Goal: Task Accomplishment & Management: Complete application form

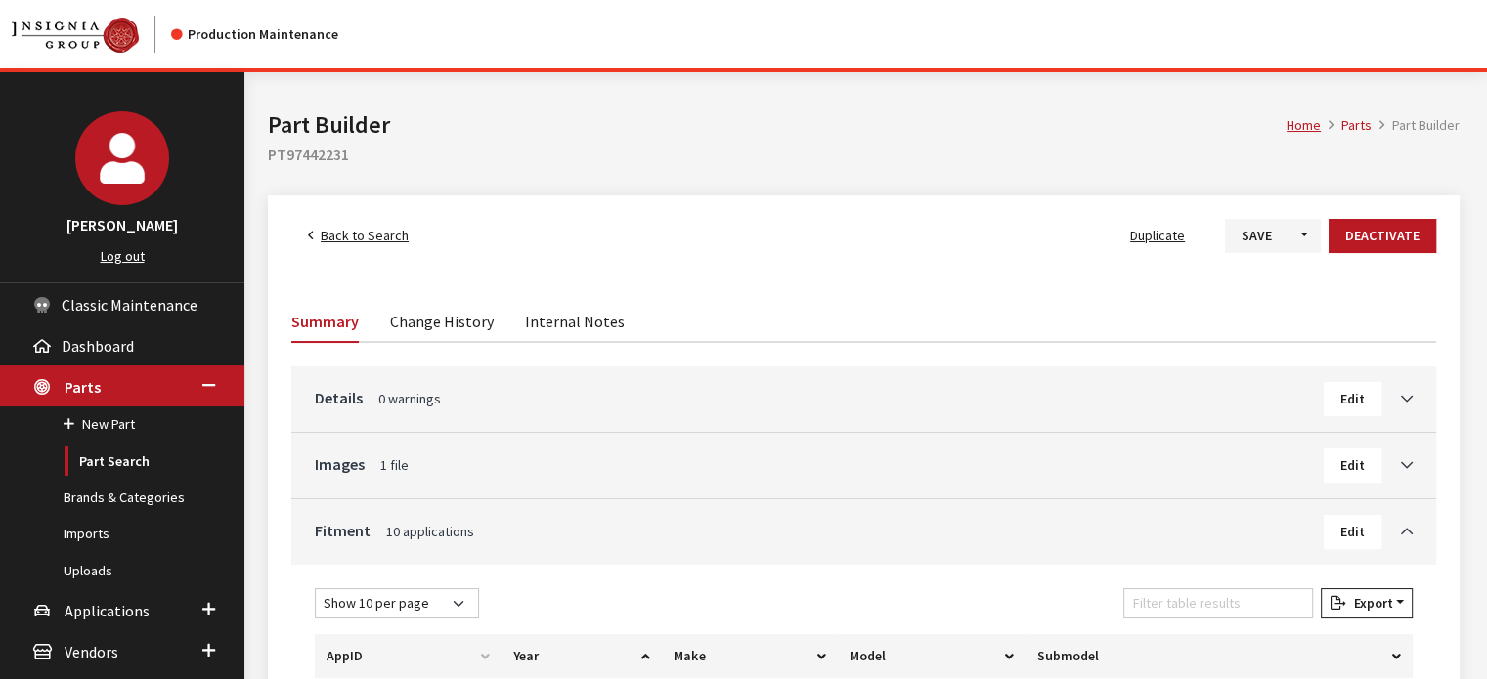
click at [369, 237] on span "Back to Search" at bounding box center [365, 236] width 88 height 18
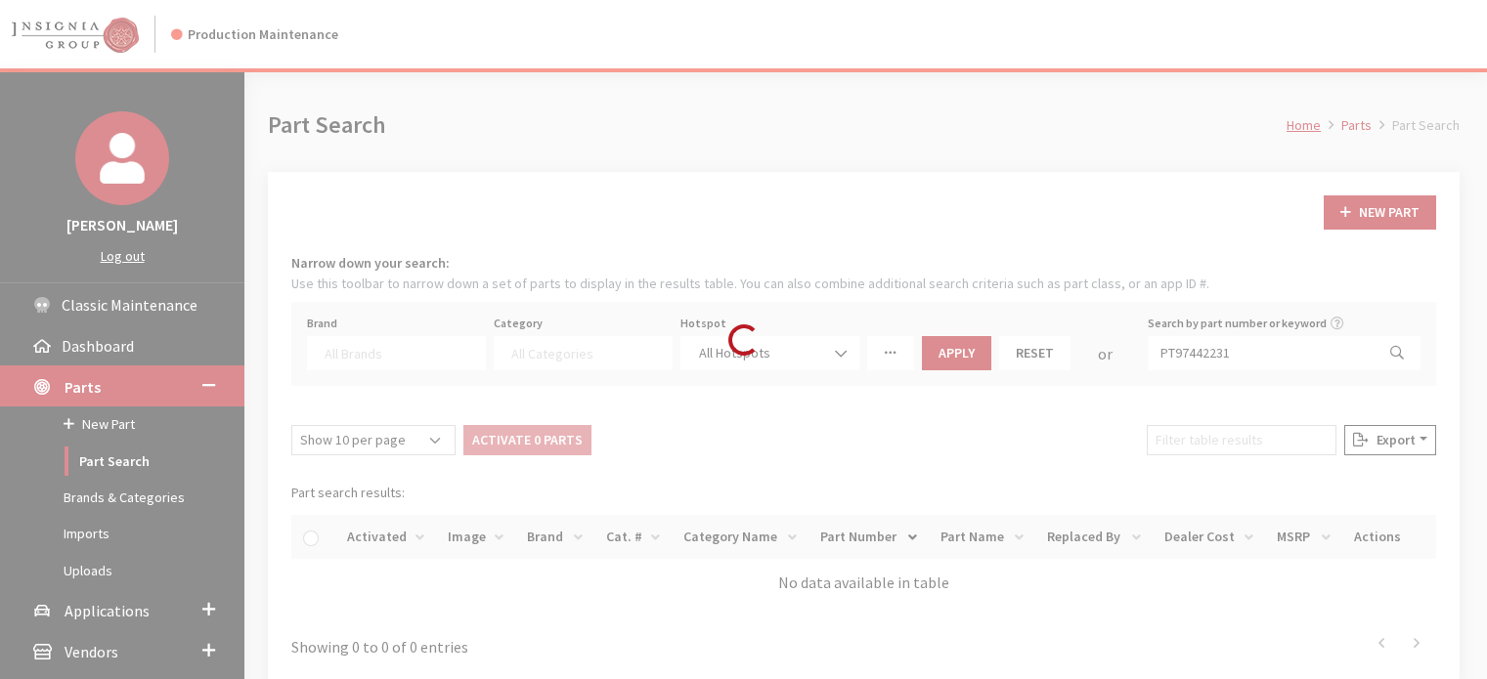
select select
click at [117, 600] on div "Loading..." at bounding box center [743, 339] width 1487 height 679
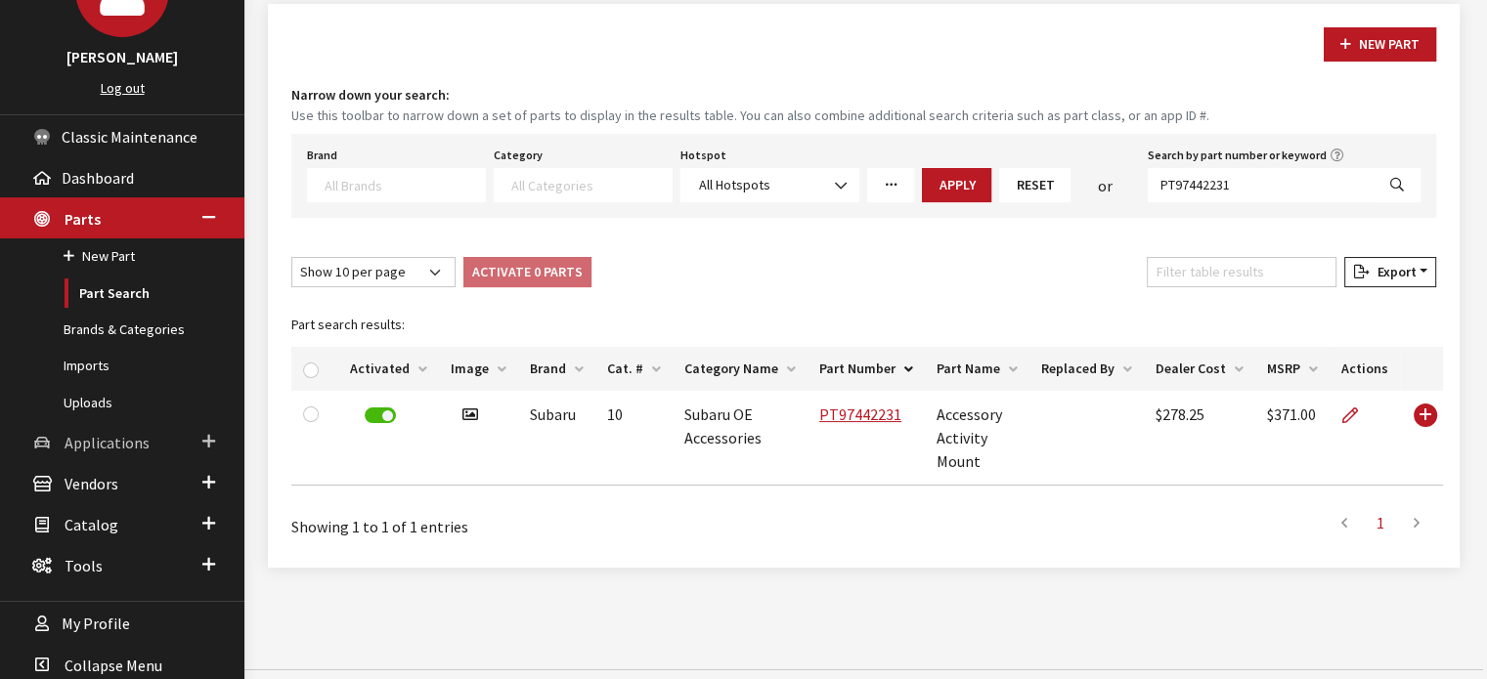
scroll to position [185, 0]
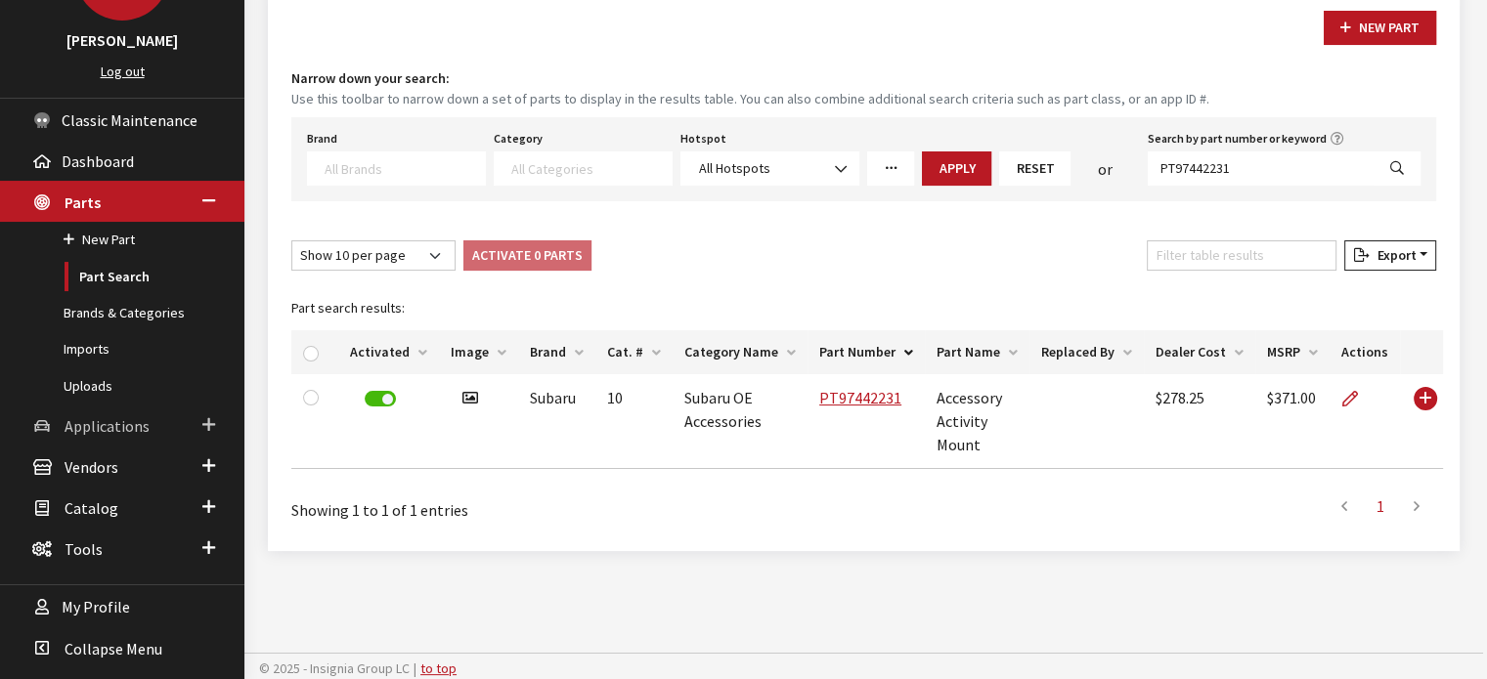
click at [109, 416] on span "Applications" at bounding box center [107, 426] width 85 height 20
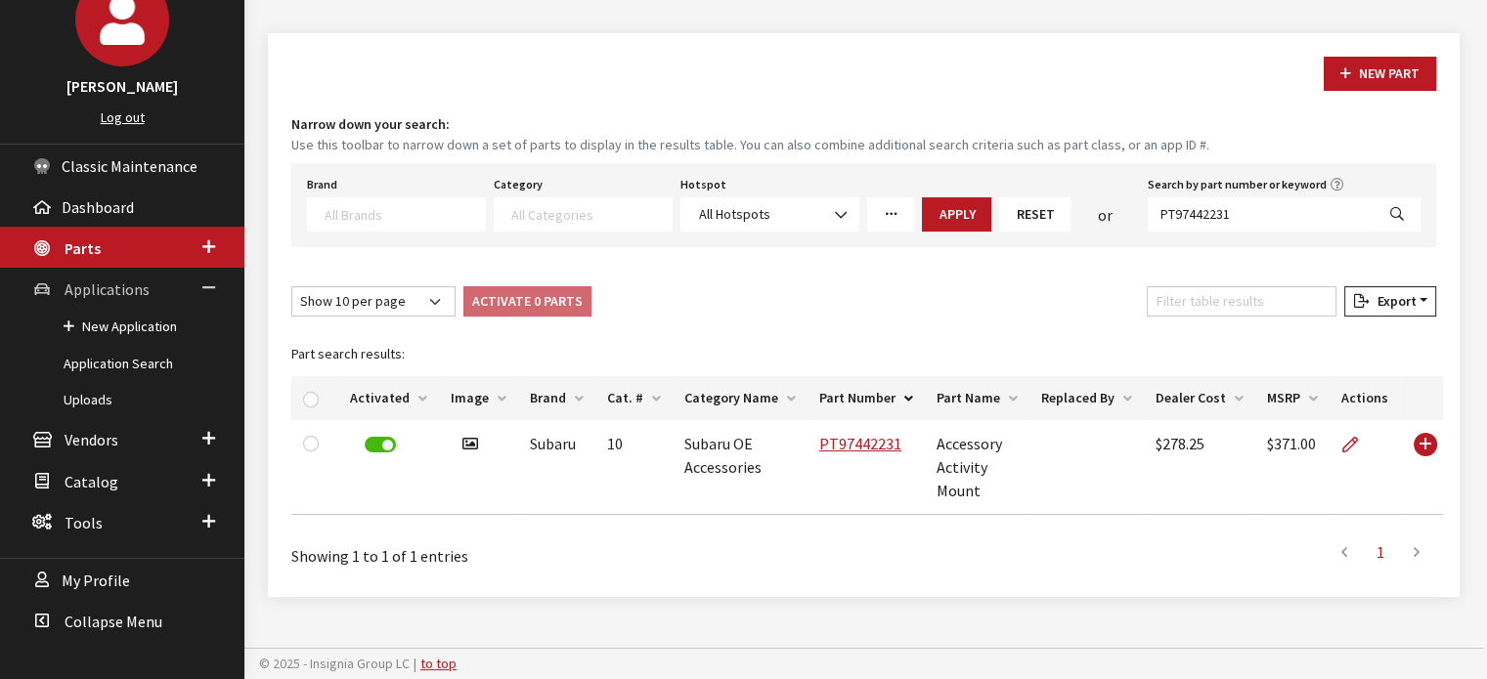
scroll to position [137, 0]
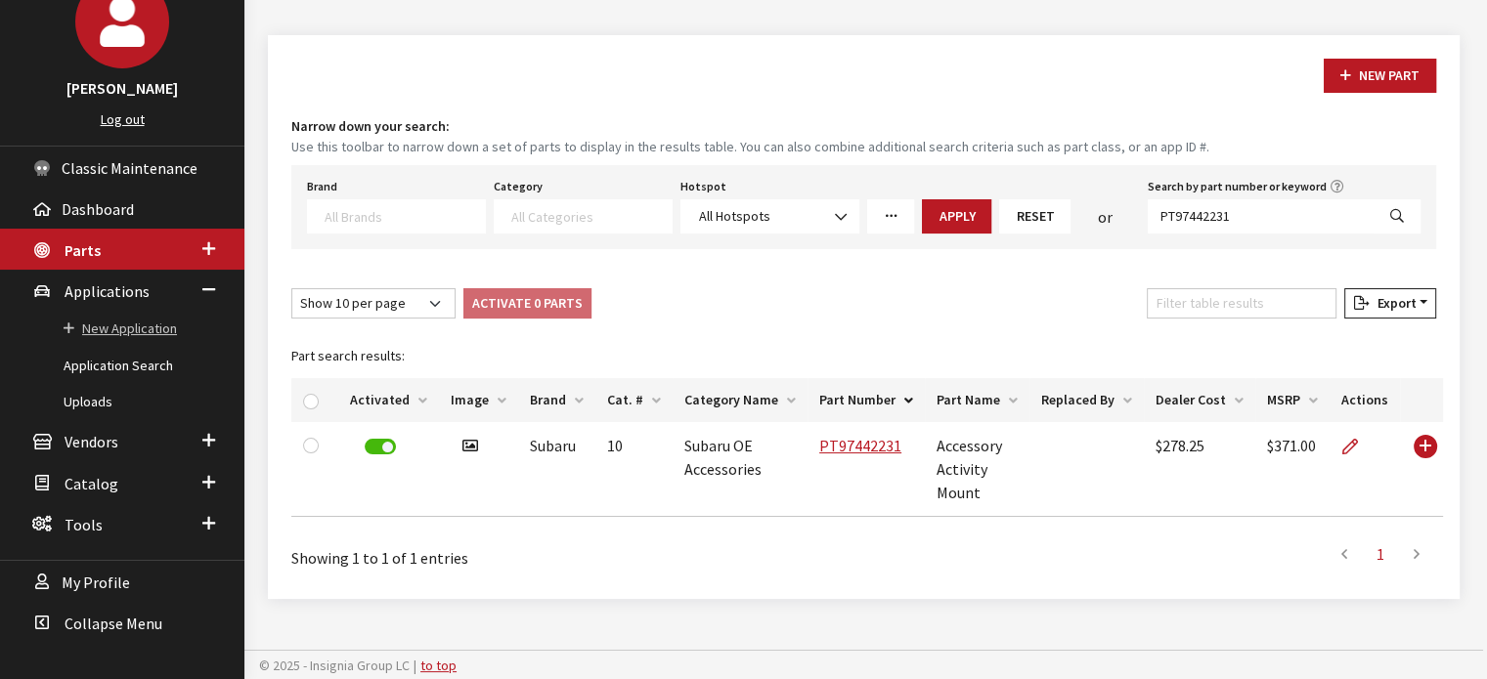
click at [123, 341] on link "New Application" at bounding box center [122, 329] width 244 height 36
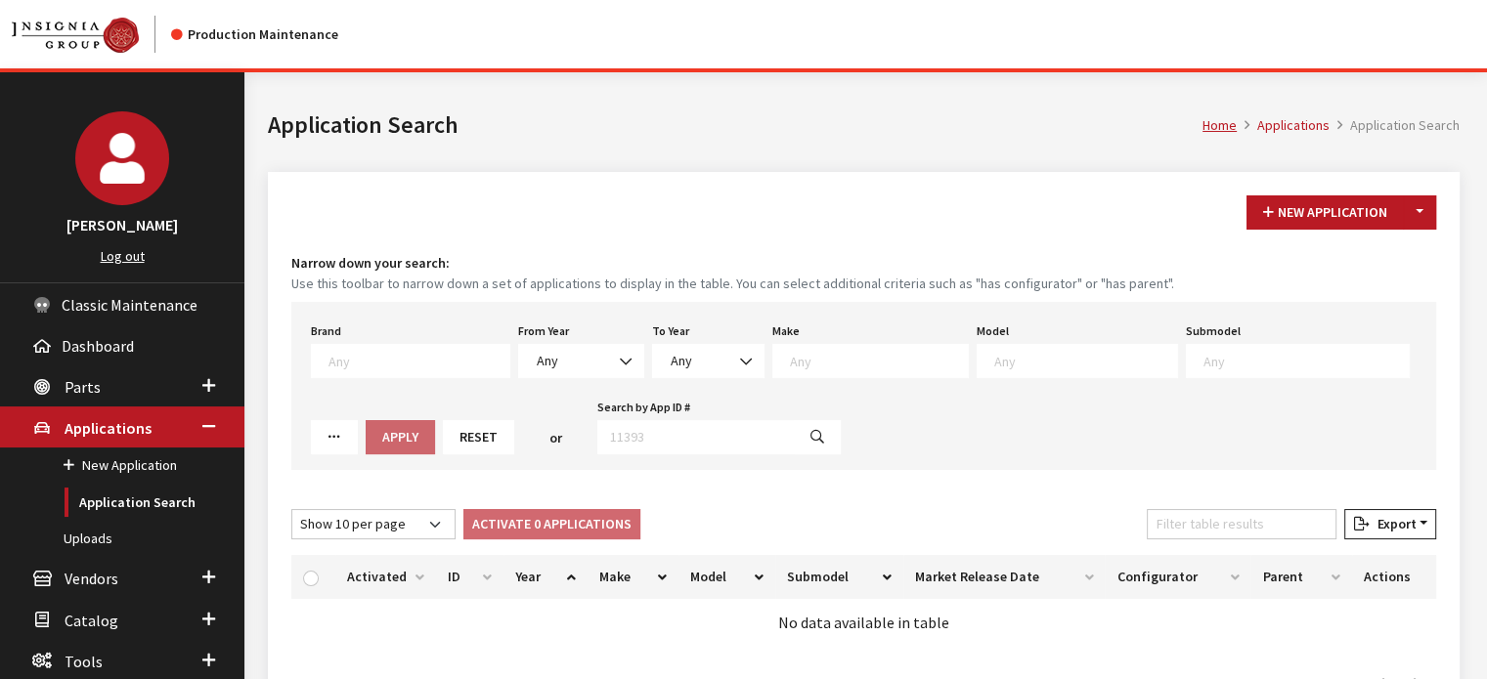
click at [595, 386] on div "Brand Any Acura Alfa Romeo Audi Bentley BMW DoubleTake Ford GM Honda Hyundai In…" at bounding box center [863, 386] width 1144 height 168
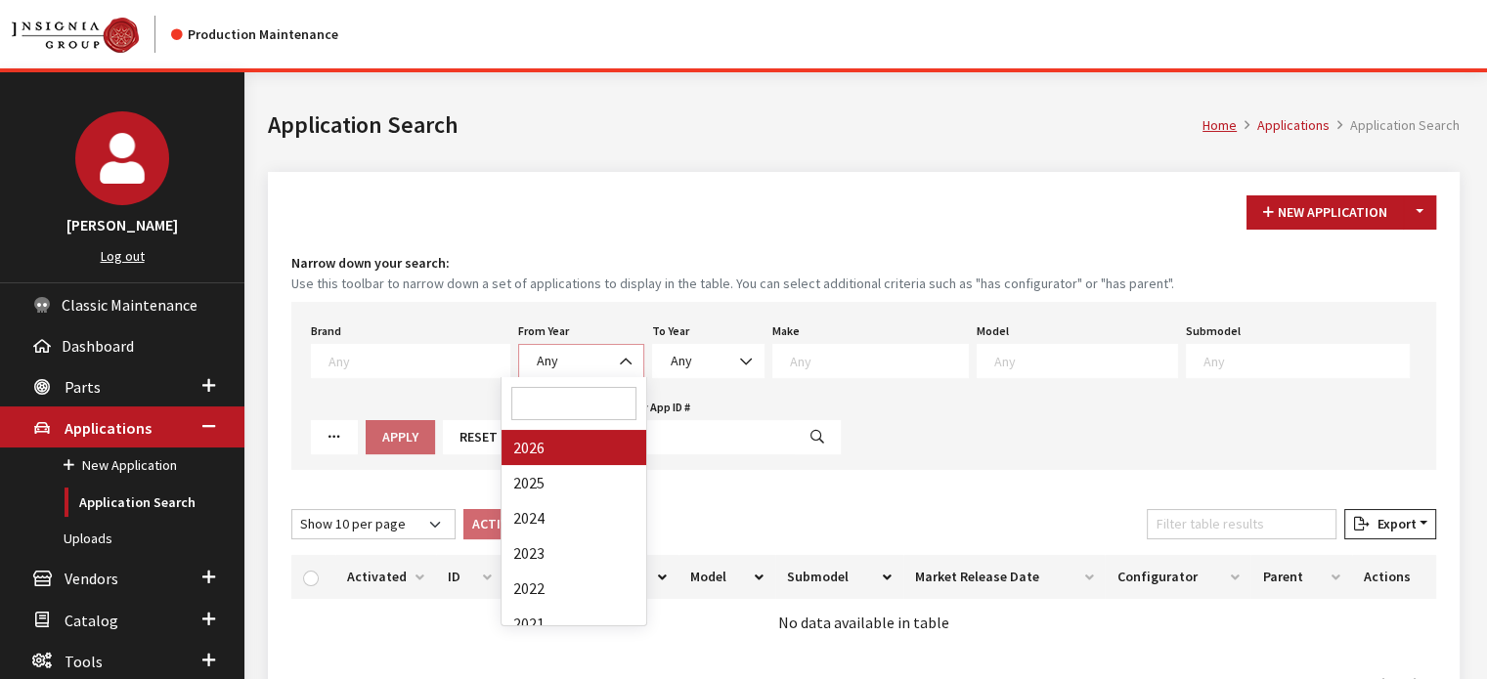
click at [585, 352] on span "Any" at bounding box center [581, 361] width 101 height 21
drag, startPoint x: 563, startPoint y: 493, endPoint x: 730, endPoint y: 367, distance: 208.8
select select "2025"
select select
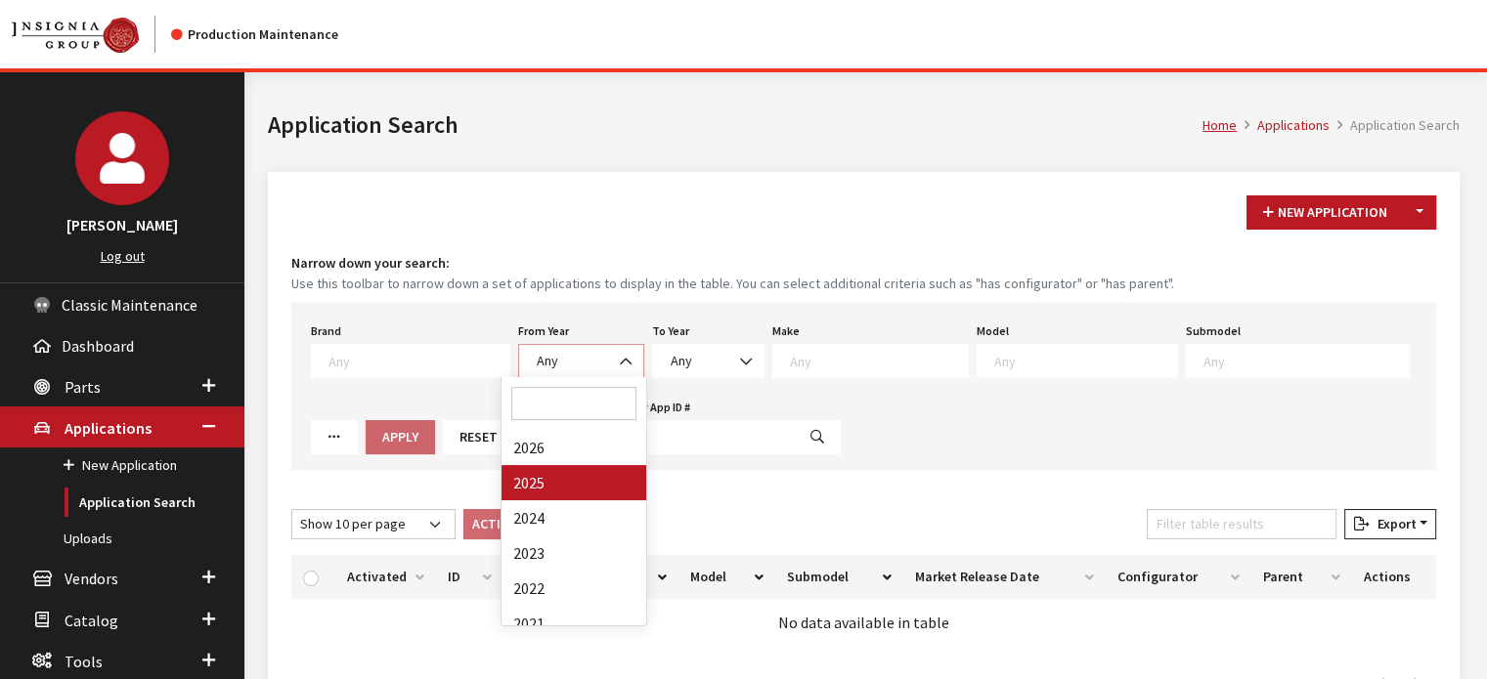
select select
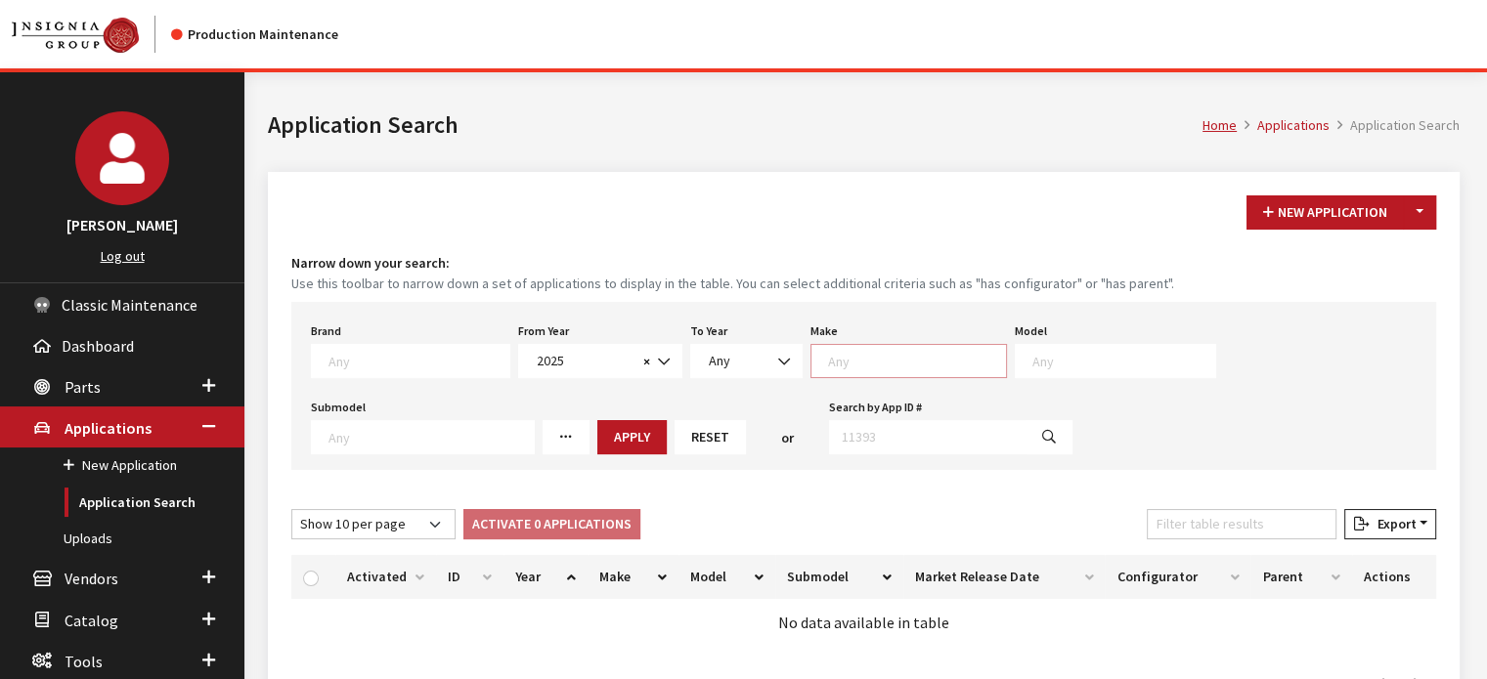
click at [829, 365] on textarea "Search" at bounding box center [917, 361] width 178 height 18
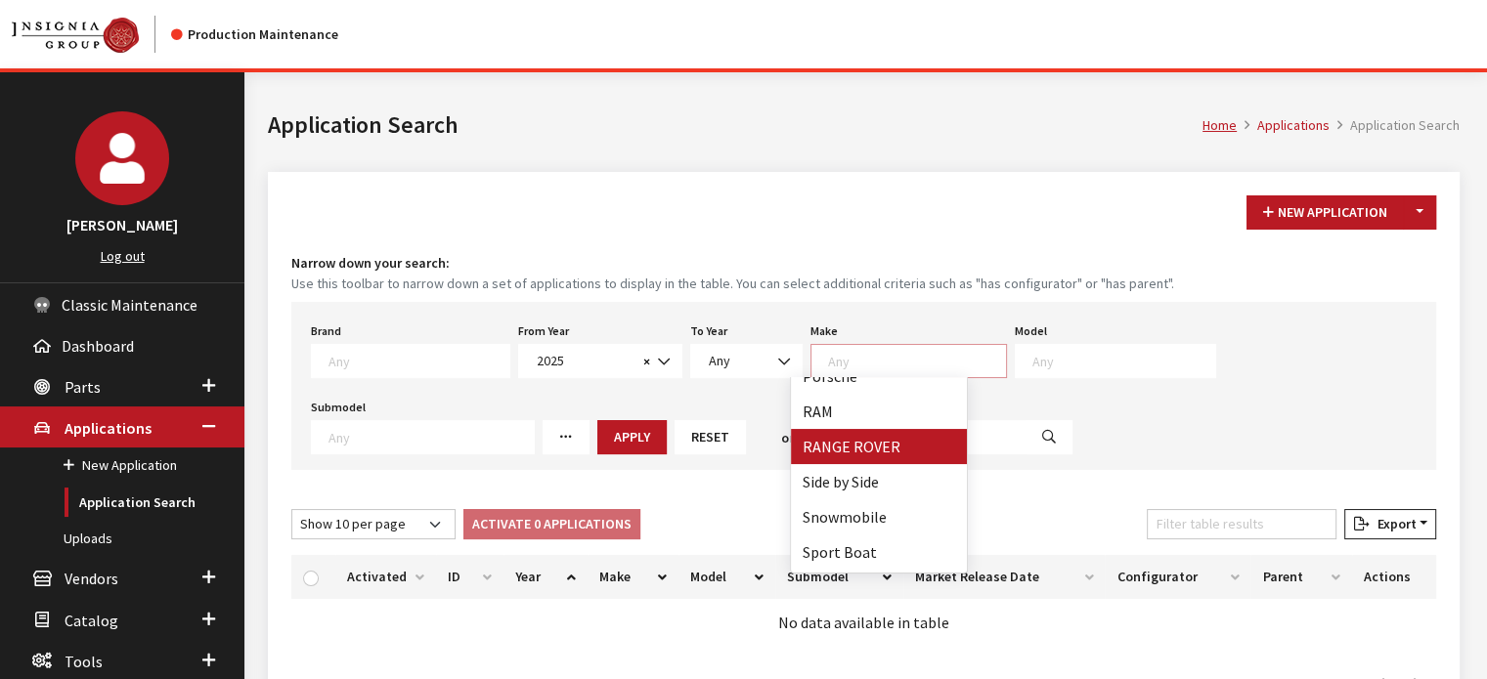
scroll to position [977, 0]
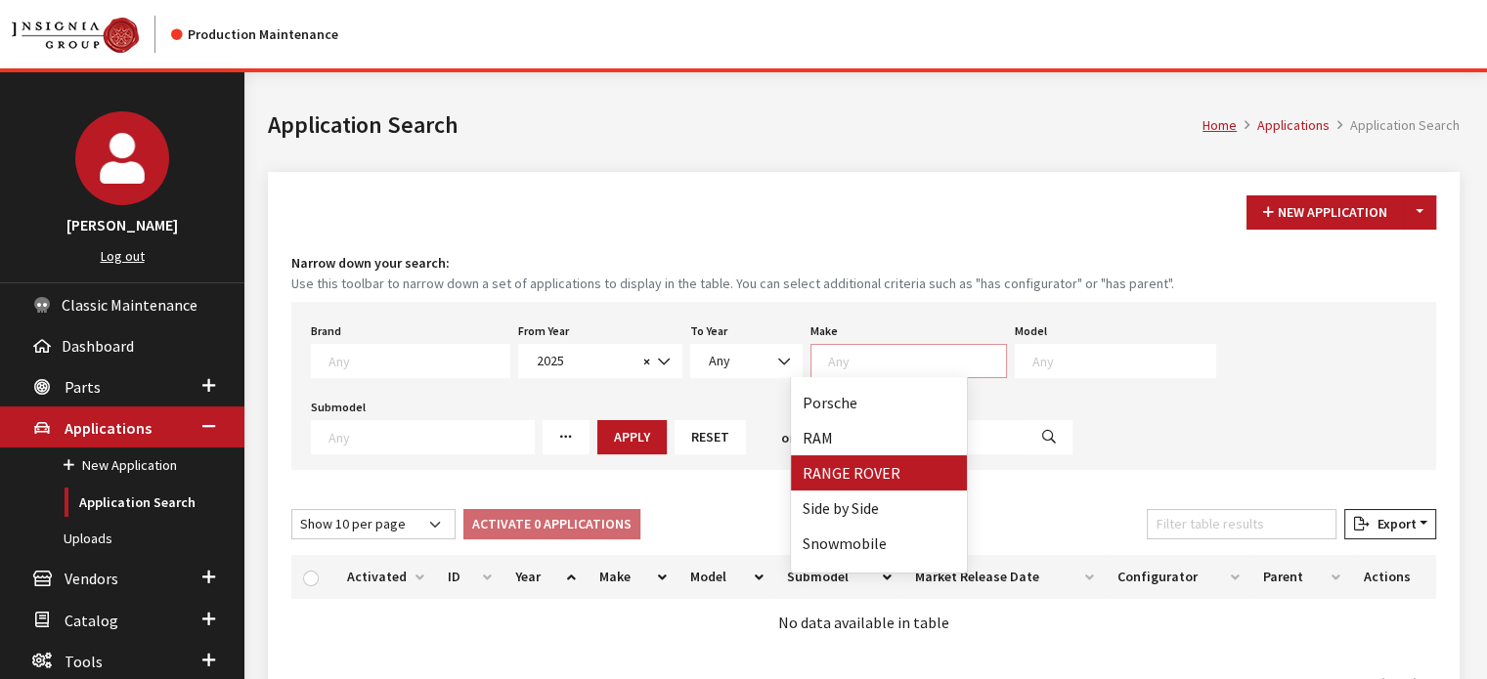
select select "66"
select select
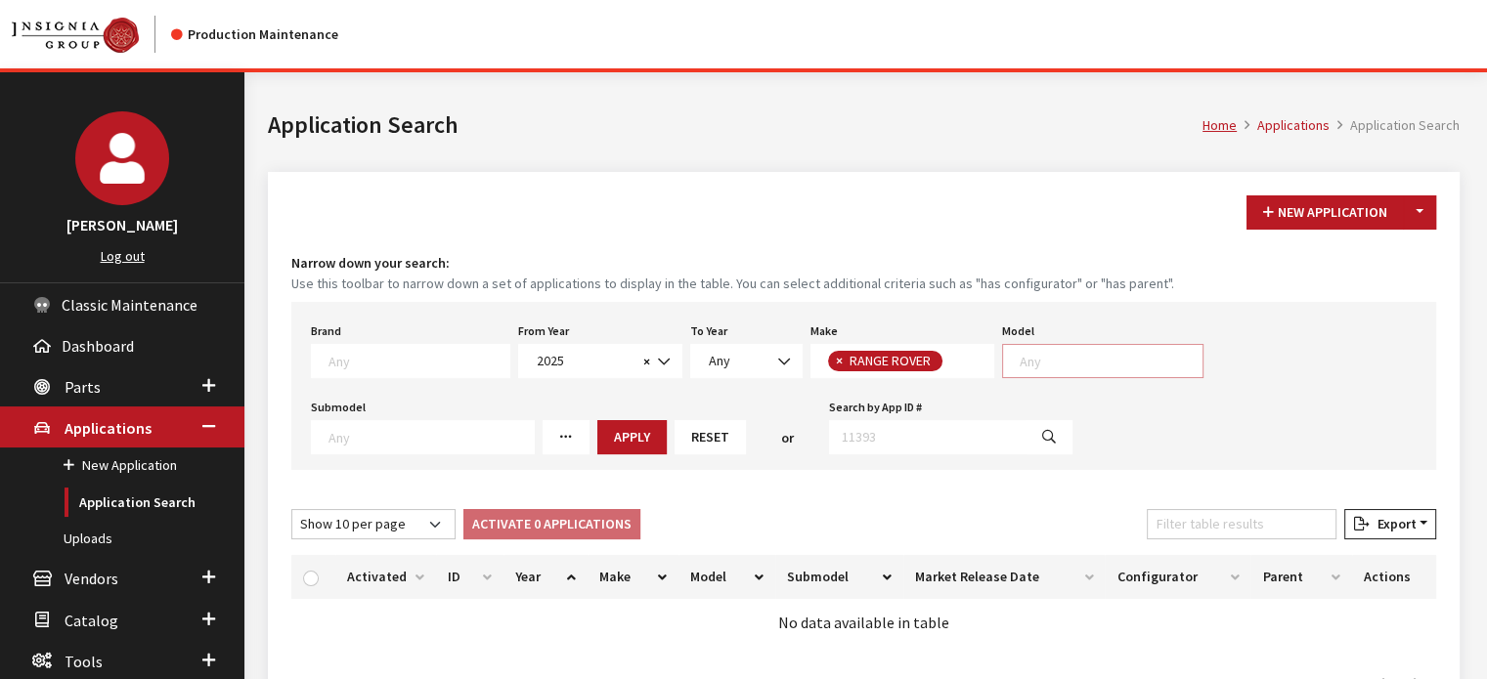
scroll to position [1, 0]
click at [1083, 374] on span at bounding box center [1102, 361] width 201 height 34
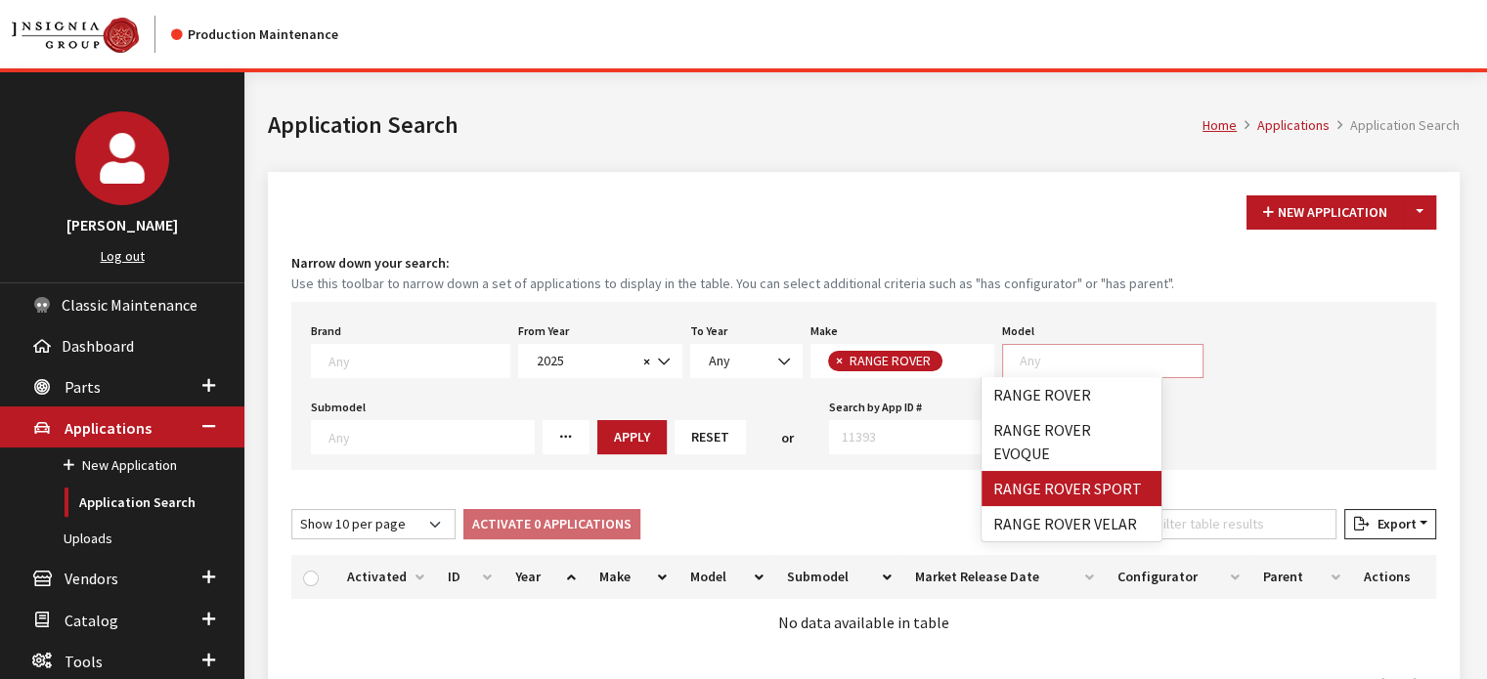
select select "1350"
select select
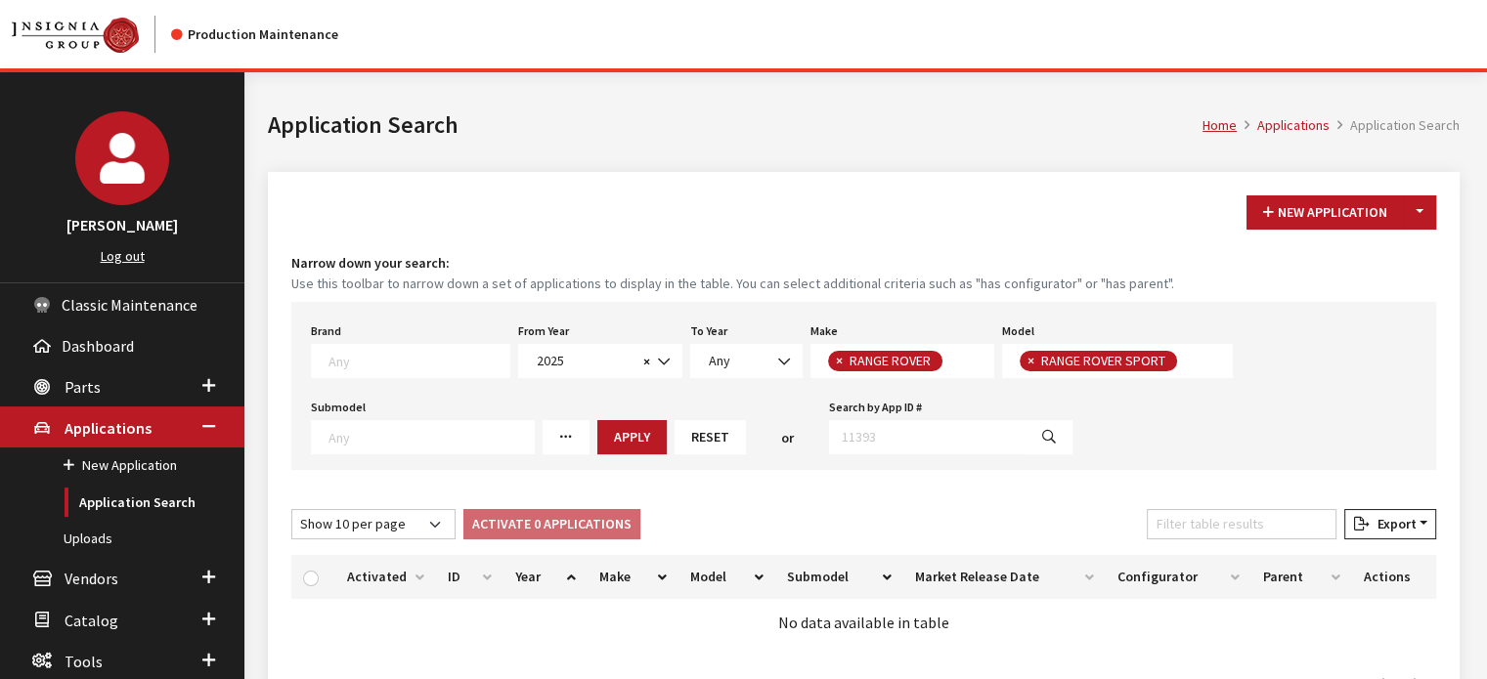
scroll to position [18, 0]
click at [597, 441] on button "Apply" at bounding box center [631, 437] width 69 height 34
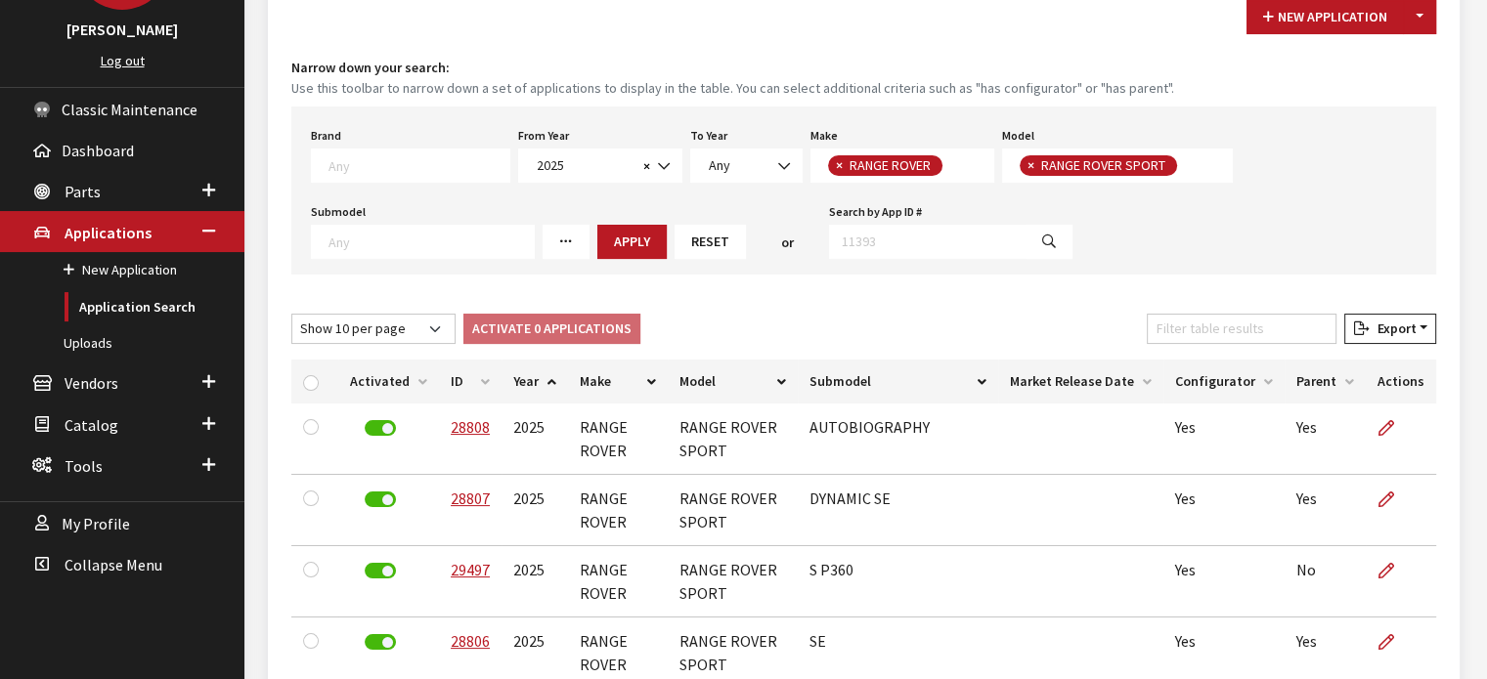
click at [472, 372] on th "ID" at bounding box center [470, 382] width 63 height 44
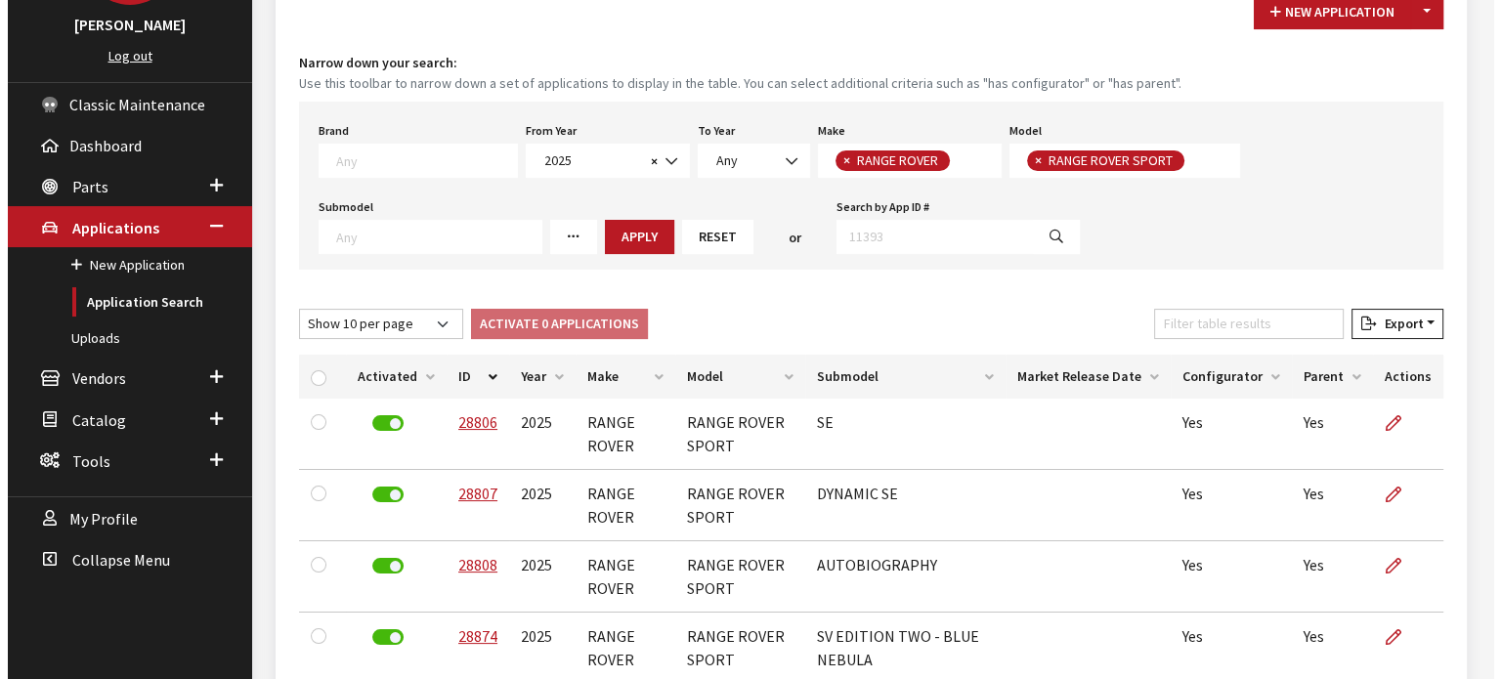
scroll to position [0, 0]
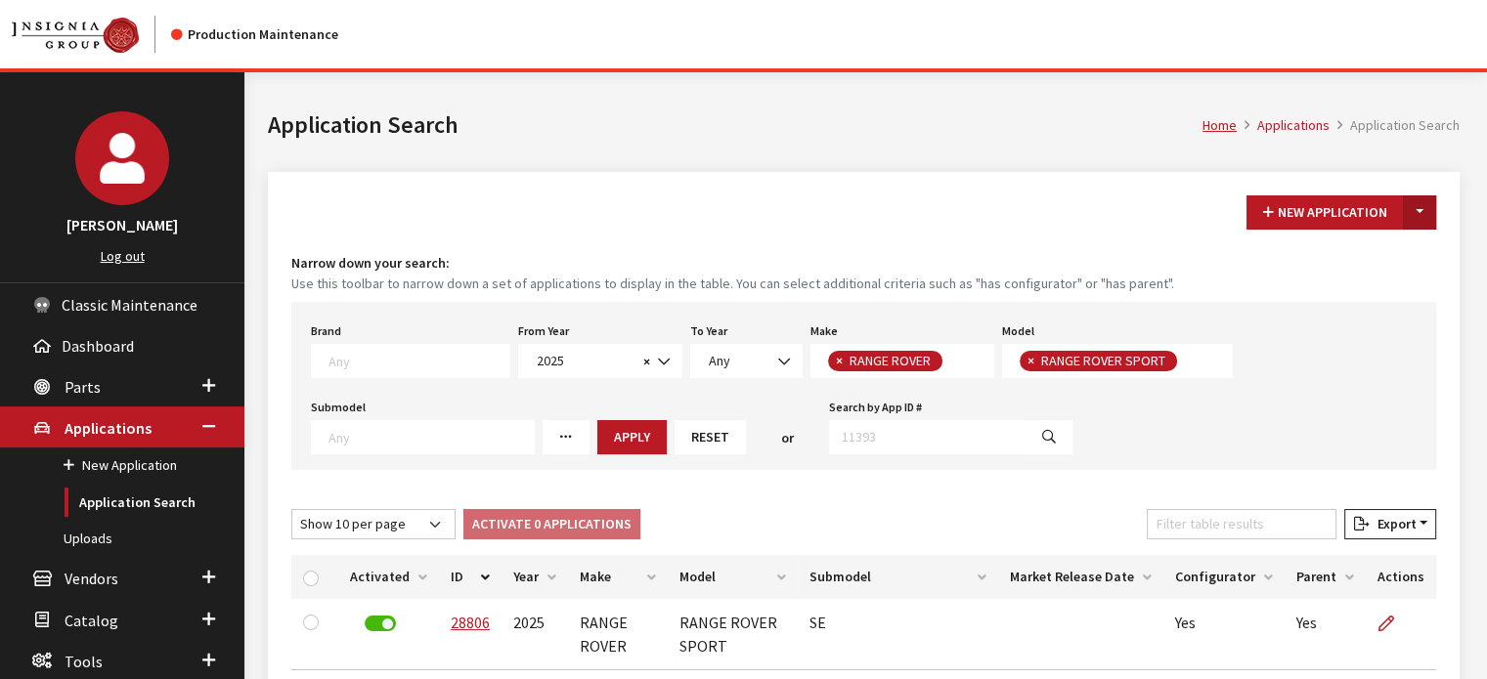
drag, startPoint x: 1431, startPoint y: 211, endPoint x: 1421, endPoint y: 226, distance: 17.6
click at [1431, 211] on button "Toggle Dropdown" at bounding box center [1419, 212] width 33 height 34
click at [1375, 265] on button "New From Existing..." at bounding box center [1352, 254] width 168 height 34
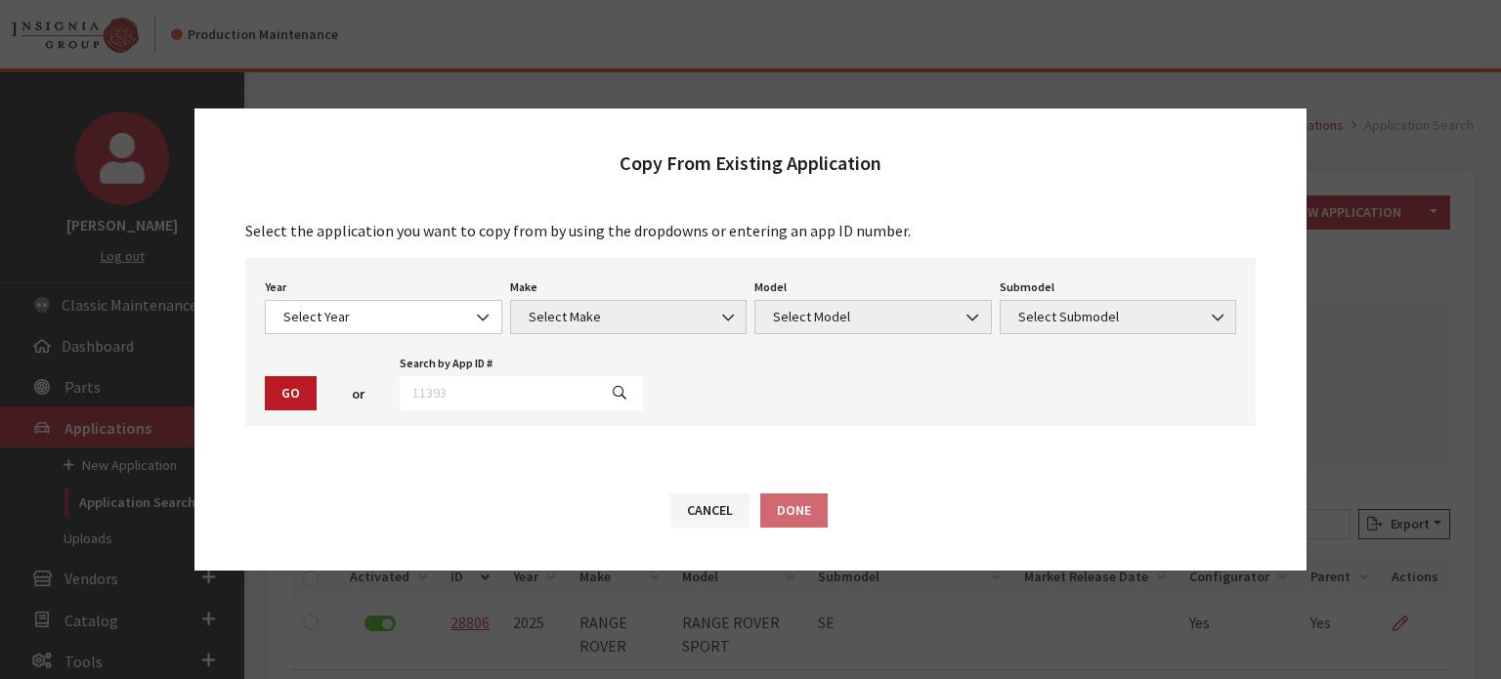
click at [379, 269] on div "Year Select Year 2026 2025 2024 2023 2022 2021 2020 2019 2018 2017 2016 2015 20…" at bounding box center [750, 342] width 1011 height 168
click at [378, 298] on div "Year Select Year 2026 2025 2024 2023 2022 2021 2020 2019 2018 2017 2016 2015 20…" at bounding box center [383, 304] width 245 height 61
click at [372, 318] on span "Select Year" at bounding box center [384, 317] width 212 height 21
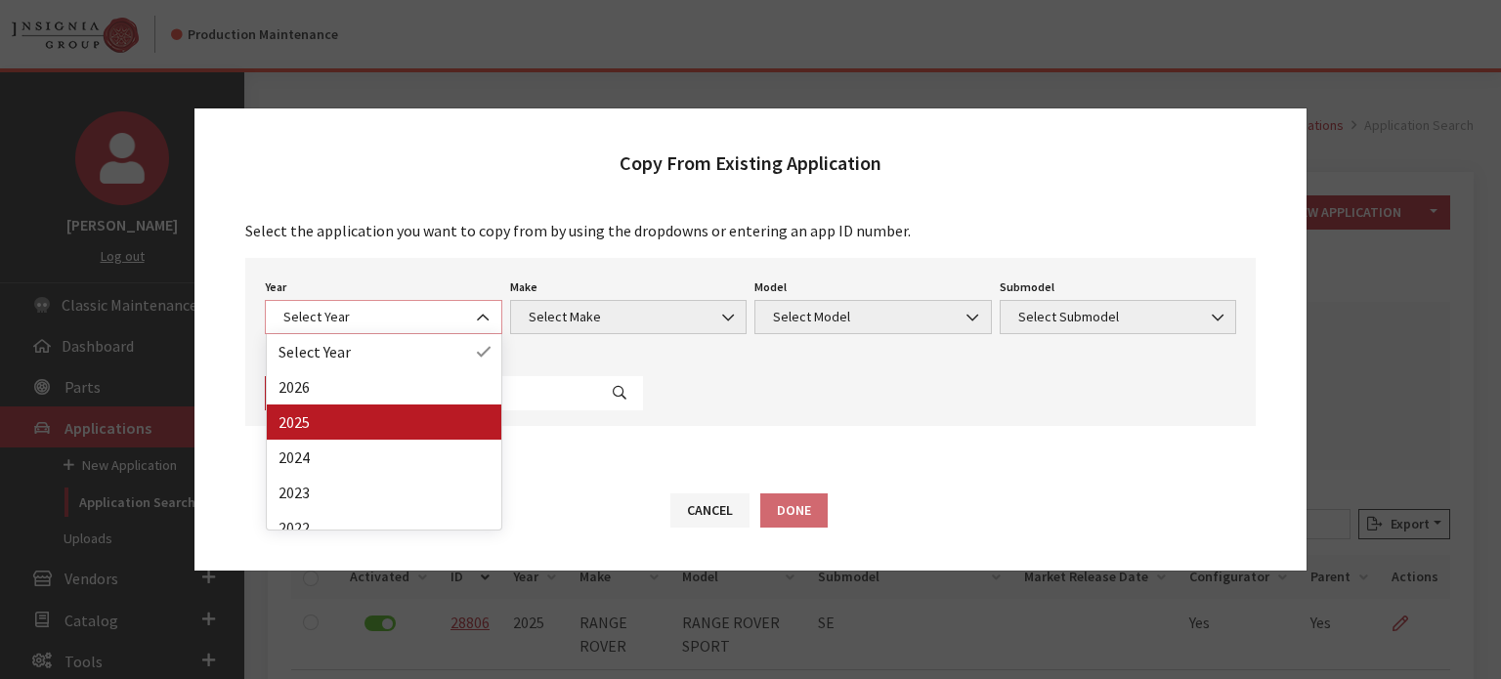
select select "43"
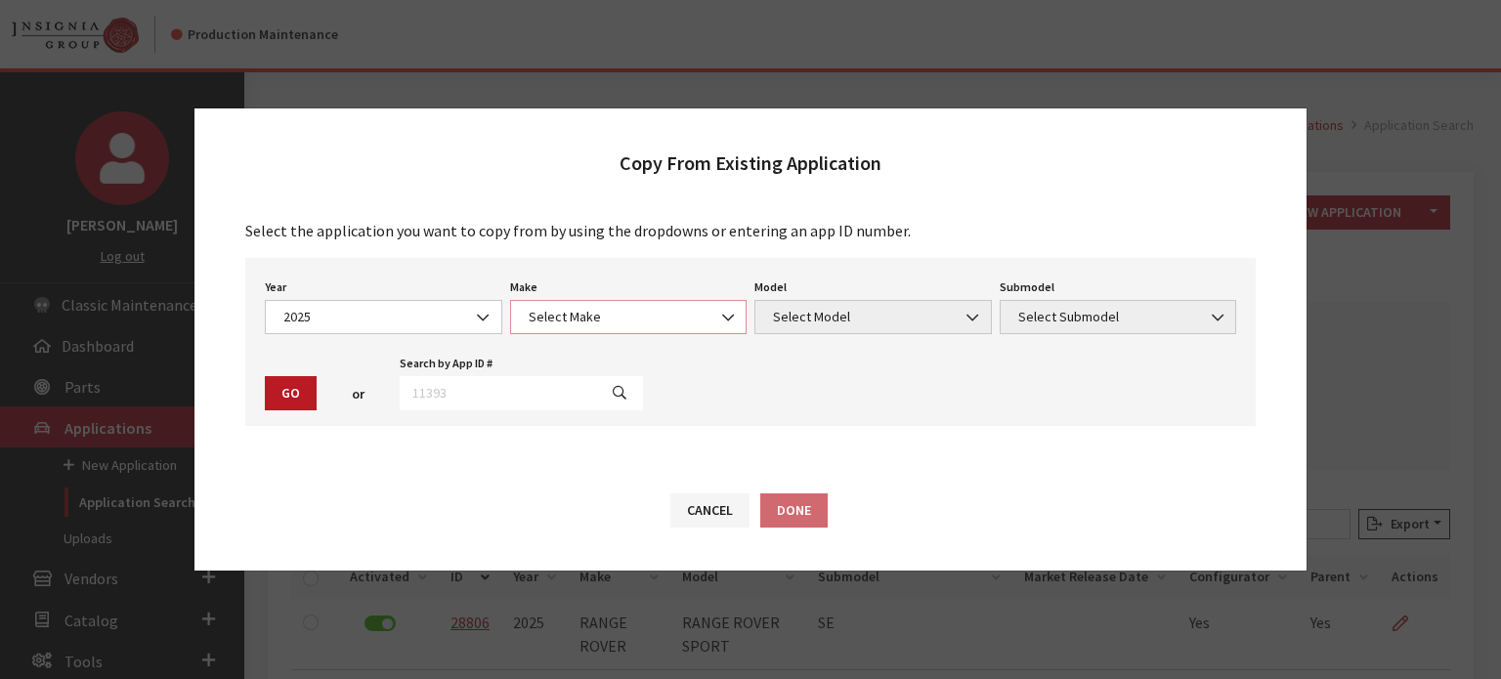
click at [625, 328] on span "Select Make" at bounding box center [628, 317] width 237 height 34
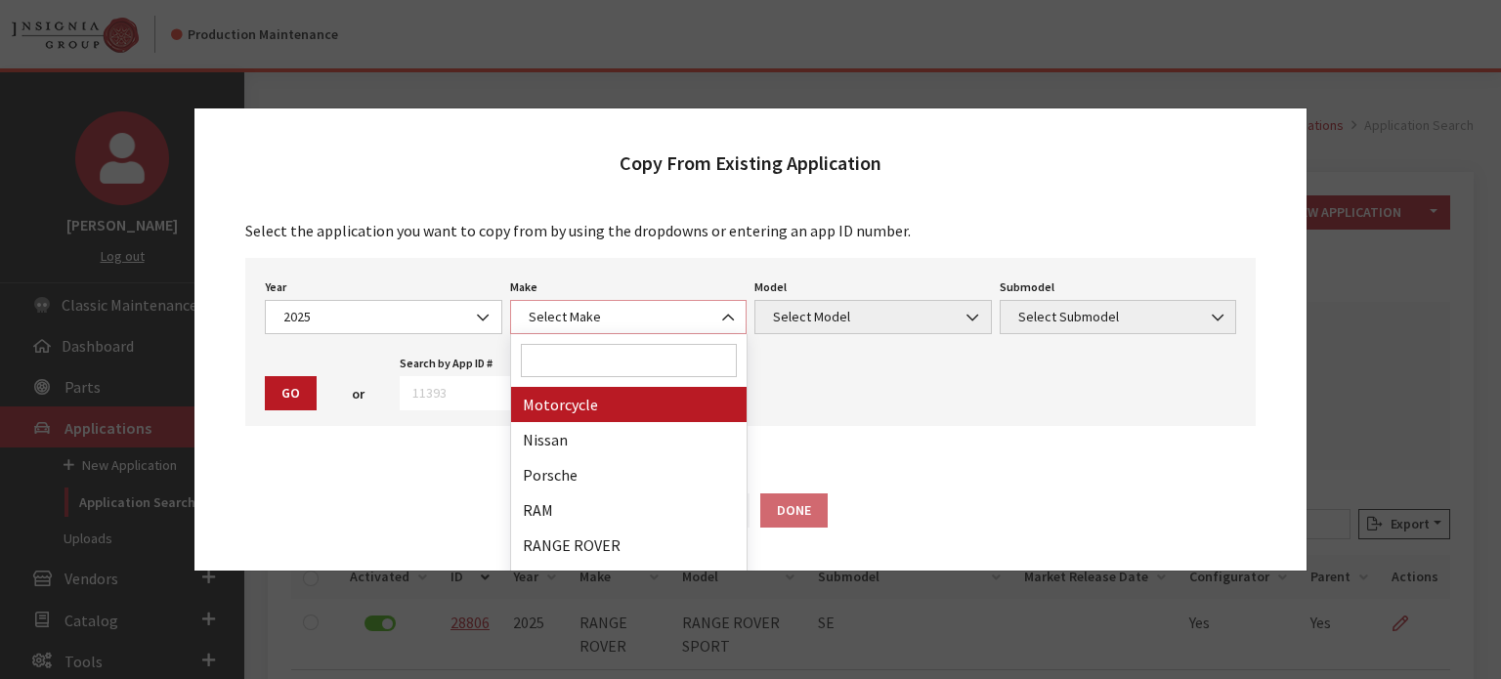
scroll to position [977, 0]
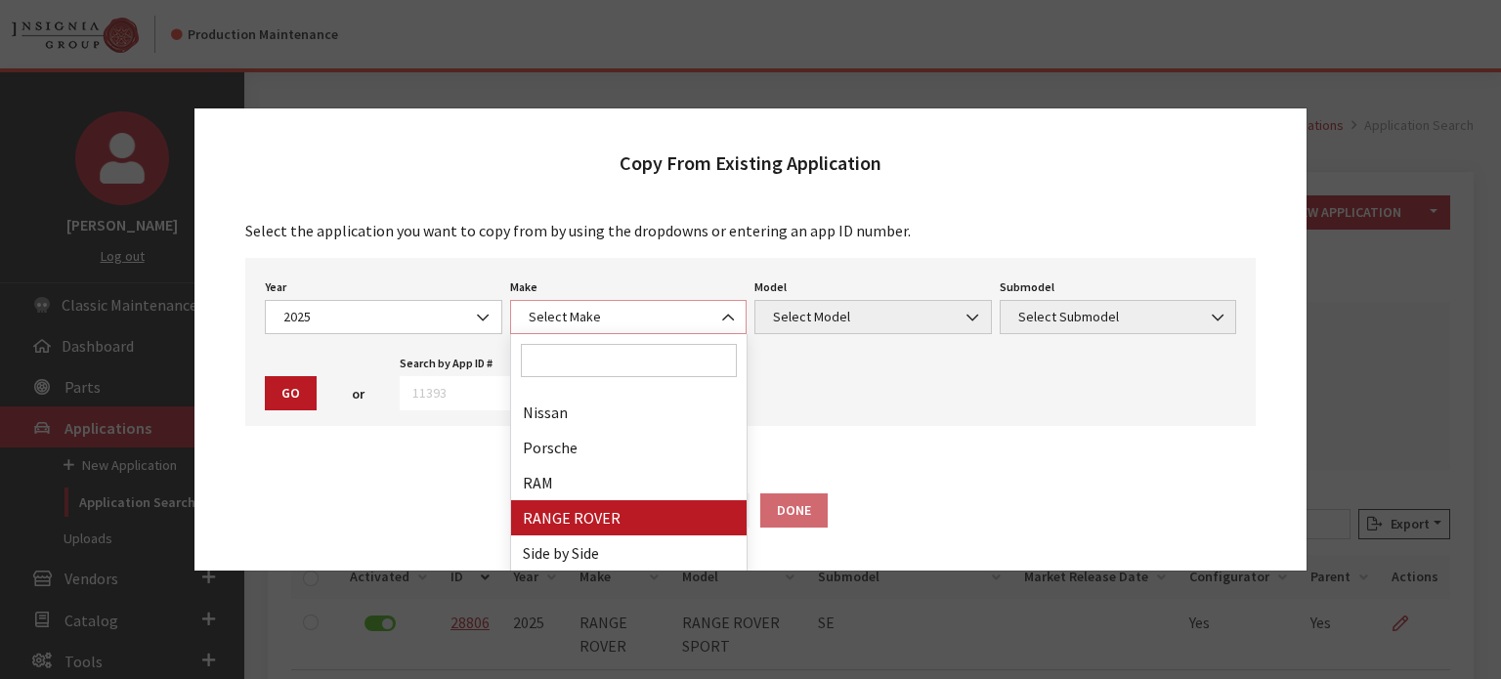
select select "66"
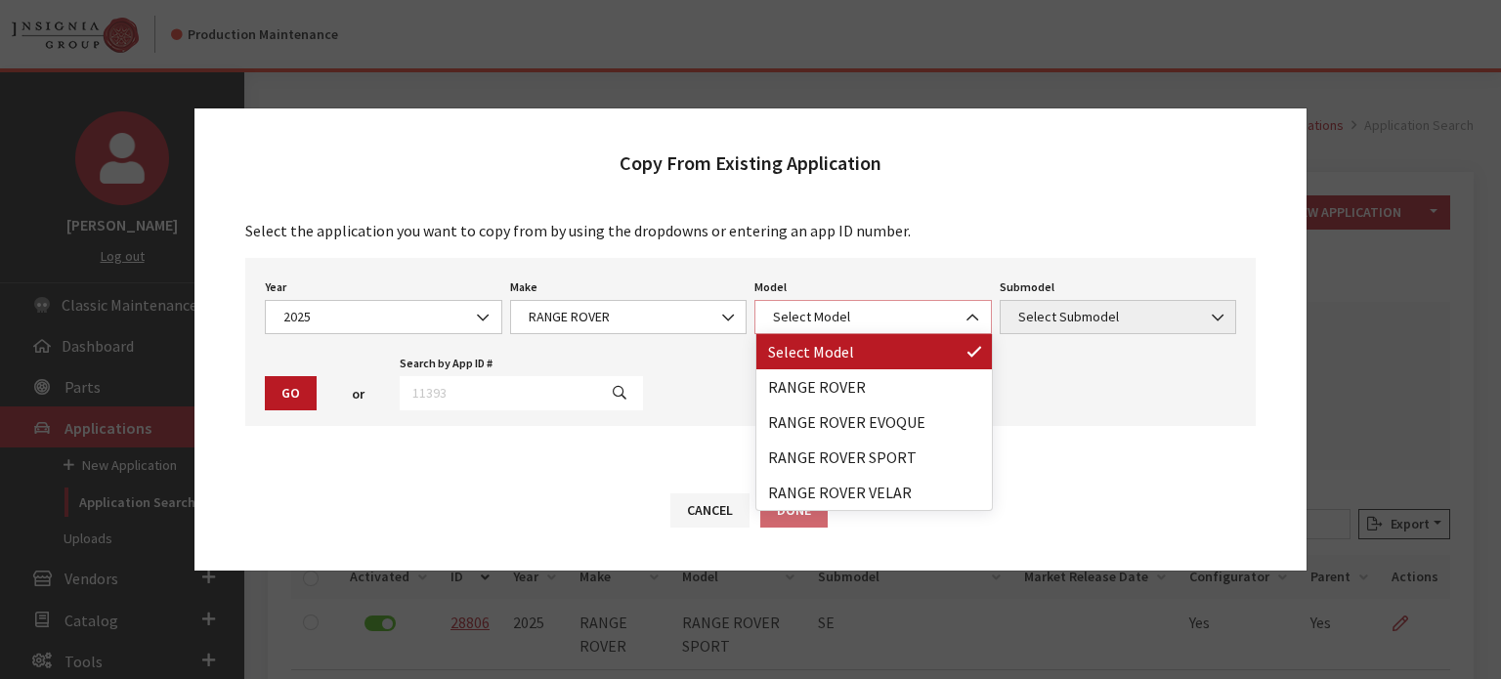
click at [880, 322] on span "Select Model" at bounding box center [873, 317] width 212 height 21
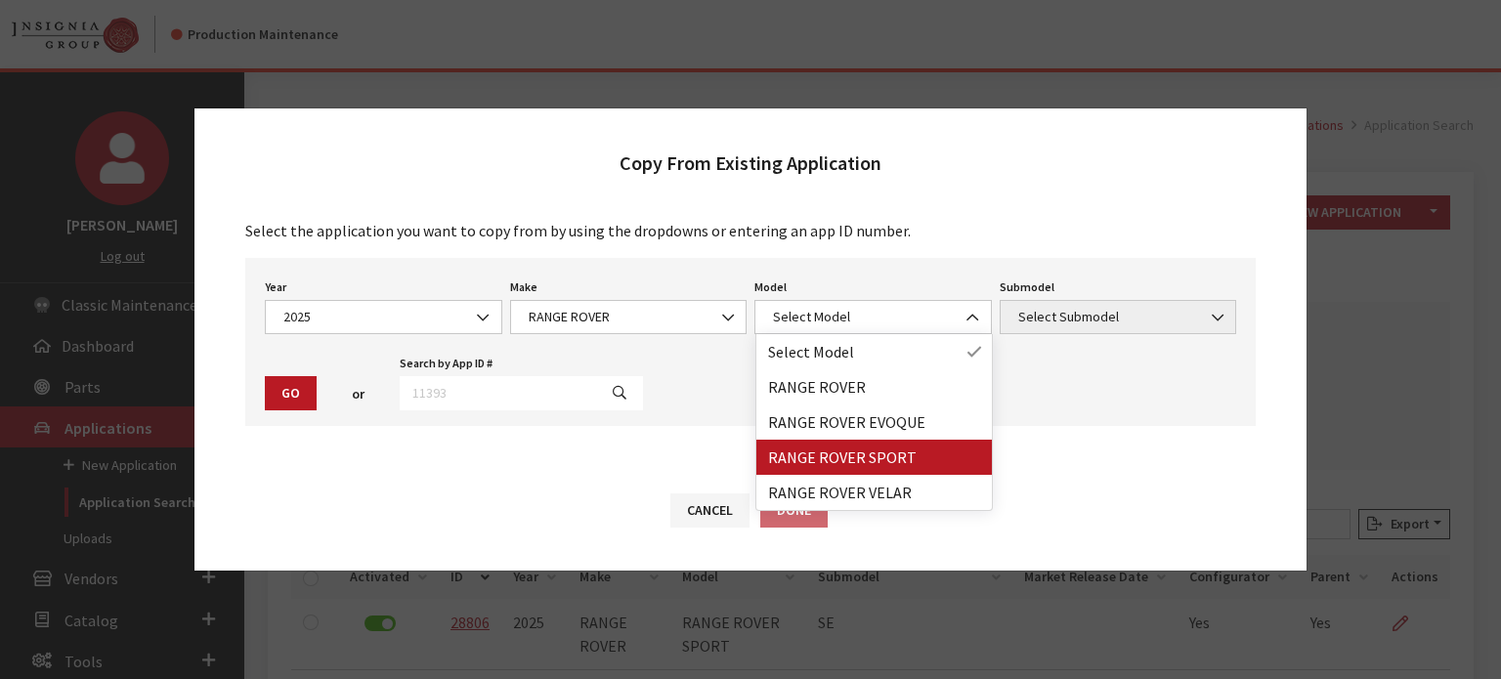
drag, startPoint x: 880, startPoint y: 463, endPoint x: 850, endPoint y: 464, distance: 29.3
select select "1350"
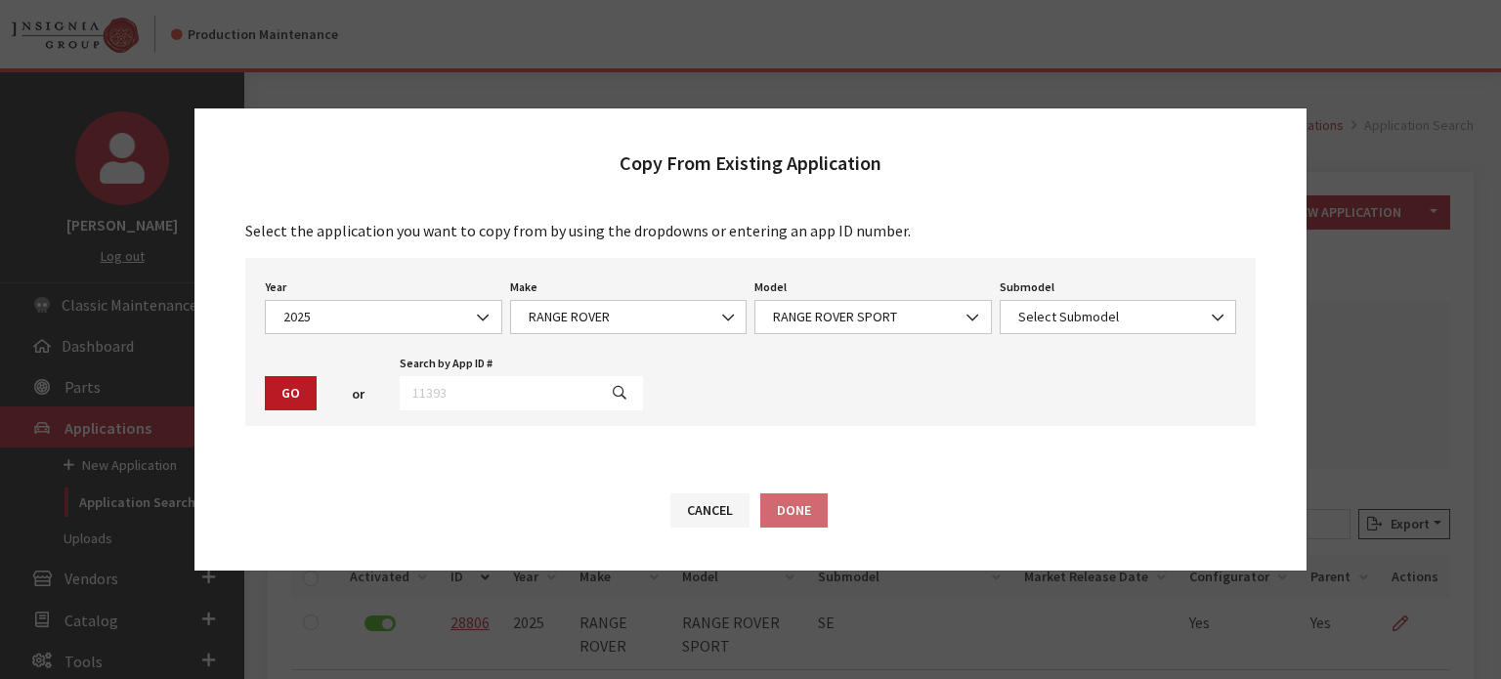
click at [1101, 298] on div "Submodel Select Submodel AUTOBIOGRAPHY DYNAMIC SE S P360 SE SV EDITION TWO - BL…" at bounding box center [1118, 304] width 245 height 61
click at [1095, 306] on span "Select Submodel" at bounding box center [1118, 317] width 237 height 34
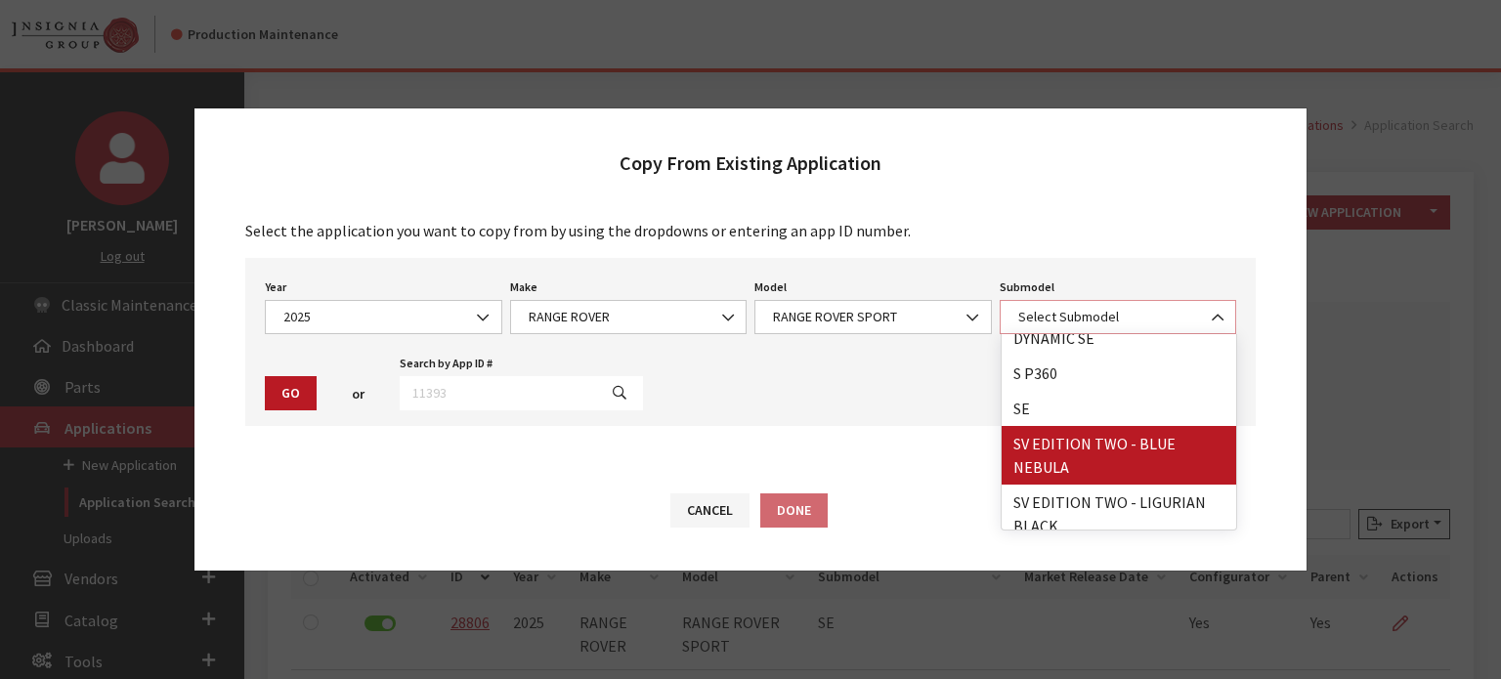
scroll to position [0, 0]
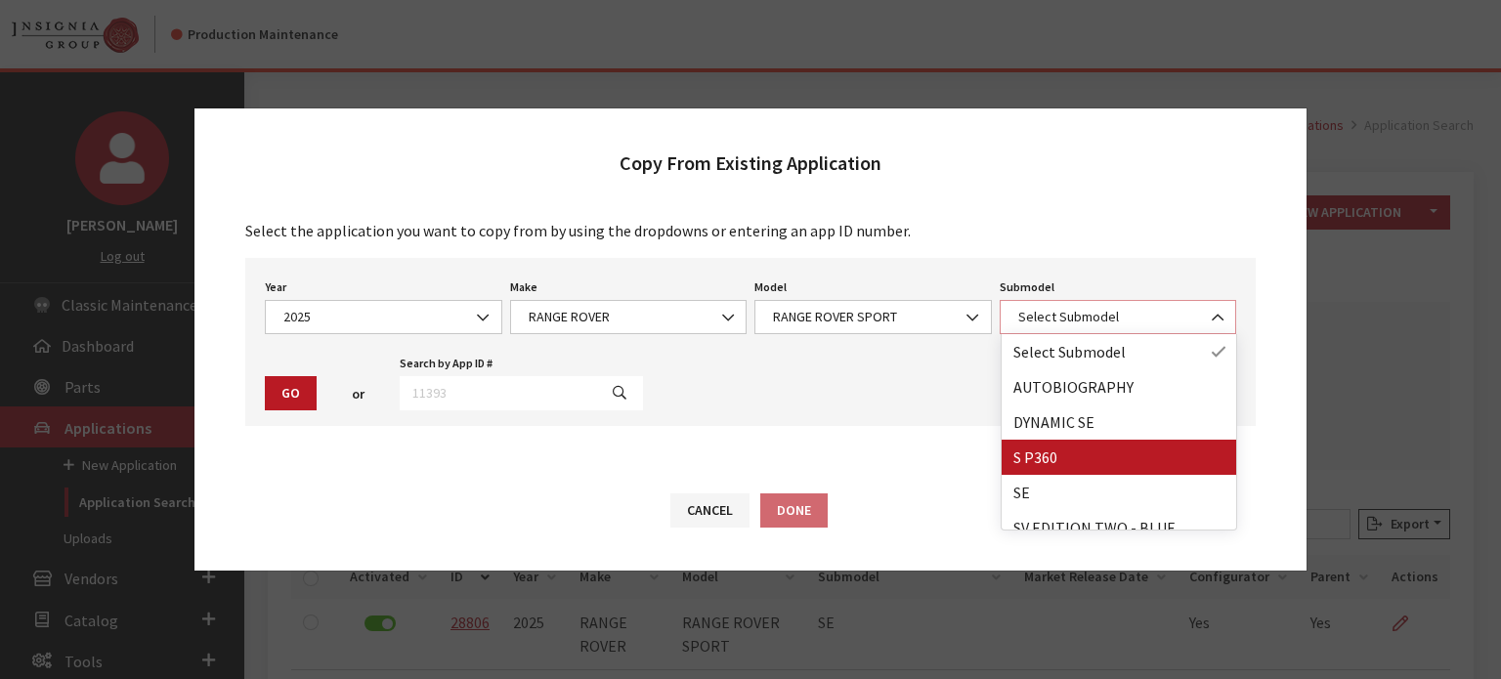
select select "4643"
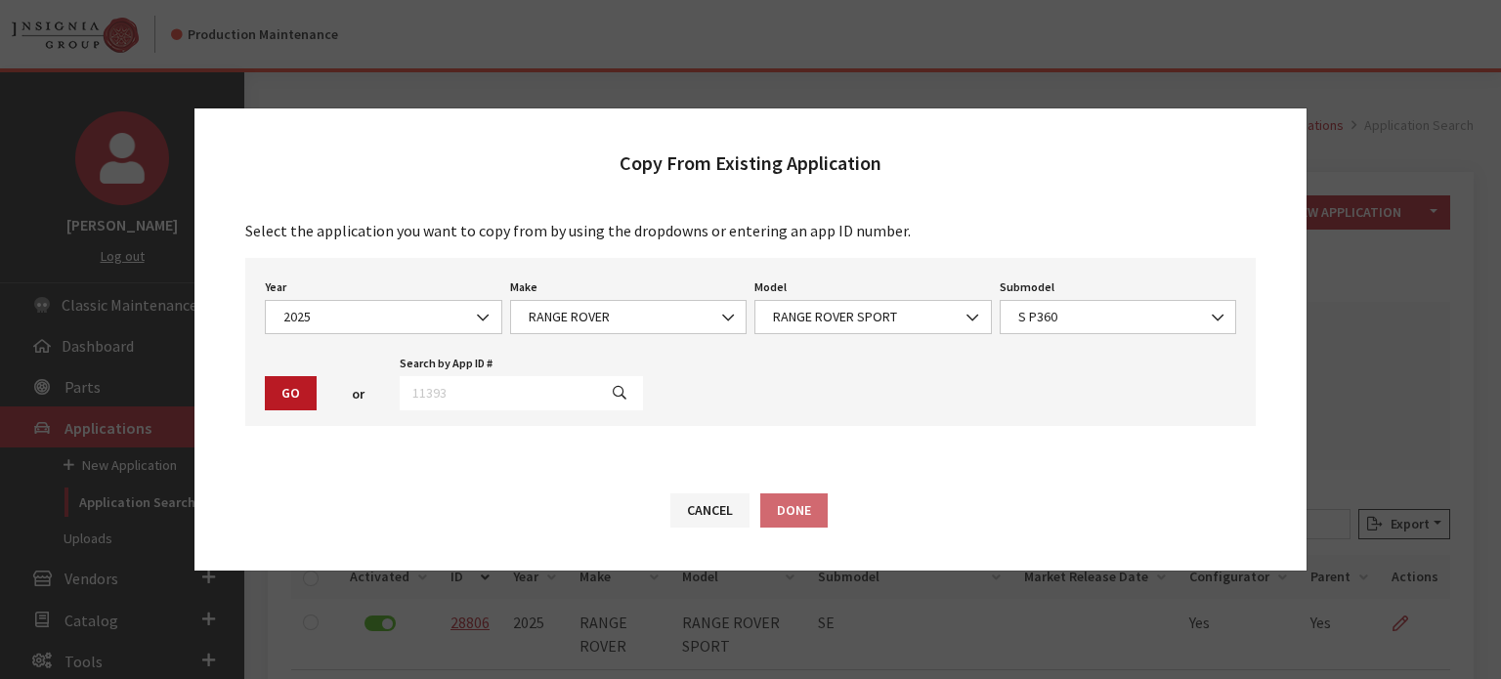
click at [281, 413] on div "Year Select Year 2026 2025 2024 2023 2022 2021 2020 2019 2018 2017 2016 2015 20…" at bounding box center [750, 342] width 1011 height 168
click at [305, 402] on button "Go" at bounding box center [291, 393] width 52 height 34
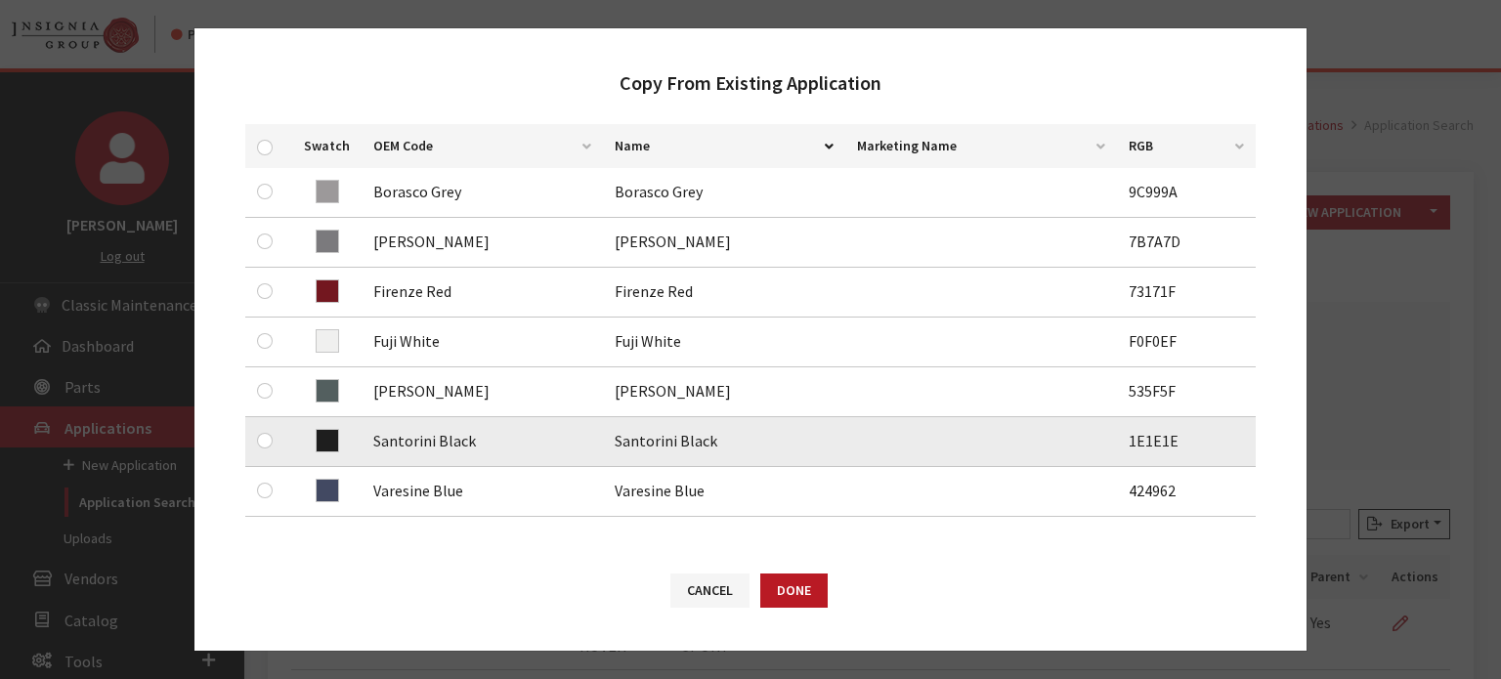
scroll to position [391, 0]
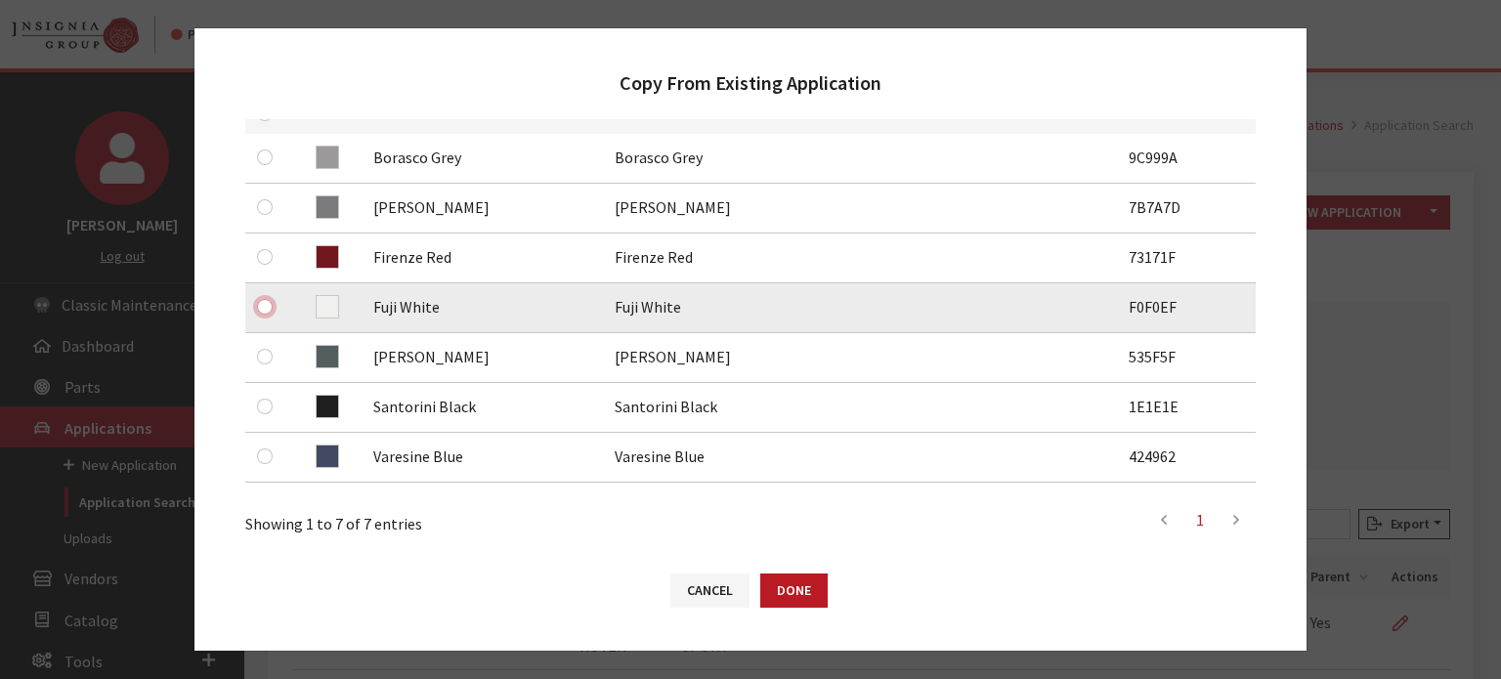
click at [267, 300] on input "checkbox" at bounding box center [265, 307] width 16 height 16
checkbox input "true"
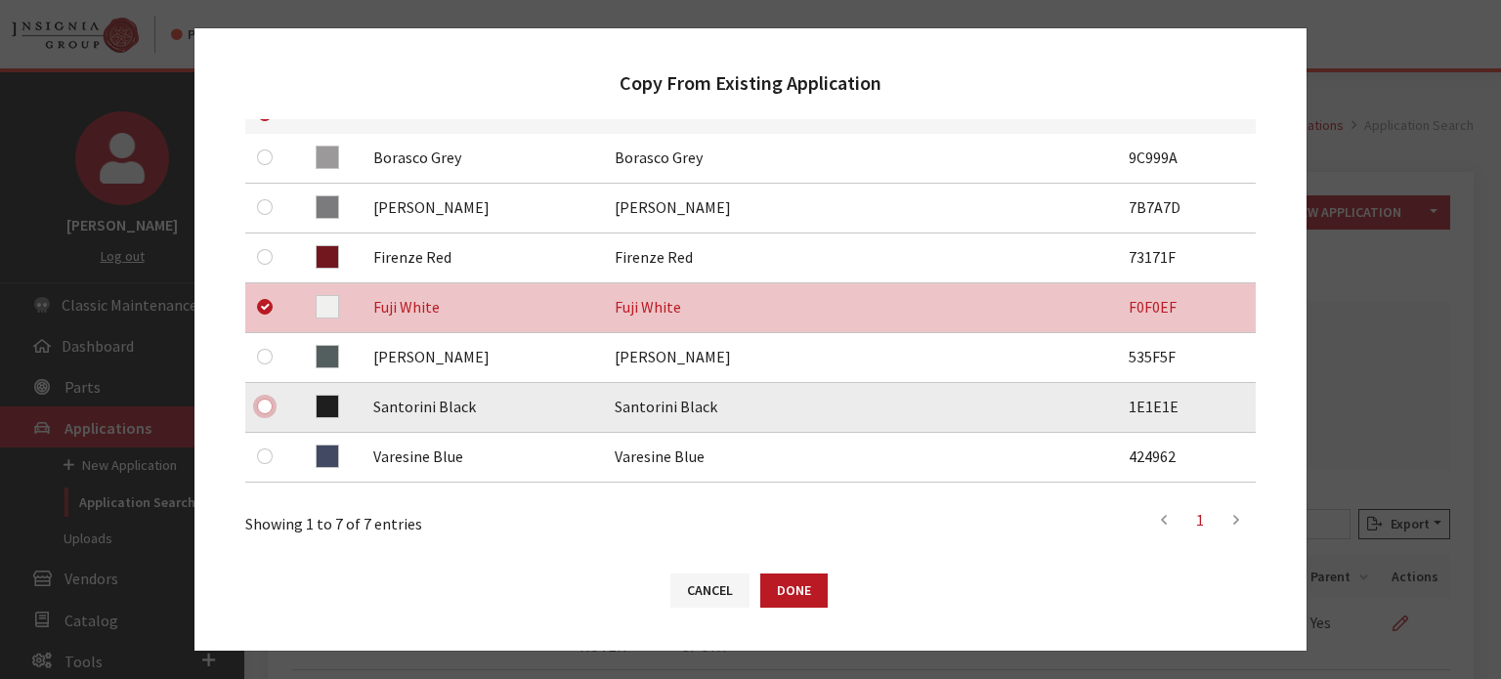
click at [262, 409] on input "checkbox" at bounding box center [265, 407] width 16 height 16
checkbox input "true"
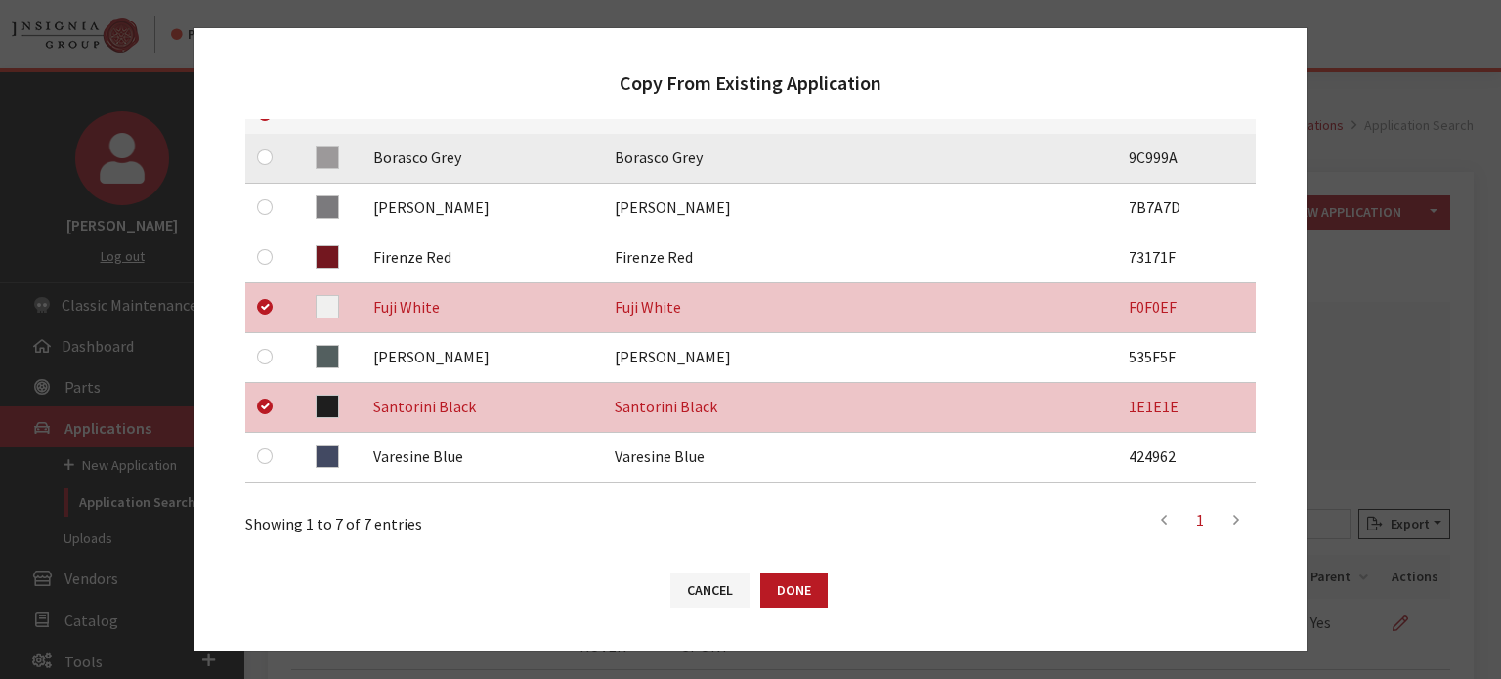
click at [266, 167] on div at bounding box center [268, 157] width 23 height 23
click at [260, 157] on input "checkbox" at bounding box center [265, 158] width 16 height 16
checkbox input "true"
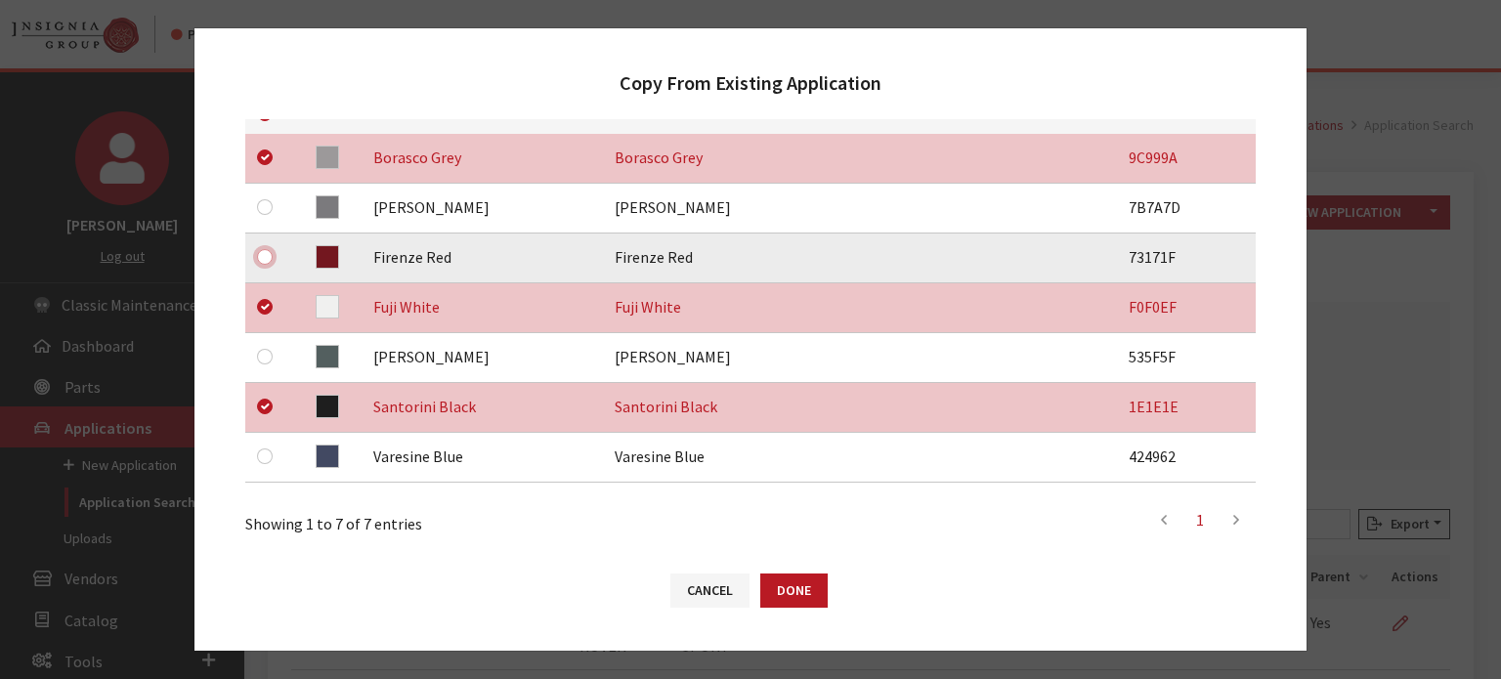
click at [272, 255] on input "checkbox" at bounding box center [265, 257] width 16 height 16
checkbox input "true"
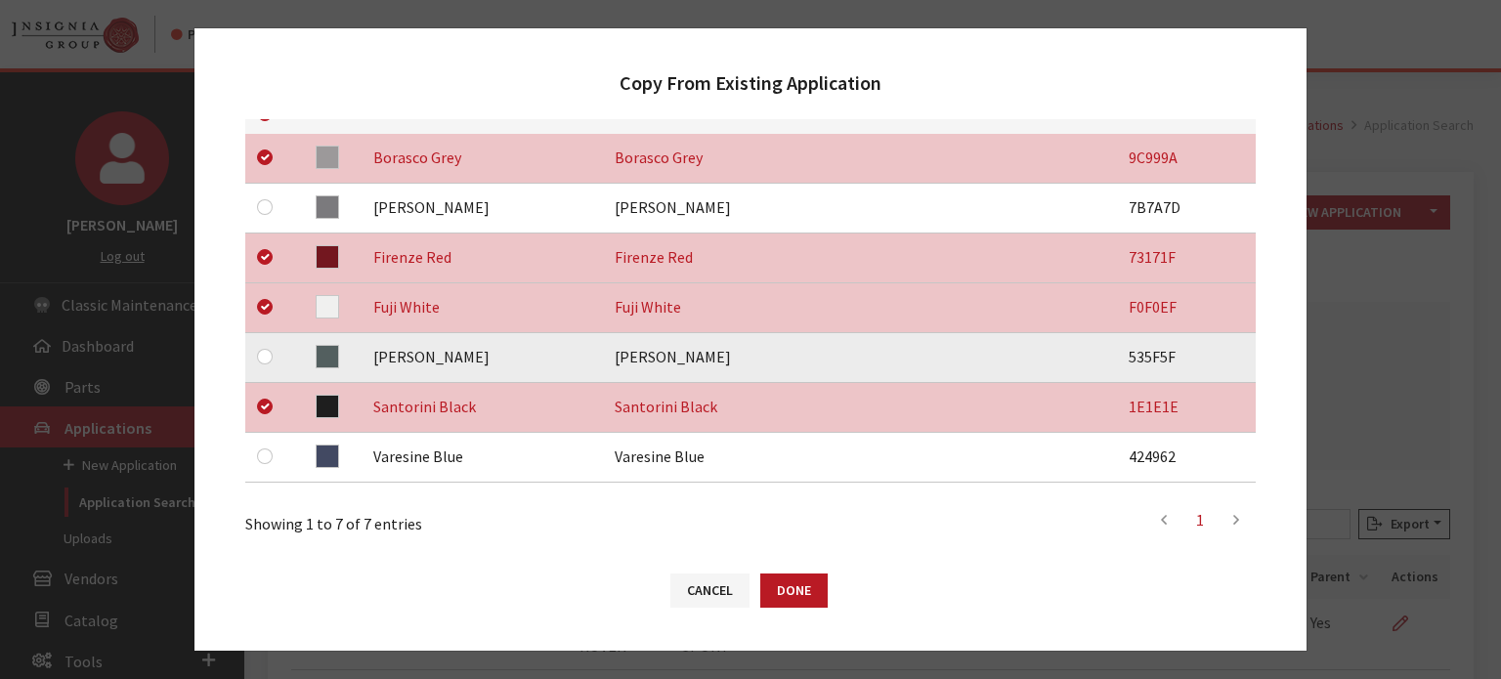
click at [271, 369] on td at bounding box center [268, 358] width 47 height 50
click at [255, 356] on td at bounding box center [268, 358] width 47 height 50
click at [270, 357] on input "checkbox" at bounding box center [265, 357] width 16 height 16
checkbox input "true"
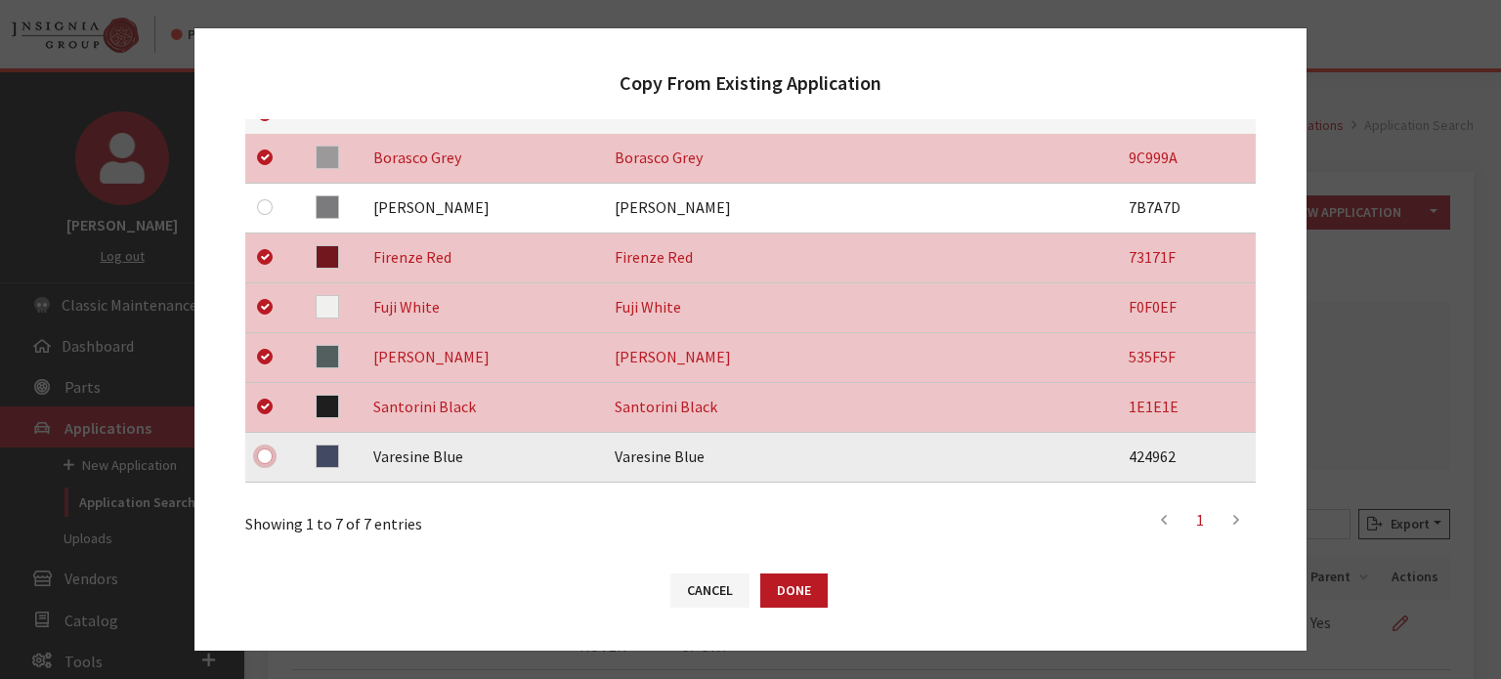
click at [259, 459] on input "checkbox" at bounding box center [265, 457] width 16 height 16
checkbox input "true"
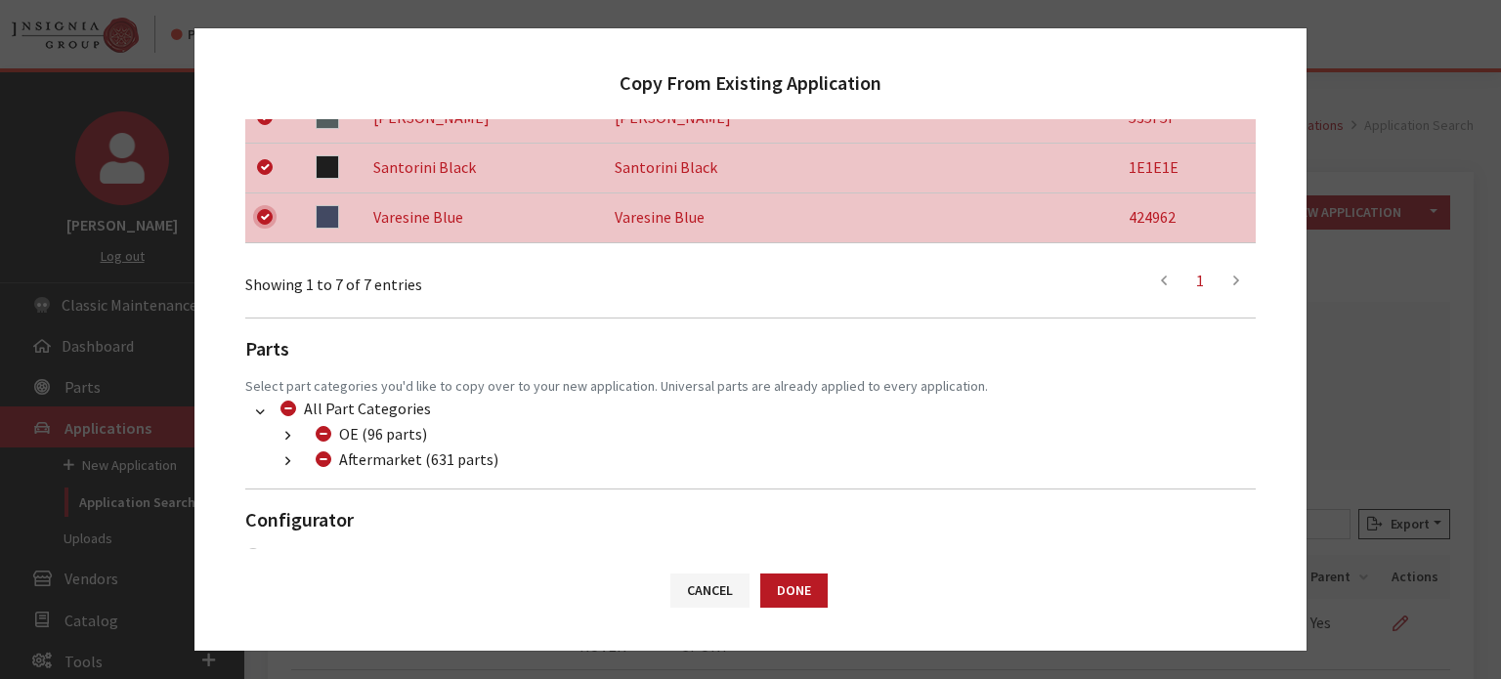
scroll to position [669, 0]
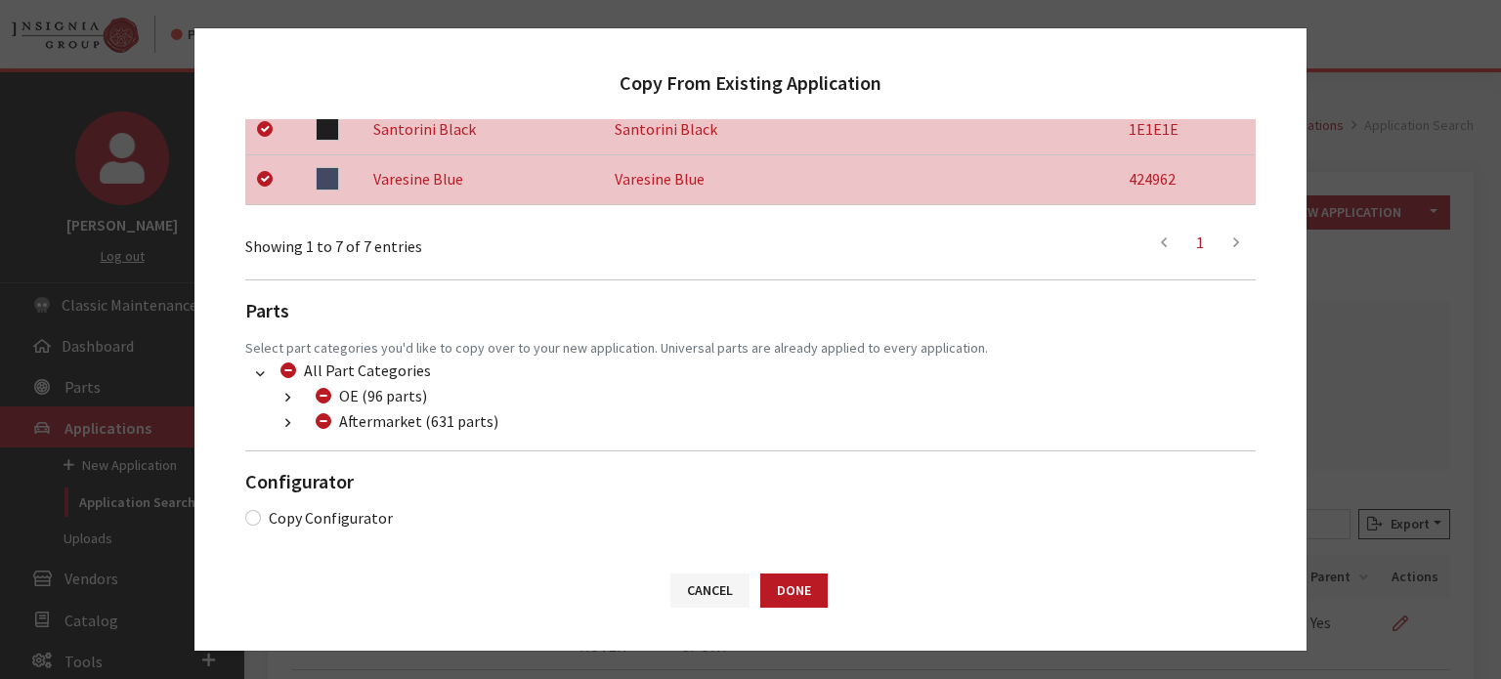
click at [282, 423] on button "button" at bounding box center [288, 423] width 38 height 22
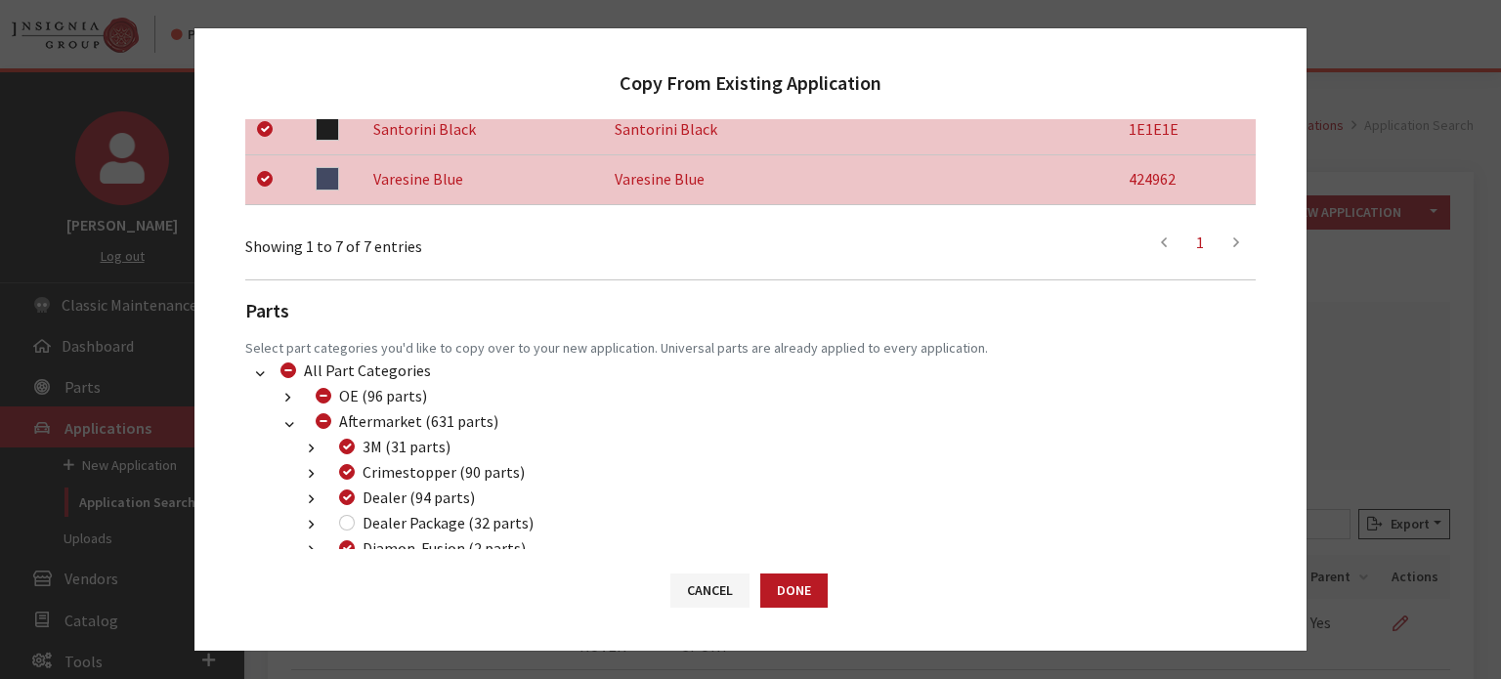
click at [329, 430] on div "Aftermarket (631 parts)" at bounding box center [404, 421] width 189 height 23
click at [324, 426] on input "Aftermarket (631 parts)" at bounding box center [324, 421] width 16 height 16
checkbox input "true"
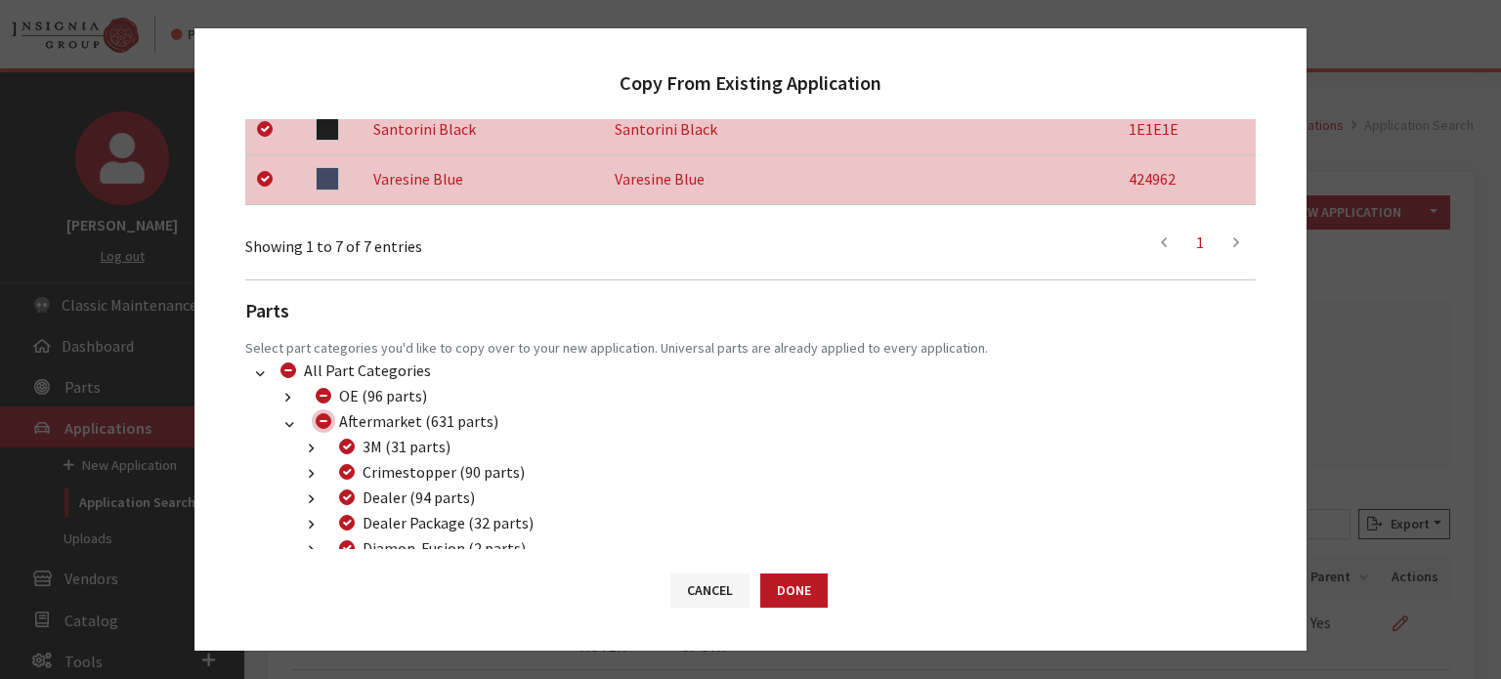
click at [324, 426] on input "Aftermarket (631 parts)" at bounding box center [324, 421] width 16 height 16
checkbox input "false"
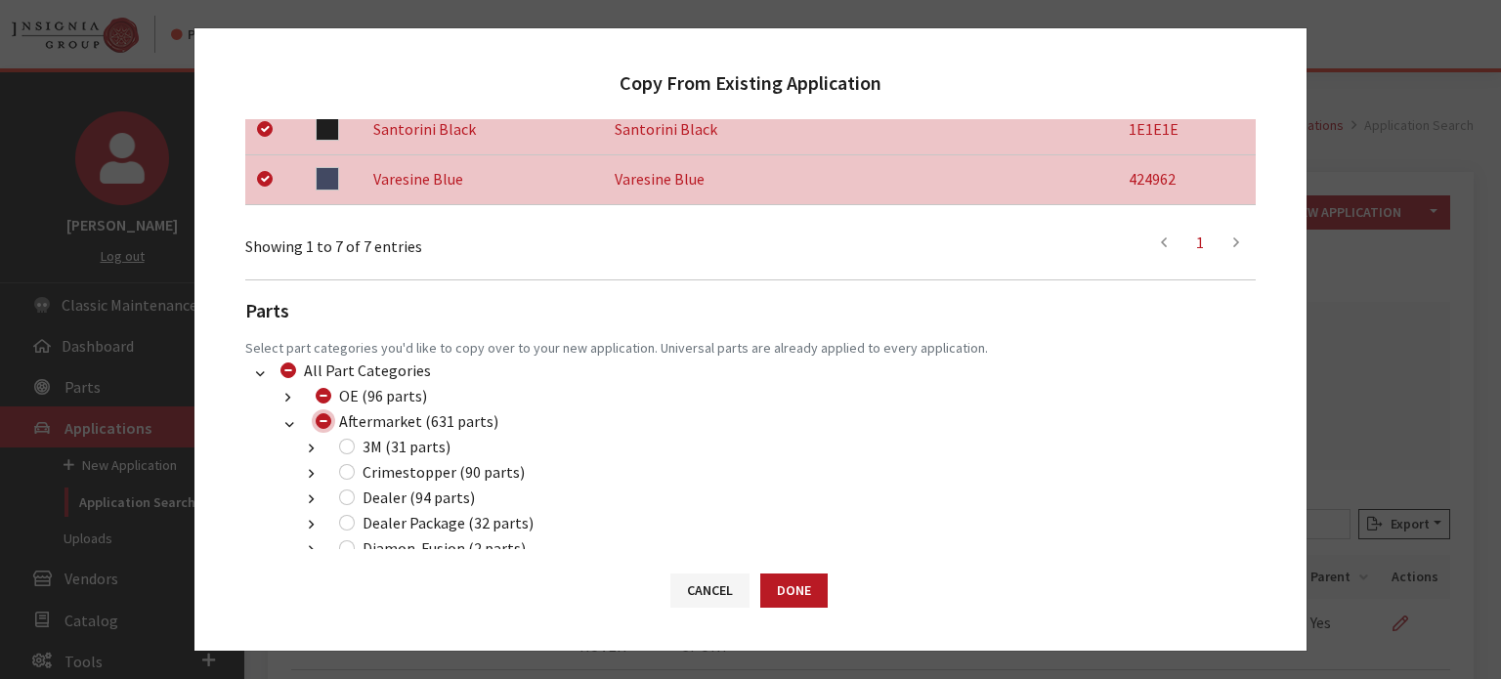
checkbox input "false"
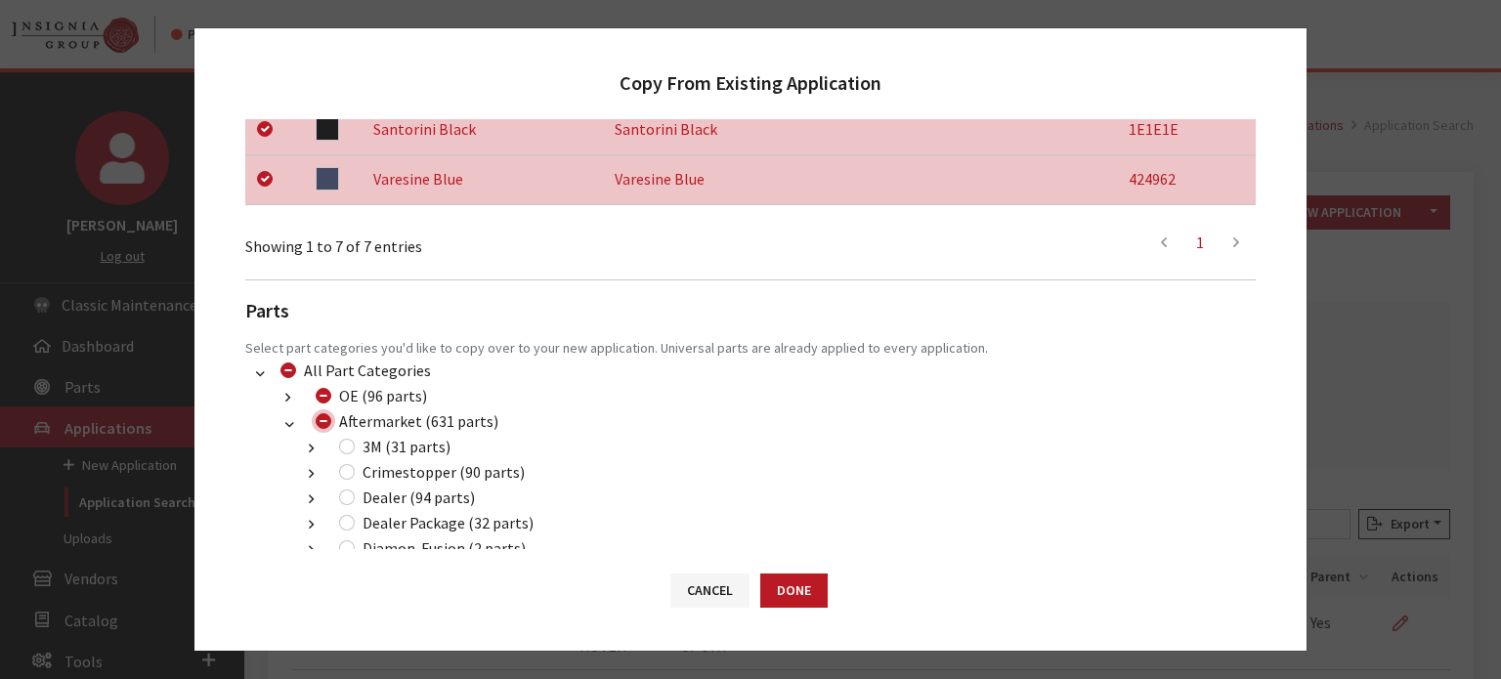
checkbox input "false"
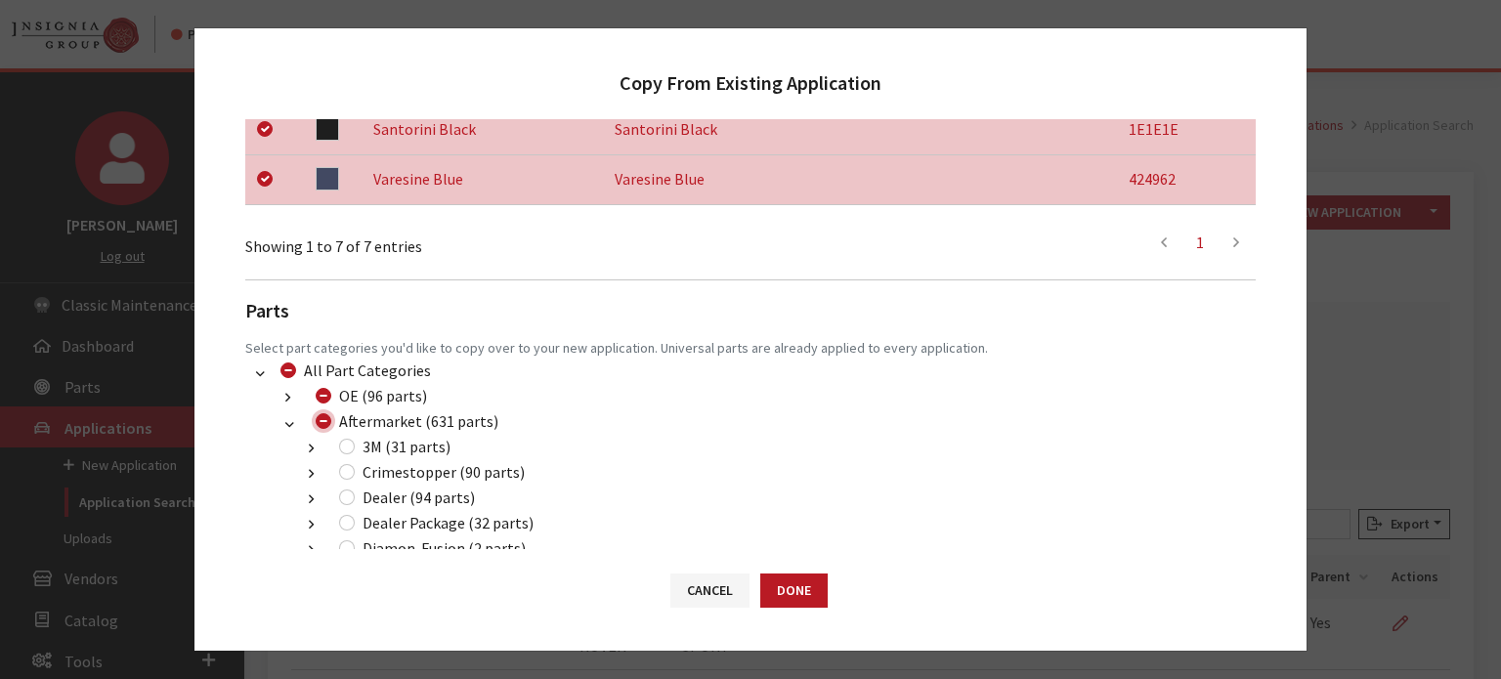
checkbox input "false"
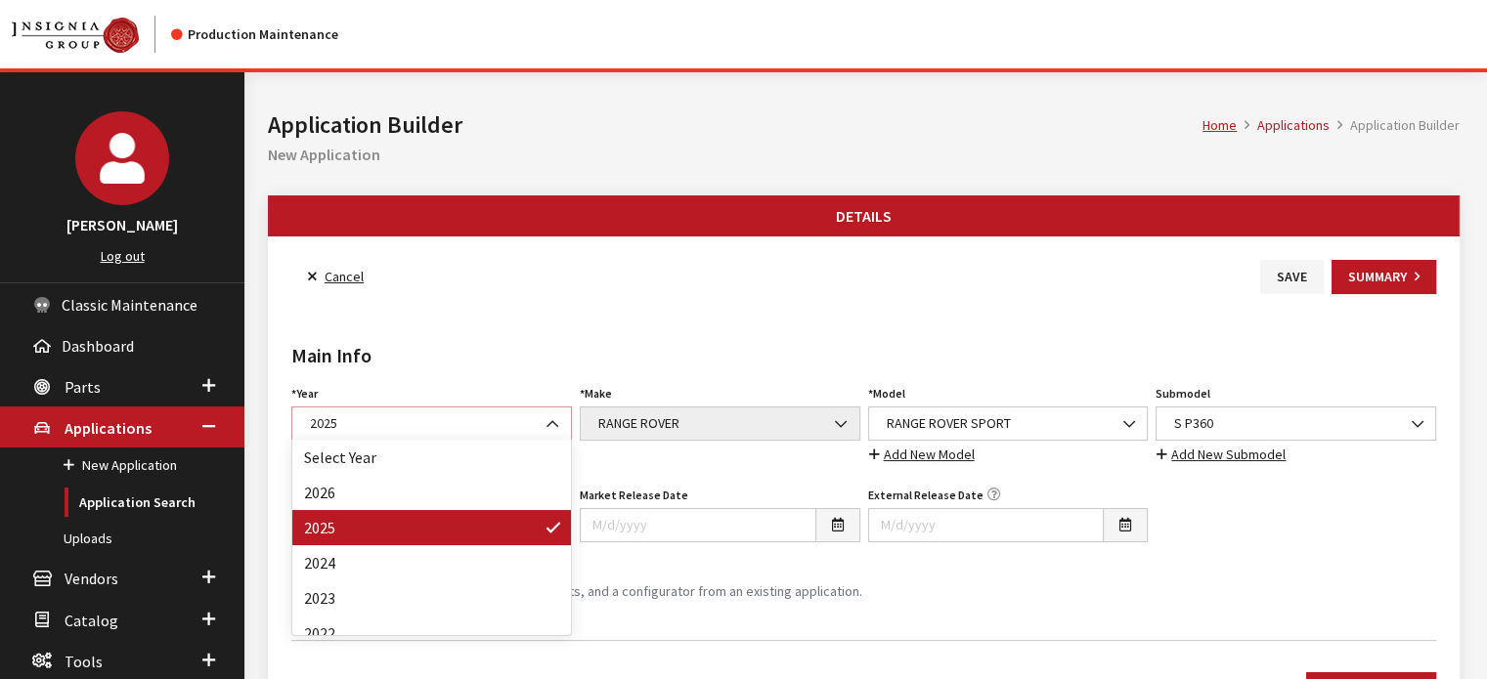
click at [444, 417] on span "2025" at bounding box center [431, 423] width 255 height 21
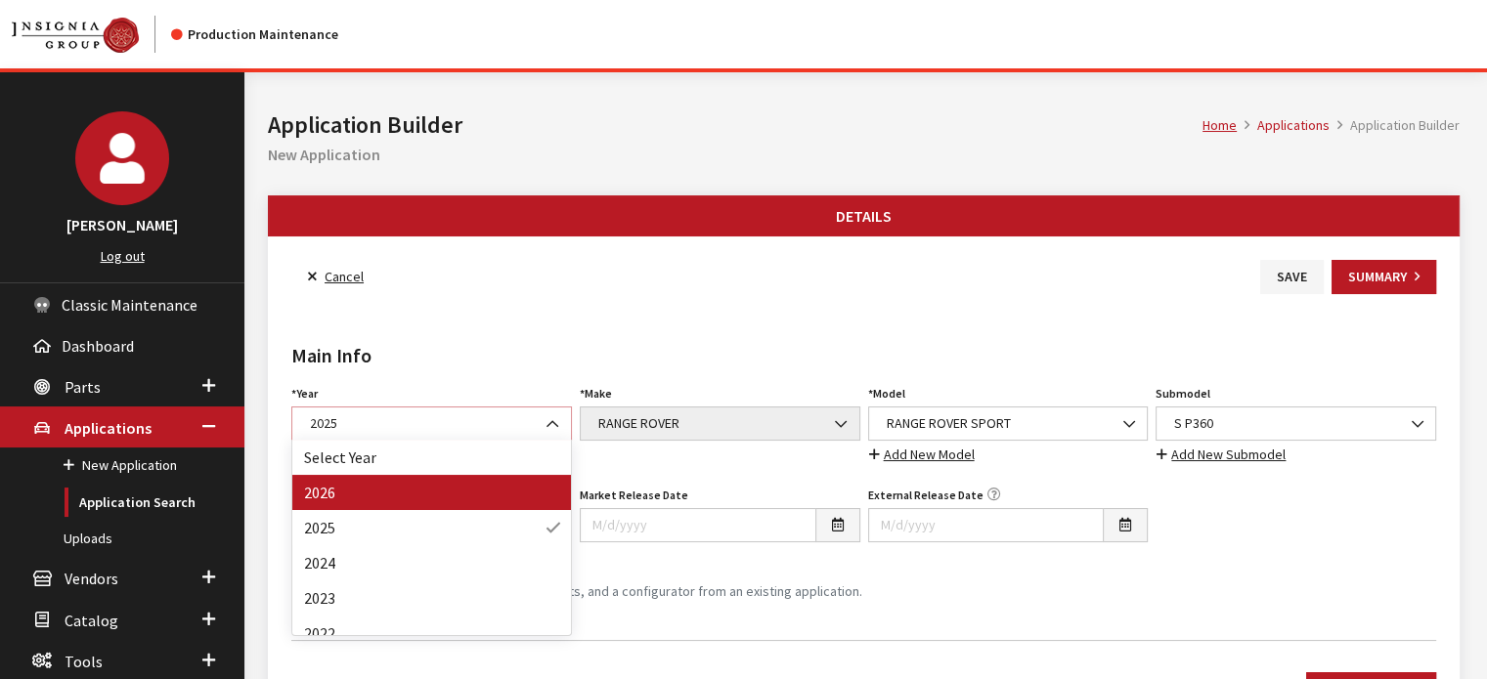
select select "44"
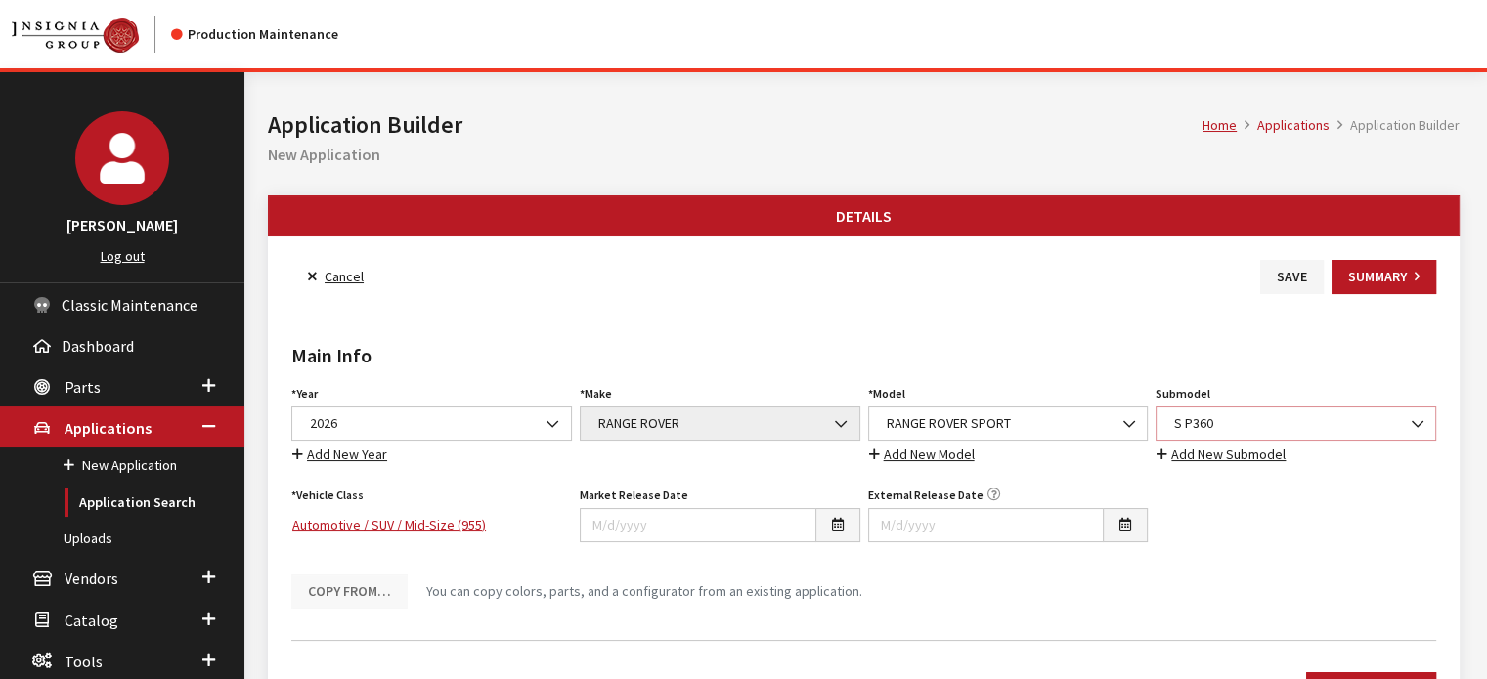
click at [1221, 417] on span "S P360" at bounding box center [1295, 423] width 255 height 21
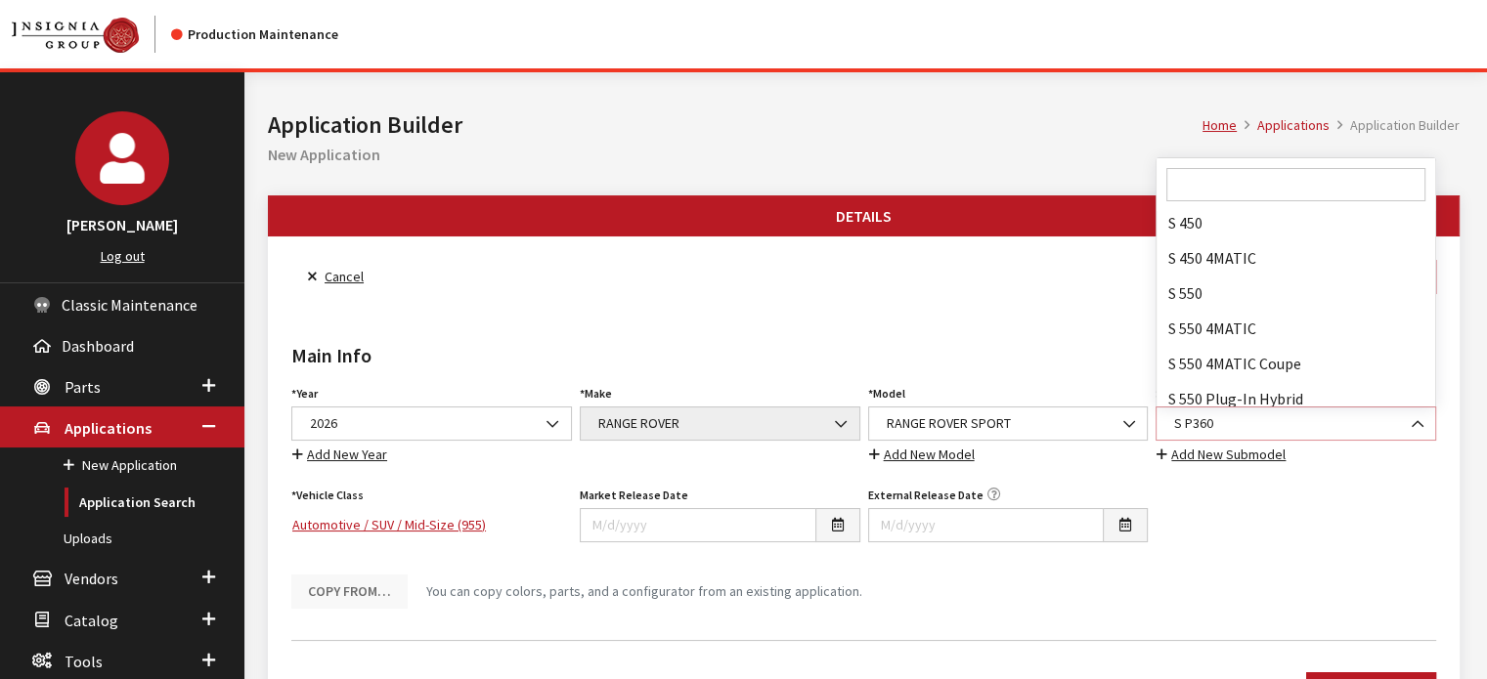
scroll to position [122620, 0]
select select "129"
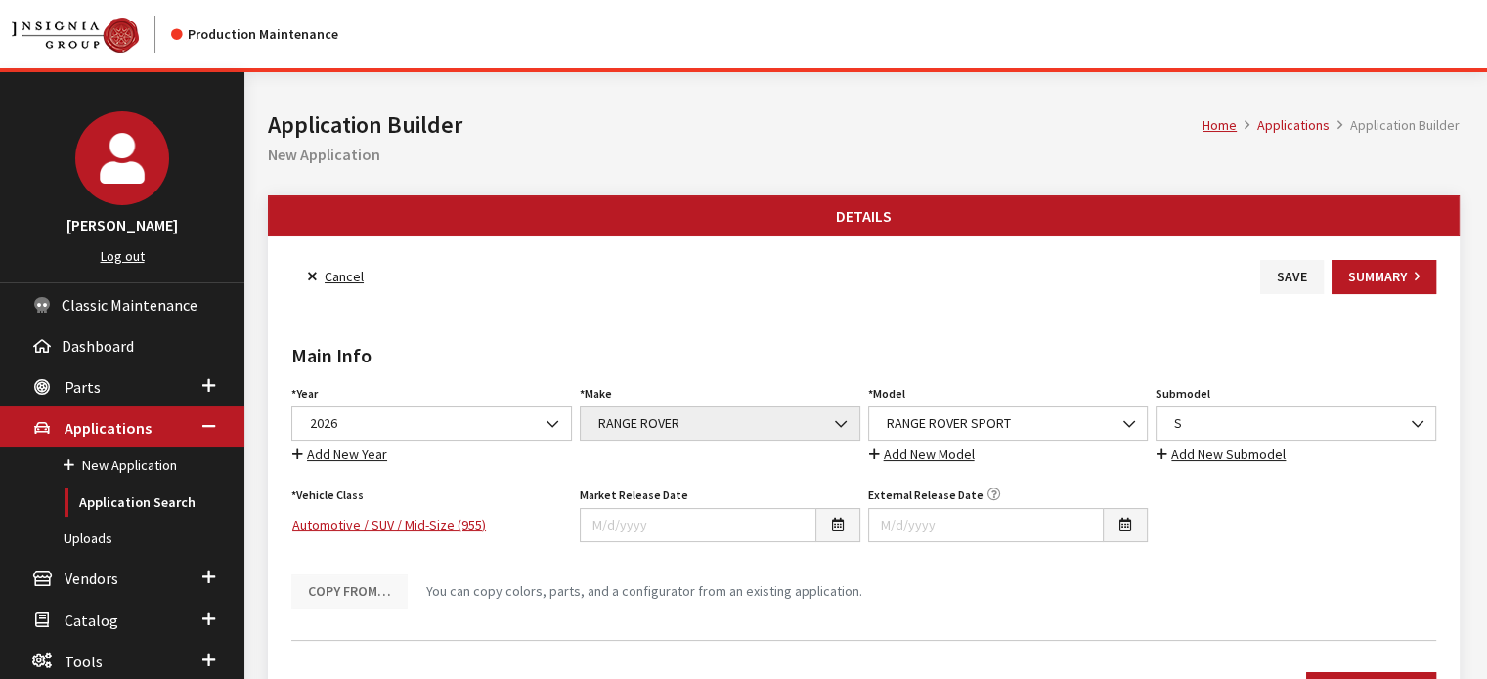
click at [1075, 358] on h2 "Main Info" at bounding box center [863, 355] width 1144 height 29
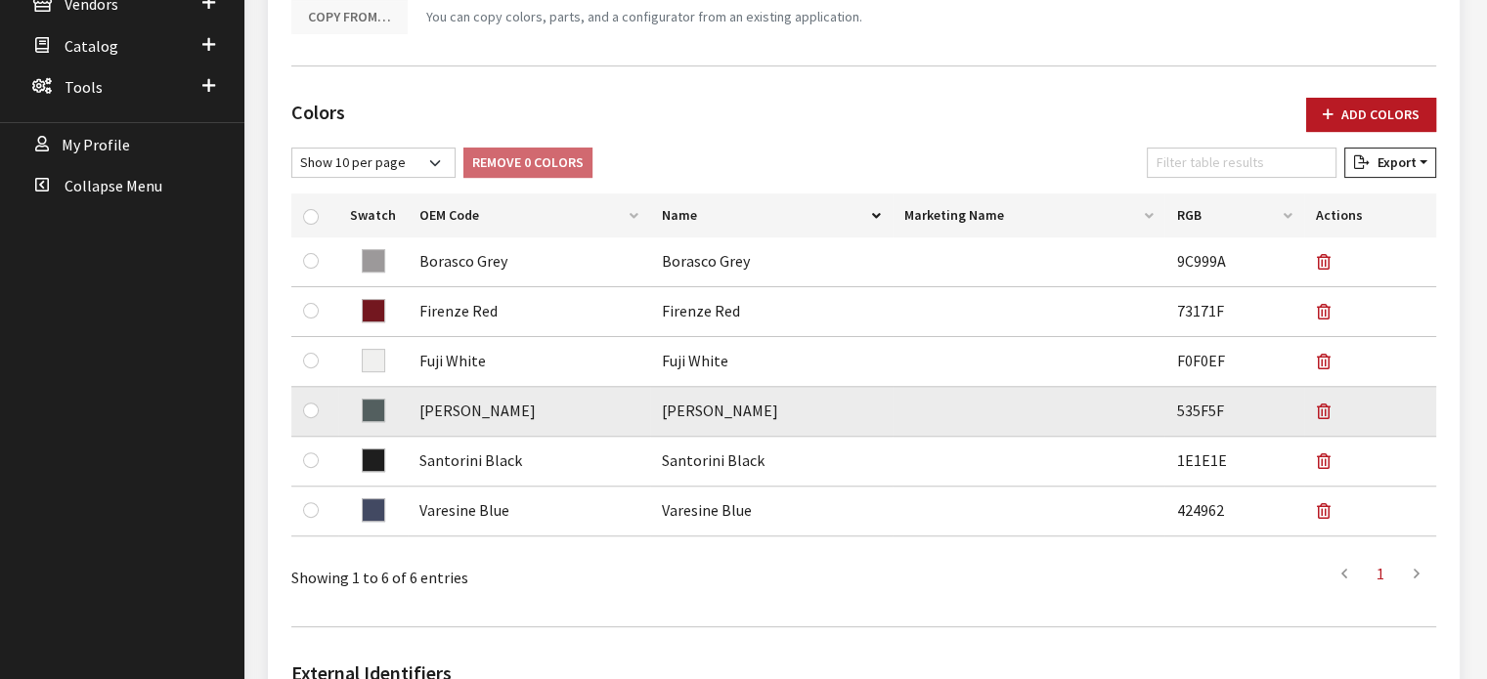
scroll to position [586, 0]
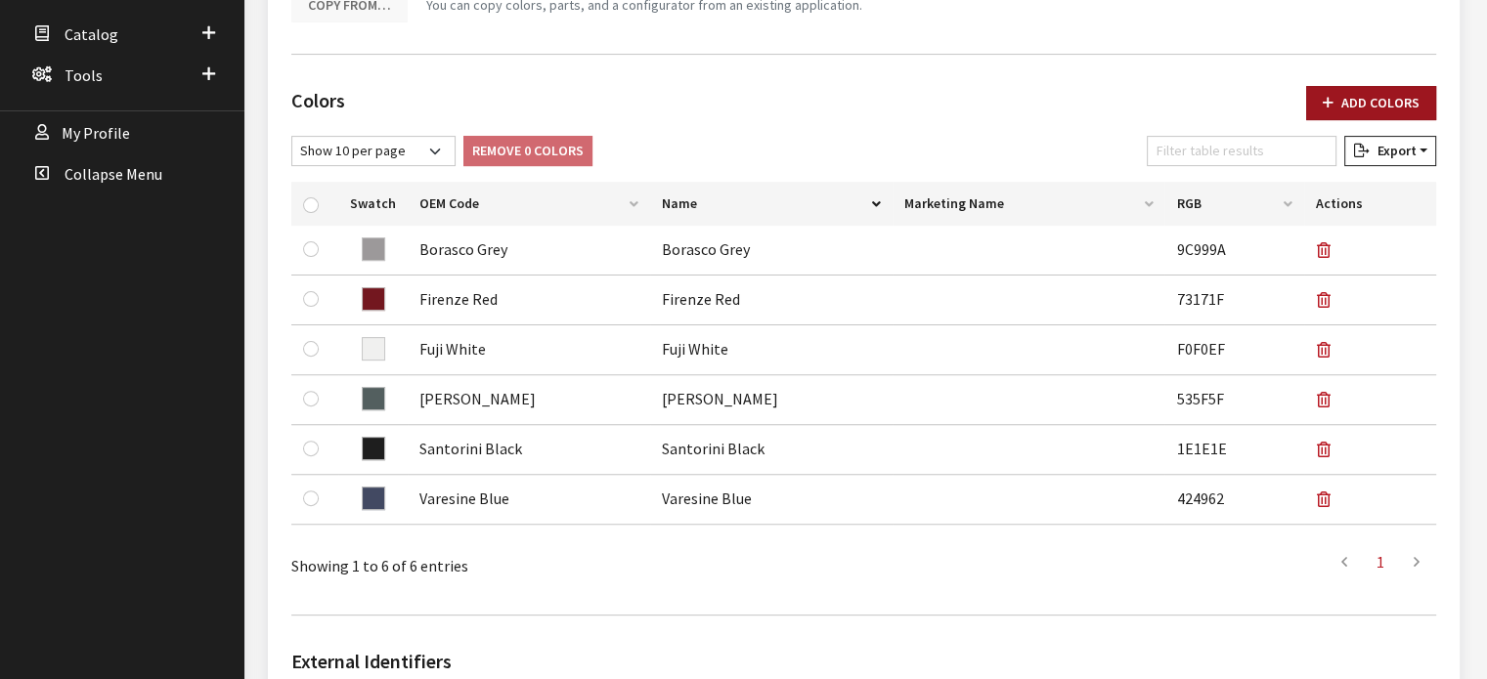
click at [1379, 95] on button "Add Colors" at bounding box center [1371, 103] width 130 height 34
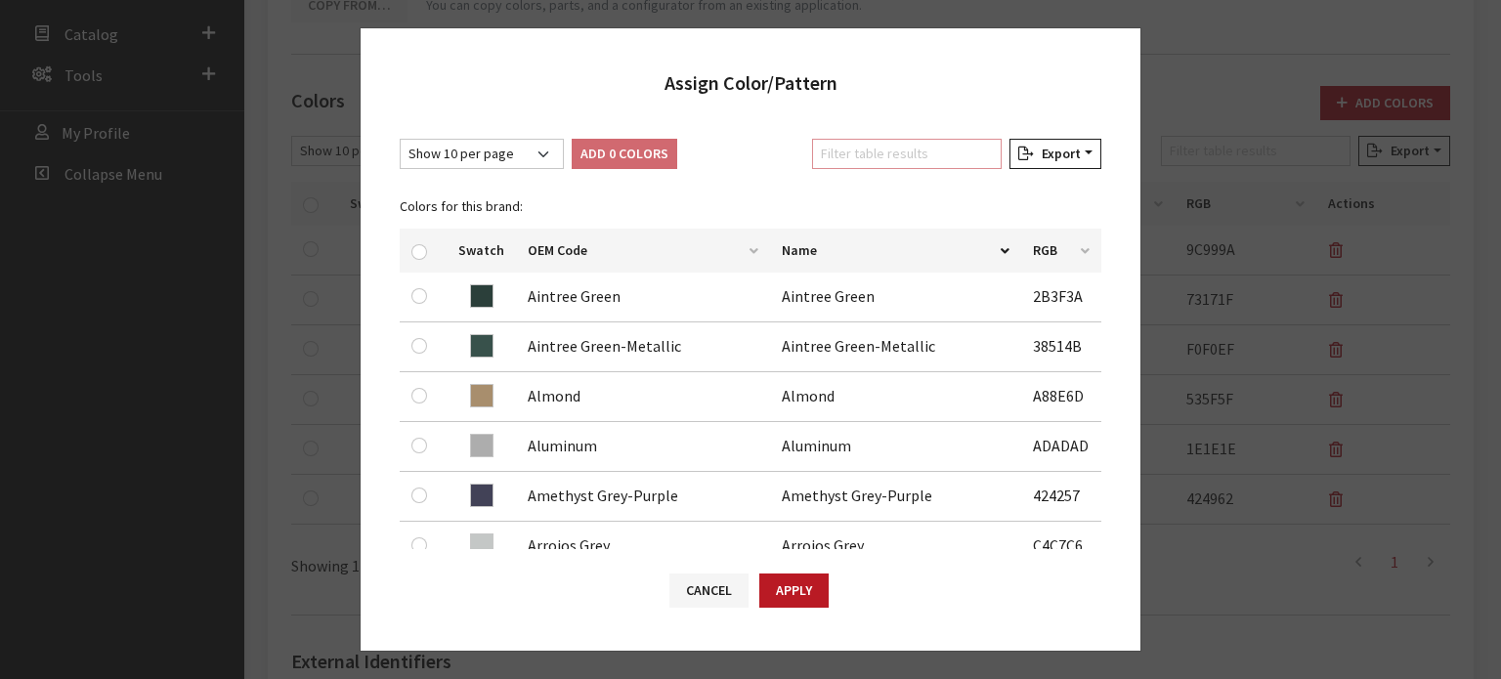
click at [833, 159] on input "Filter table results" at bounding box center [907, 154] width 190 height 30
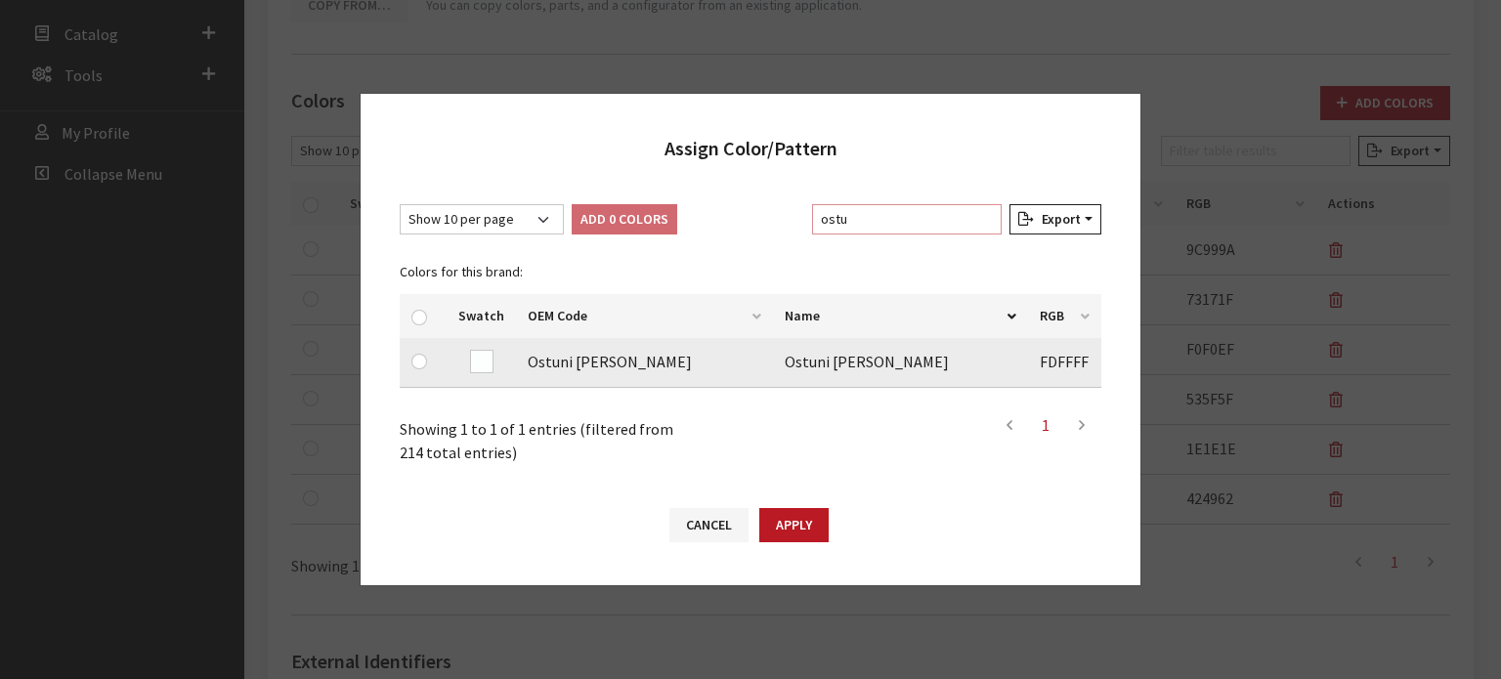
type input "ostu"
click at [423, 373] on div at bounding box center [422, 361] width 23 height 23
click at [418, 367] on input "checkbox" at bounding box center [419, 362] width 16 height 16
checkbox input "true"
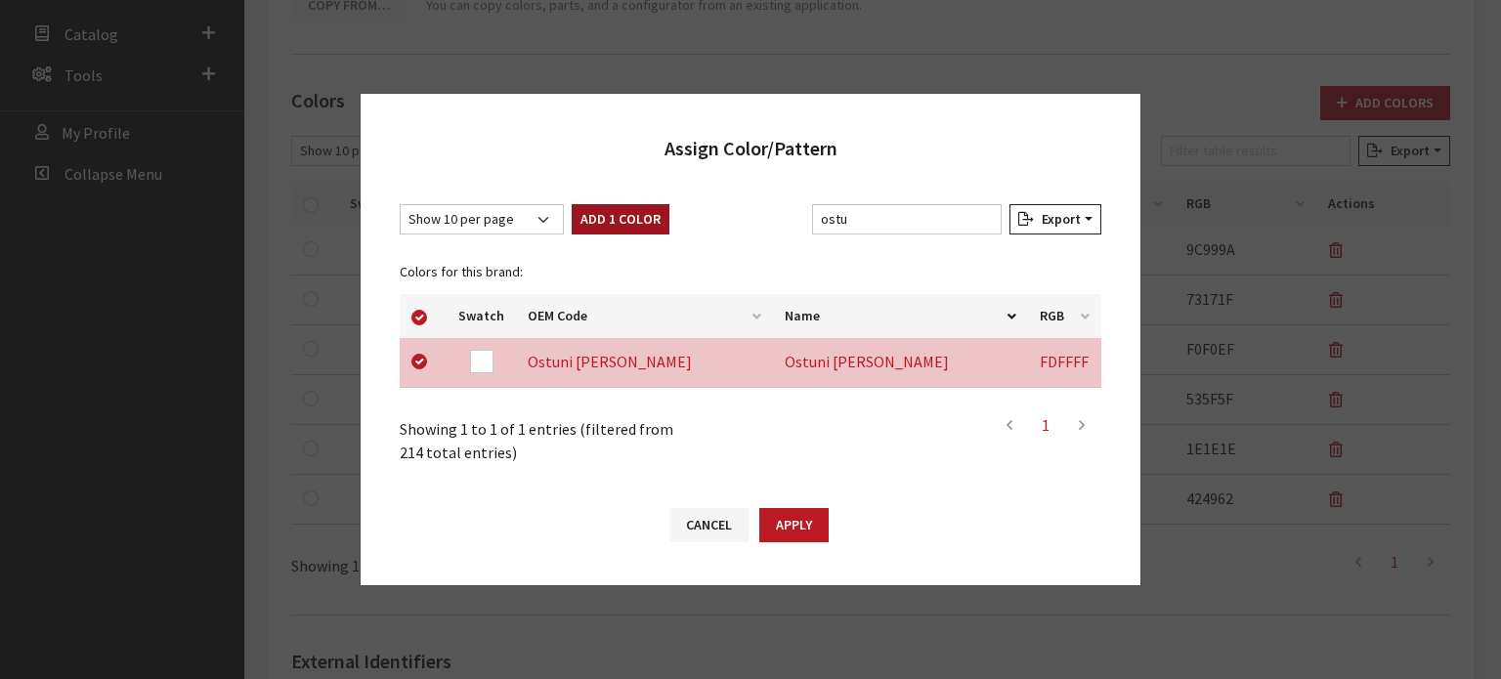
click at [626, 226] on button "Add 1 Color" at bounding box center [621, 219] width 98 height 30
checkbox input "false"
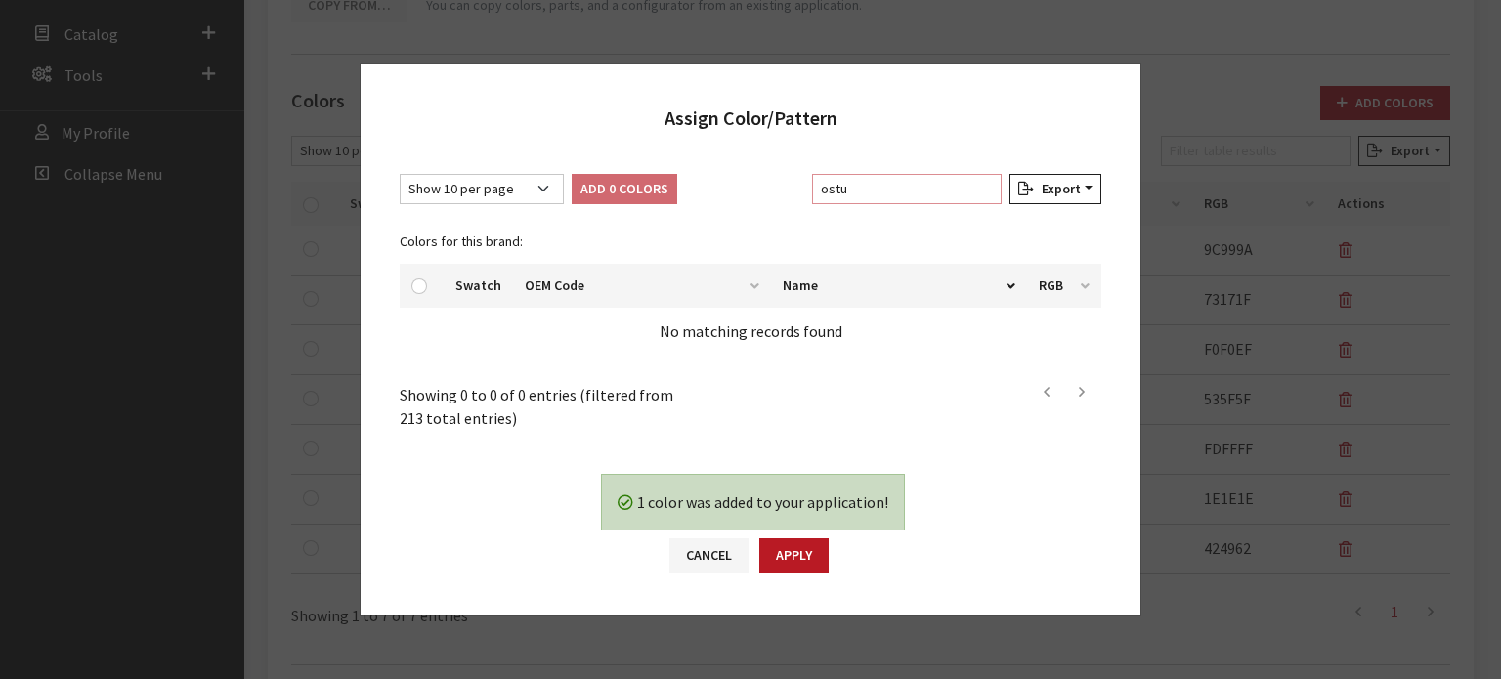
click at [887, 187] on input "ostu" at bounding box center [907, 189] width 190 height 30
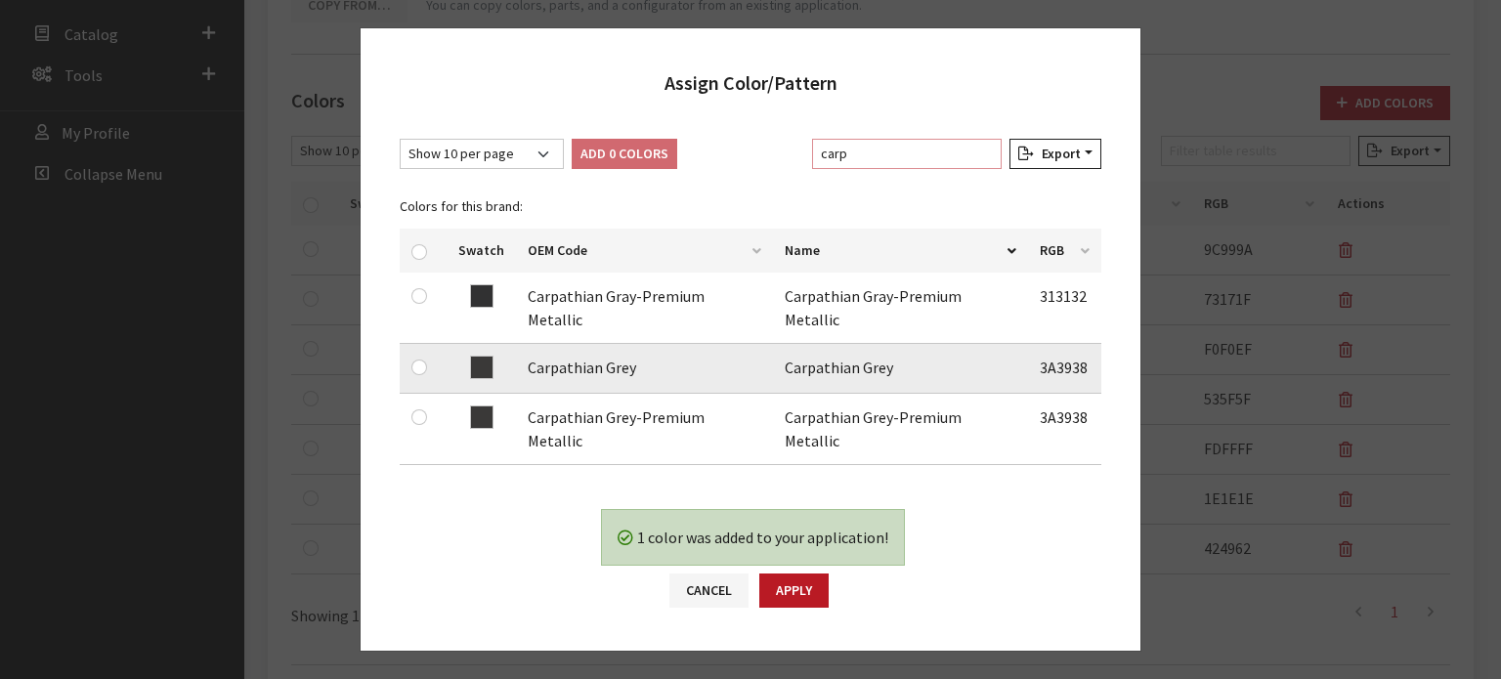
type input "carp"
click at [426, 356] on div at bounding box center [422, 367] width 23 height 23
click at [421, 360] on input "checkbox" at bounding box center [419, 368] width 16 height 16
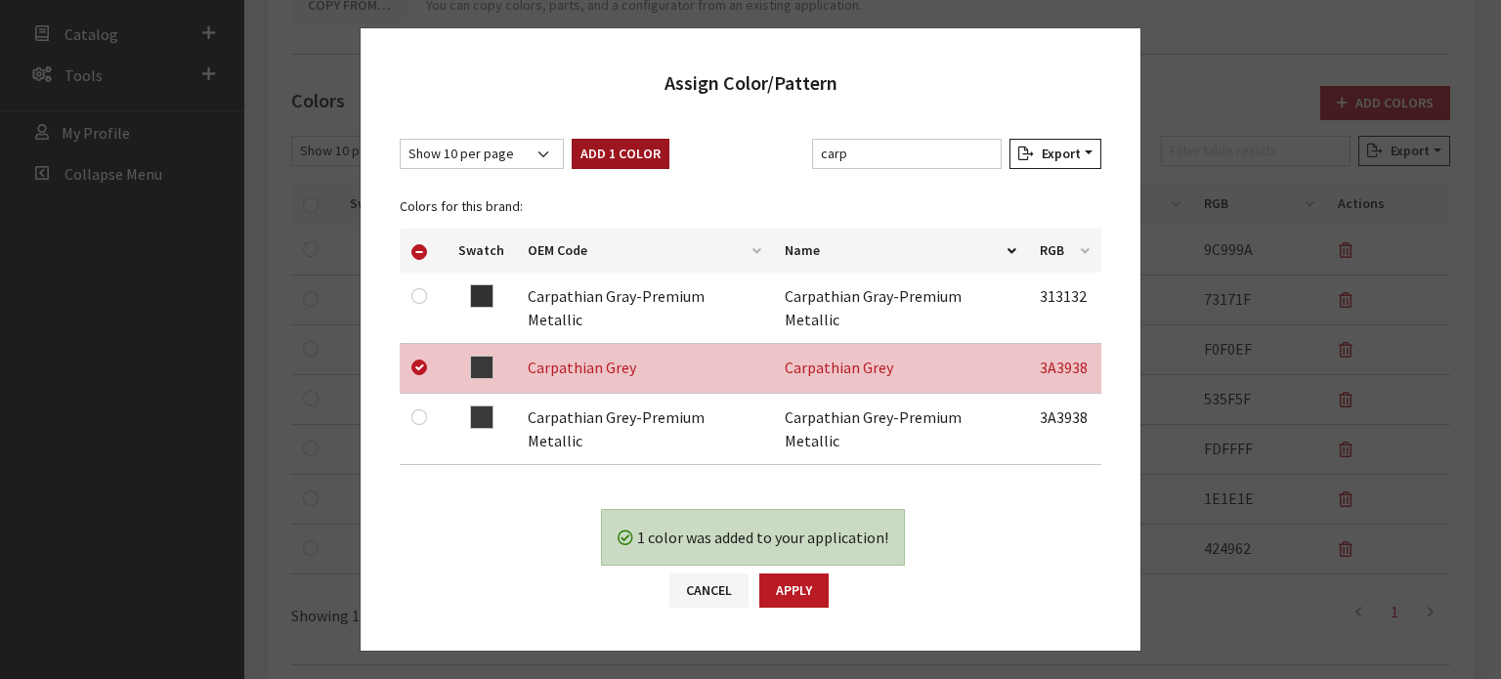
click at [622, 157] on button "Add 1 Color" at bounding box center [621, 154] width 98 height 30
checkbox input "false"
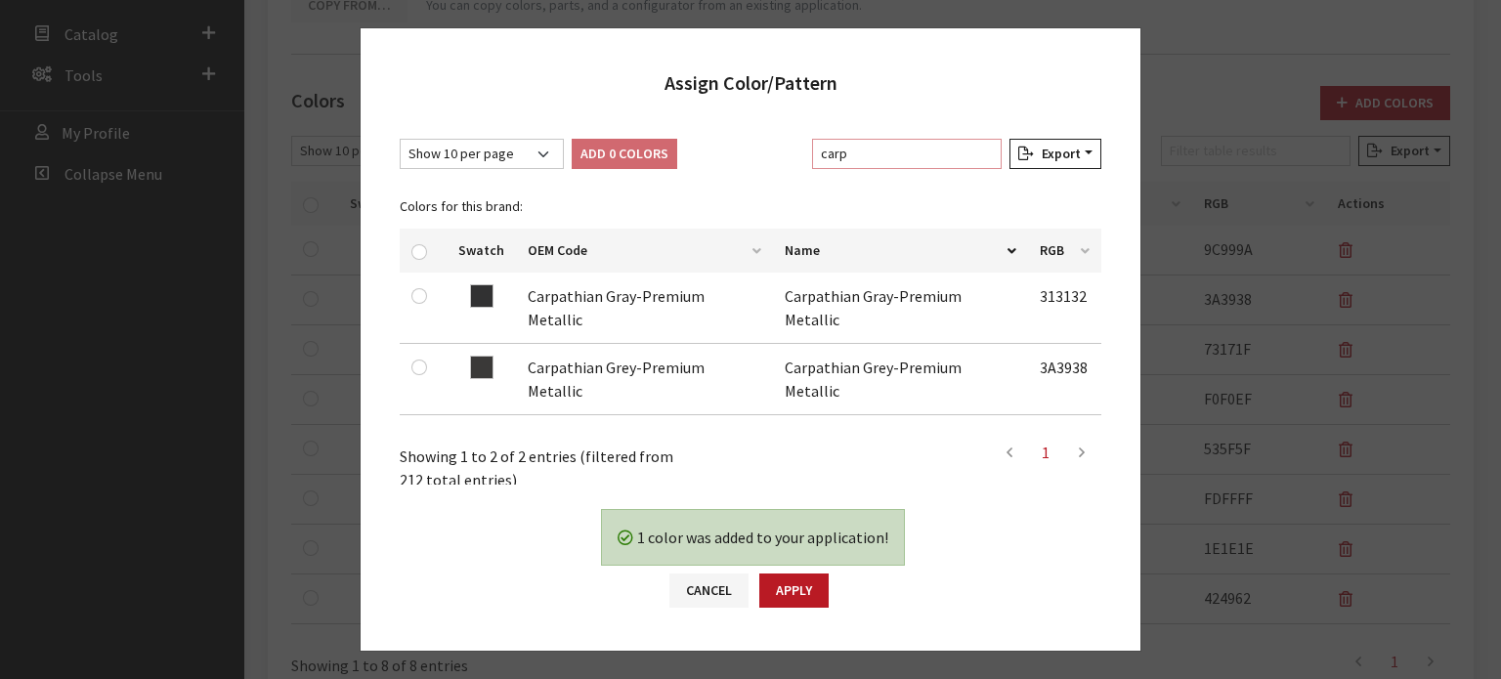
click at [936, 157] on input "carp" at bounding box center [907, 154] width 190 height 30
click at [928, 159] on input "carp" at bounding box center [907, 154] width 190 height 30
click at [927, 159] on input "carp" at bounding box center [907, 154] width 190 height 30
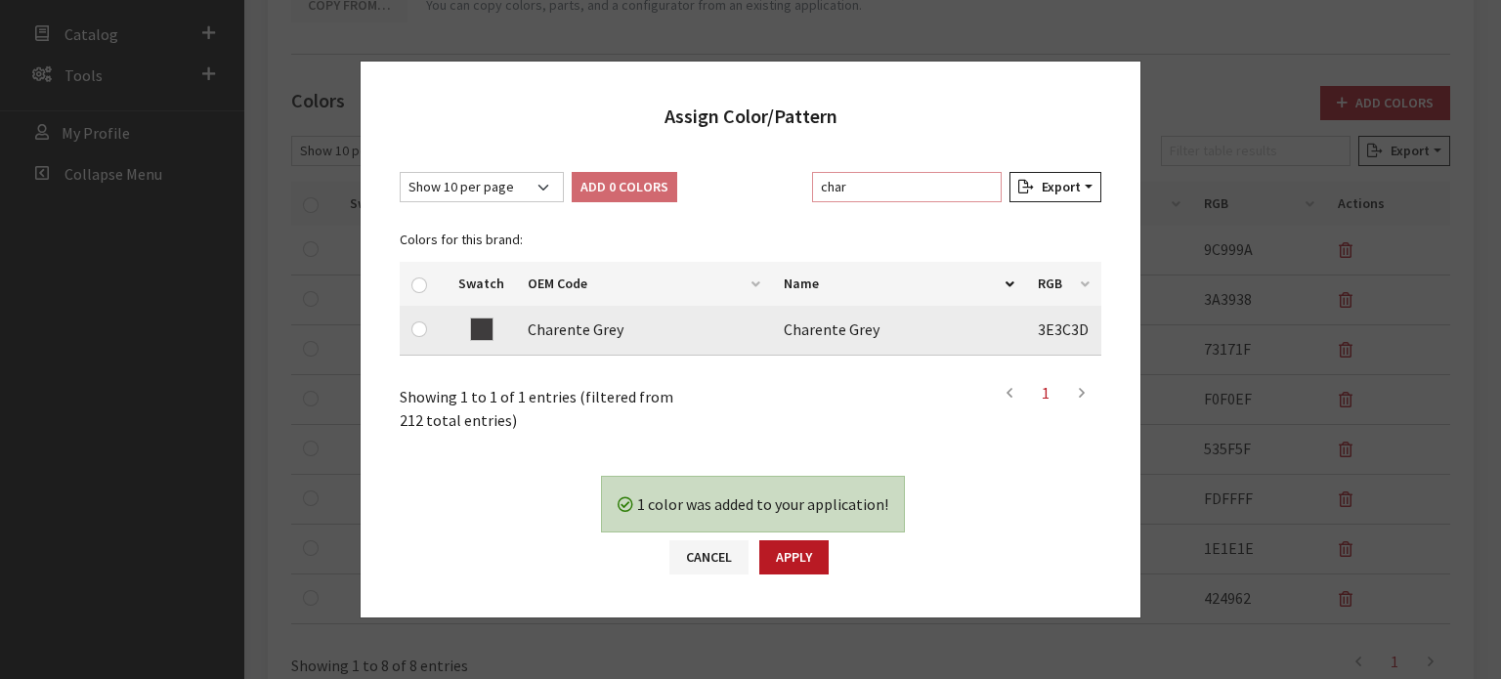
type input "char"
click at [424, 332] on div at bounding box center [422, 329] width 23 height 23
click at [420, 329] on input "checkbox" at bounding box center [419, 330] width 16 height 16
checkbox input "true"
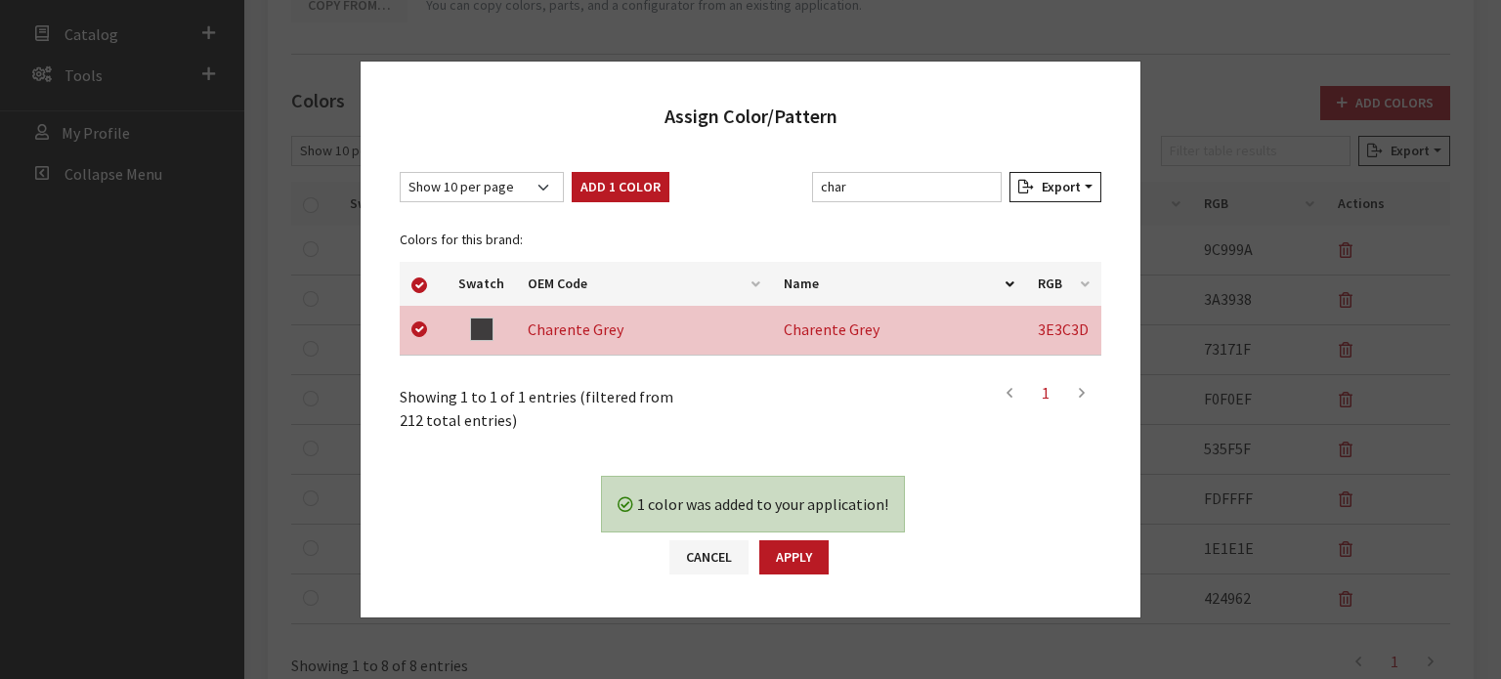
click at [649, 168] on div "Show 10 per page Show 25 per page Show 50 per page Show 100 per page Show 1000 …" at bounding box center [751, 301] width 780 height 299
click at [646, 173] on button "Add 1 Color" at bounding box center [621, 187] width 98 height 30
checkbox input "false"
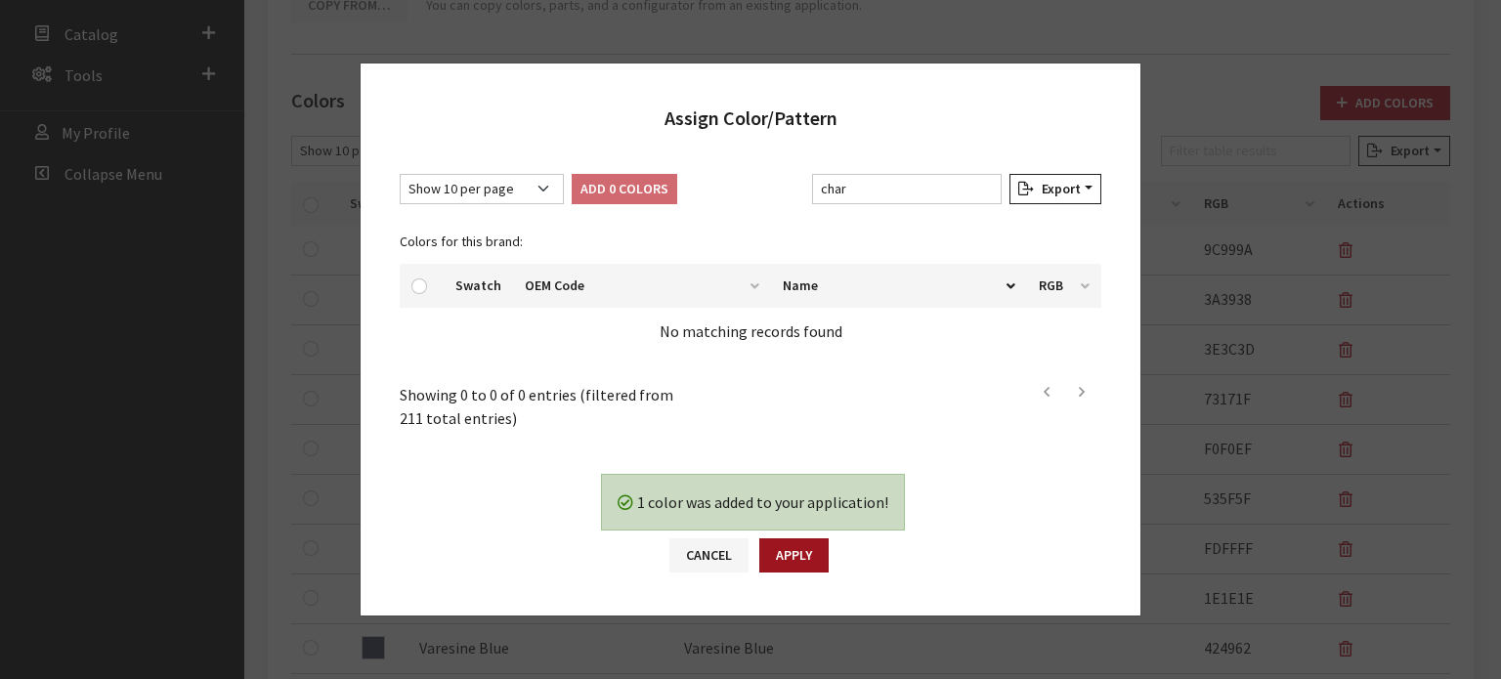
click at [825, 554] on button "Apply" at bounding box center [793, 556] width 69 height 34
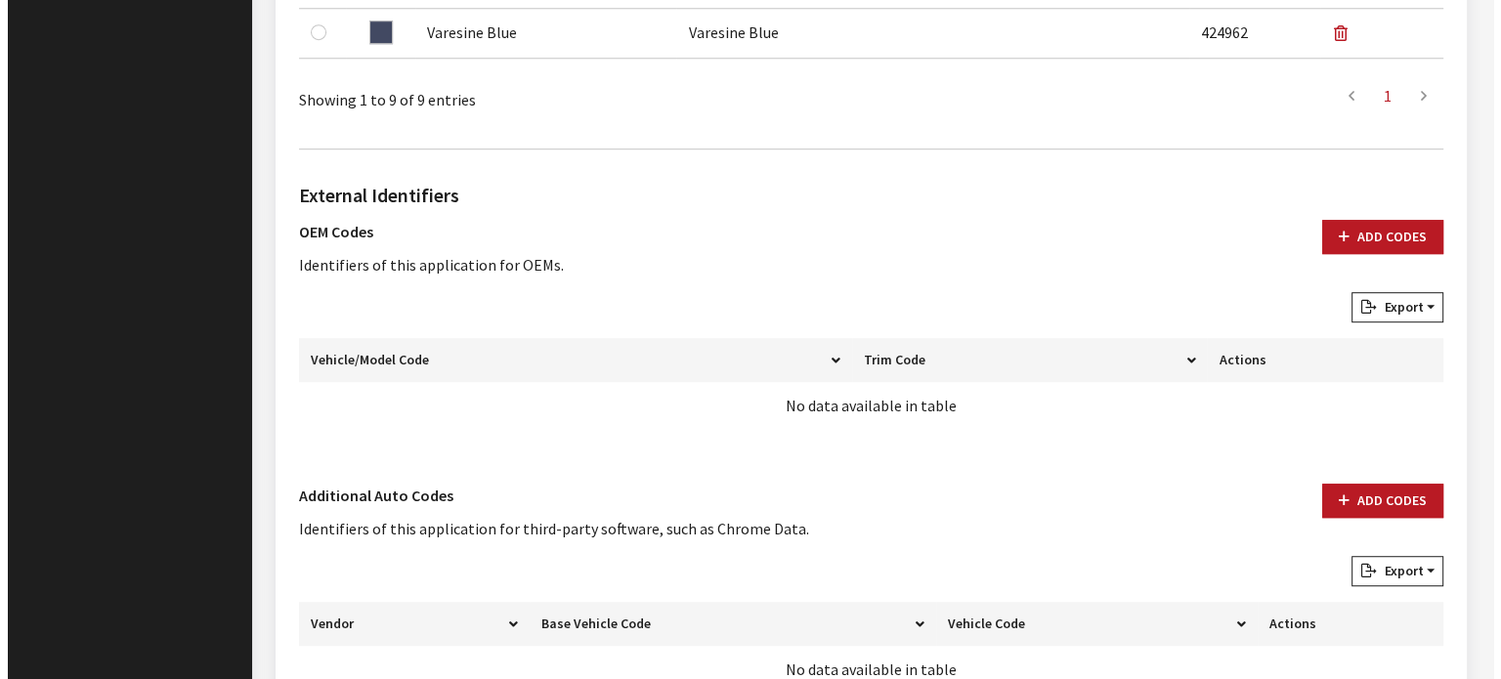
scroll to position [1335, 0]
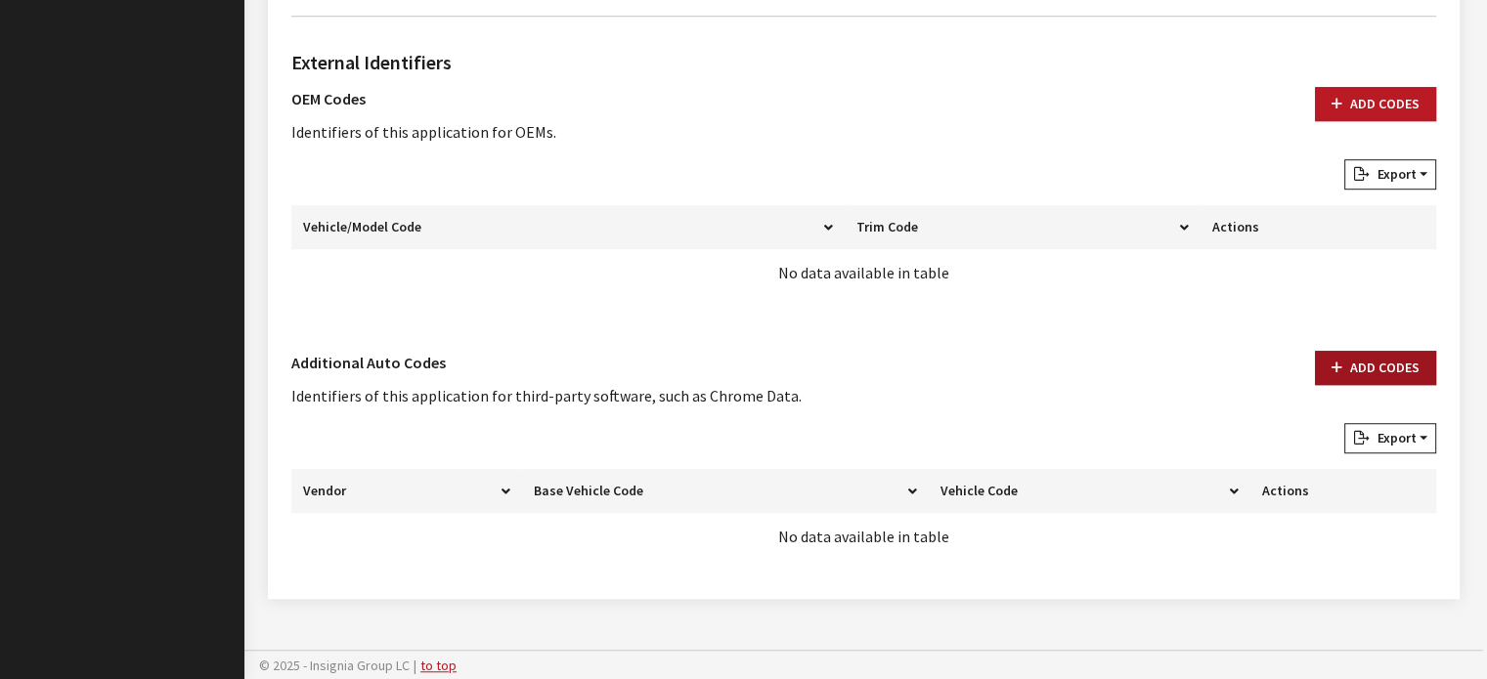
click at [1369, 367] on button "Add Codes" at bounding box center [1375, 368] width 121 height 34
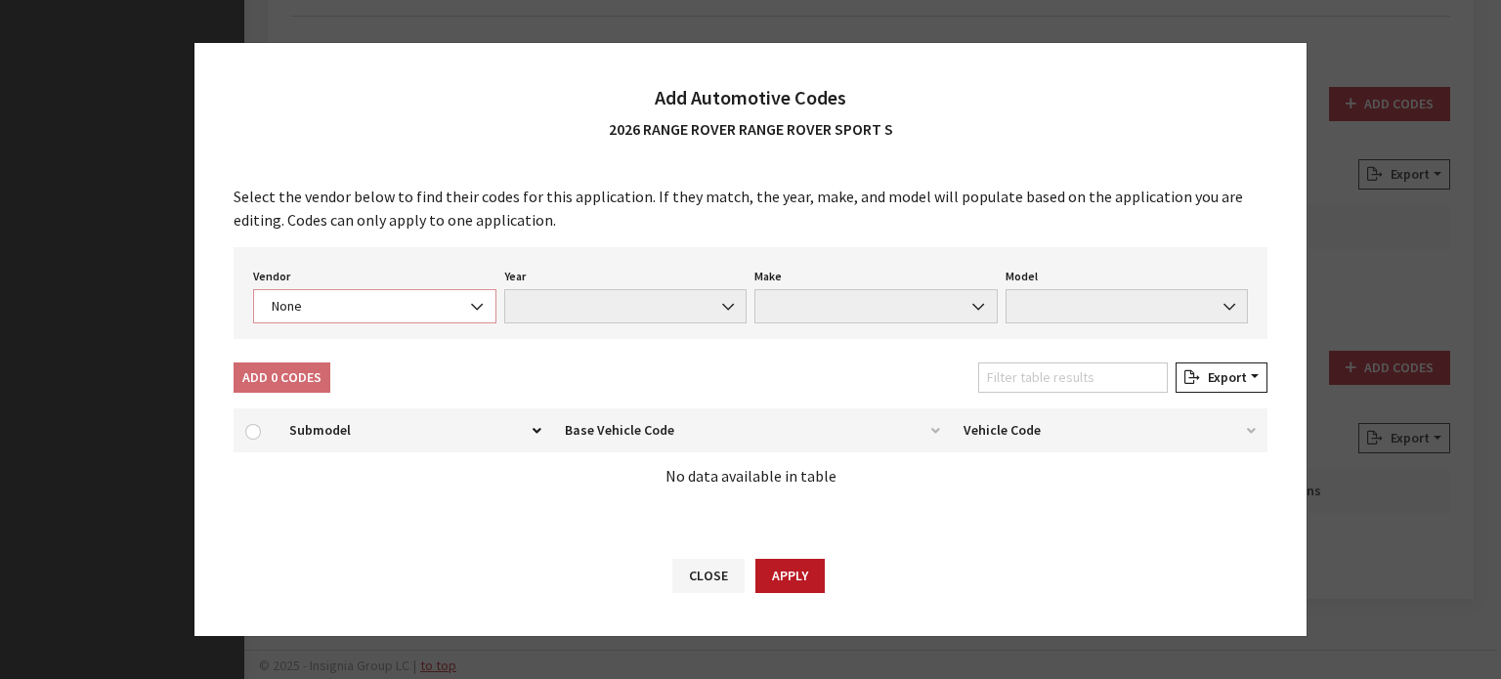
drag, startPoint x: 416, startPoint y: 310, endPoint x: 419, endPoint y: 321, distance: 11.1
click at [418, 310] on span "None" at bounding box center [375, 306] width 218 height 21
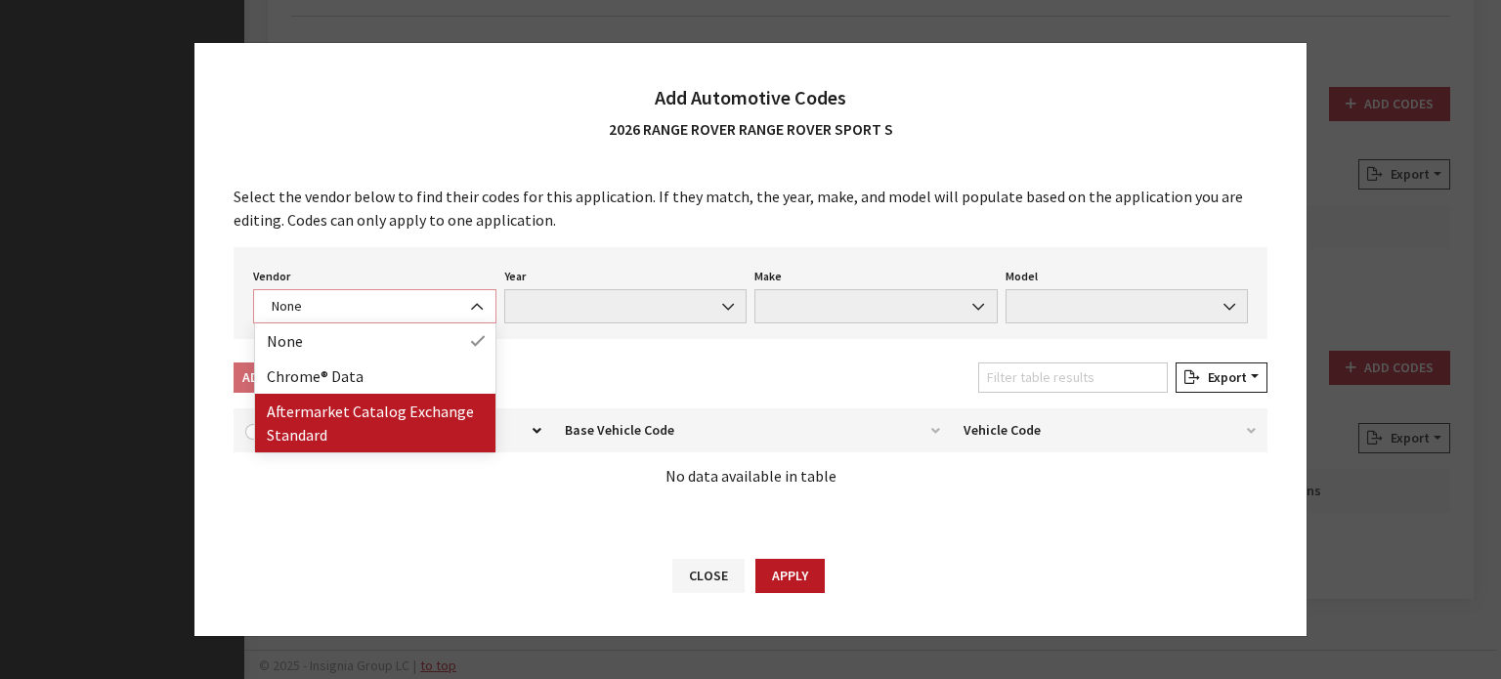
select select "4"
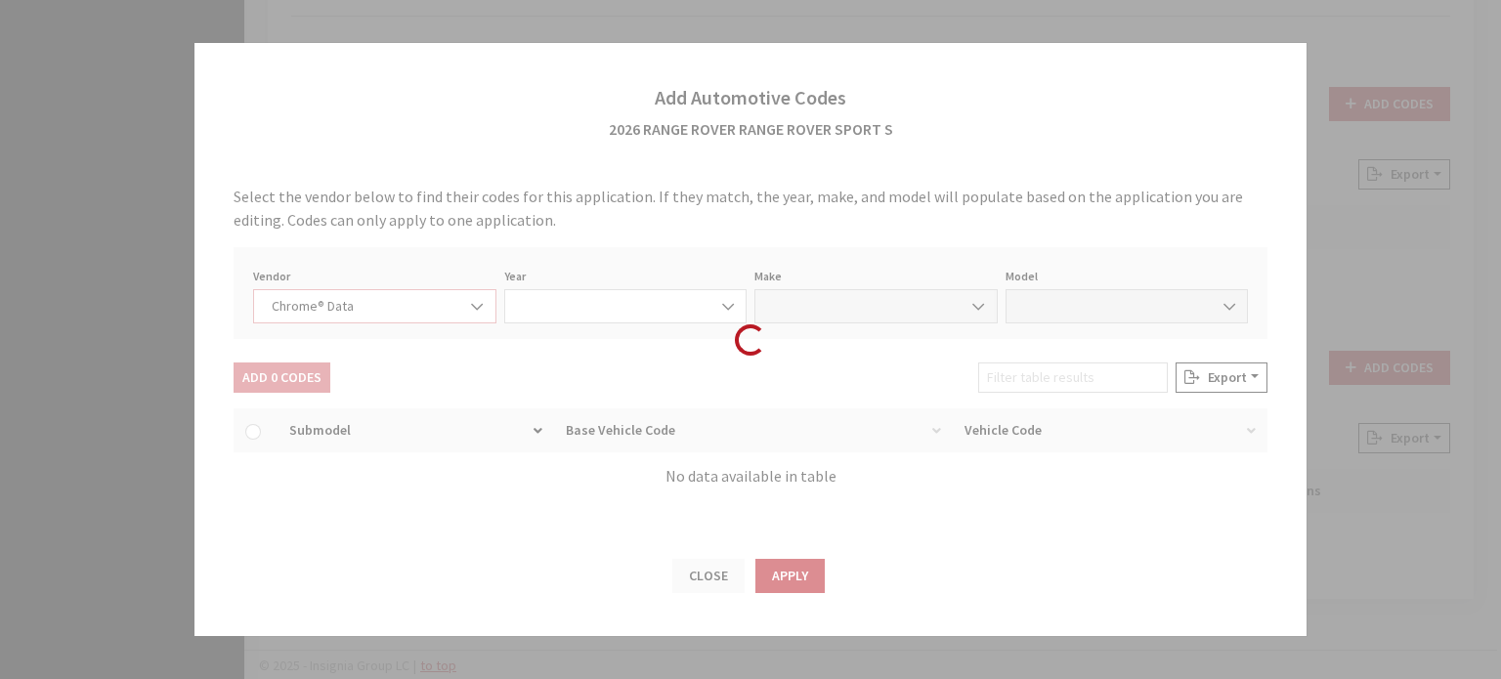
select select "2026"
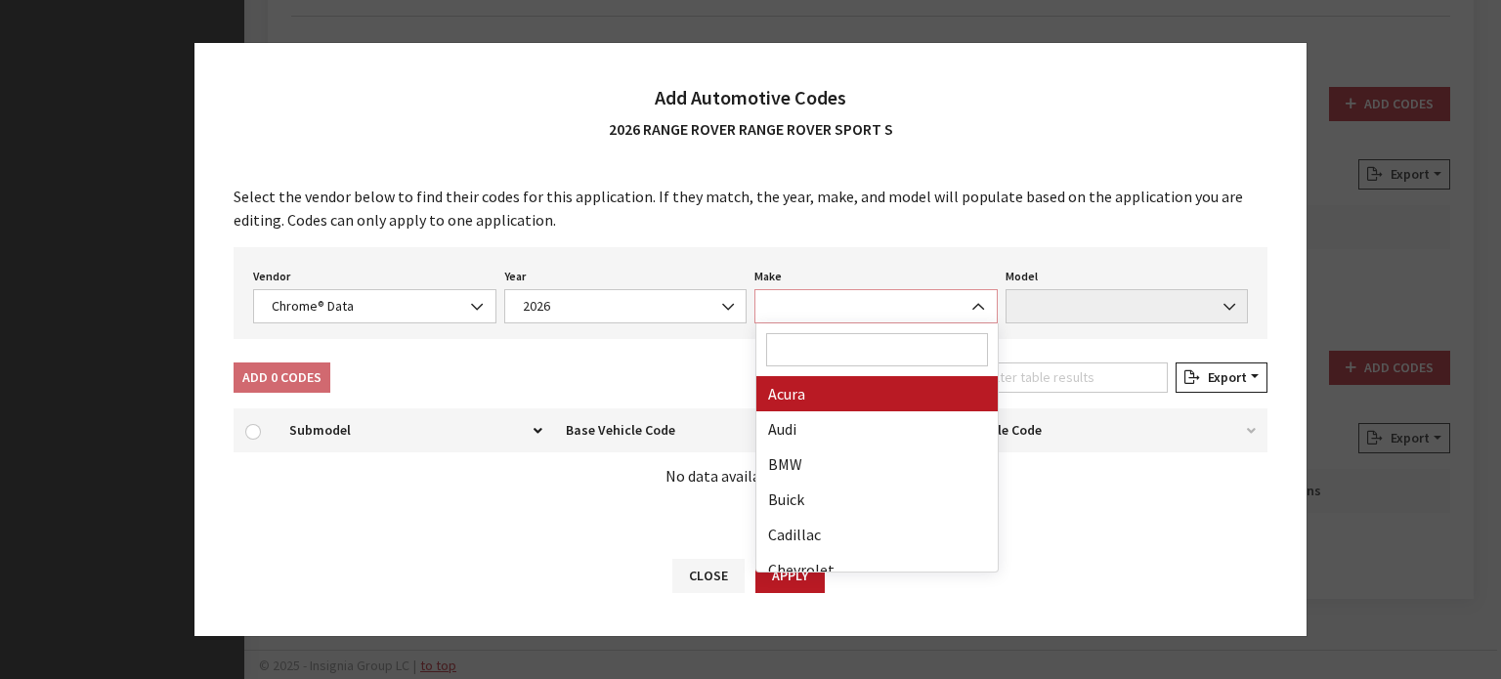
drag, startPoint x: 817, startPoint y: 316, endPoint x: 815, endPoint y: 344, distance: 28.4
click at [816, 315] on span at bounding box center [876, 306] width 243 height 34
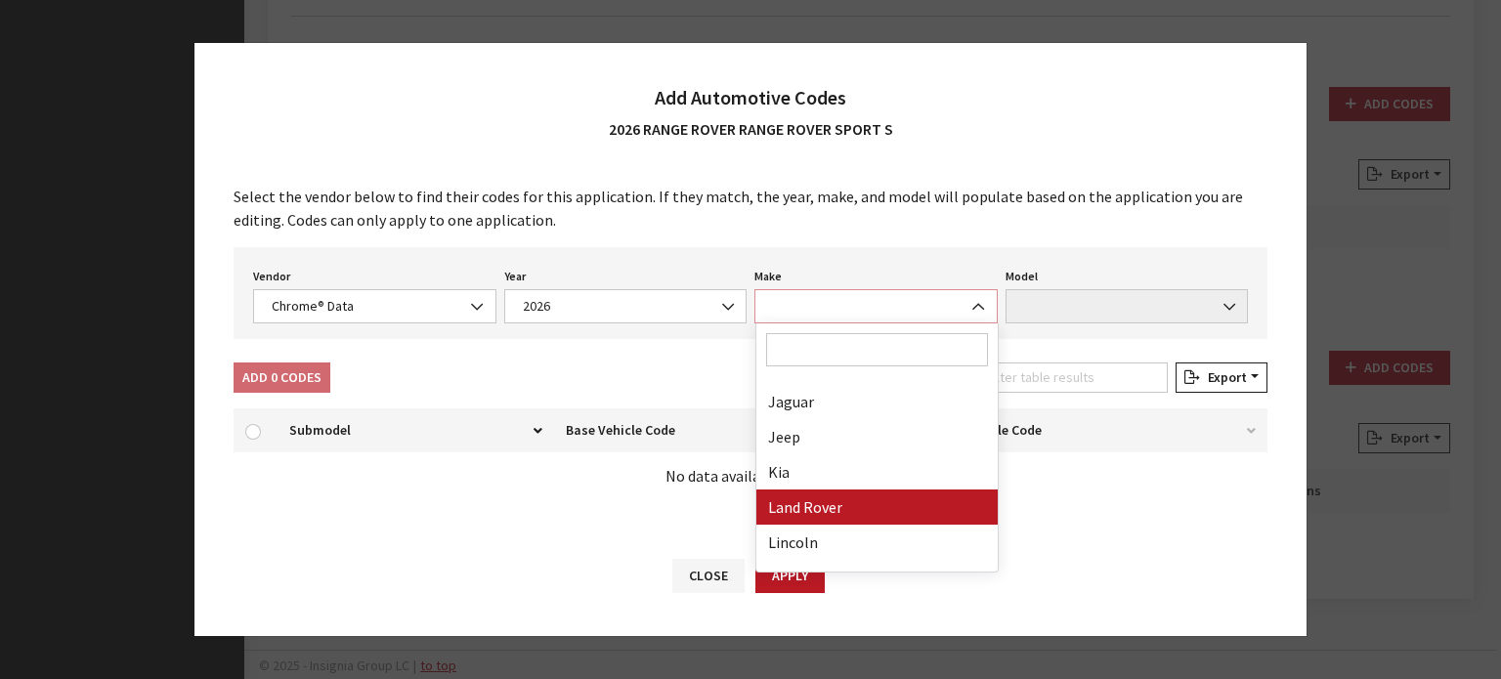
select select "23"
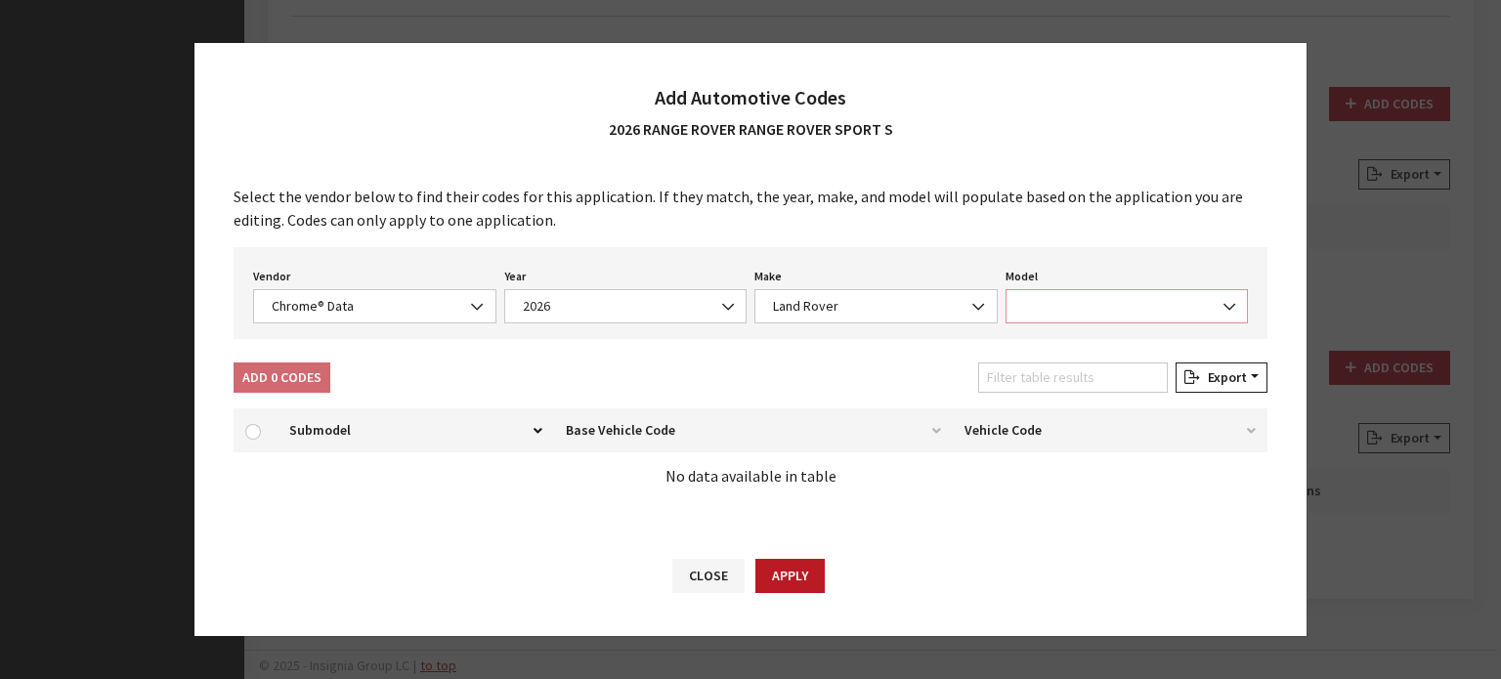
click at [1036, 296] on span at bounding box center [1127, 306] width 243 height 34
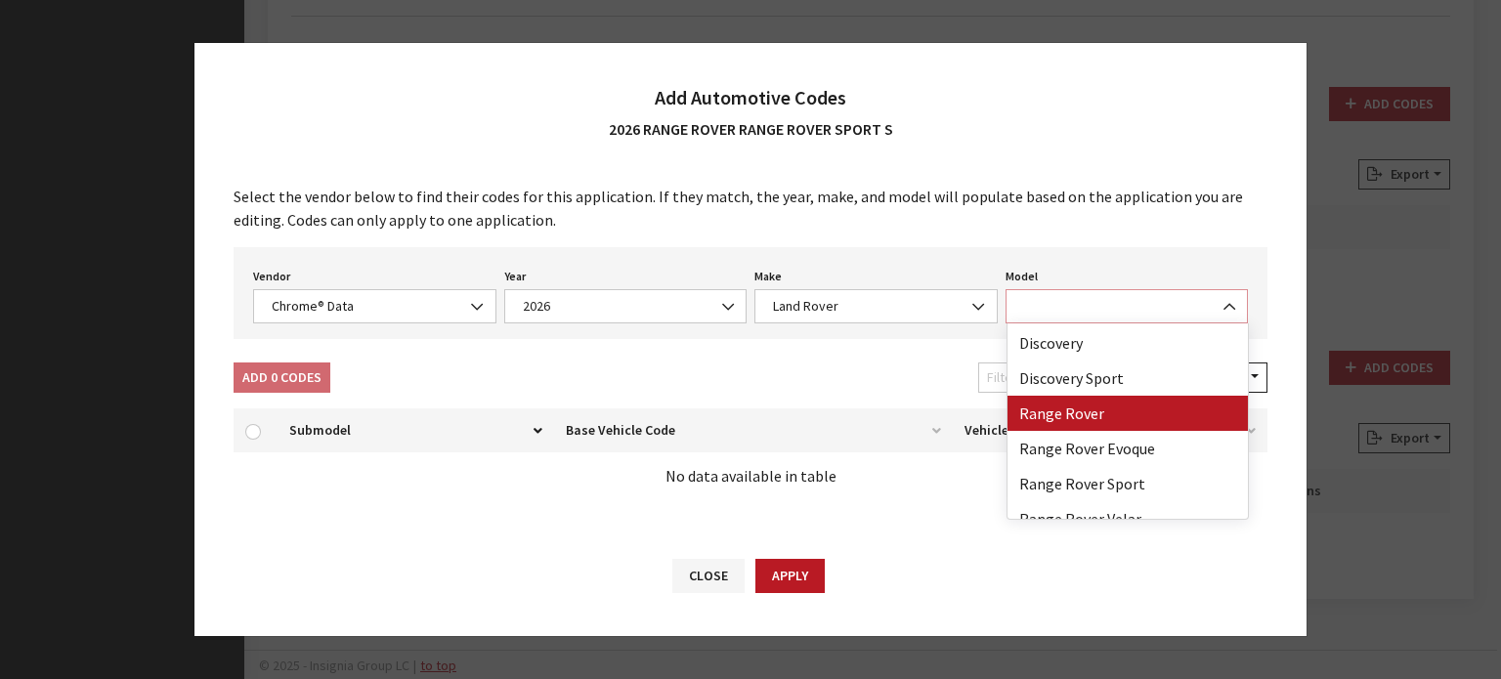
scroll to position [51, 0]
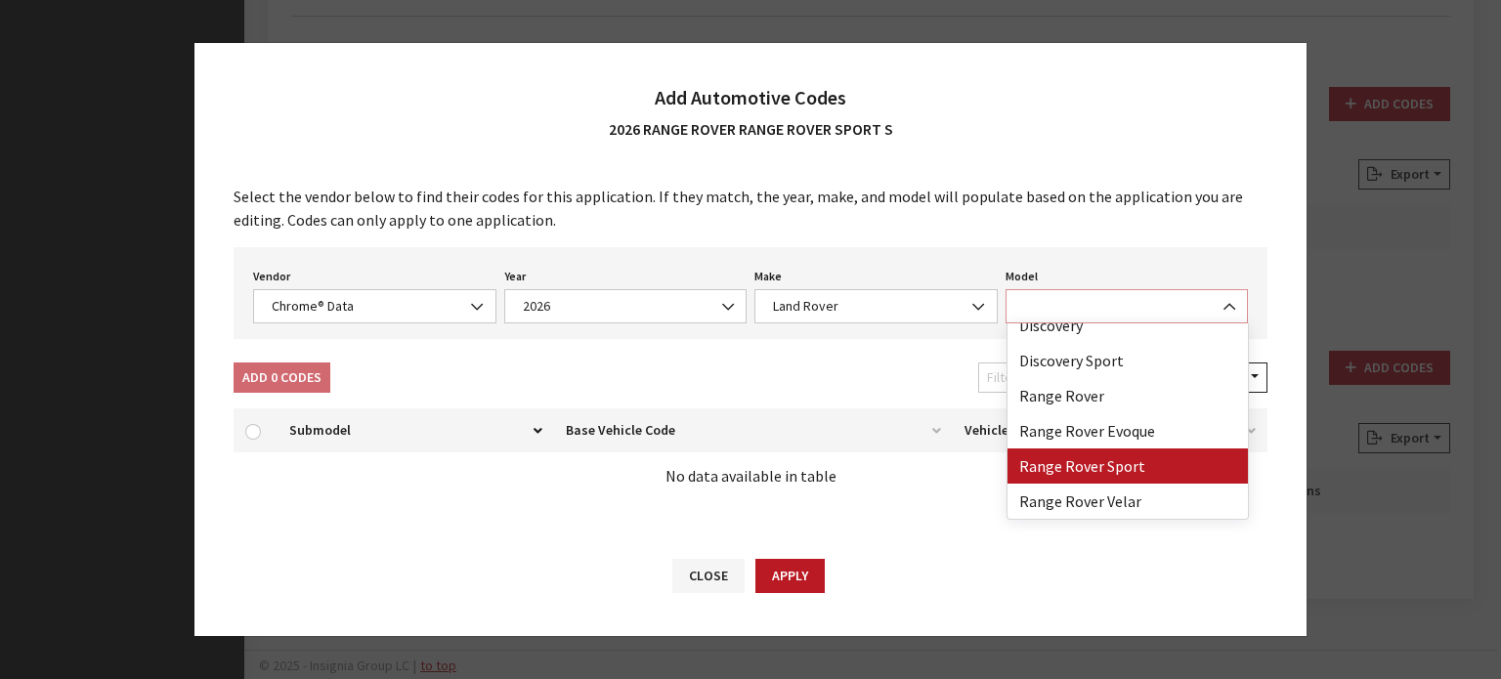
select select "73202"
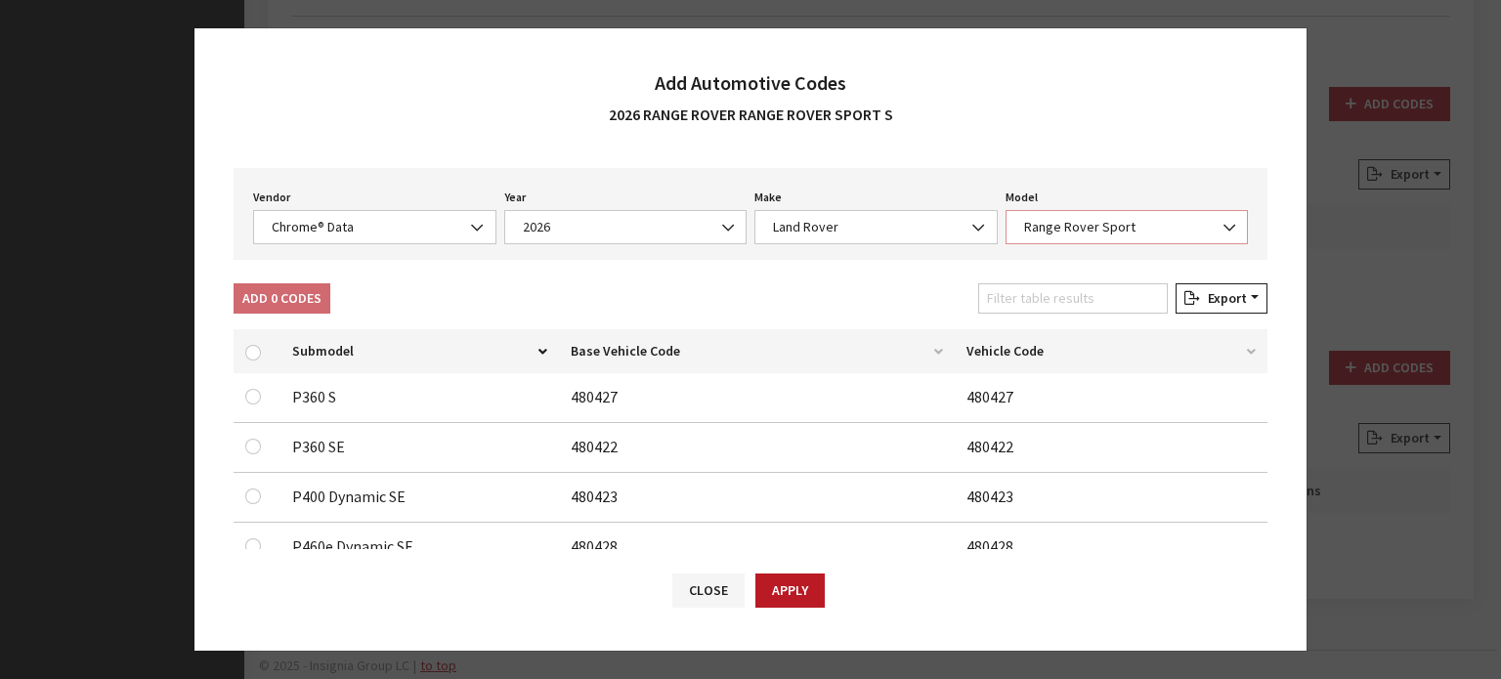
scroll to position [195, 0]
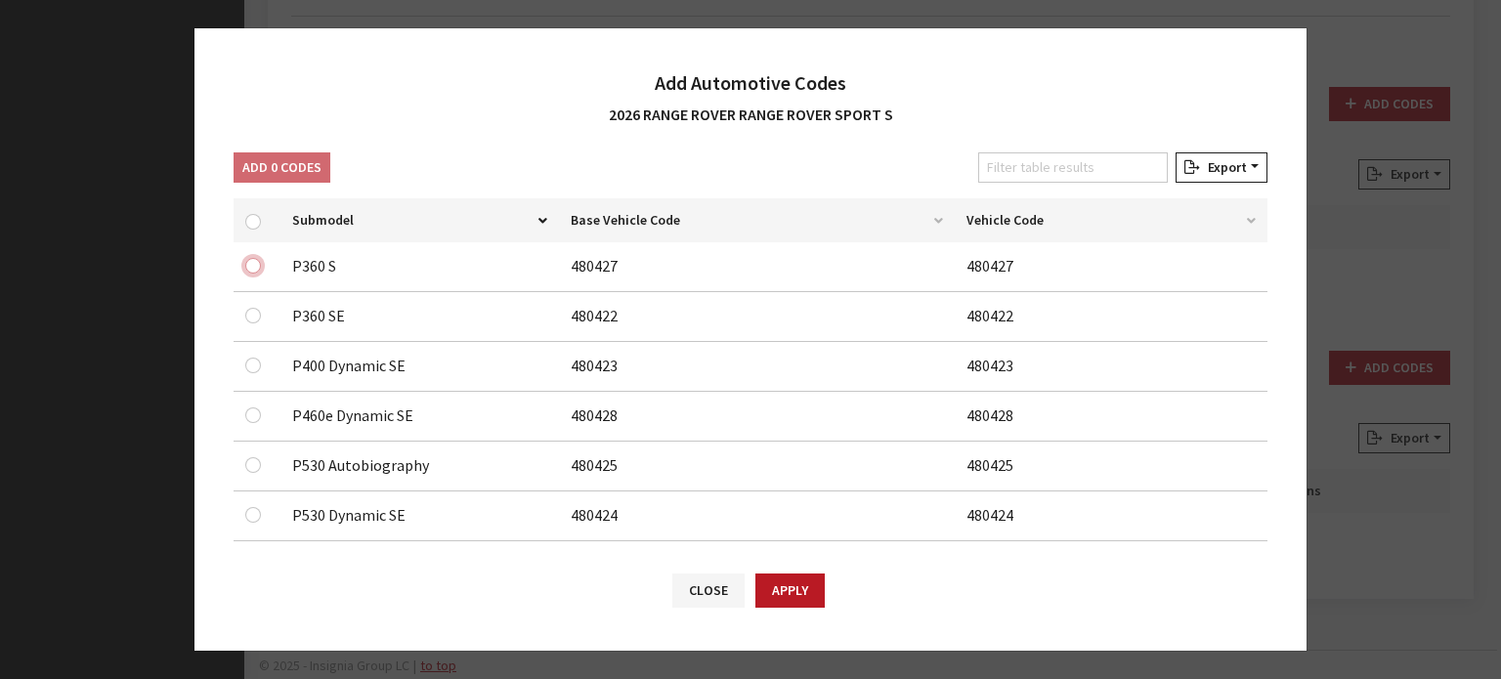
click at [248, 261] on input "checkbox" at bounding box center [253, 266] width 16 height 16
checkbox input "true"
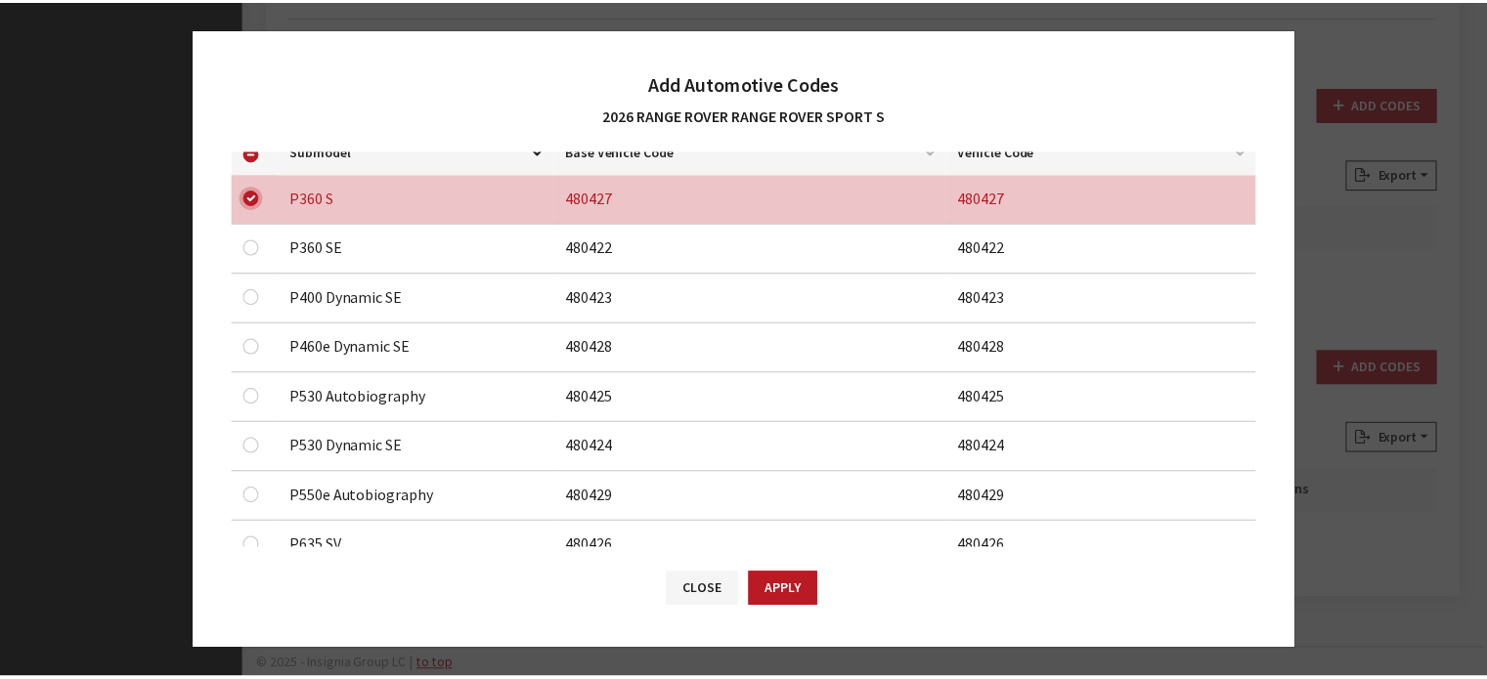
scroll to position [293, 0]
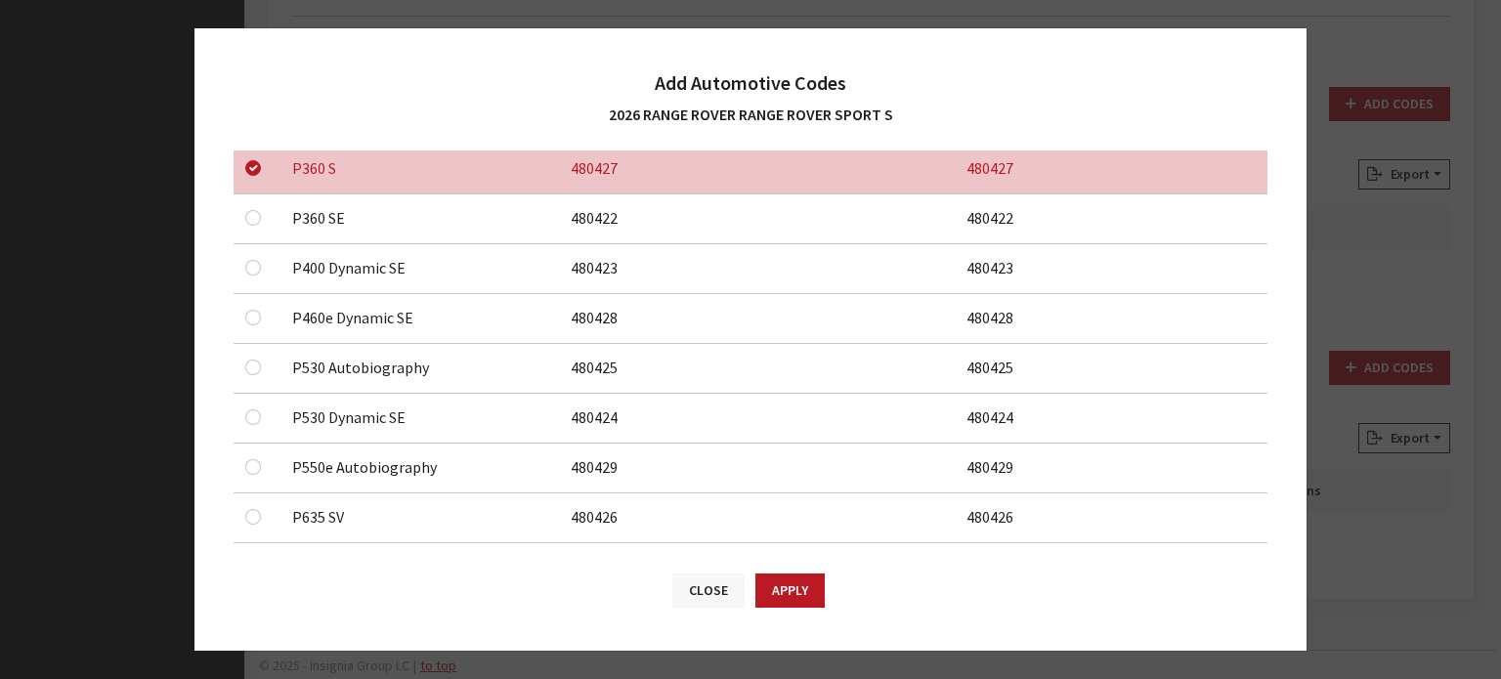
click at [685, 591] on button "Close" at bounding box center [708, 591] width 72 height 34
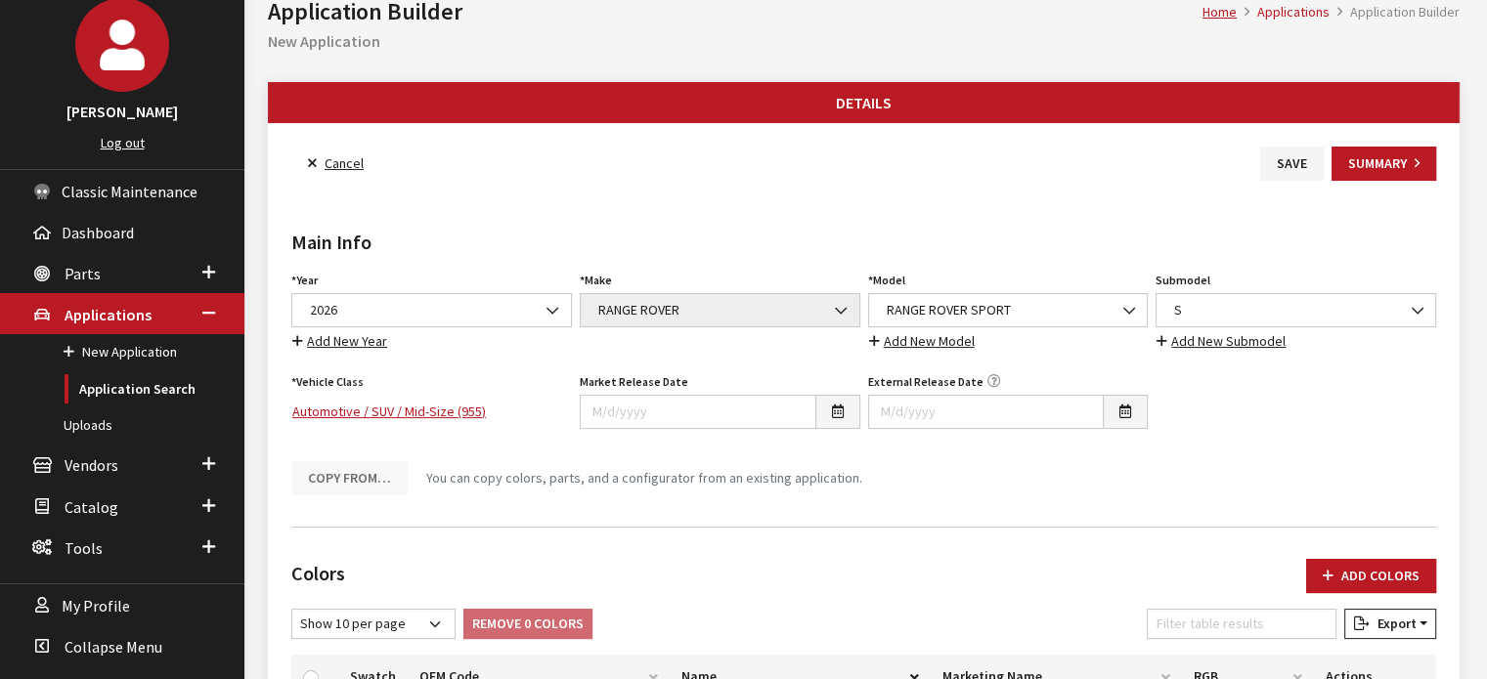
scroll to position [195, 0]
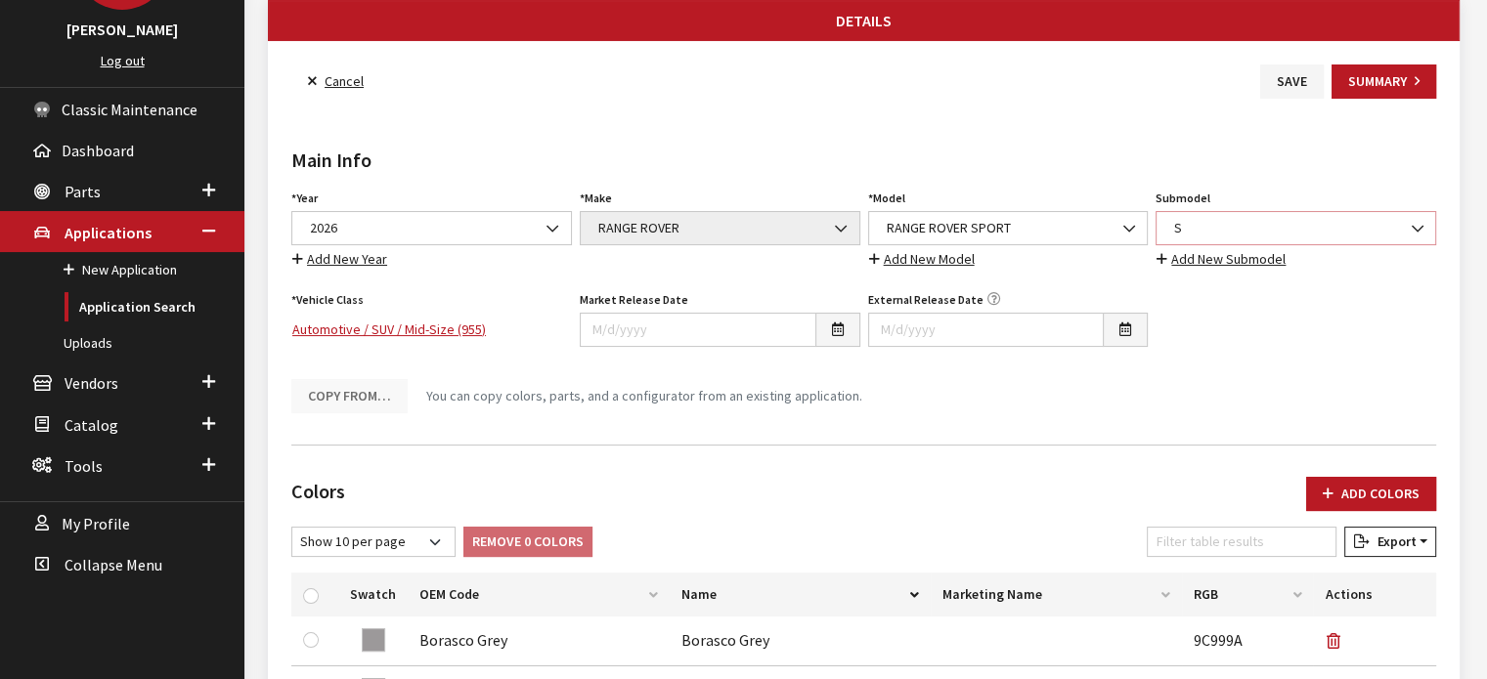
click at [1296, 214] on span "S" at bounding box center [1295, 228] width 281 height 34
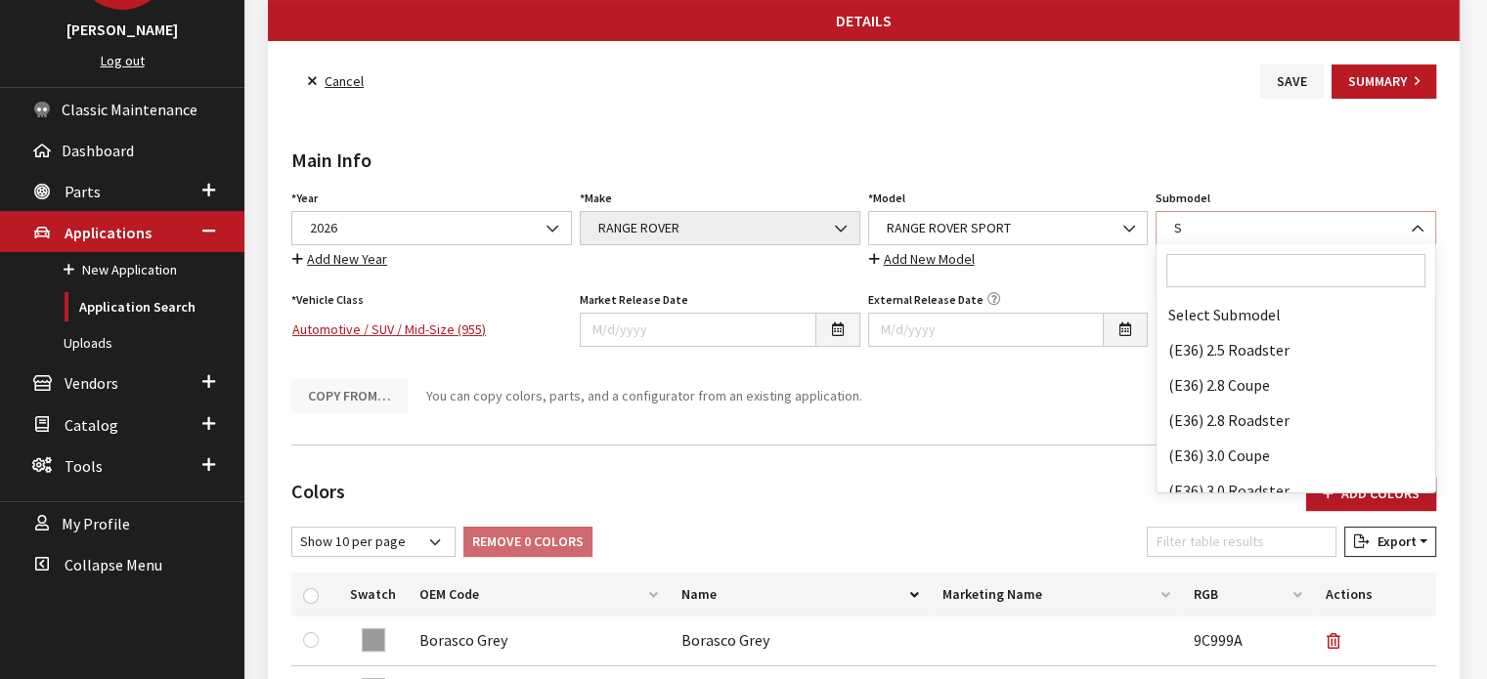
scroll to position [122620, 0]
click at [1257, 281] on input "Search" at bounding box center [1295, 270] width 259 height 33
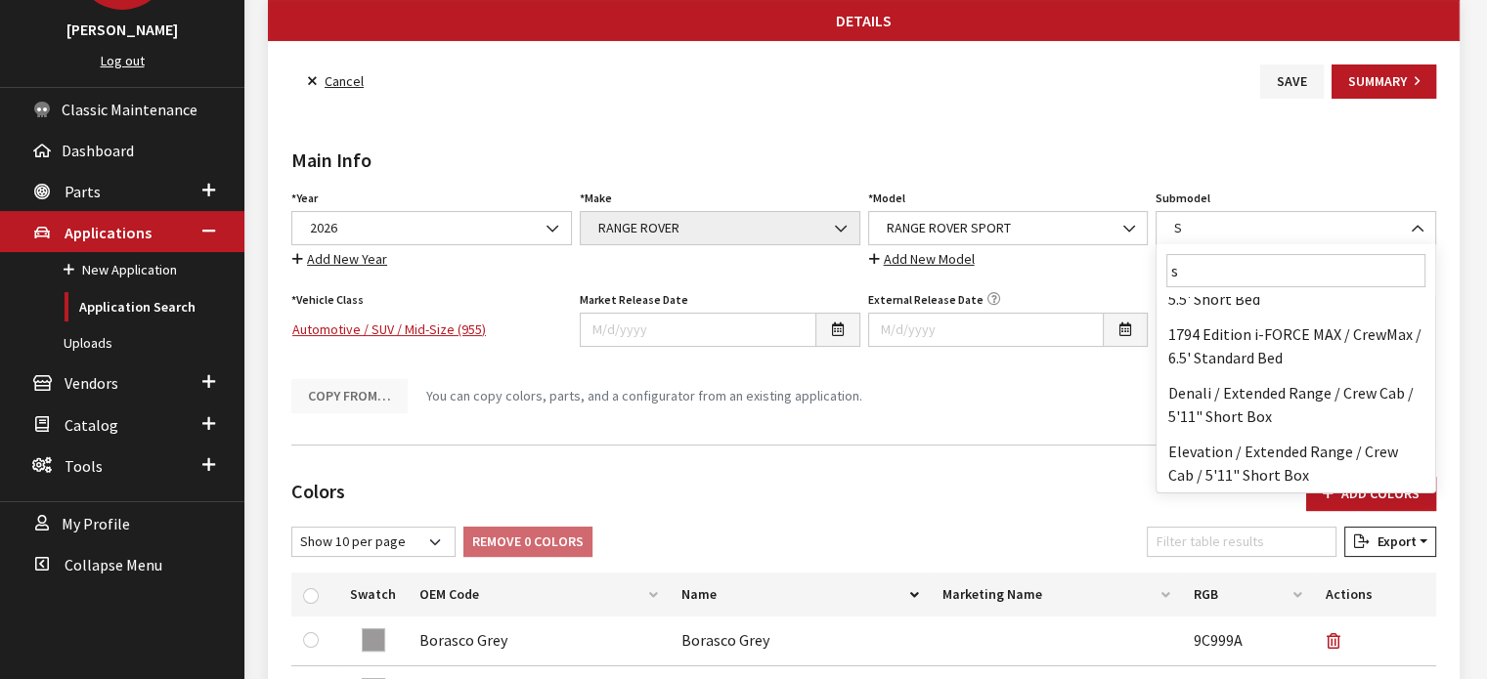
scroll to position [0, 0]
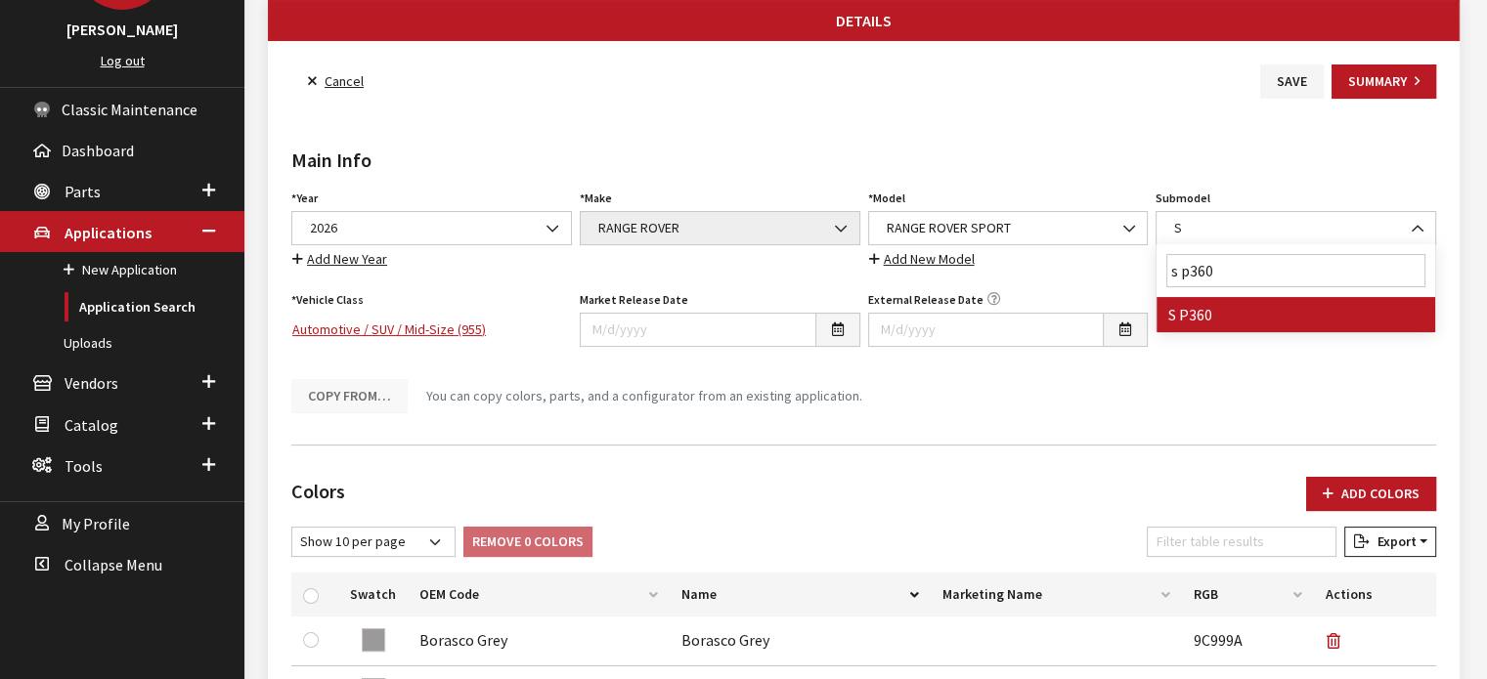
type input "s p360"
select select "4643"
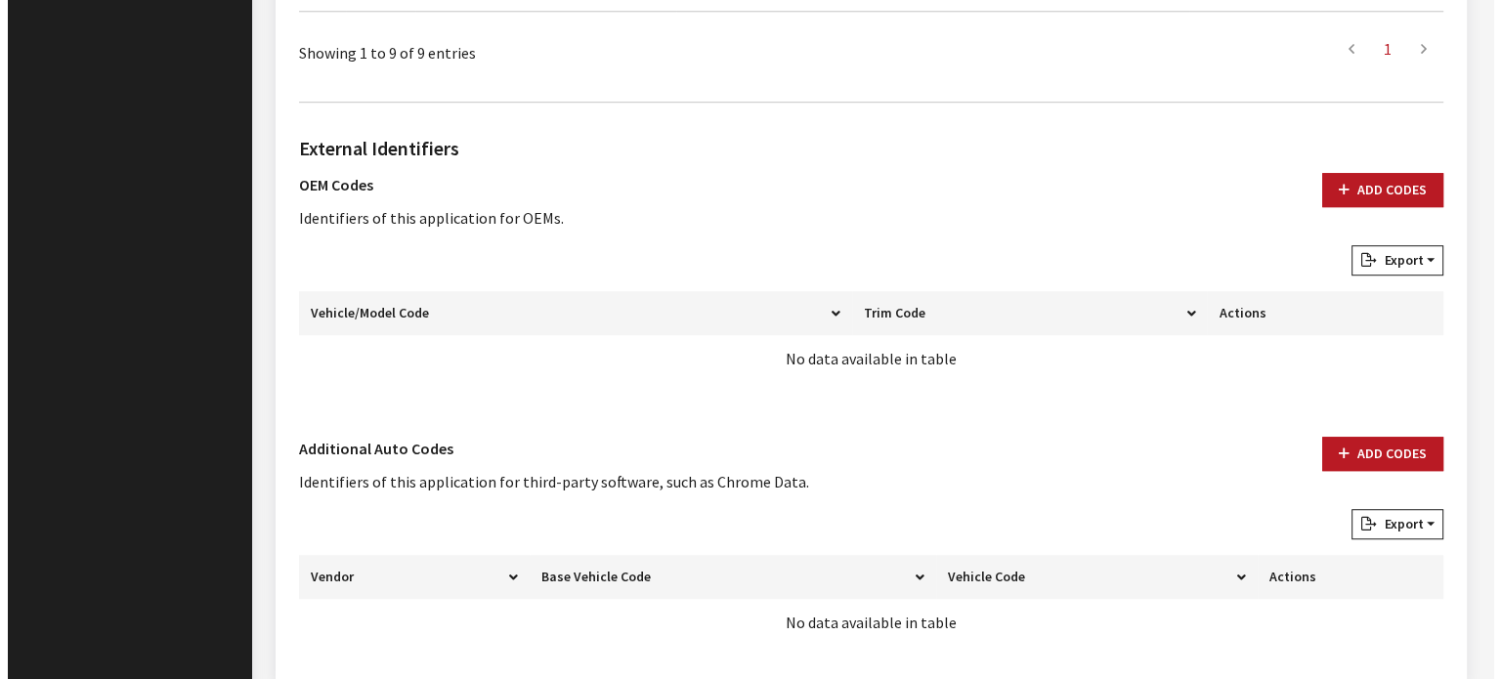
scroll to position [1335, 0]
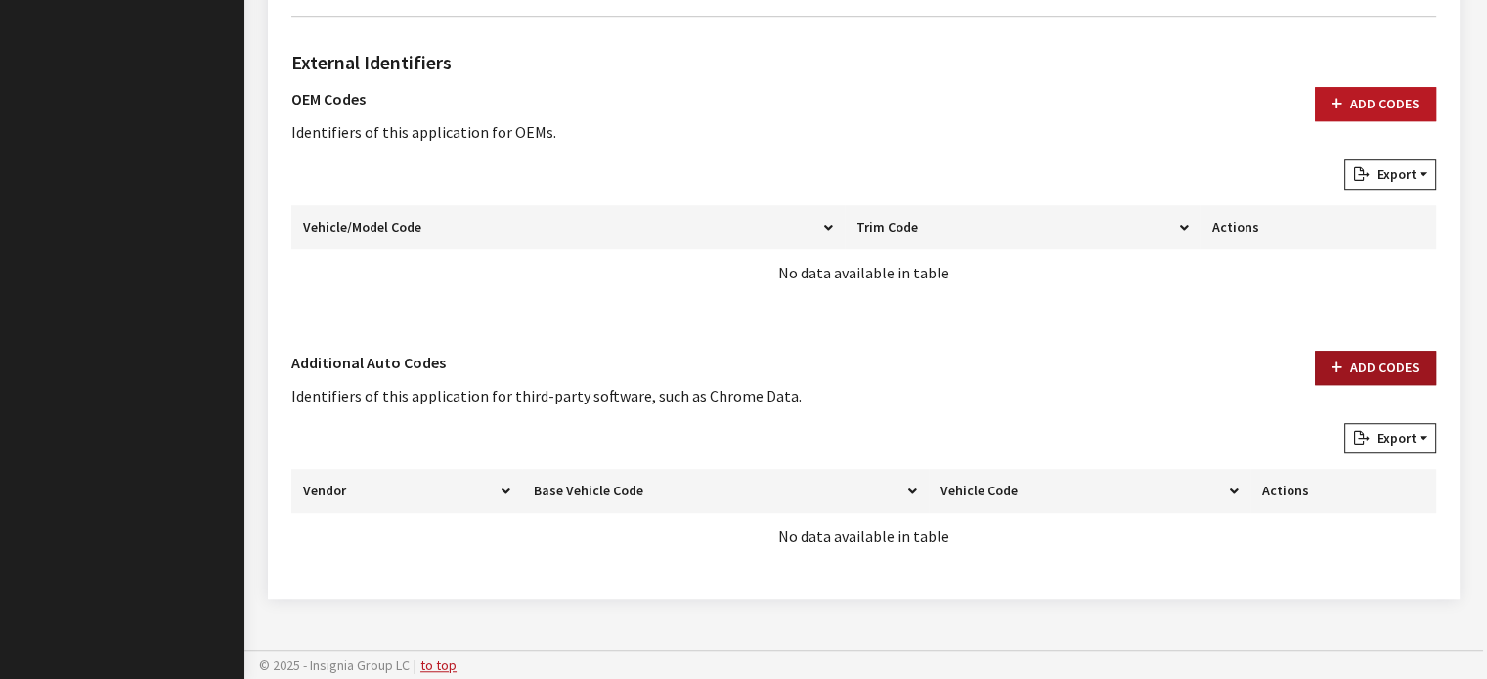
click at [1375, 378] on button "Add Codes" at bounding box center [1375, 368] width 121 height 34
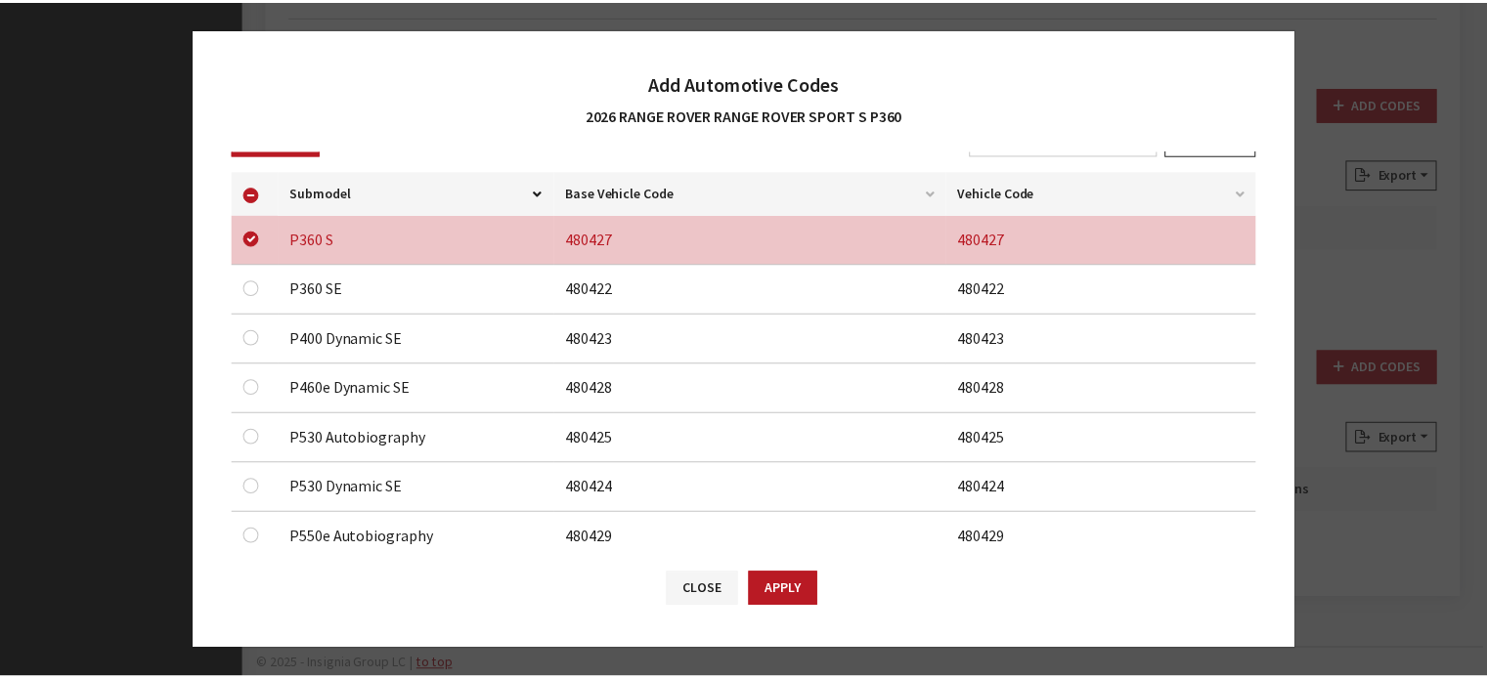
scroll to position [195, 0]
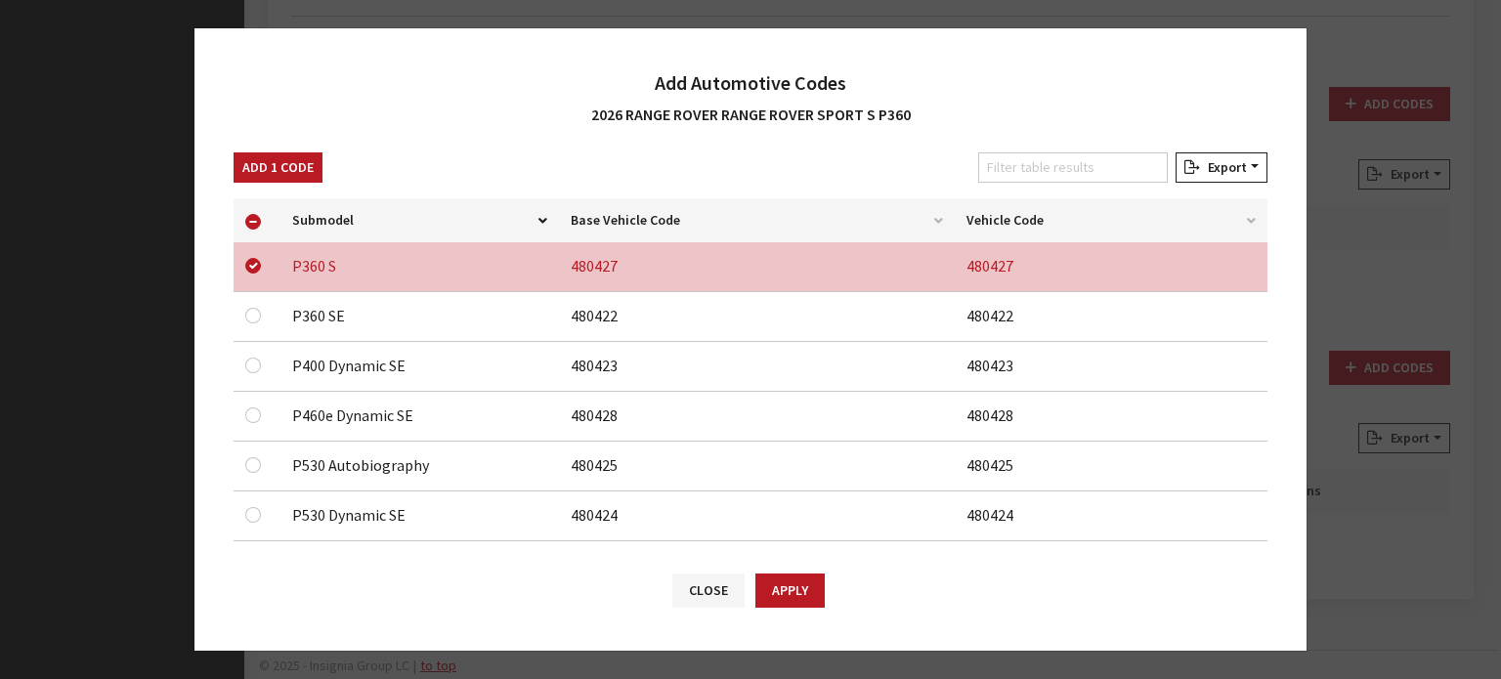
click at [253, 170] on button "Add 1 Code" at bounding box center [278, 167] width 89 height 30
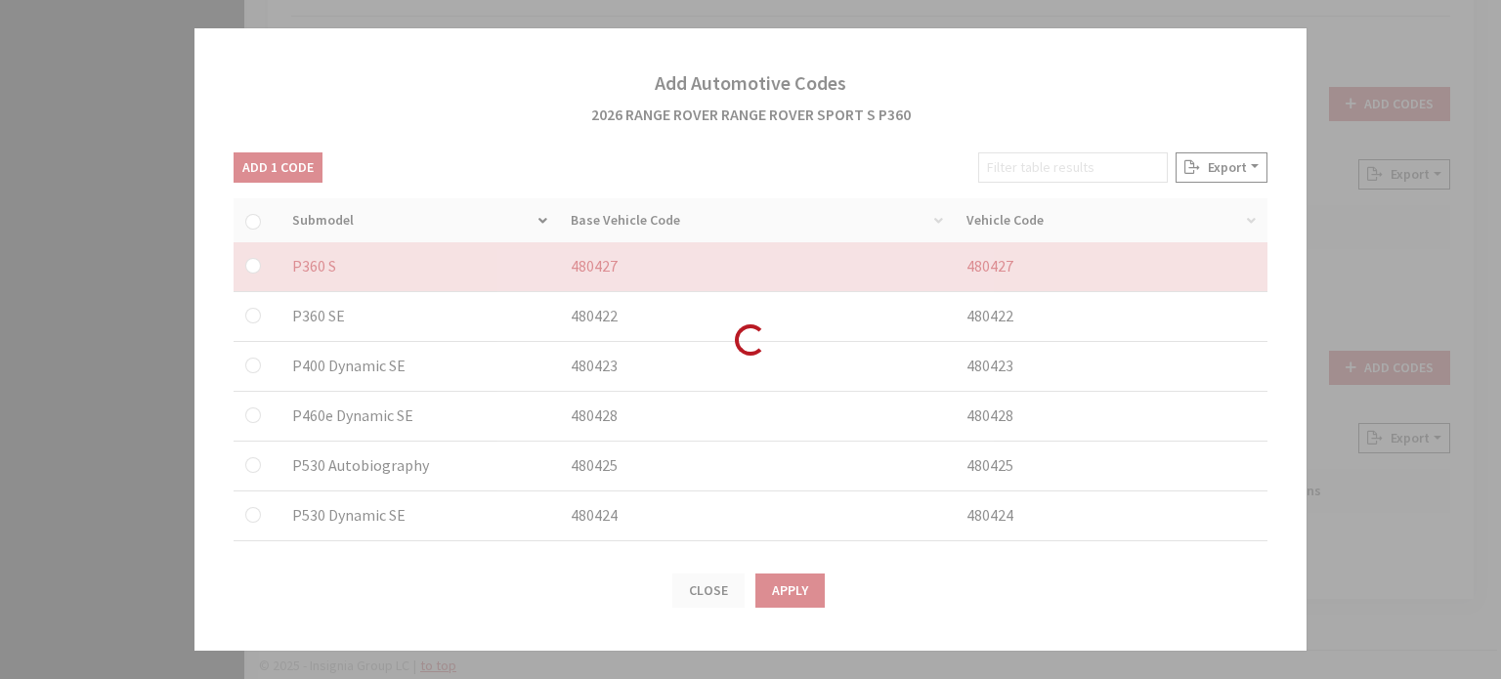
checkbox input "false"
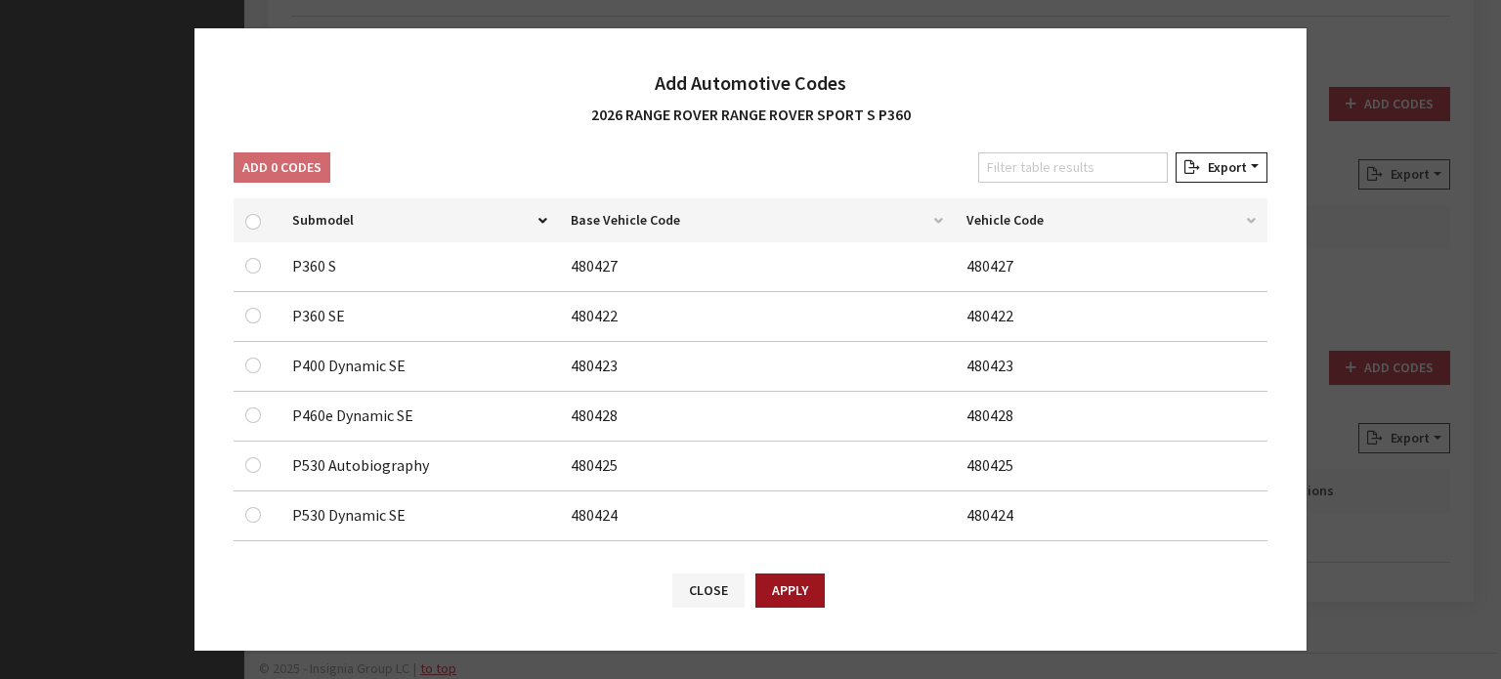
click at [783, 581] on button "Apply" at bounding box center [790, 591] width 69 height 34
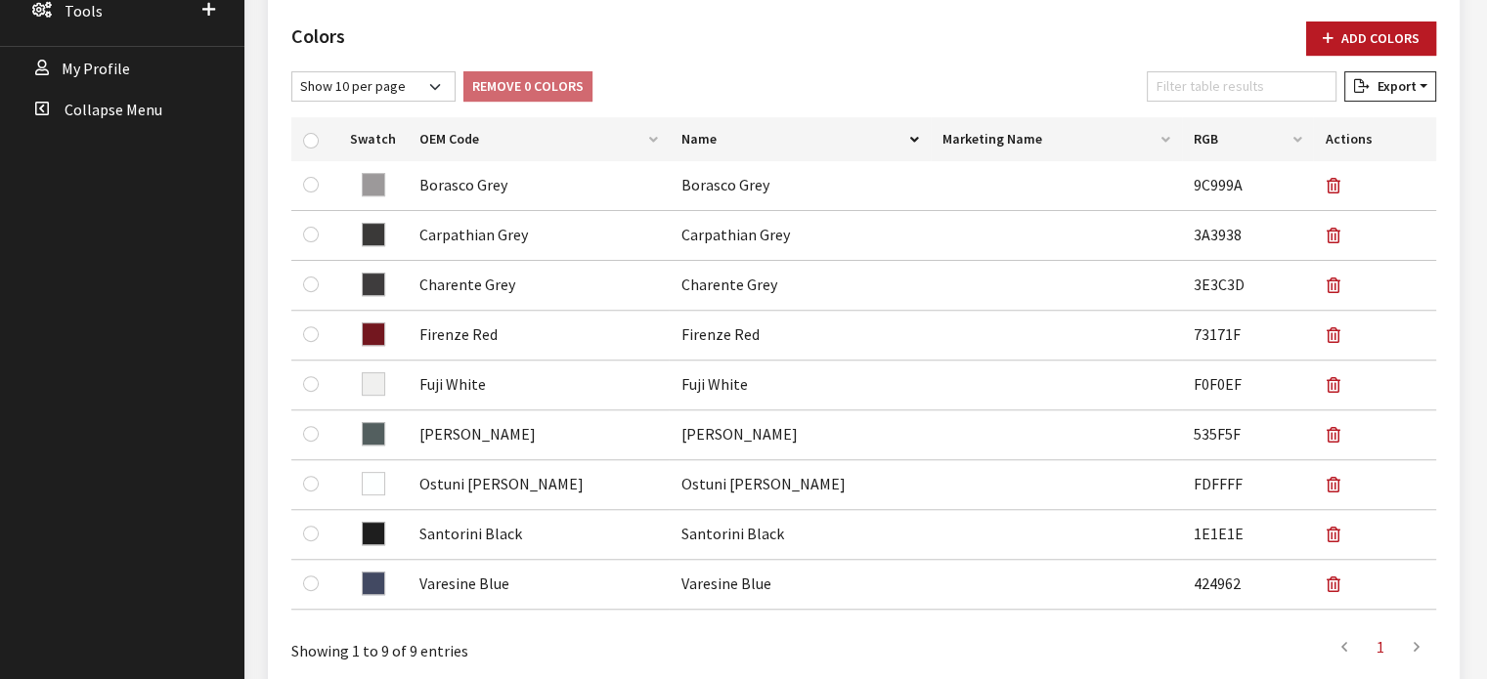
scroll to position [65, 0]
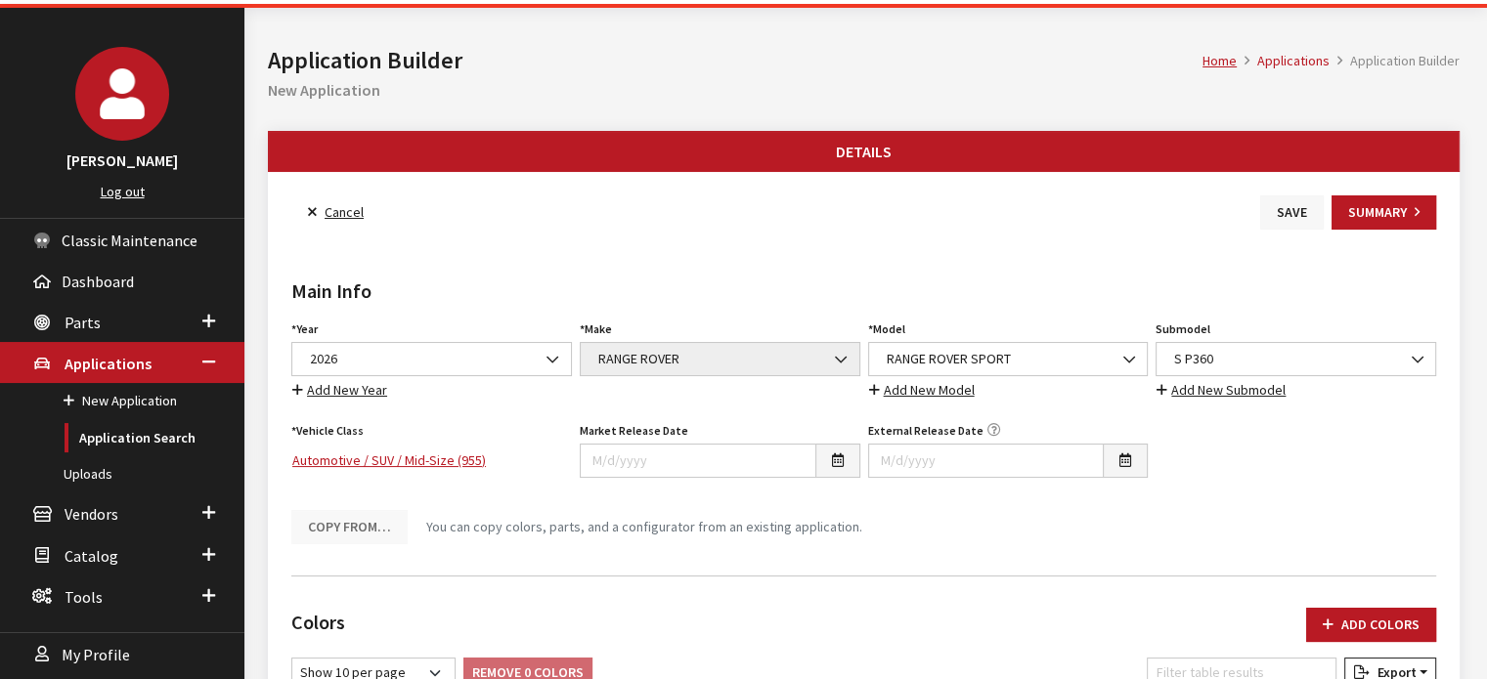
click at [1280, 199] on button "Save" at bounding box center [1292, 212] width 64 height 34
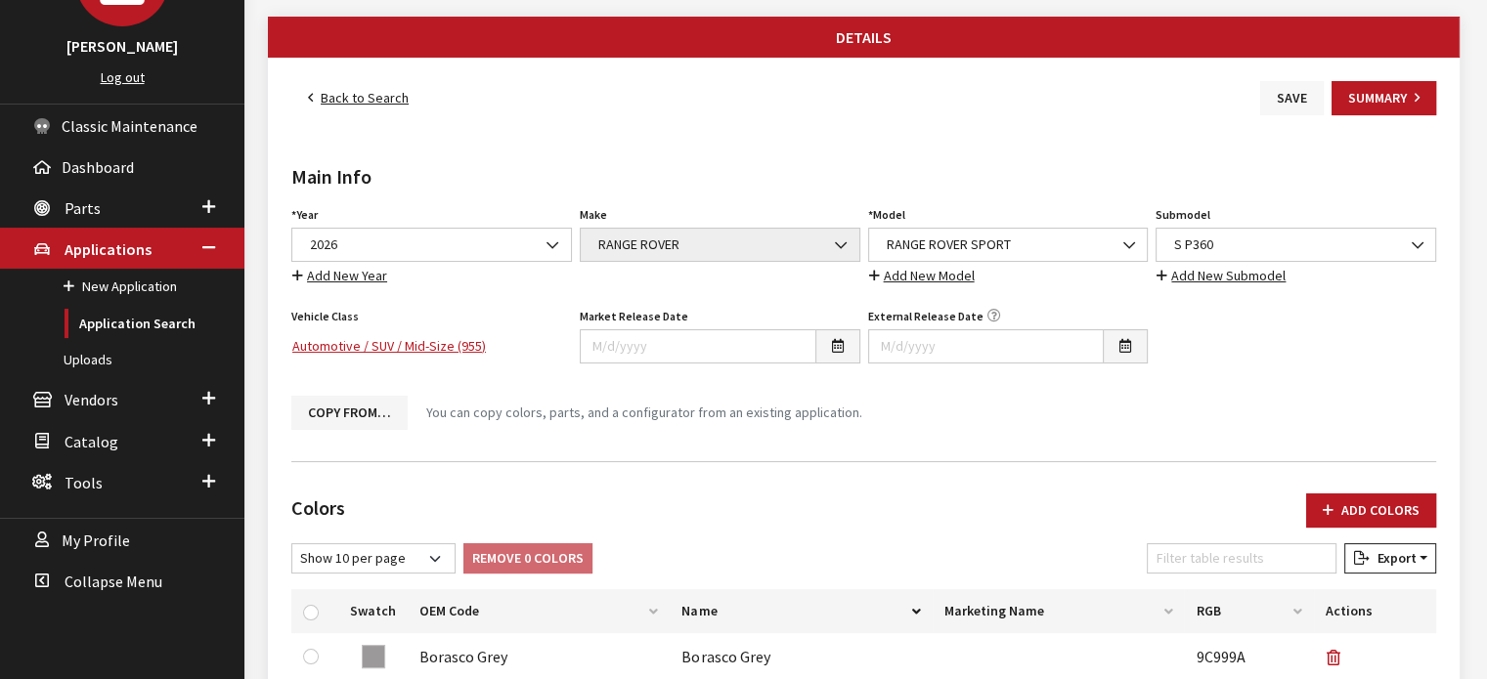
scroll to position [95, 0]
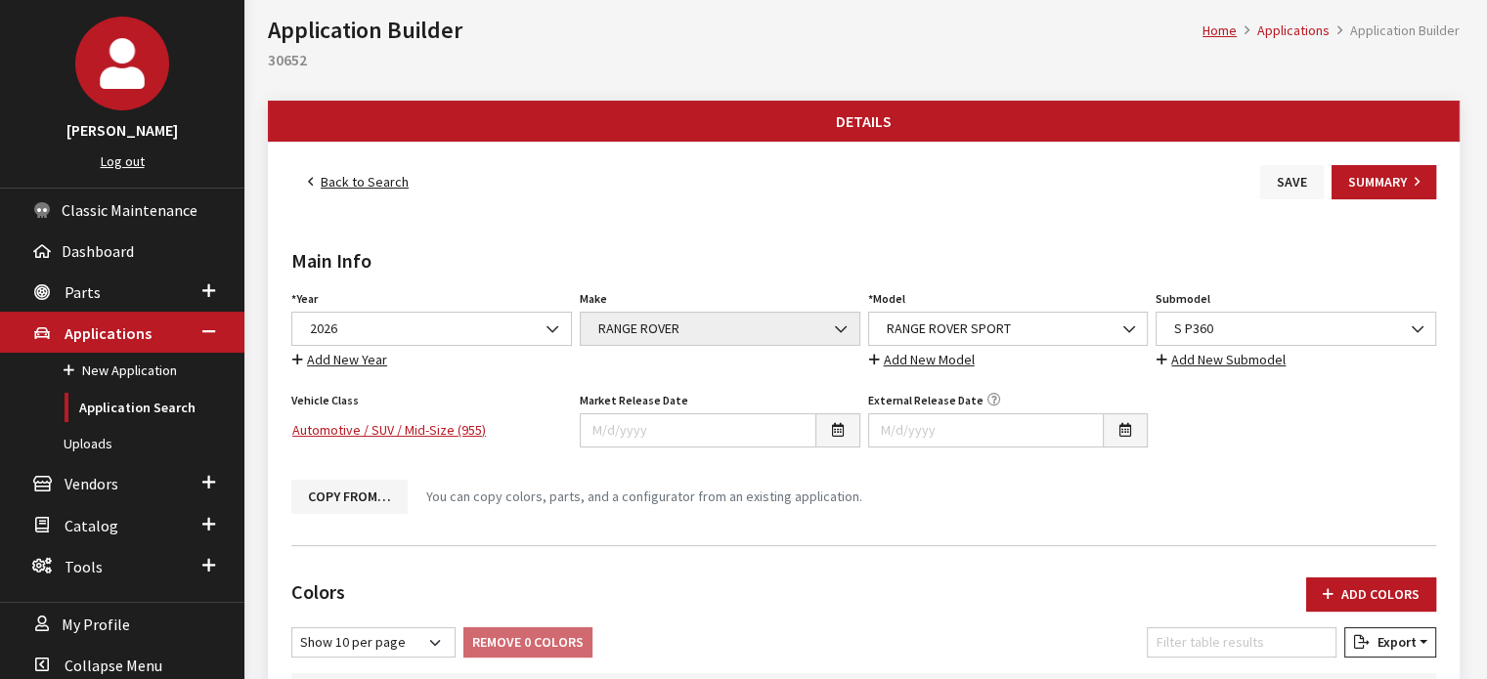
click at [1291, 193] on button "Save" at bounding box center [1292, 182] width 64 height 34
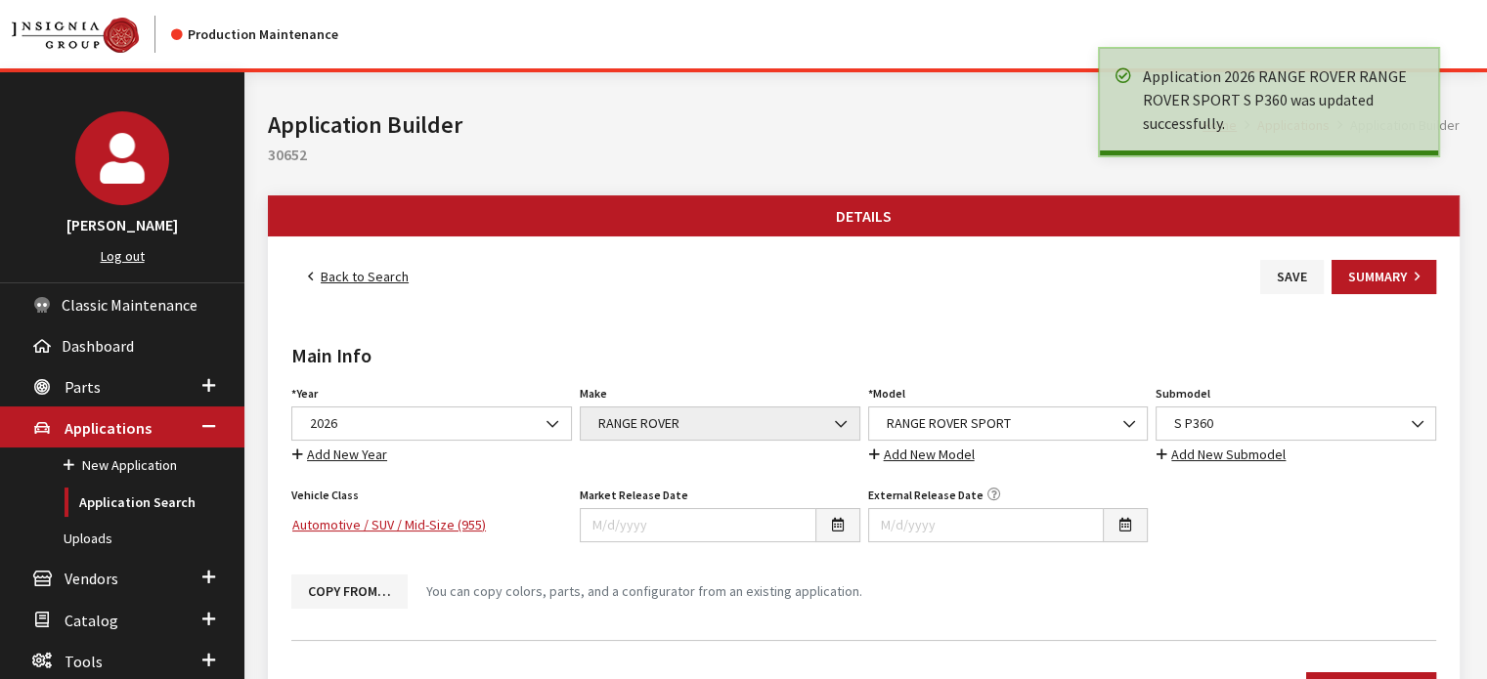
click at [391, 294] on div "Main Info Year Select Year 2026 2025 2024 2023 2022 2021 2020 2019 2018 2017 20…" at bounding box center [863, 459] width 1152 height 330
click at [389, 271] on link "Back to Search" at bounding box center [358, 277] width 134 height 34
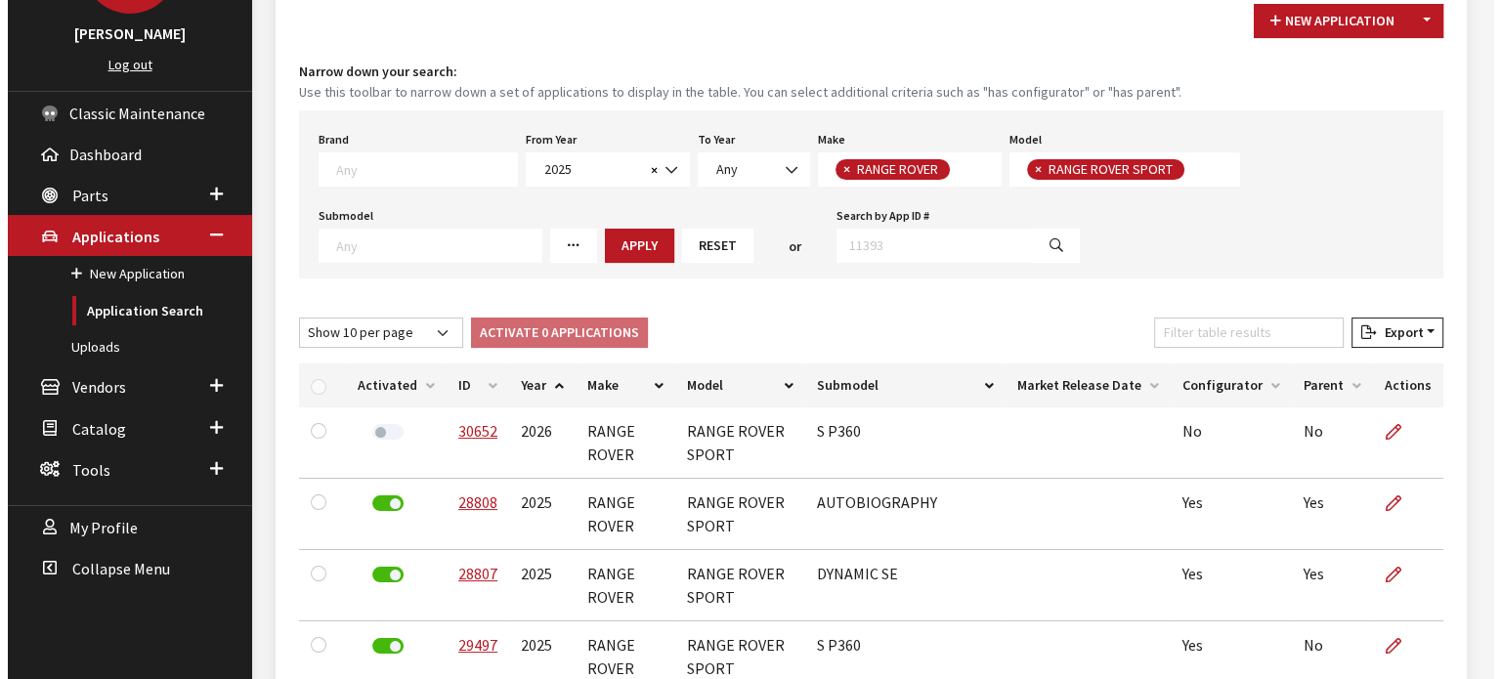
scroll to position [195, 0]
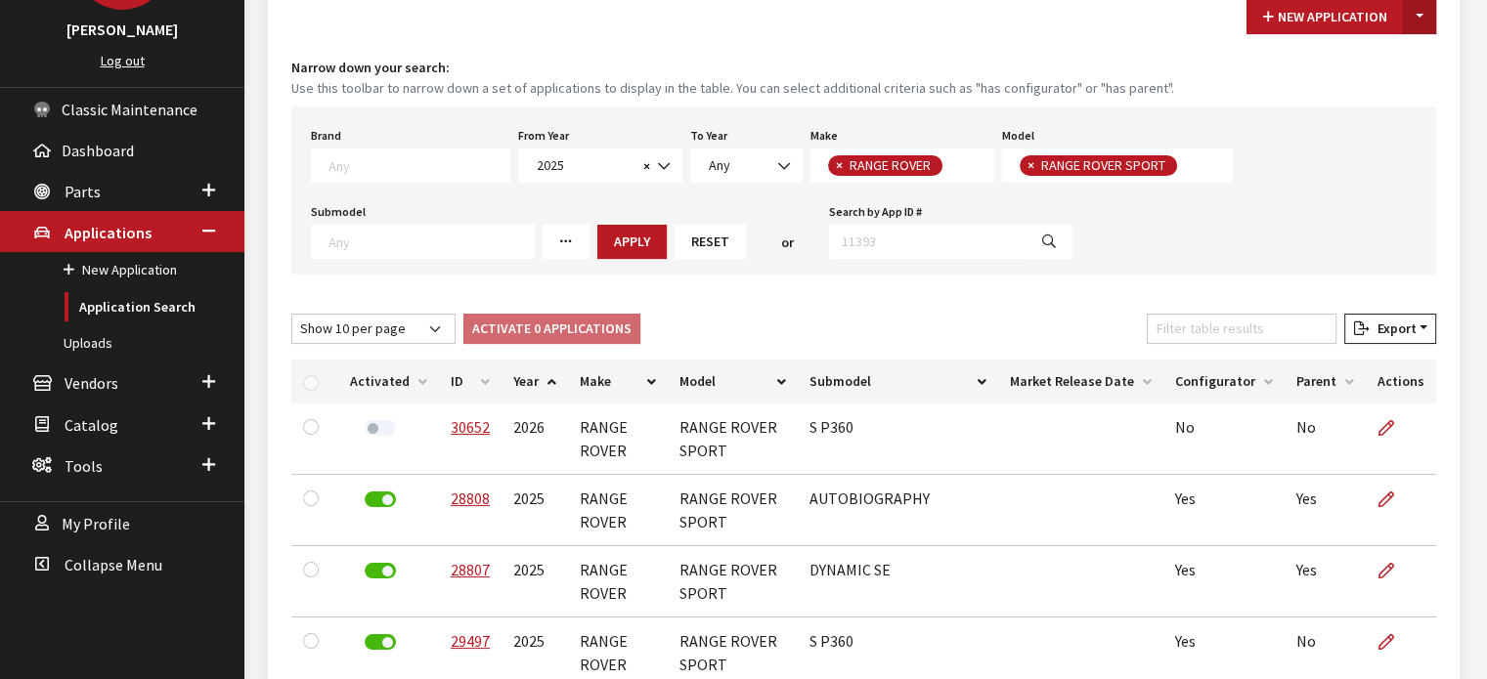
click at [1426, 8] on button "Toggle Dropdown" at bounding box center [1419, 17] width 33 height 34
click at [1353, 69] on button "New From Existing..." at bounding box center [1352, 58] width 168 height 34
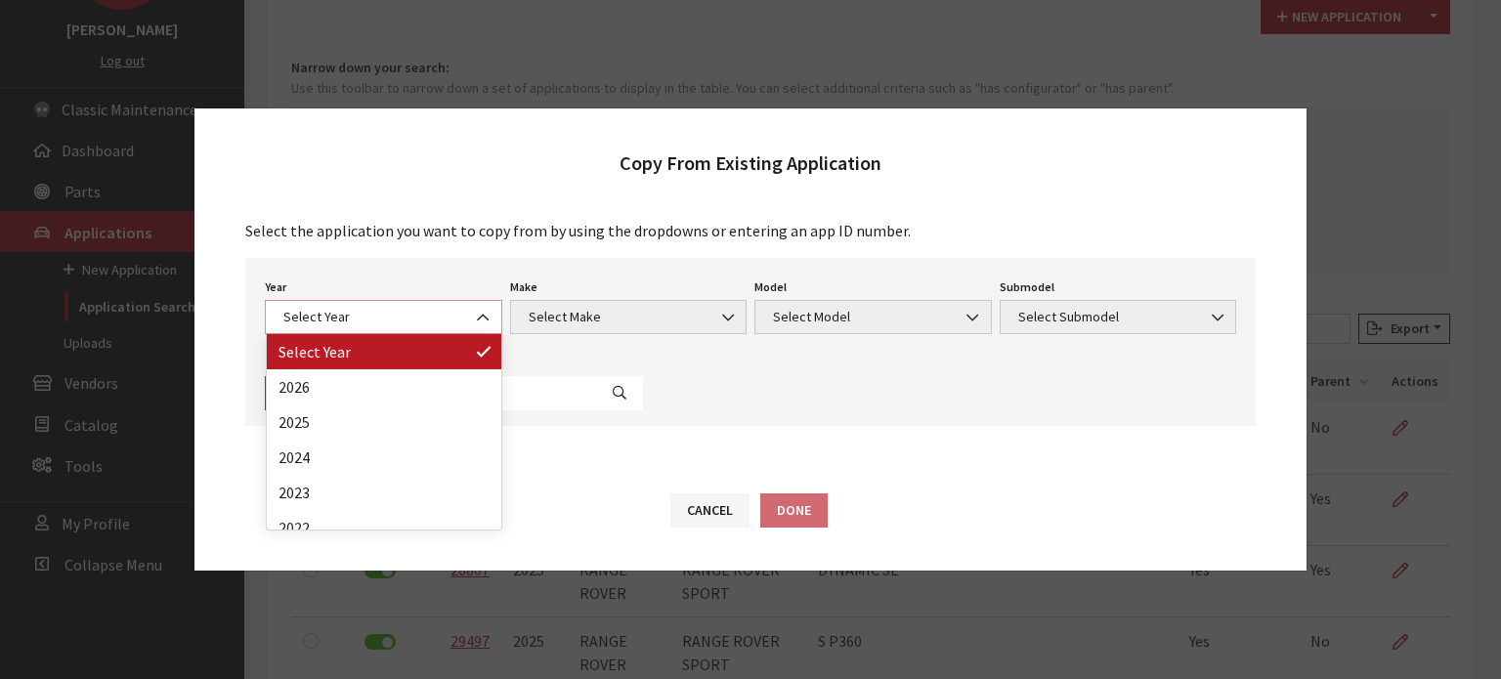
click at [450, 327] on span "Select Year" at bounding box center [384, 317] width 212 height 21
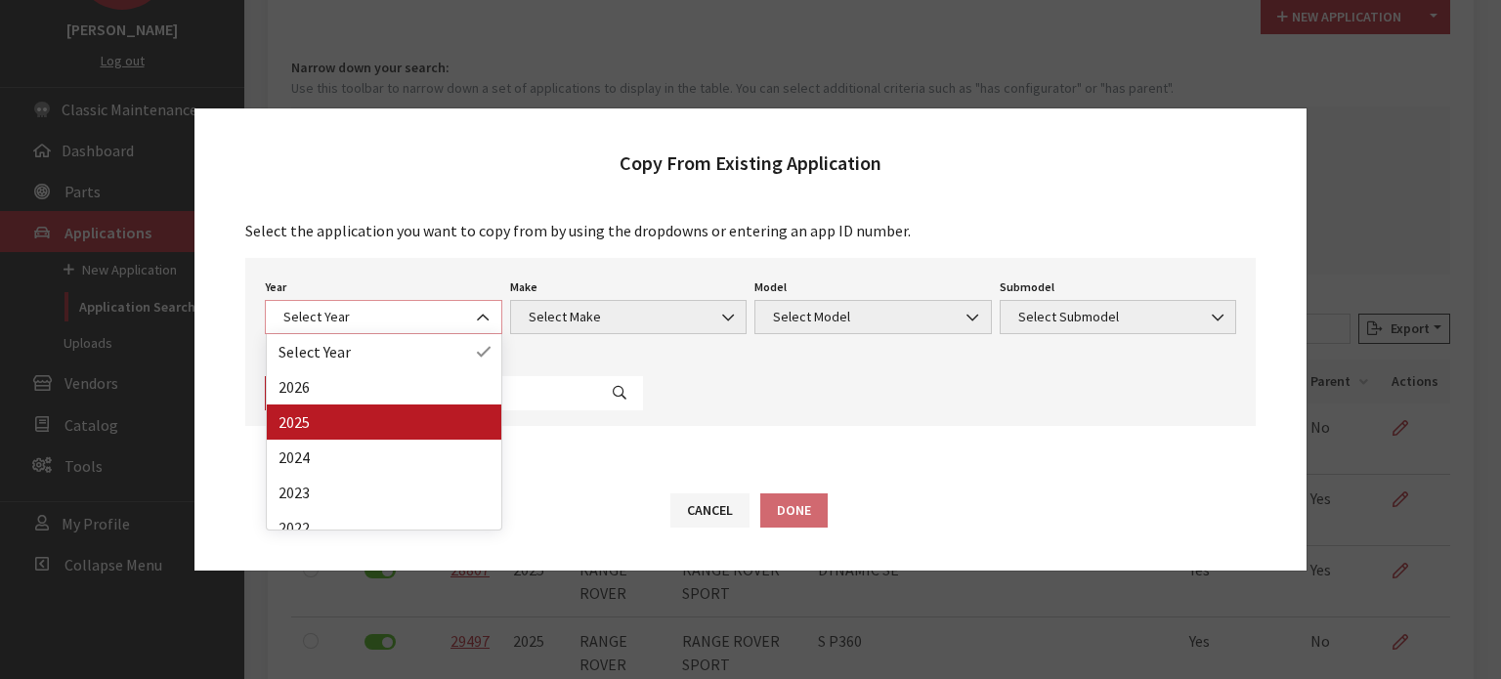
select select "43"
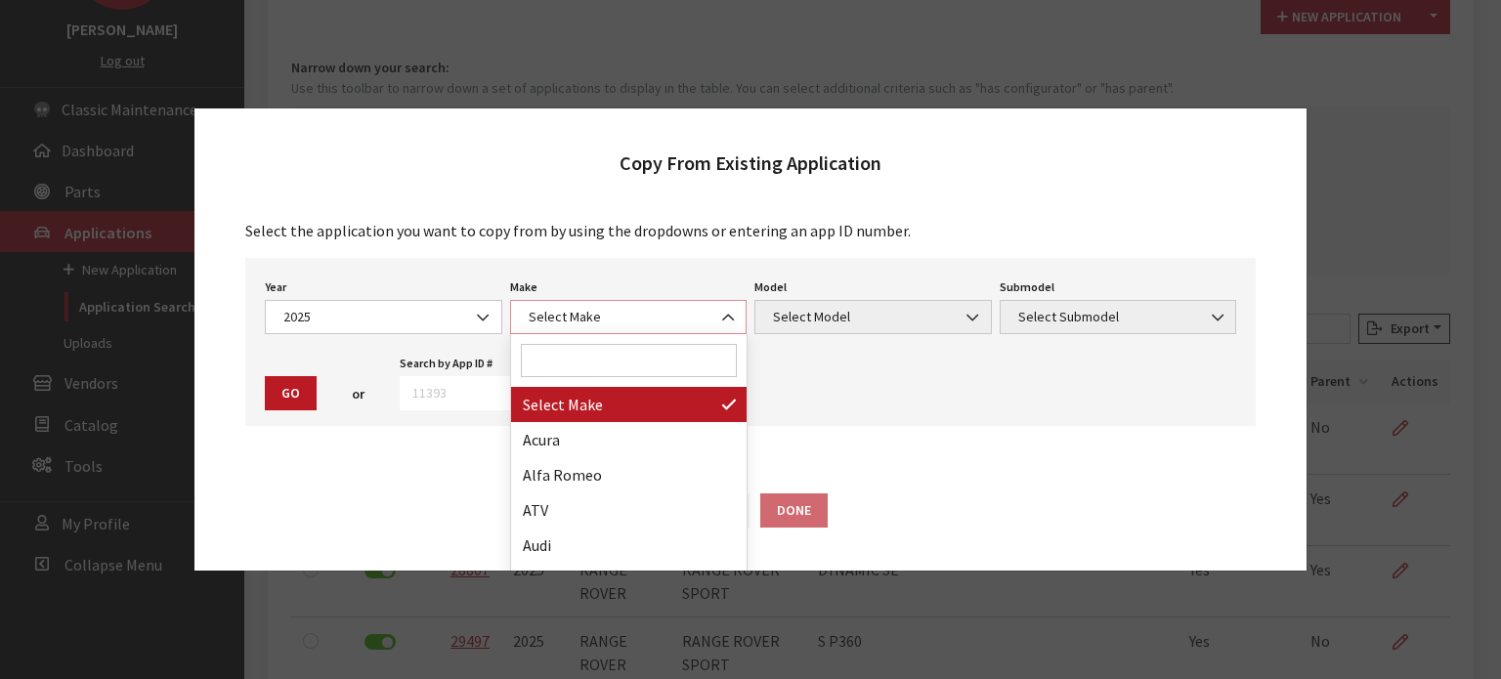
click at [608, 313] on span "Select Make" at bounding box center [629, 317] width 212 height 21
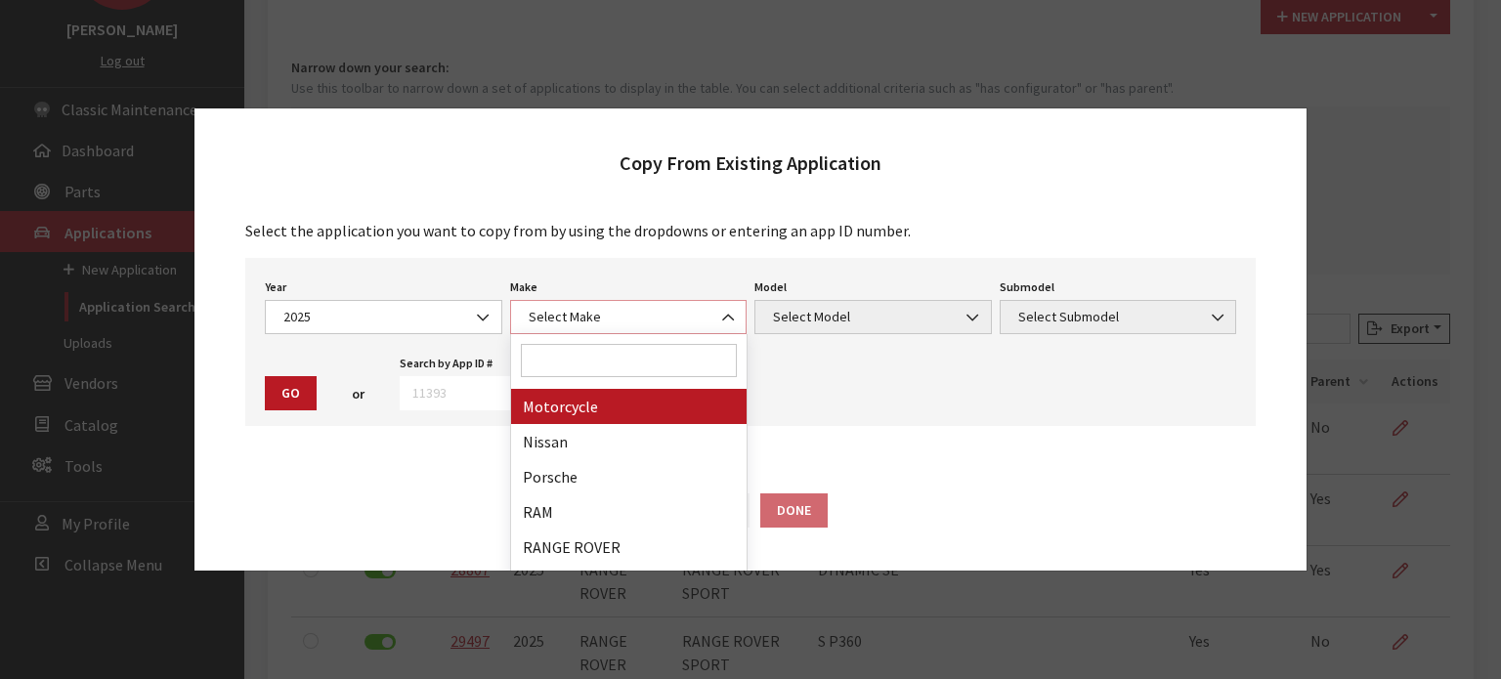
scroll to position [977, 0]
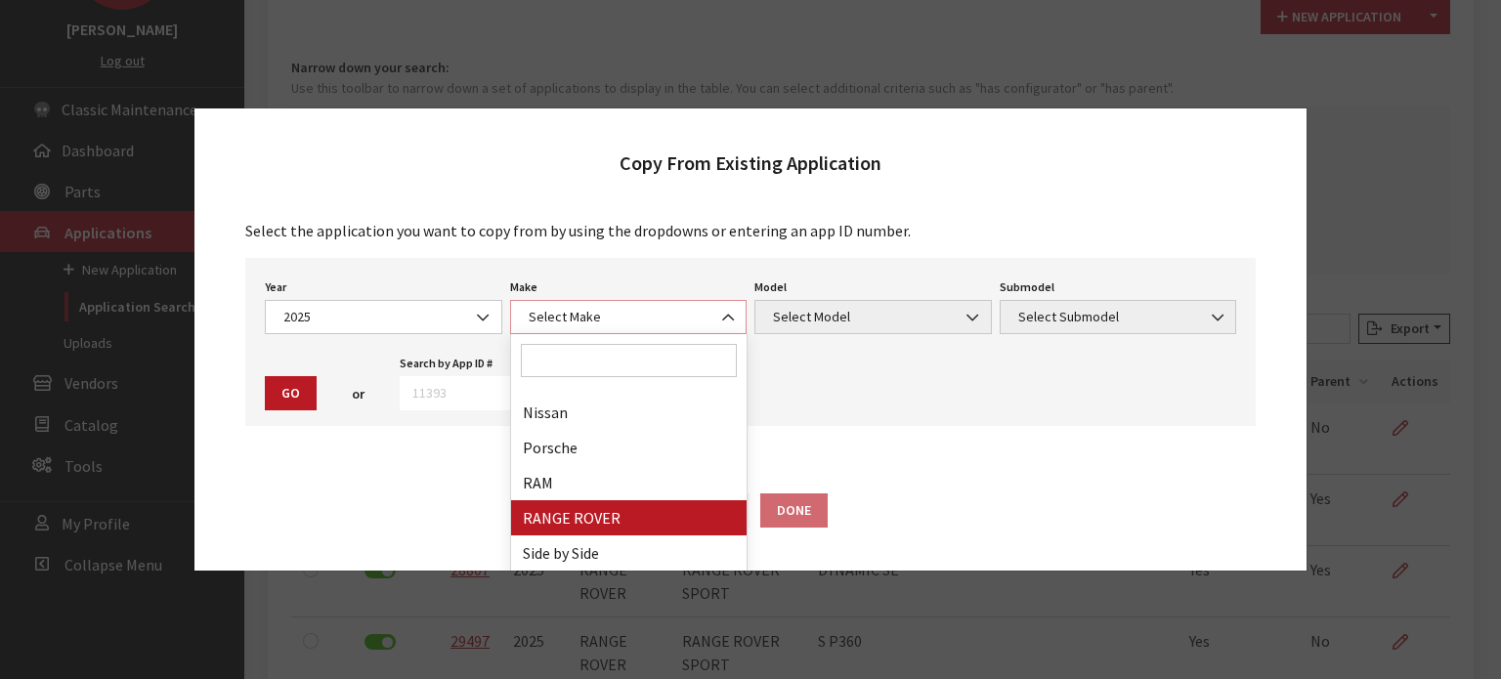
select select "66"
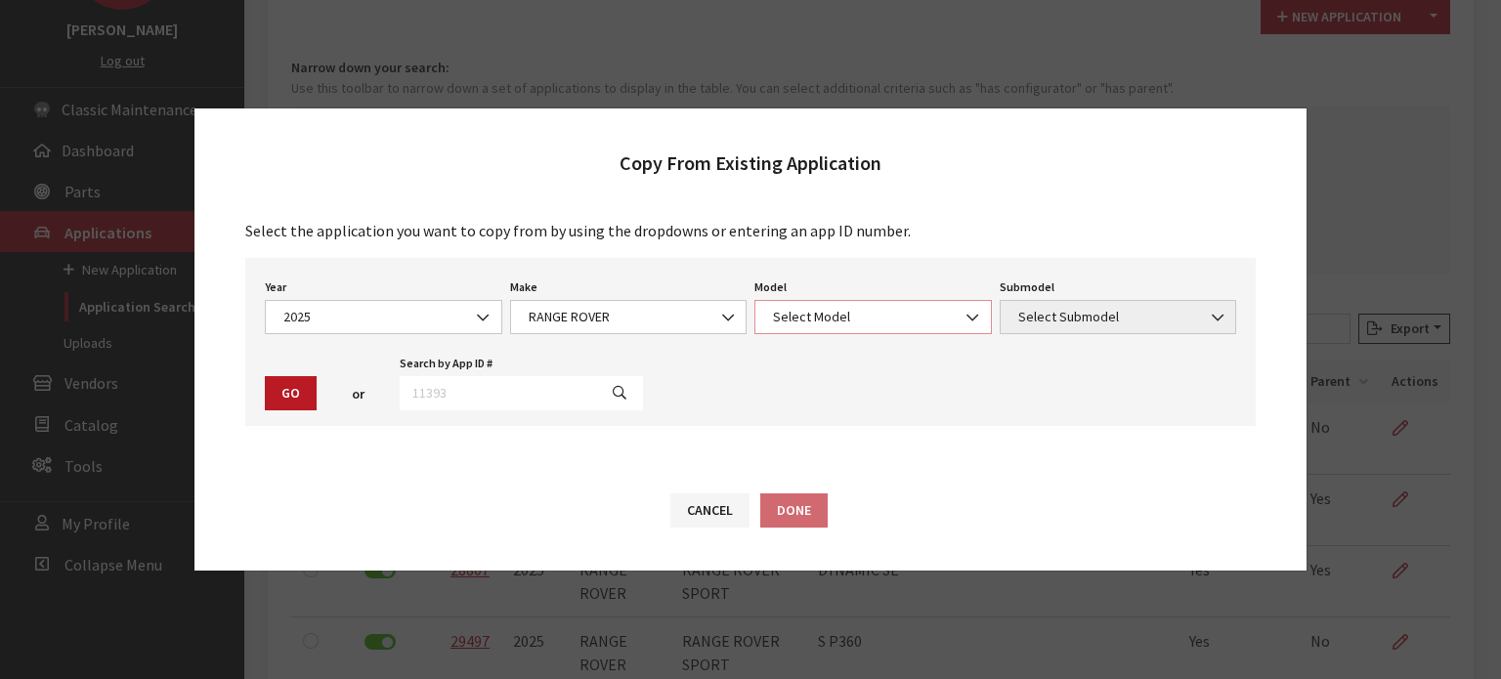
click at [870, 311] on span "Select Model" at bounding box center [873, 317] width 212 height 21
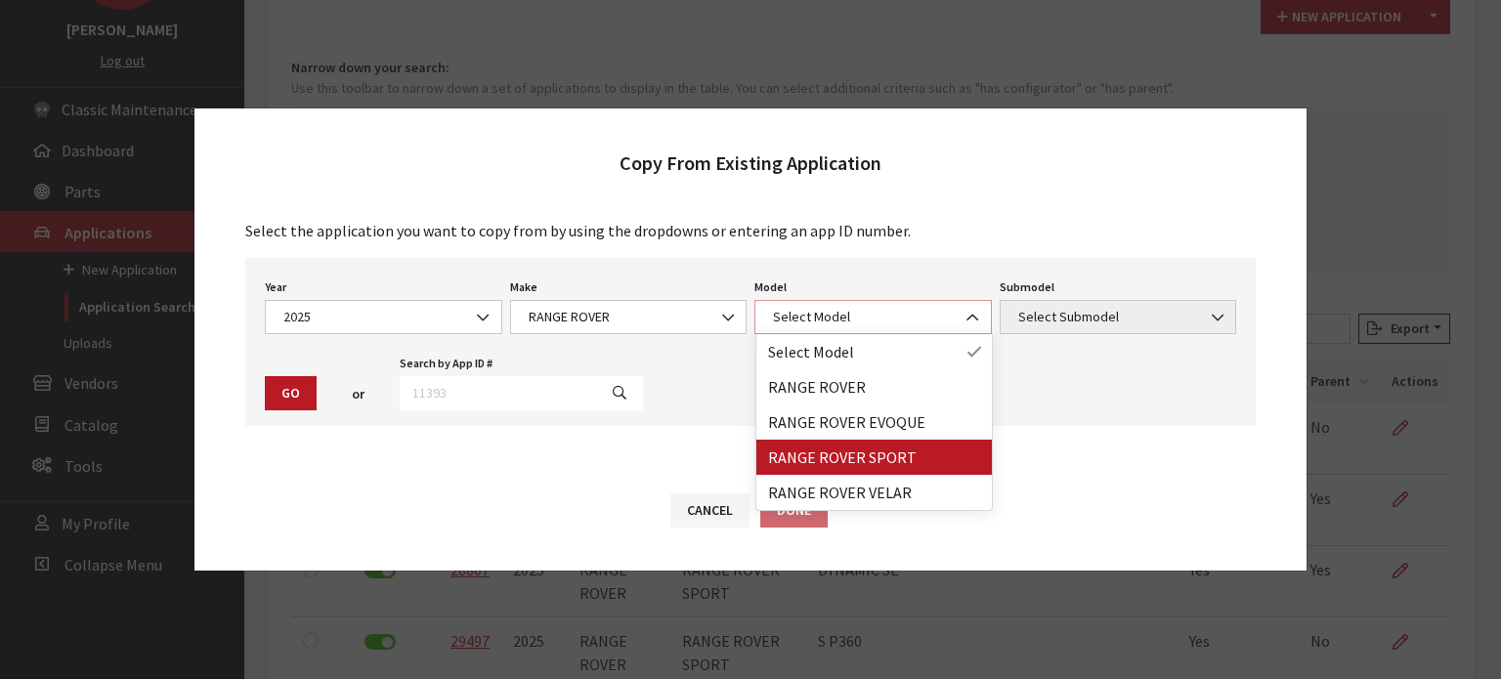
select select "1350"
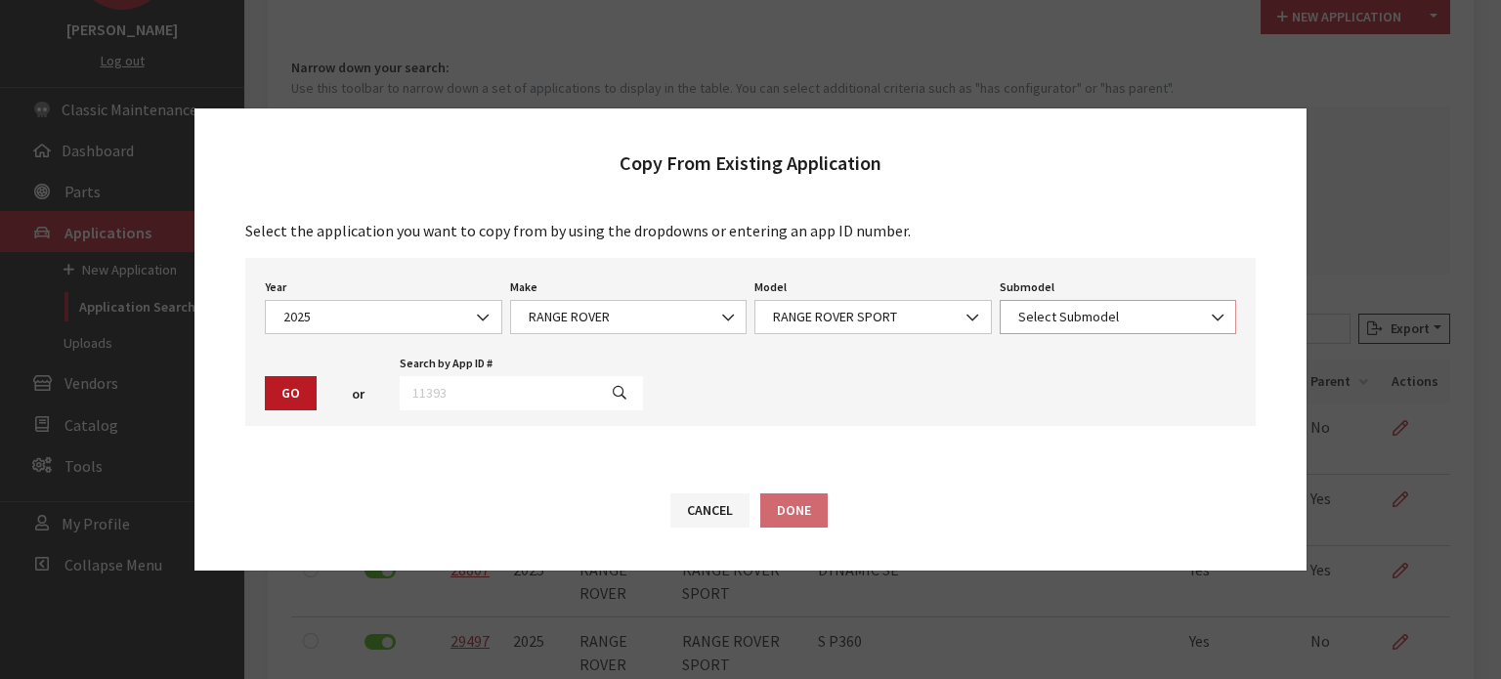
click at [1071, 324] on span "Select Submodel" at bounding box center [1119, 317] width 212 height 21
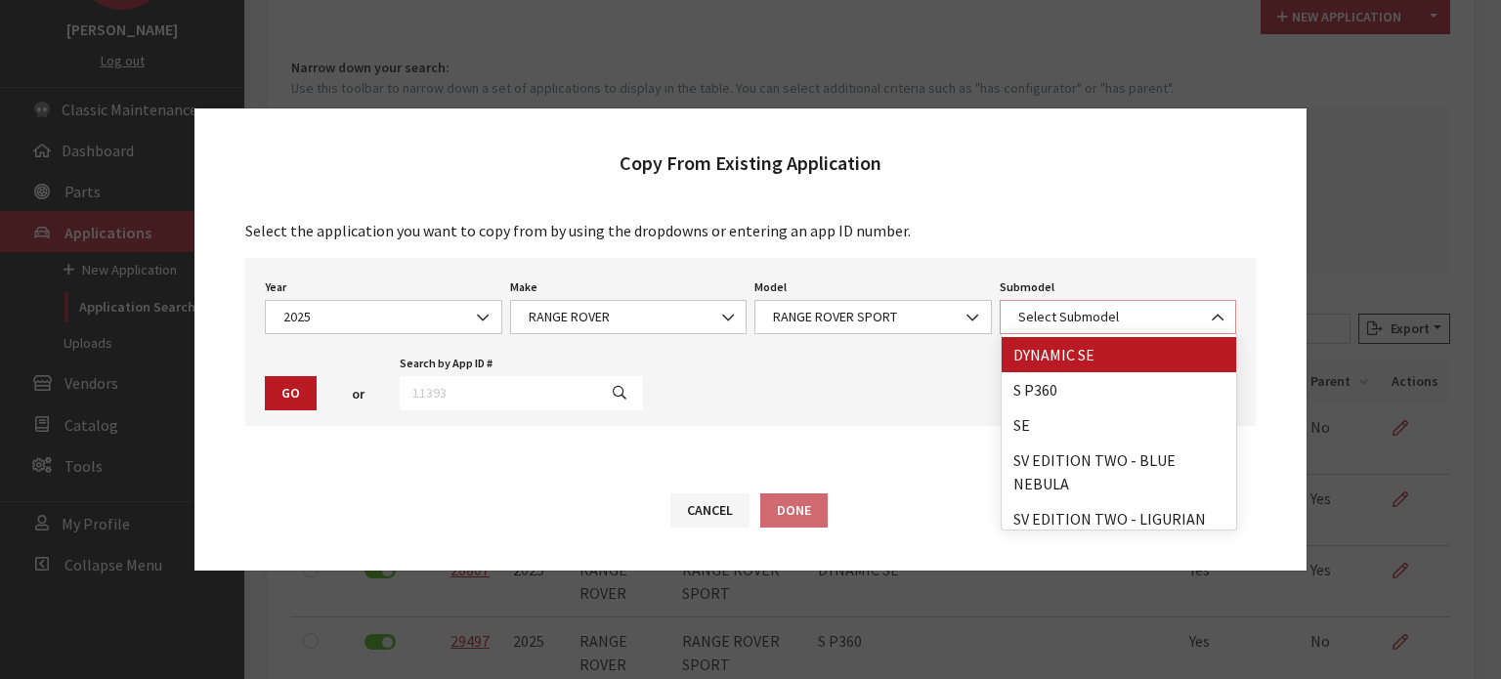
scroll to position [98, 0]
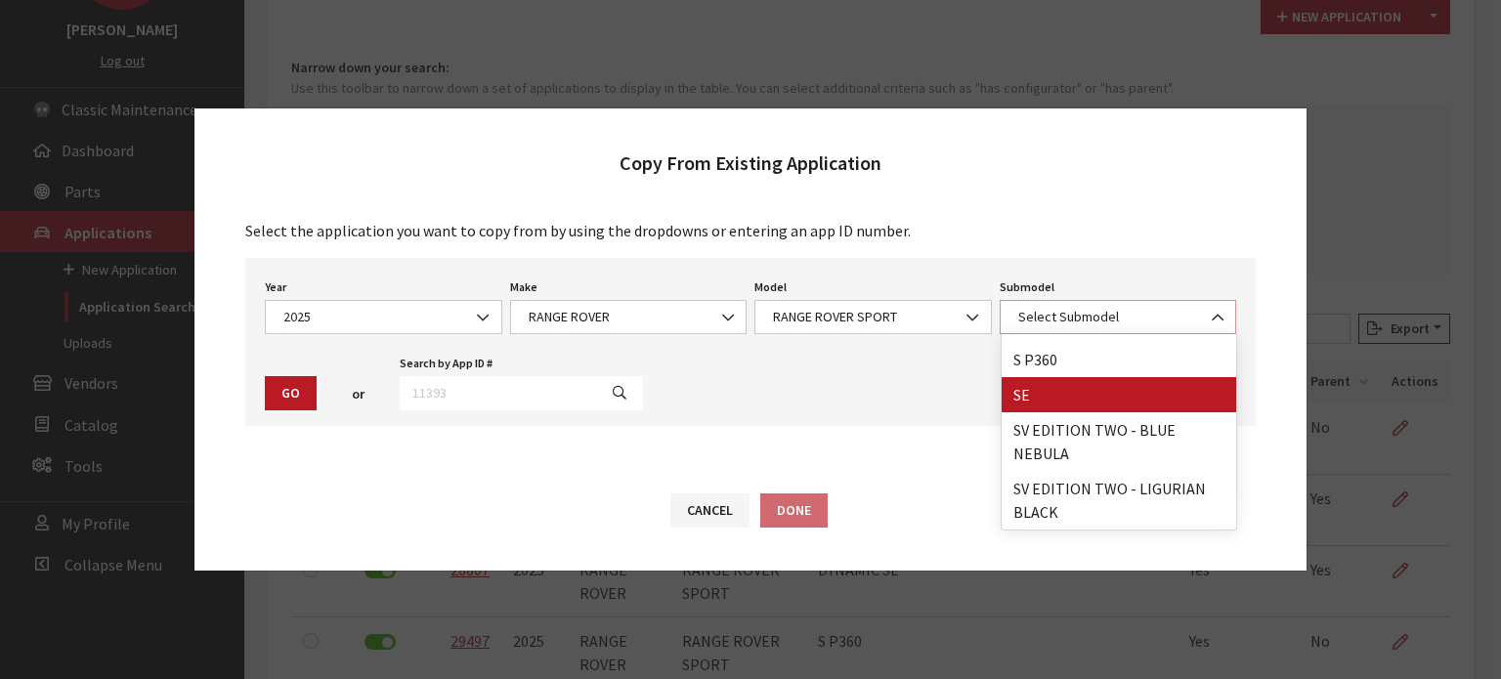
select select "132"
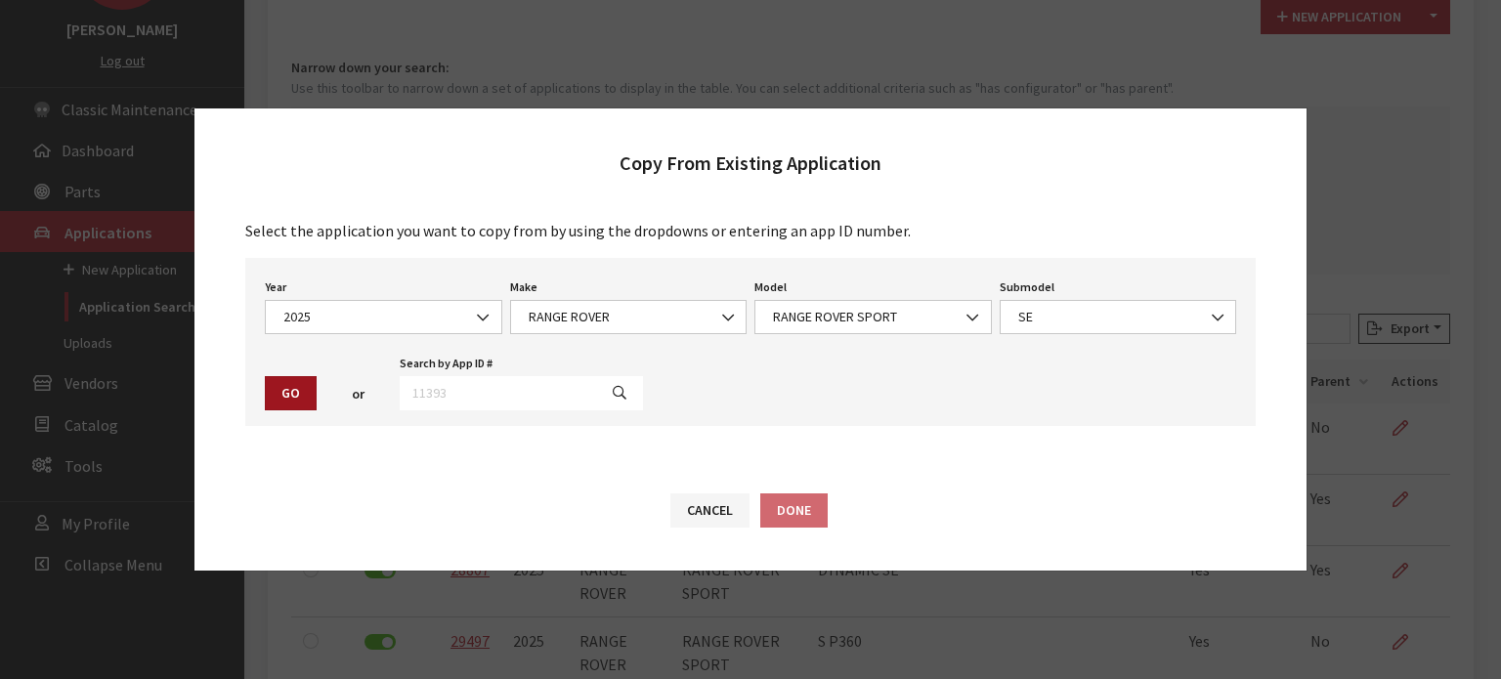
click at [298, 400] on button "Go" at bounding box center [291, 393] width 52 height 34
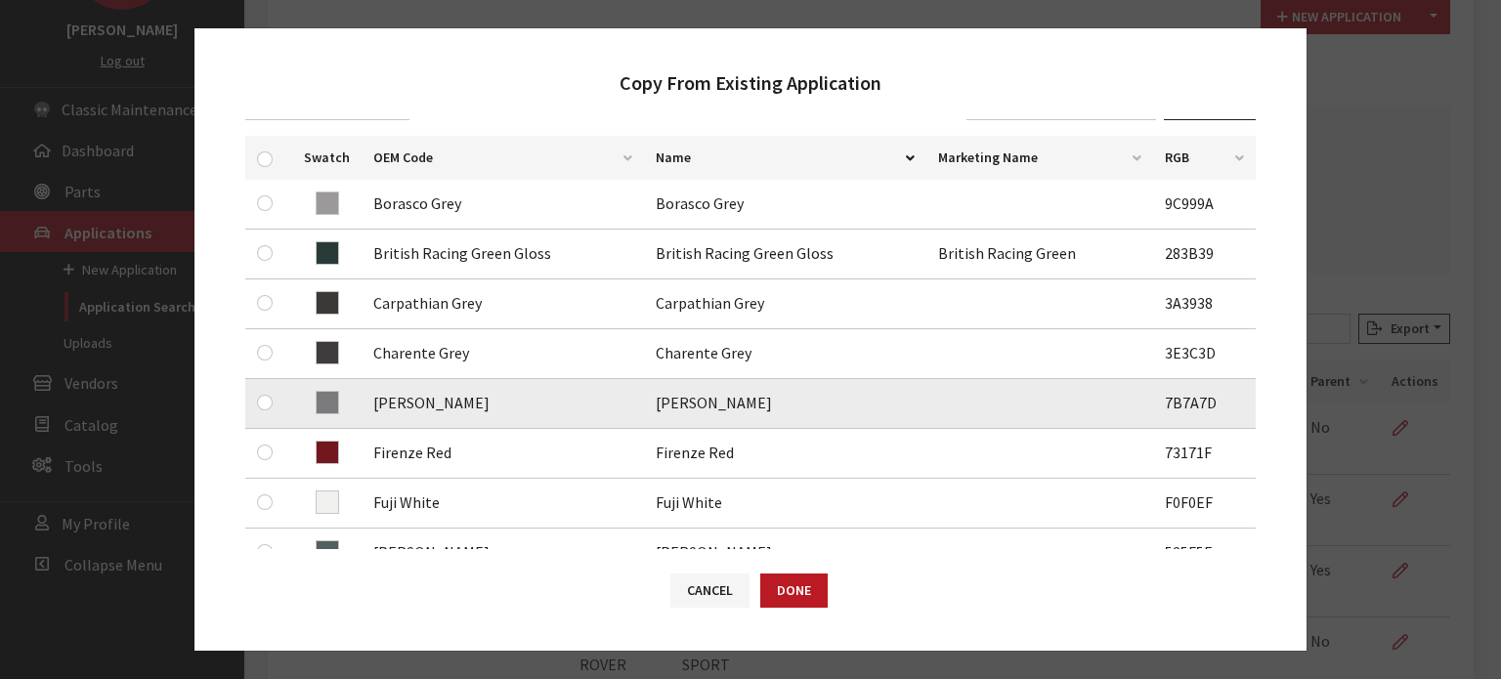
scroll to position [391, 0]
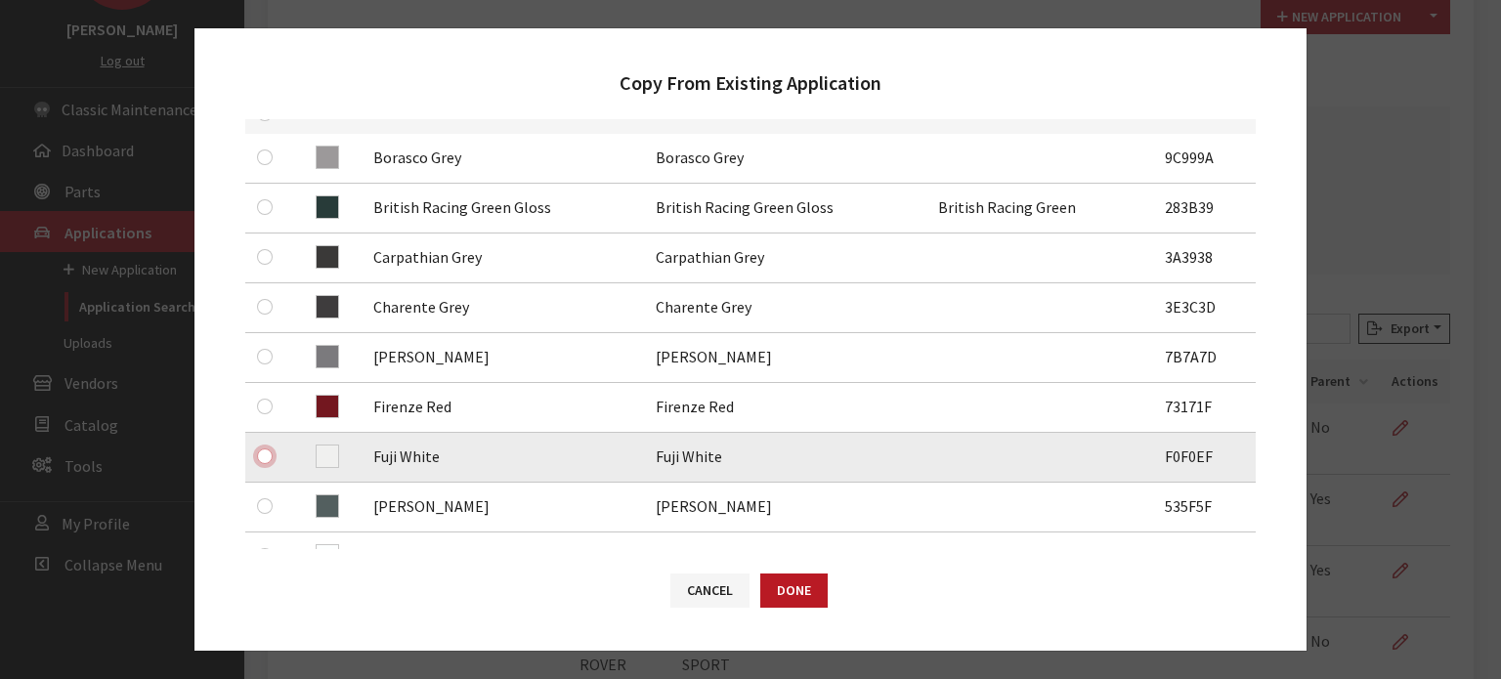
click at [264, 459] on input "checkbox" at bounding box center [265, 457] width 16 height 16
checkbox input "true"
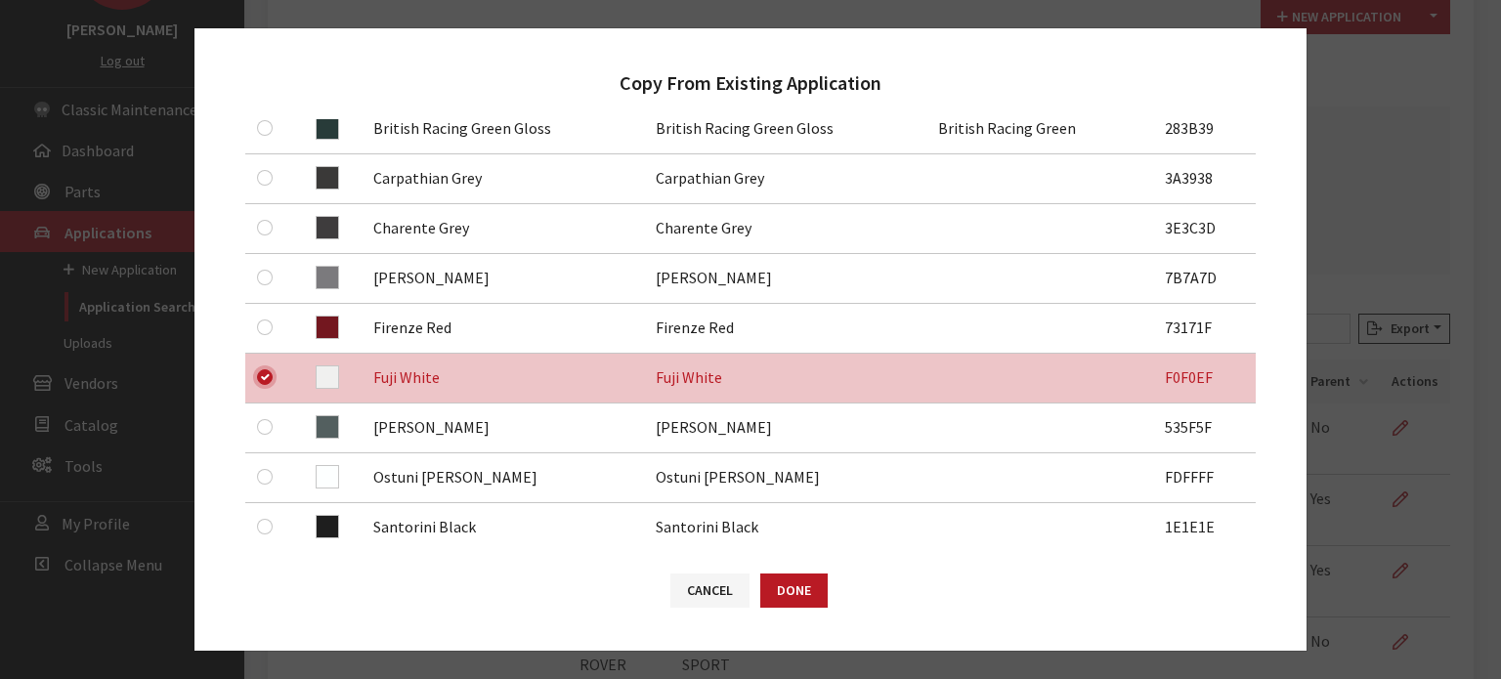
scroll to position [586, 0]
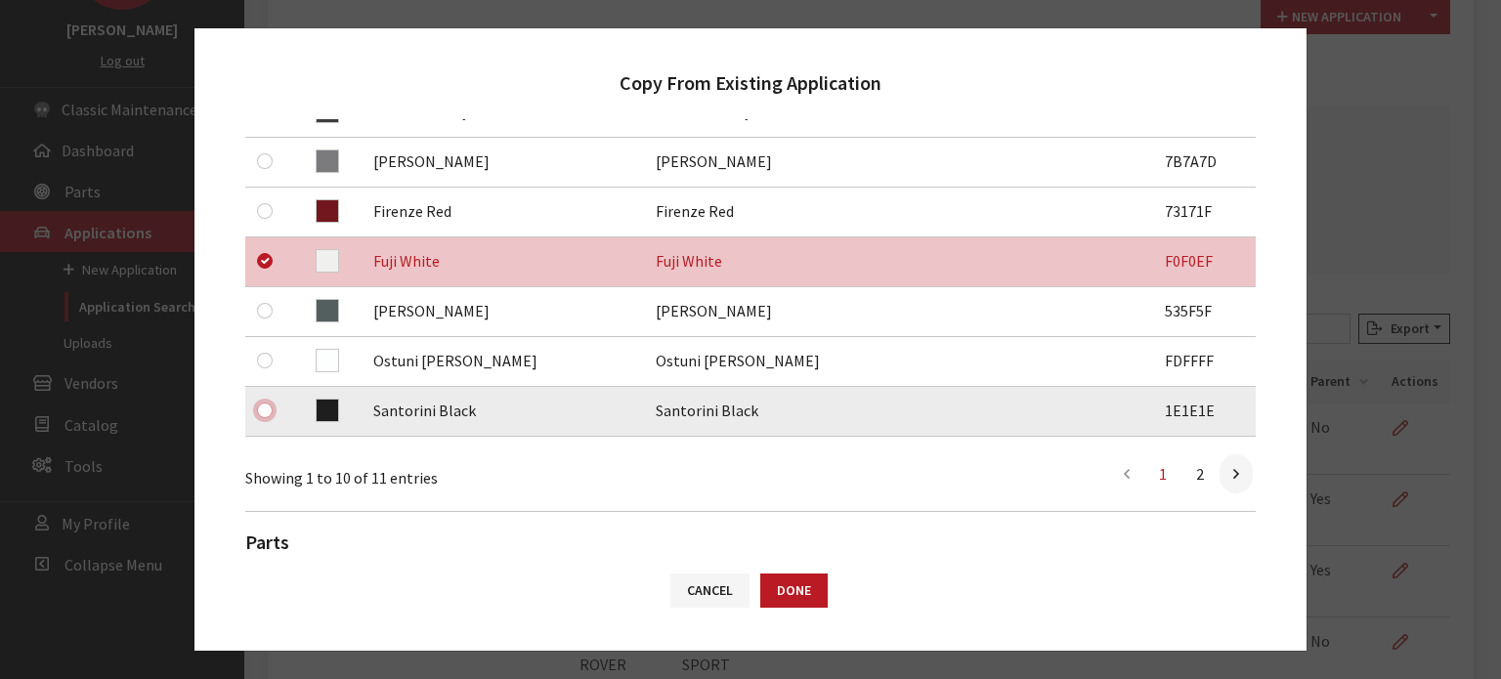
click at [262, 409] on input "checkbox" at bounding box center [265, 411] width 16 height 16
checkbox input "true"
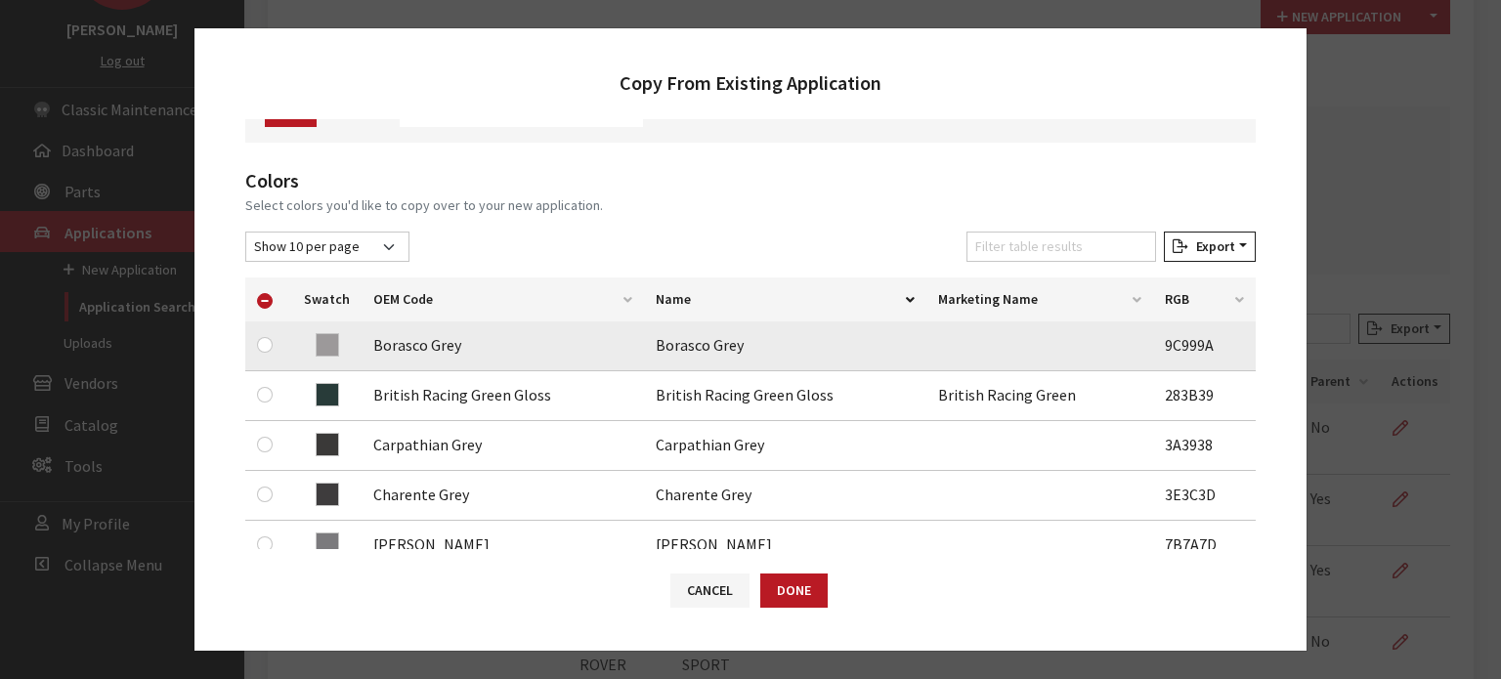
scroll to position [195, 0]
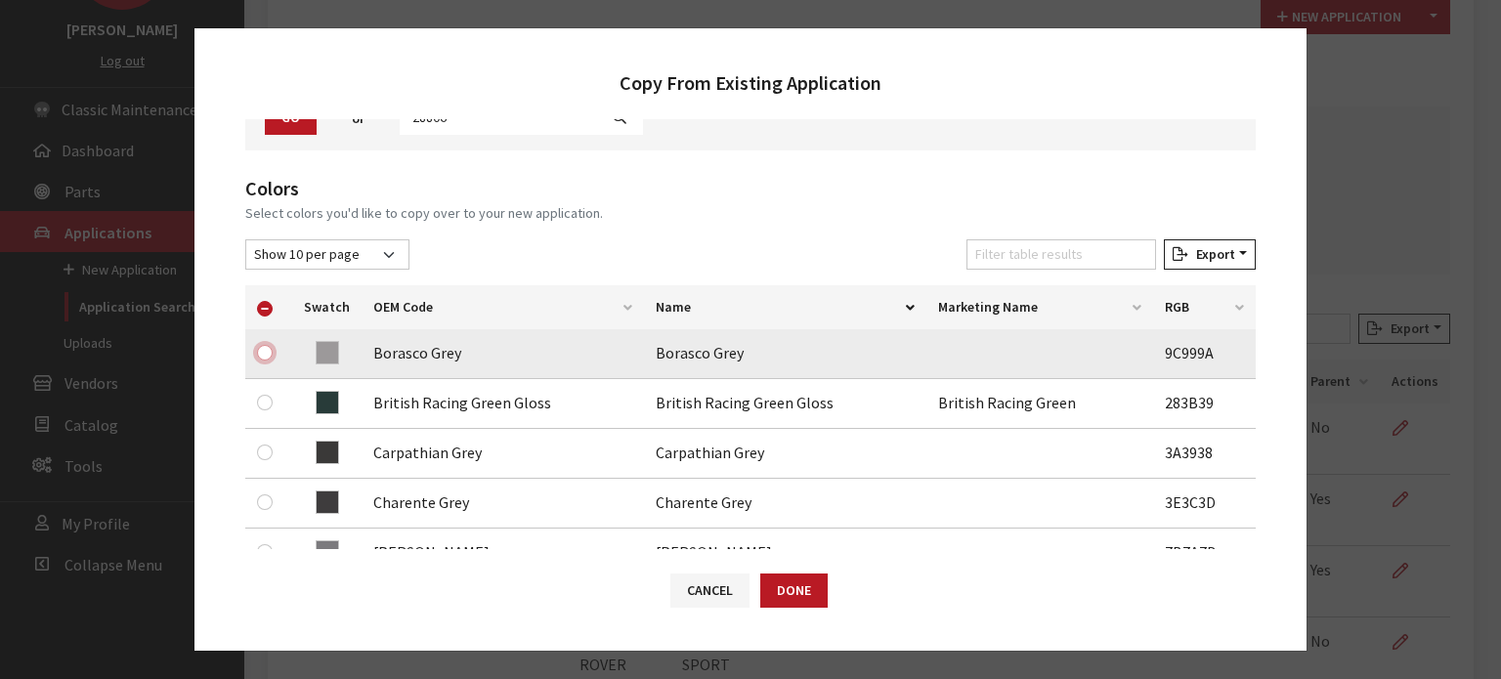
click at [265, 355] on input "checkbox" at bounding box center [265, 353] width 16 height 16
checkbox input "true"
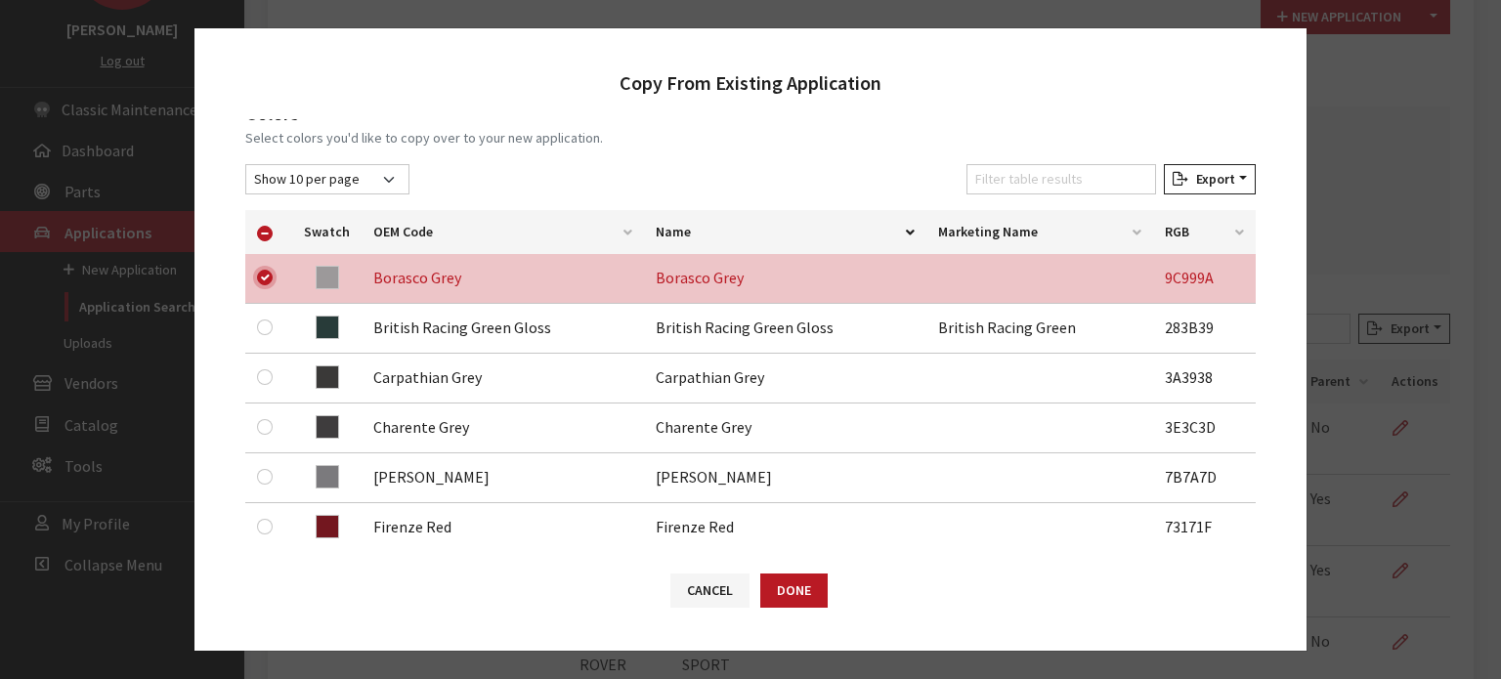
scroll to position [391, 0]
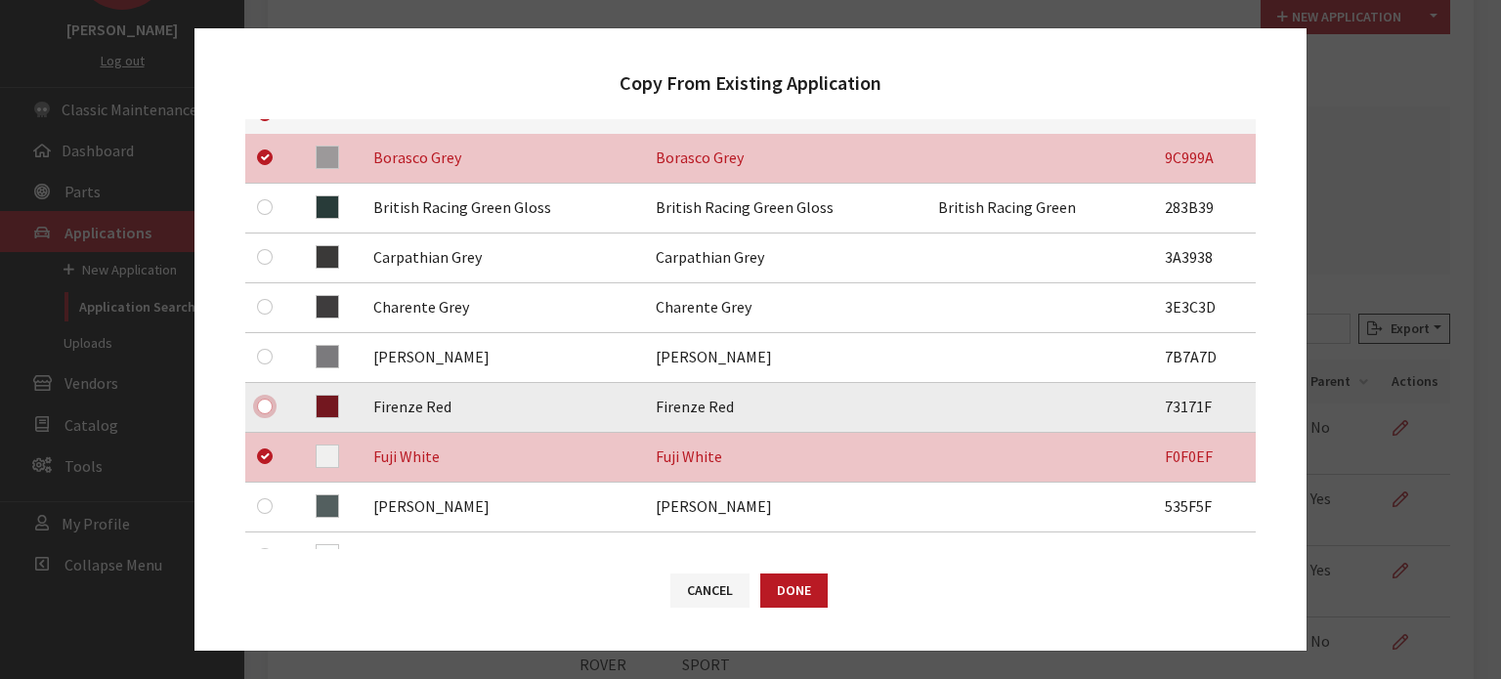
click at [271, 402] on input "checkbox" at bounding box center [265, 407] width 16 height 16
checkbox input "true"
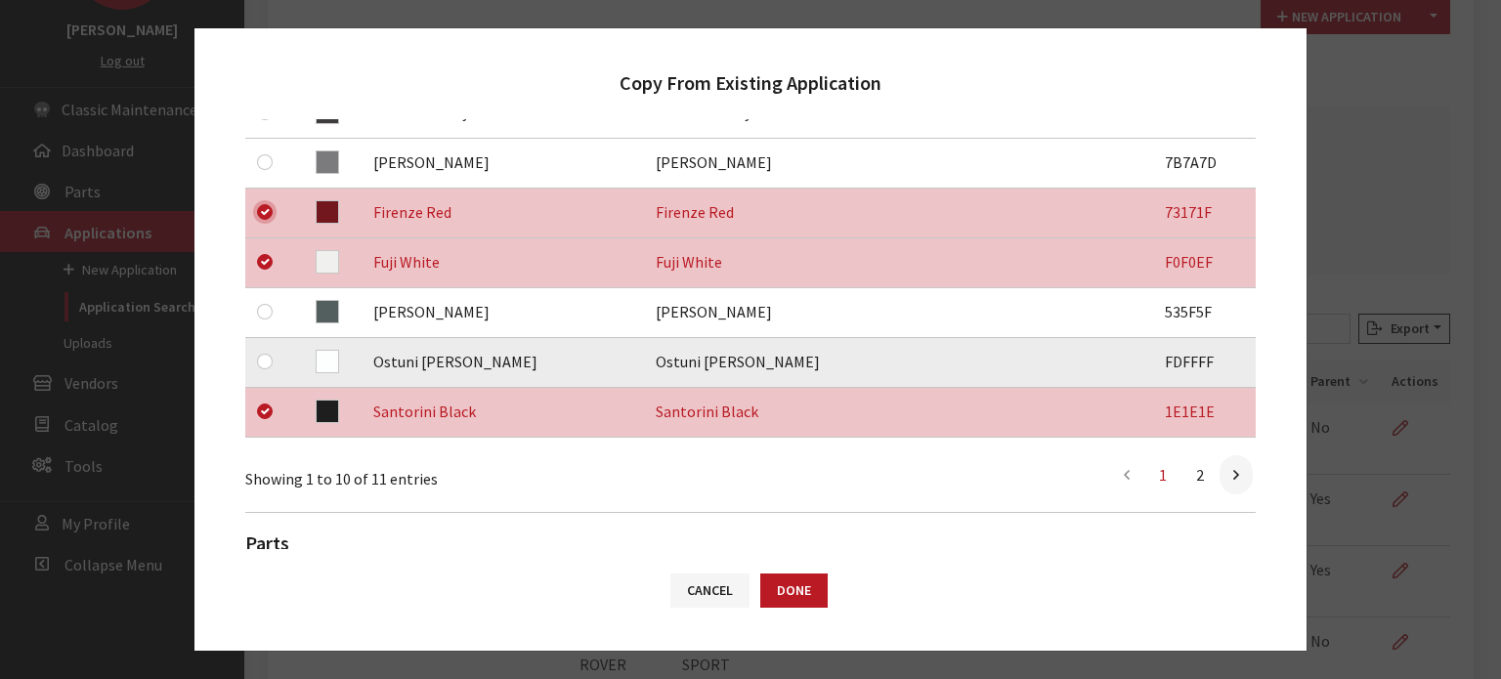
scroll to position [586, 0]
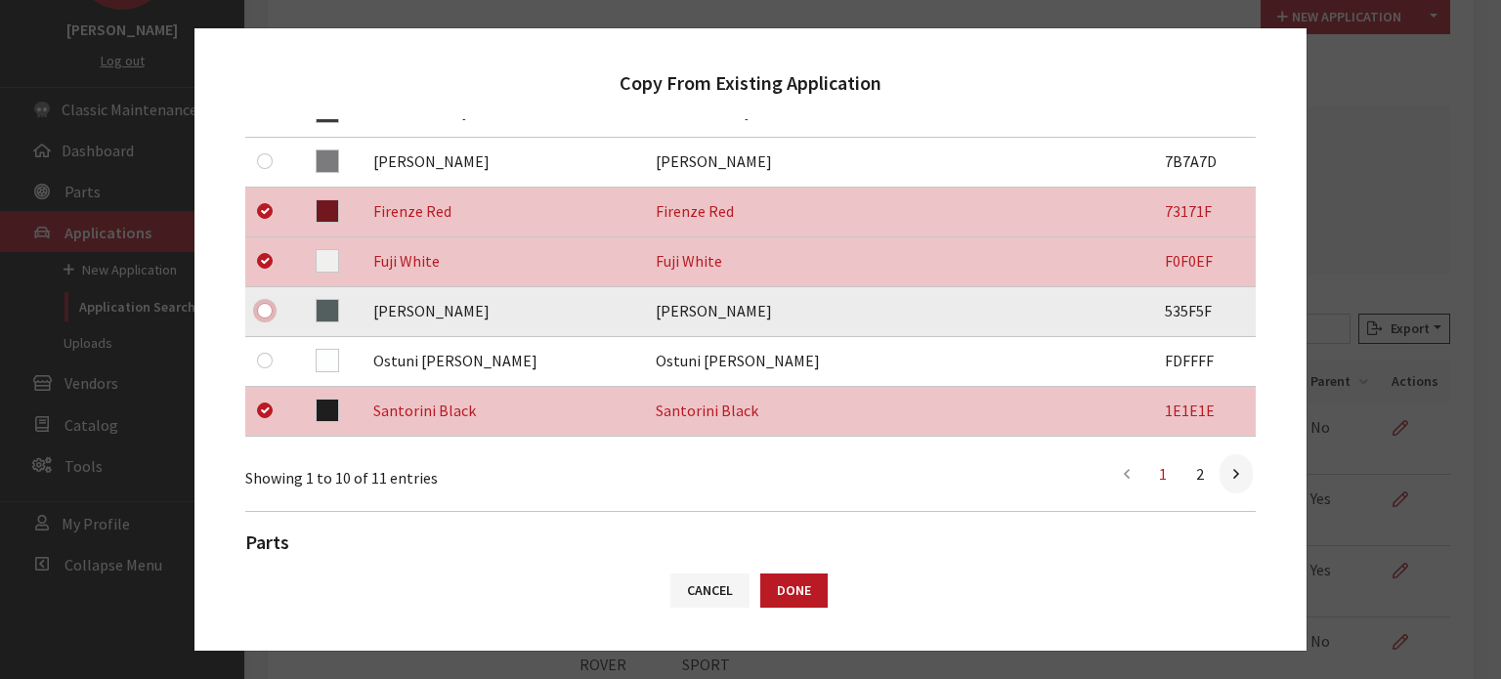
click at [263, 312] on input "checkbox" at bounding box center [265, 311] width 16 height 16
checkbox input "true"
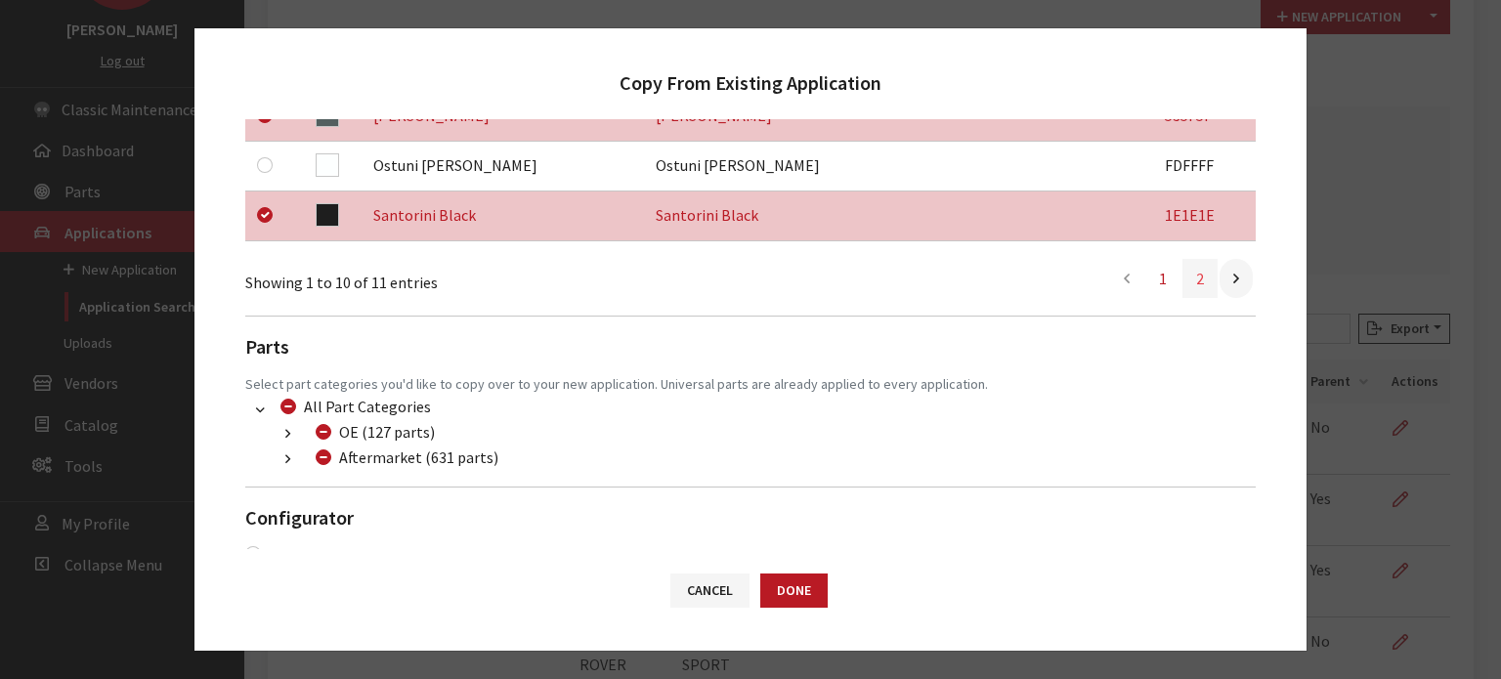
click at [1183, 282] on link "2" at bounding box center [1200, 278] width 35 height 39
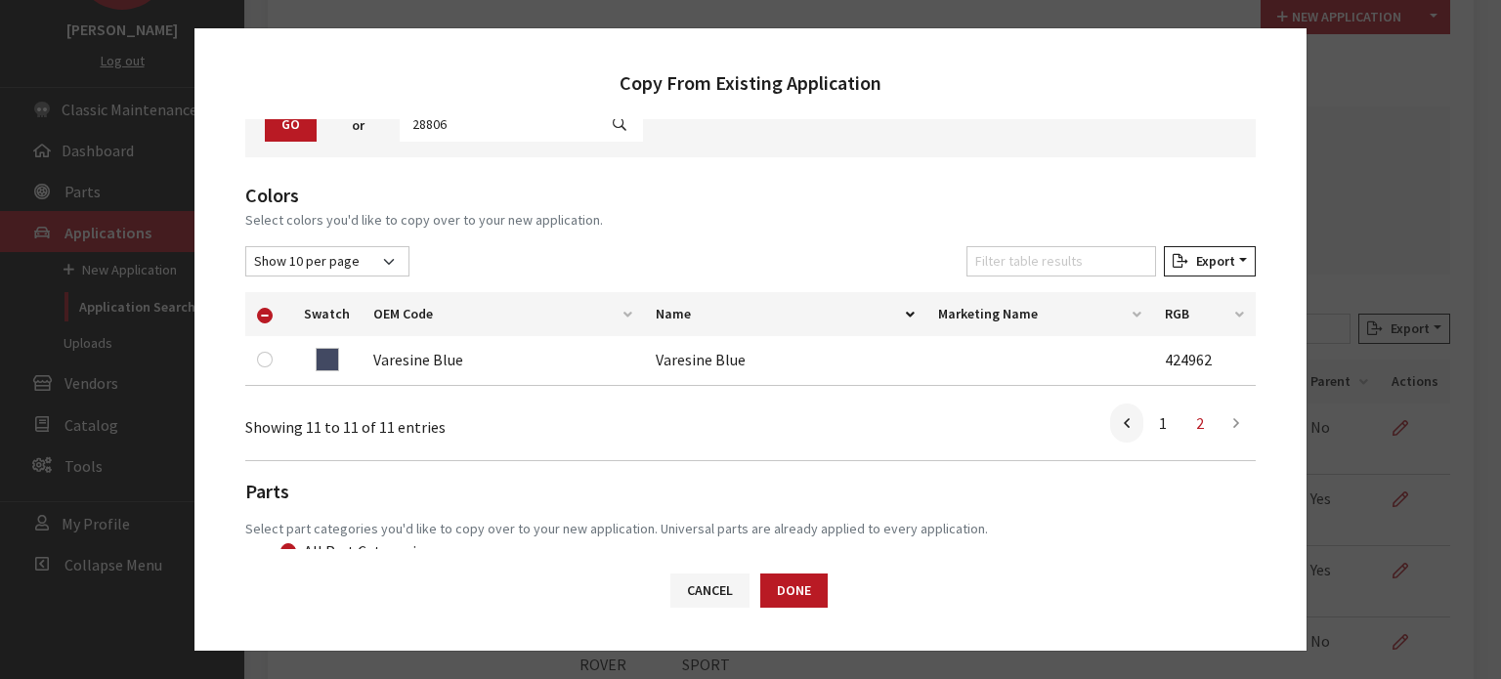
scroll to position [269, 0]
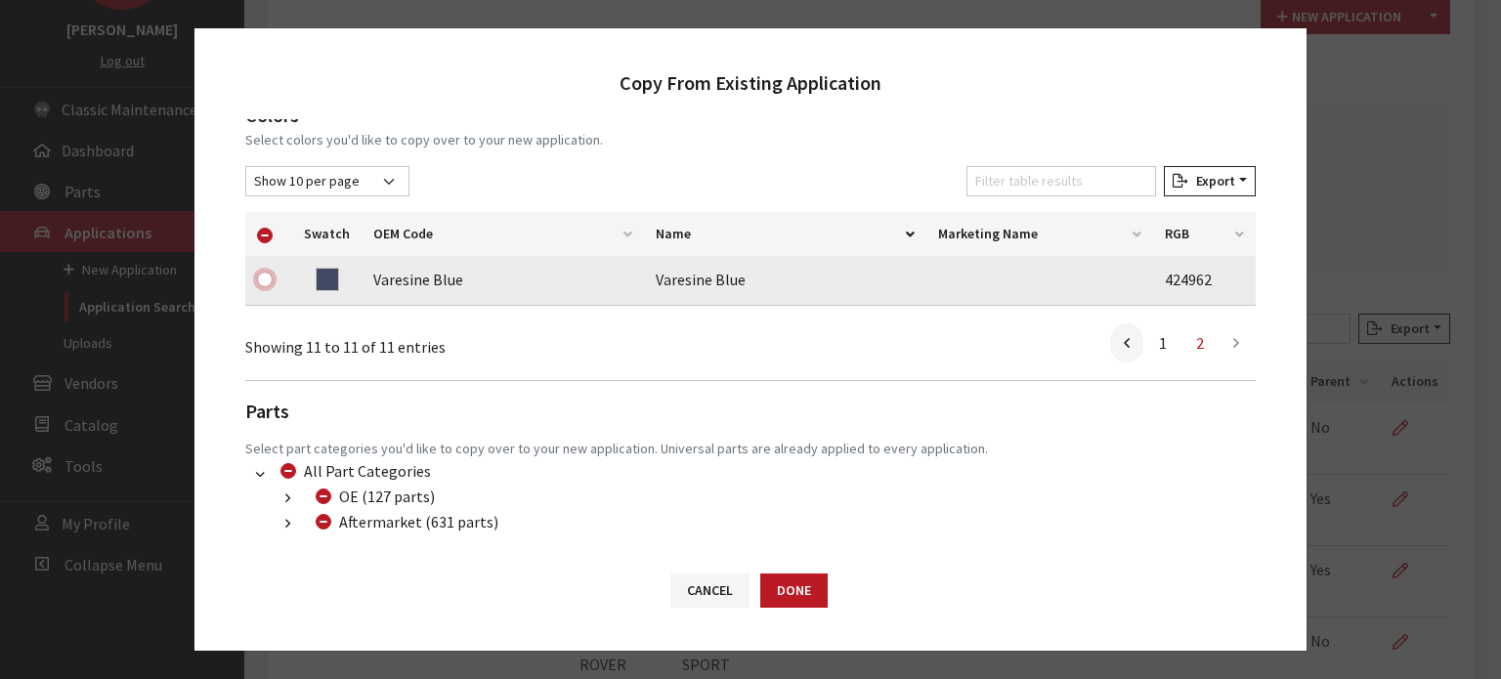
click at [270, 276] on input "checkbox" at bounding box center [265, 280] width 16 height 16
checkbox input "true"
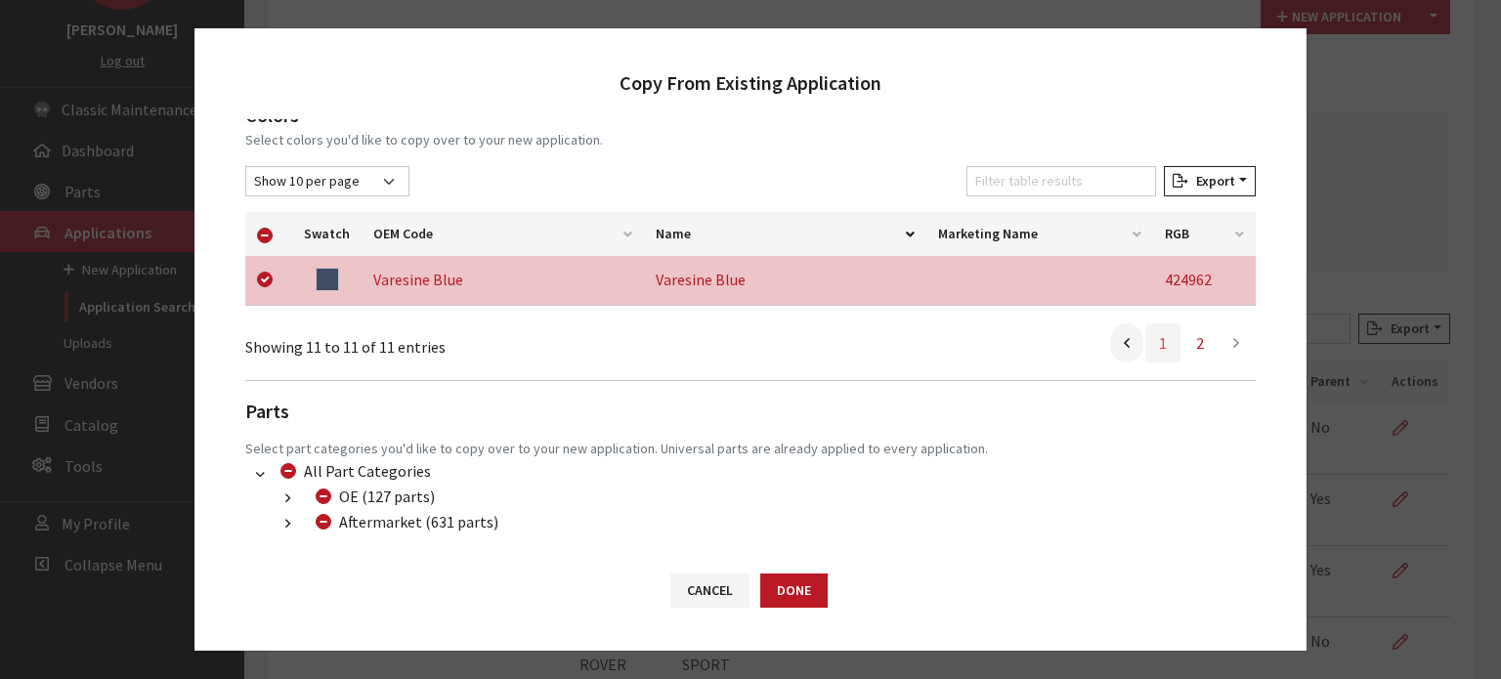
click at [1155, 344] on link "1" at bounding box center [1162, 343] width 35 height 39
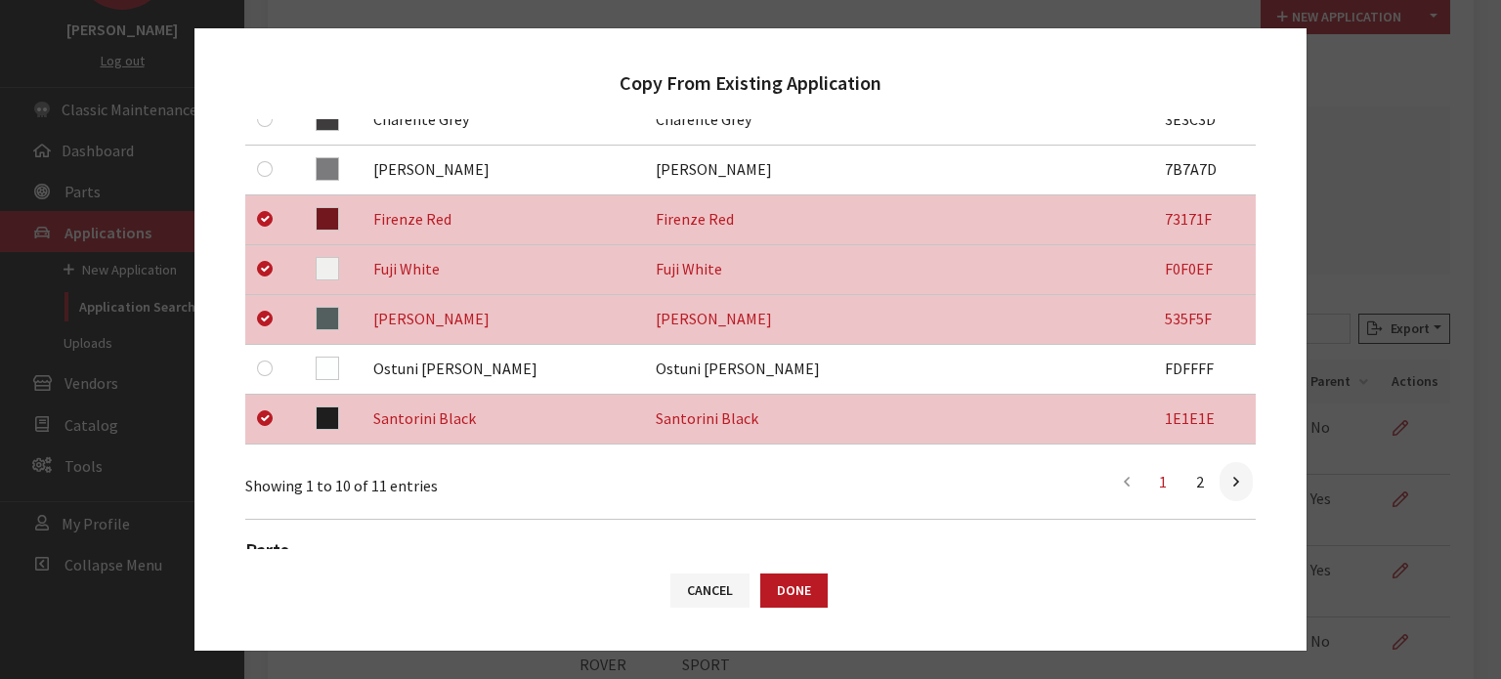
scroll to position [530, 0]
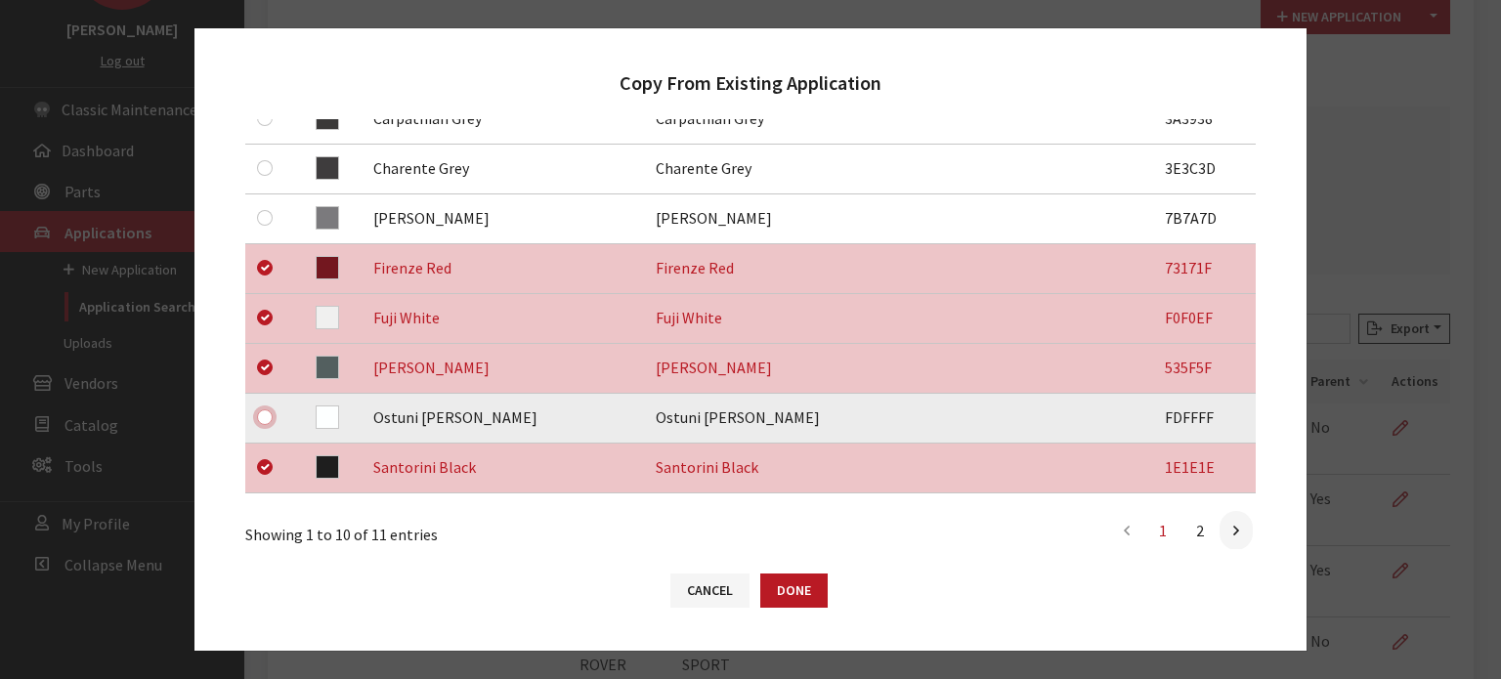
click at [262, 418] on input "checkbox" at bounding box center [265, 418] width 16 height 16
checkbox input "true"
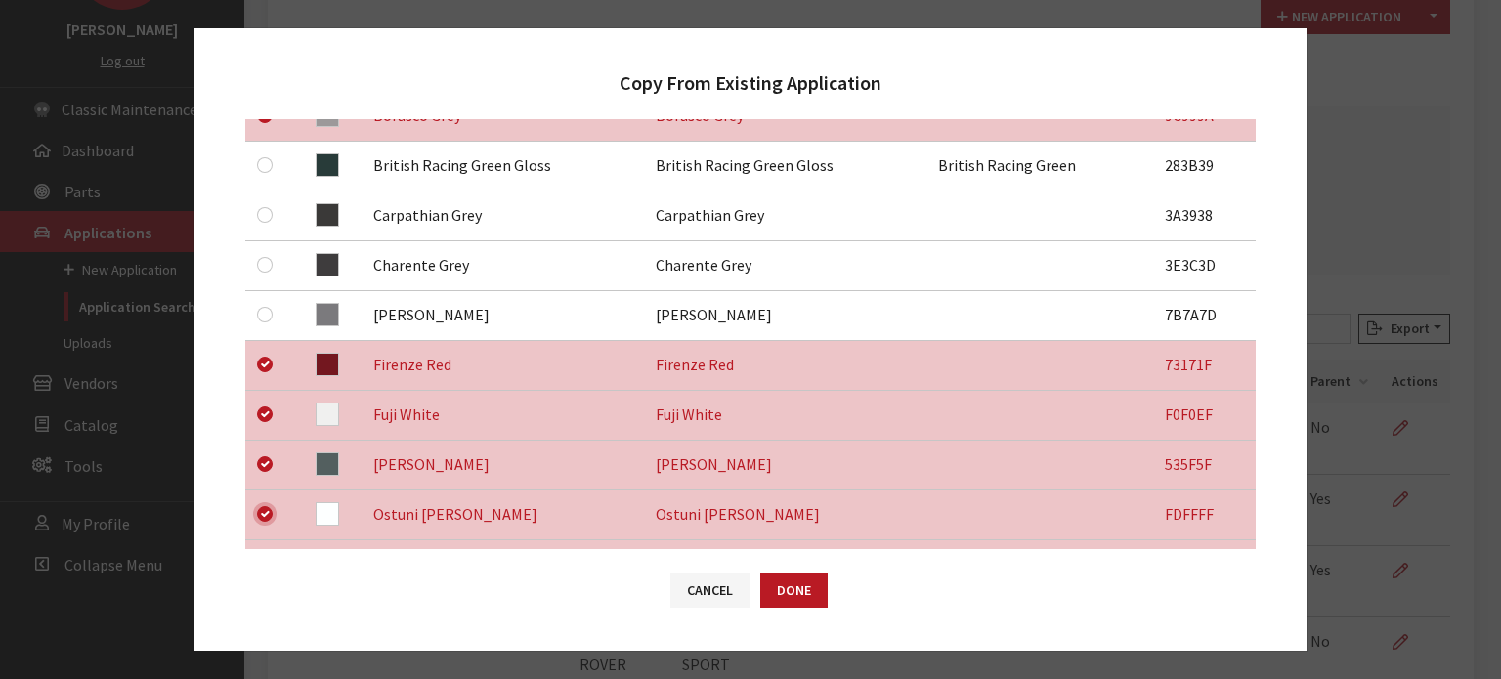
scroll to position [432, 0]
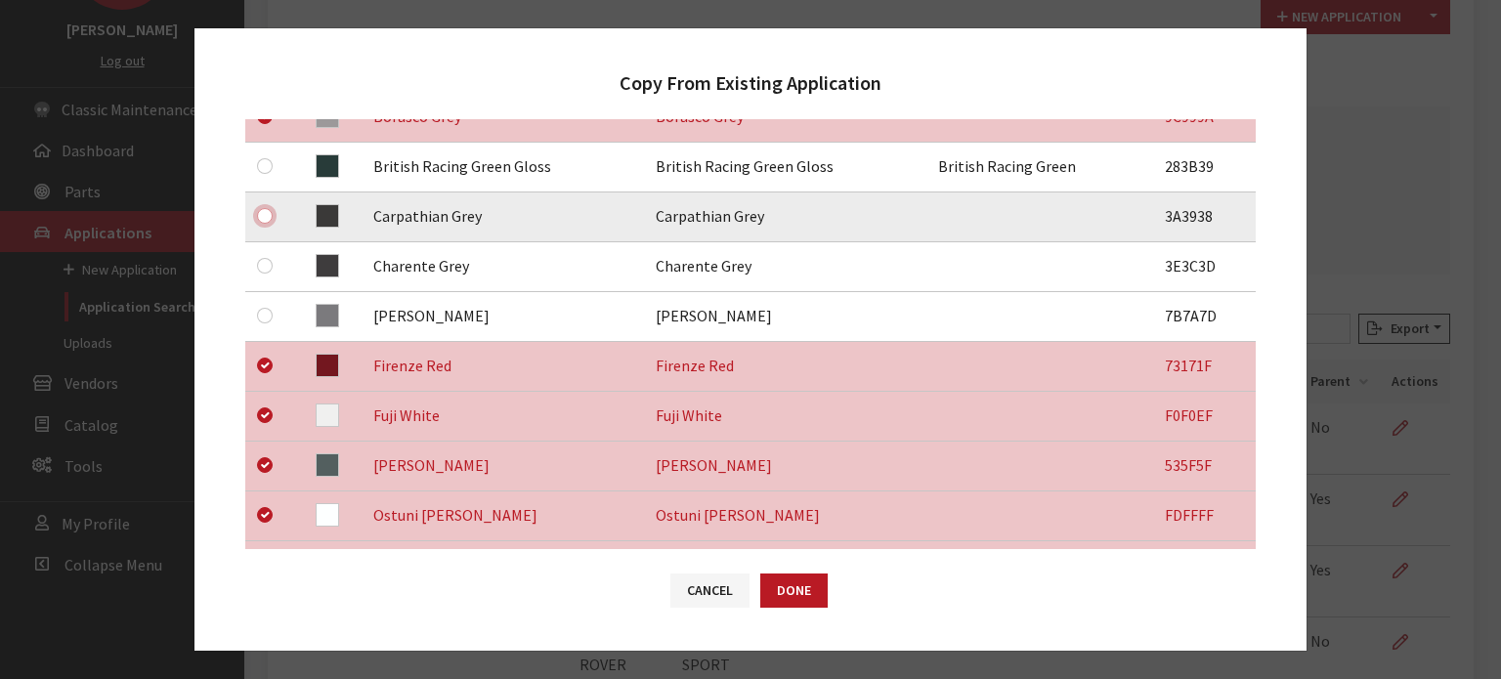
click at [264, 221] on input "checkbox" at bounding box center [265, 216] width 16 height 16
checkbox input "true"
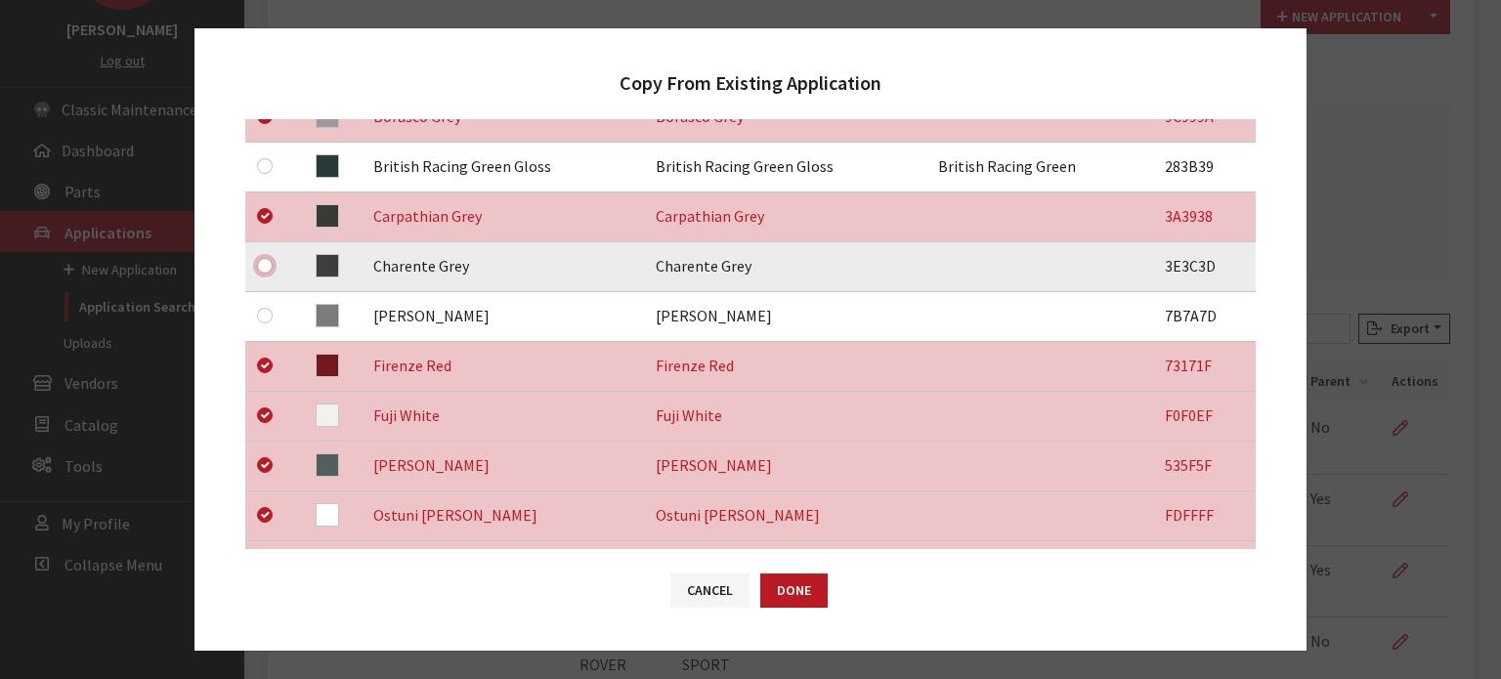
click at [266, 266] on input "checkbox" at bounding box center [265, 266] width 16 height 16
checkbox input "true"
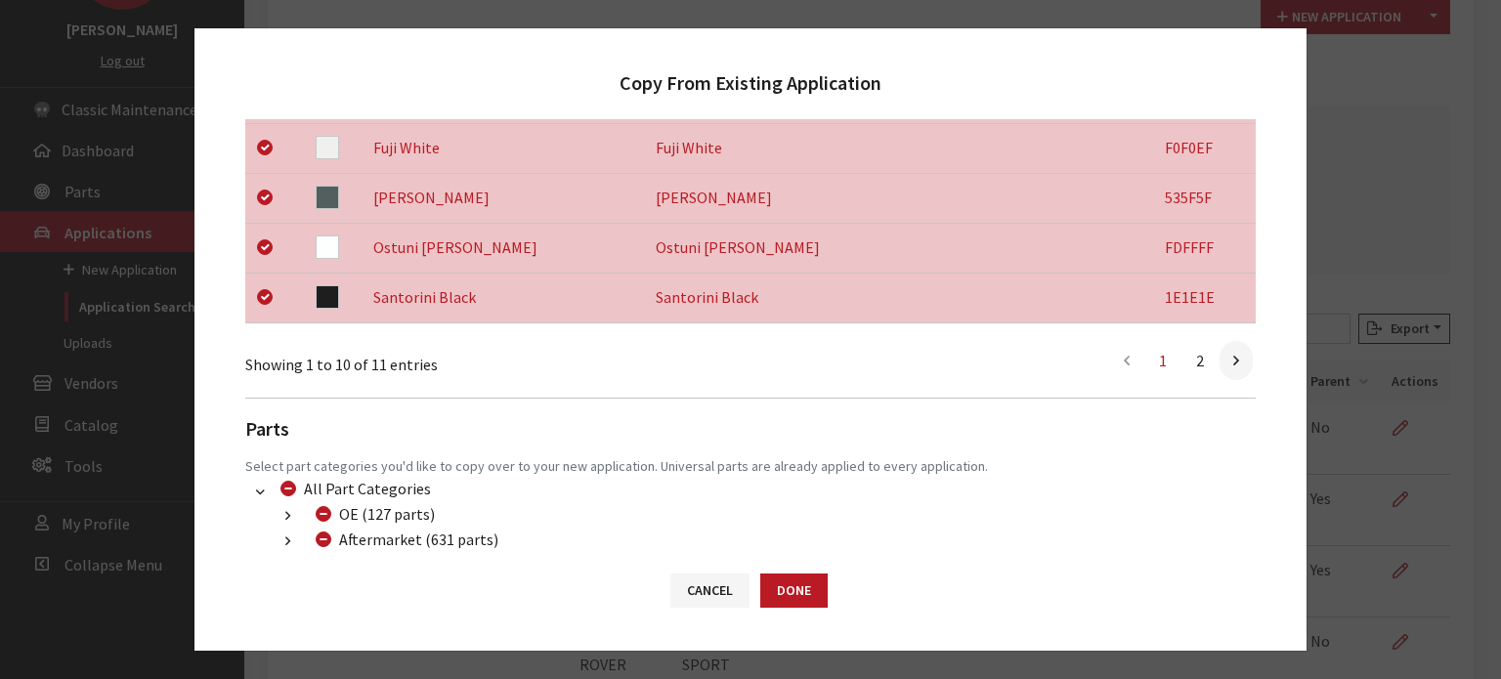
scroll to position [819, 0]
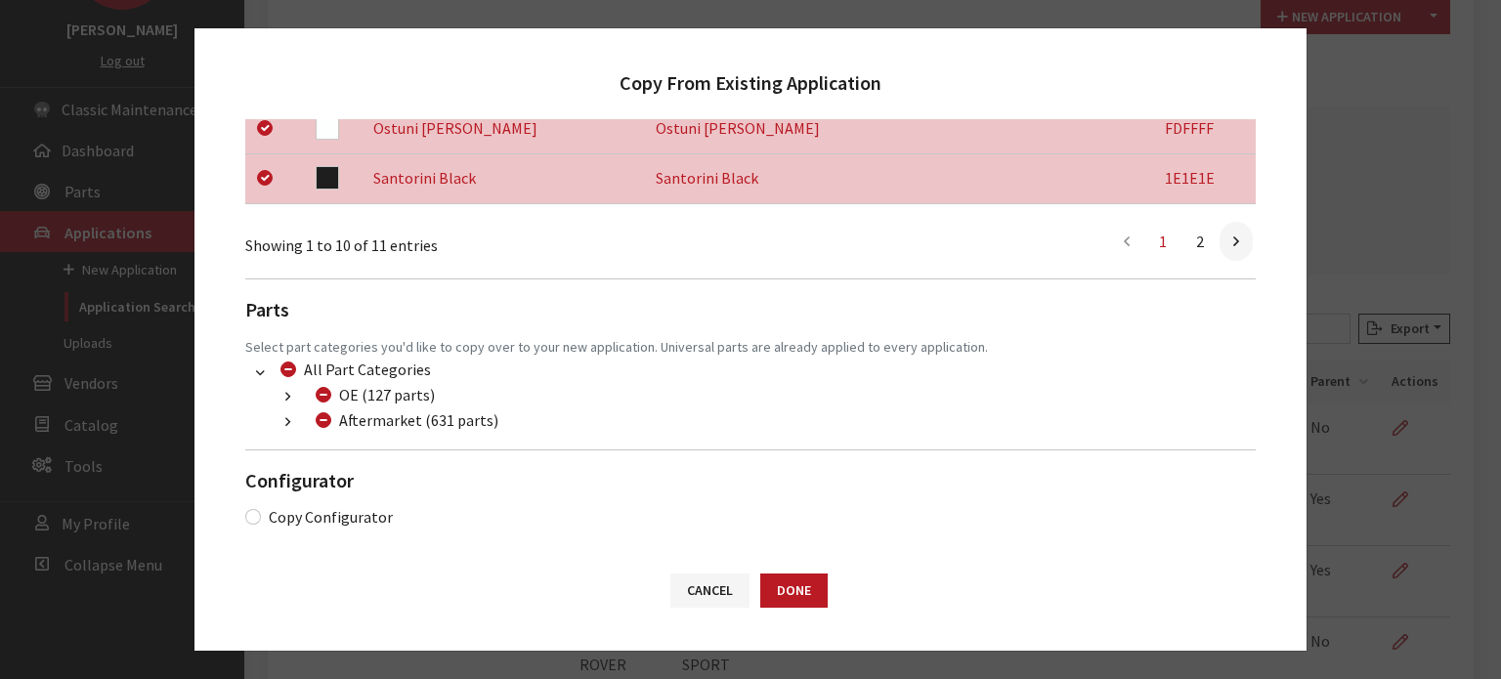
click at [287, 418] on icon "button" at bounding box center [287, 423] width 5 height 14
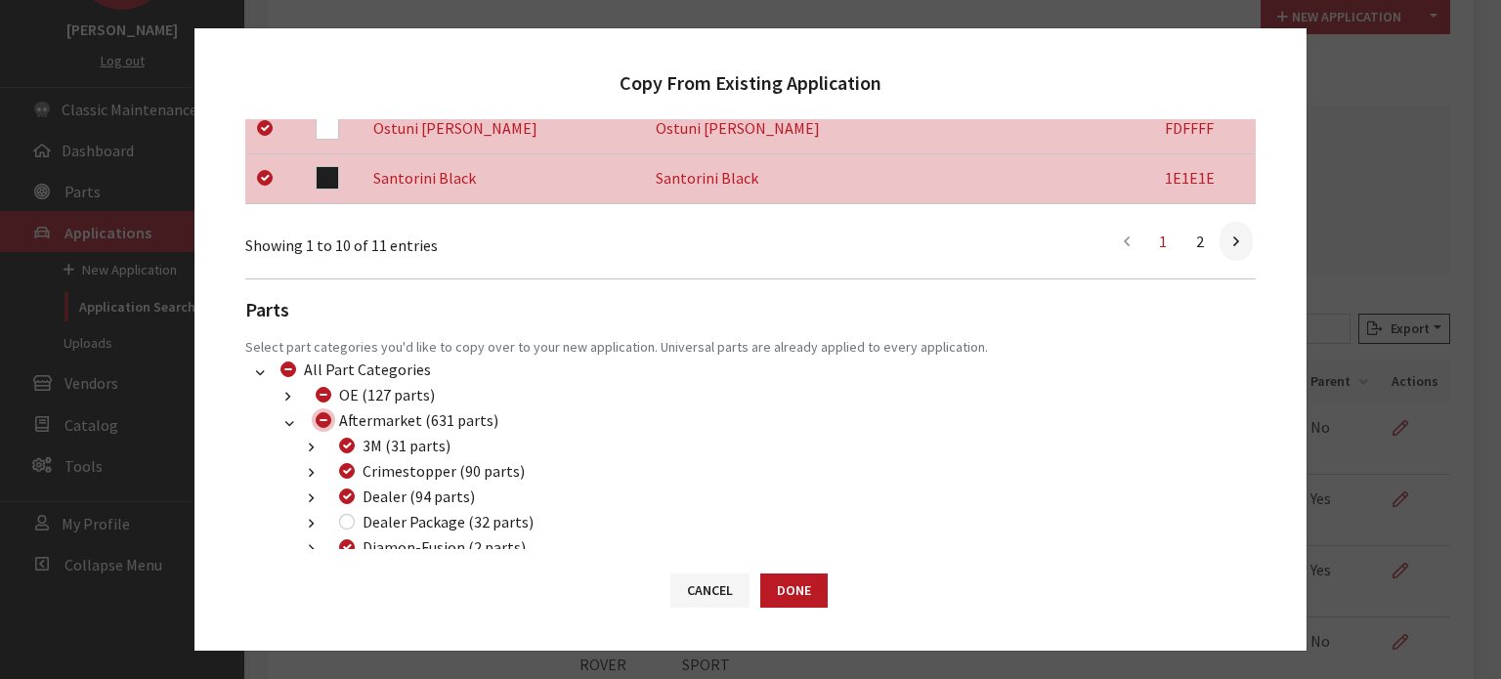
click at [325, 413] on input "Aftermarket (631 parts)" at bounding box center [324, 420] width 16 height 16
checkbox input "true"
click at [323, 421] on input "Aftermarket (631 parts)" at bounding box center [324, 420] width 16 height 16
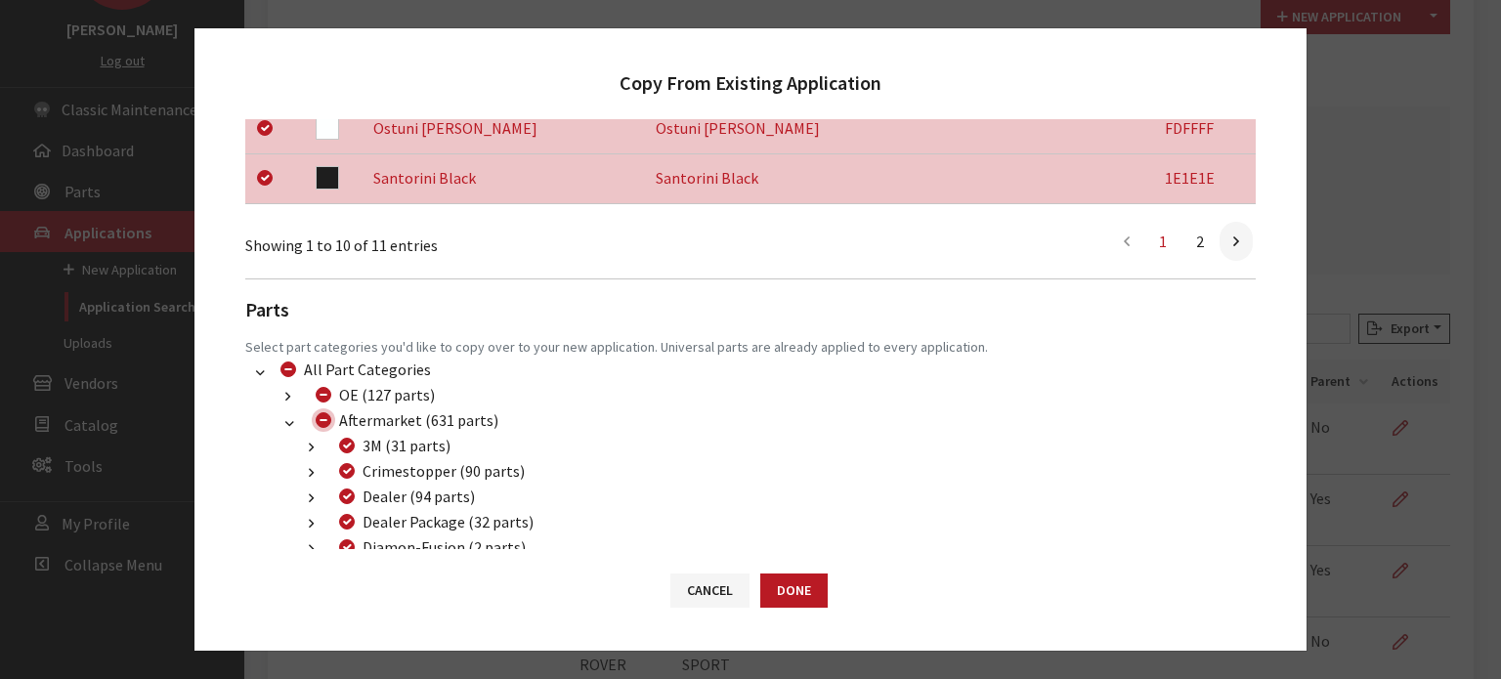
checkbox input "false"
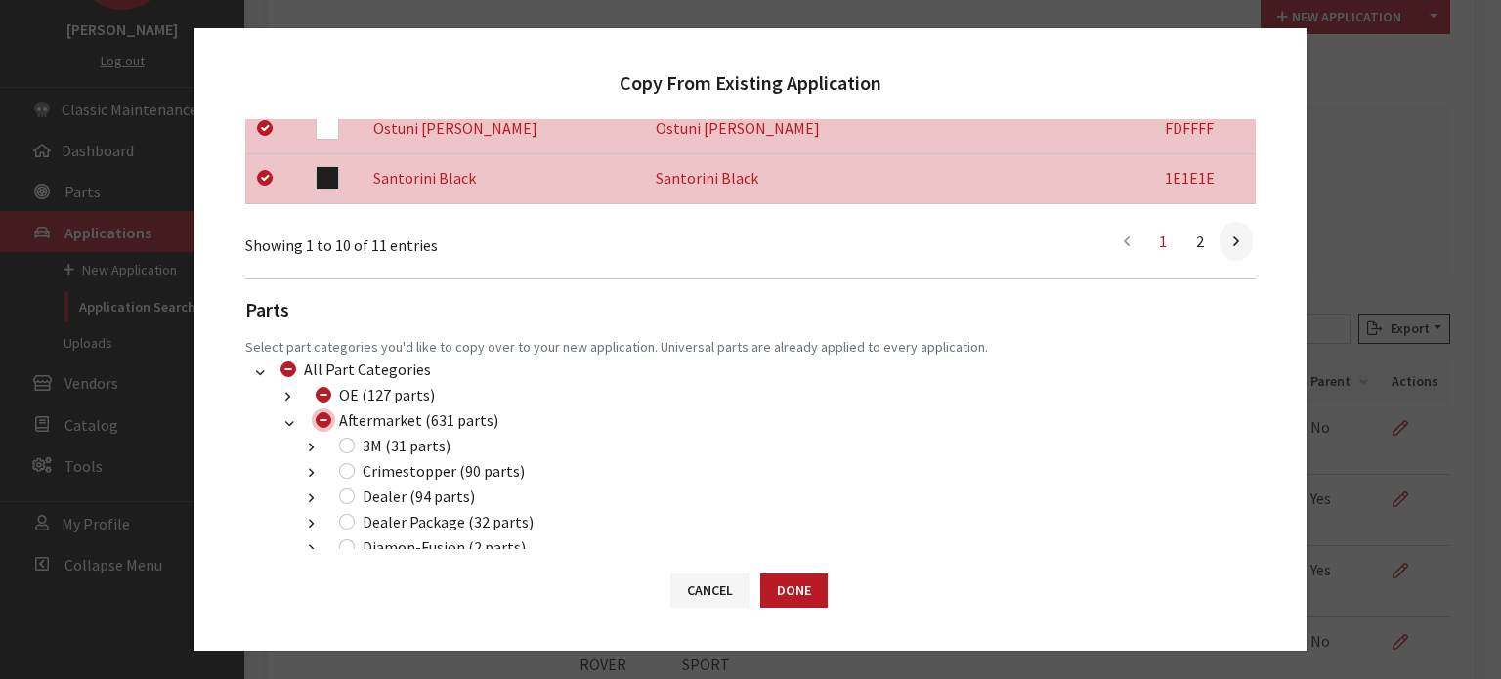
checkbox input "false"
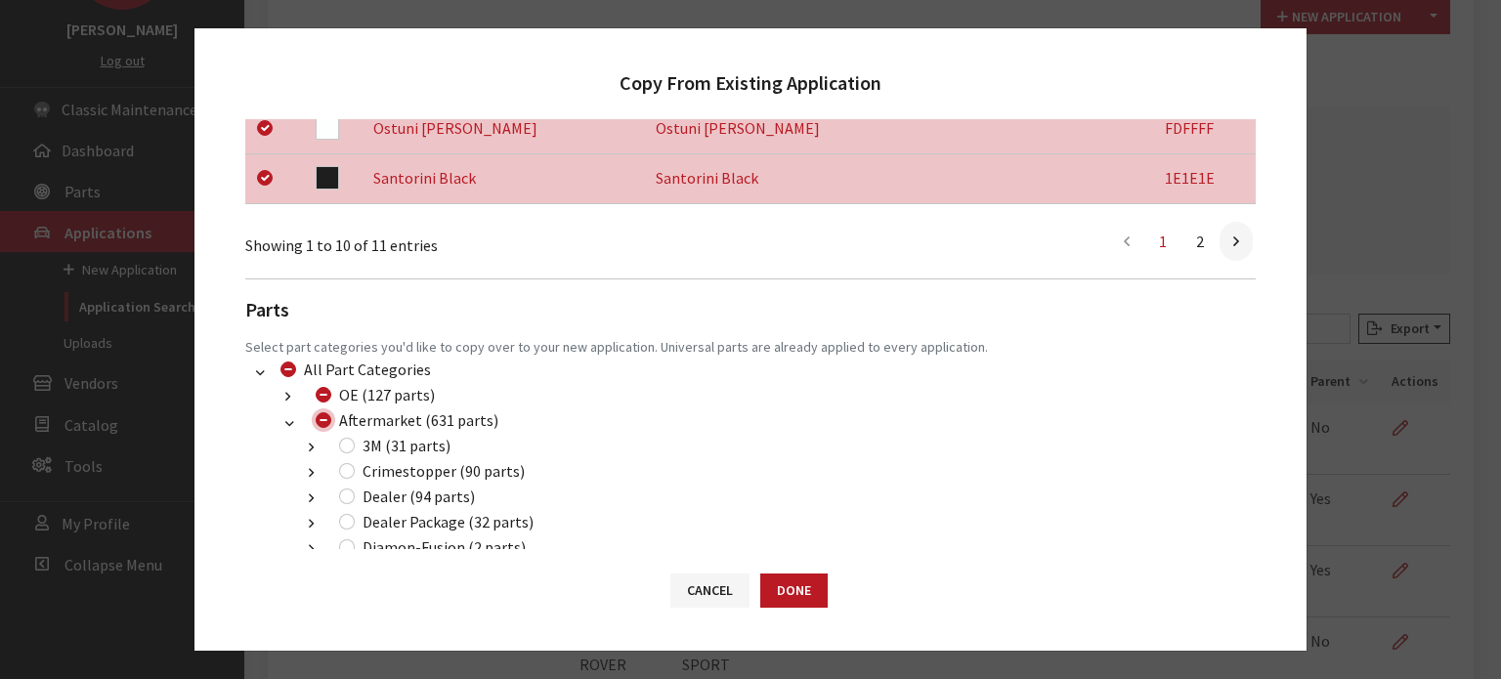
checkbox input "false"
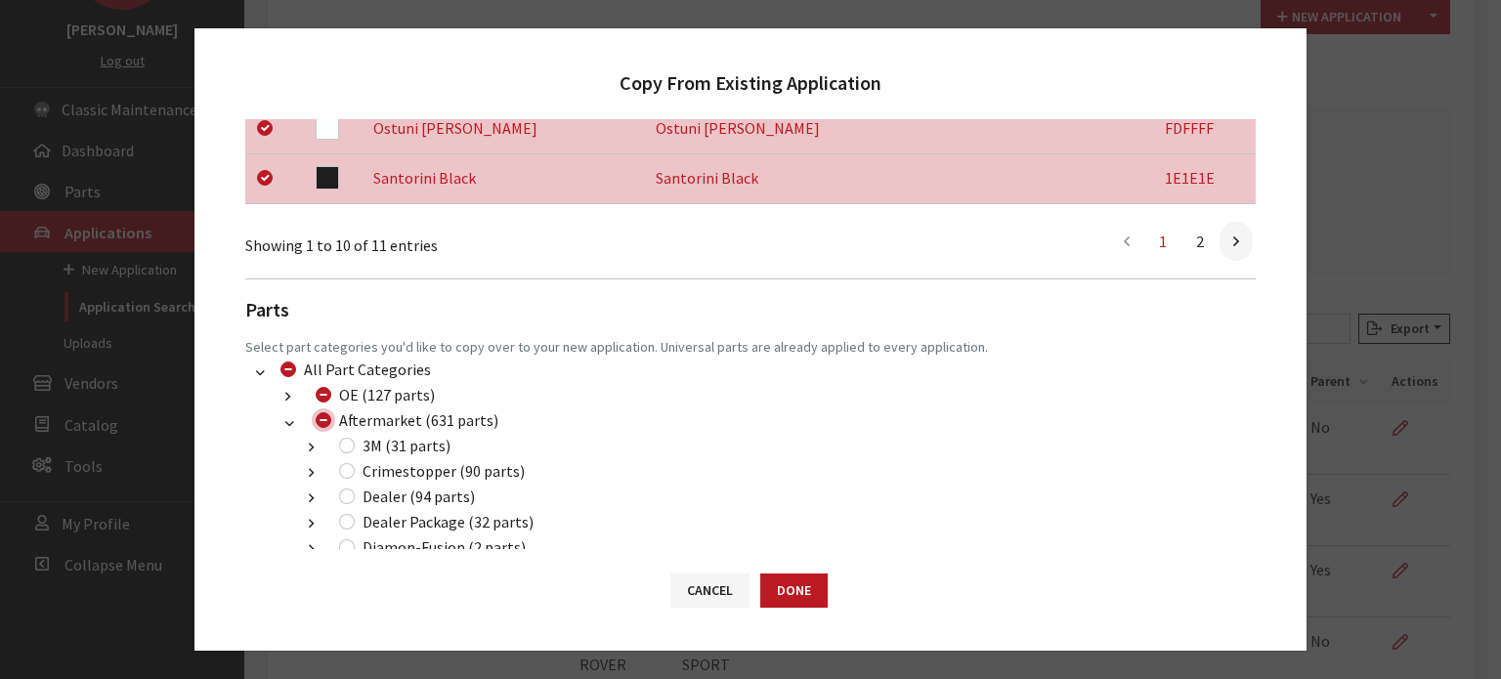
checkbox input "false"
click at [346, 499] on input "Dealer (94 parts)" at bounding box center [347, 497] width 16 height 16
checkbox input "true"
click at [352, 531] on div "Dealer Package (32 parts)" at bounding box center [433, 521] width 200 height 23
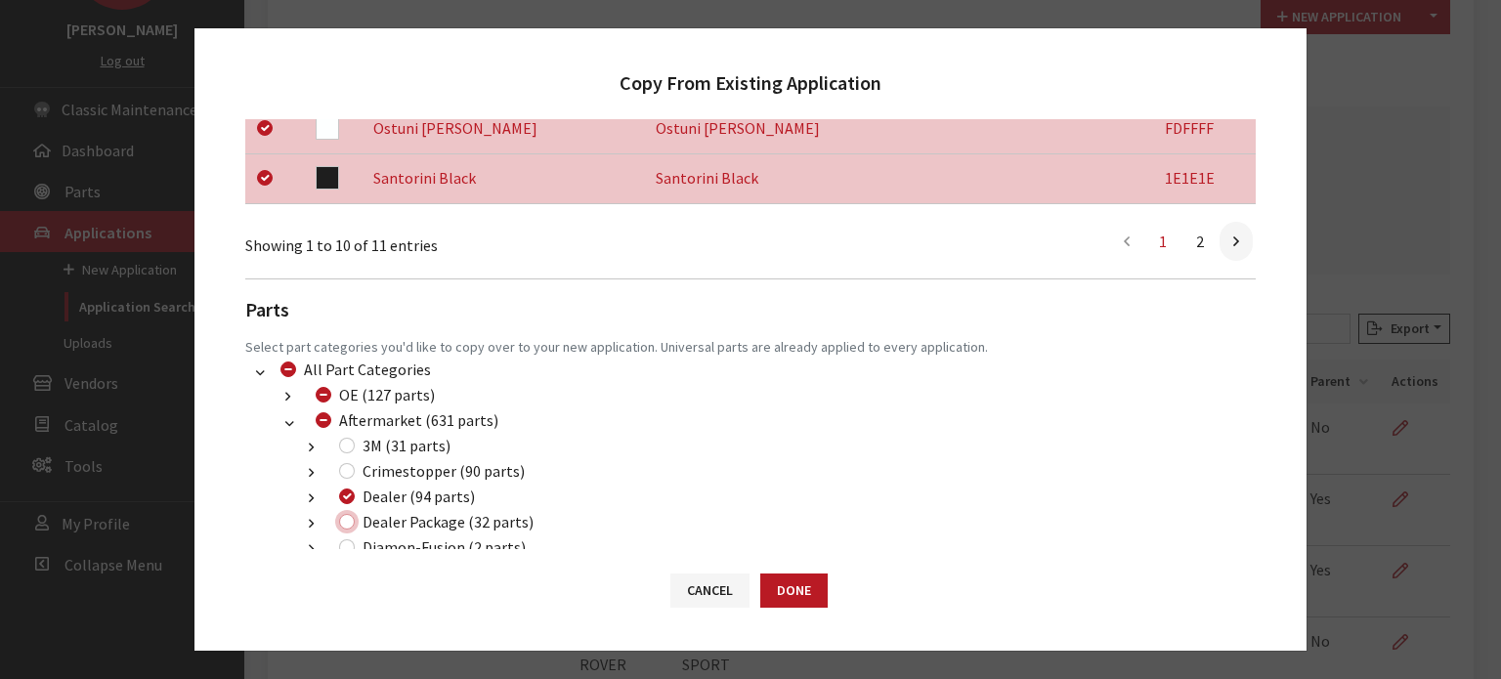
click at [342, 519] on input "Dealer Package (32 parts)" at bounding box center [347, 522] width 16 height 16
checkbox input "true"
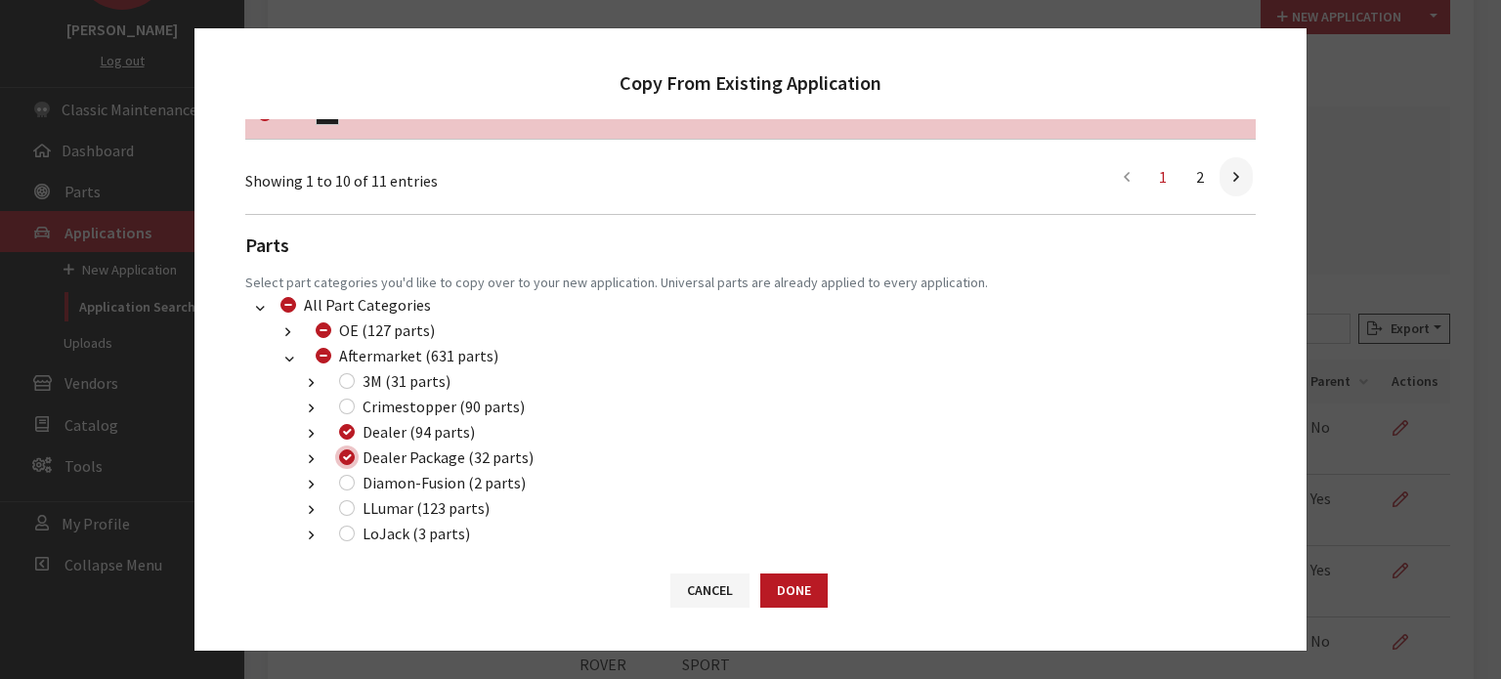
scroll to position [917, 0]
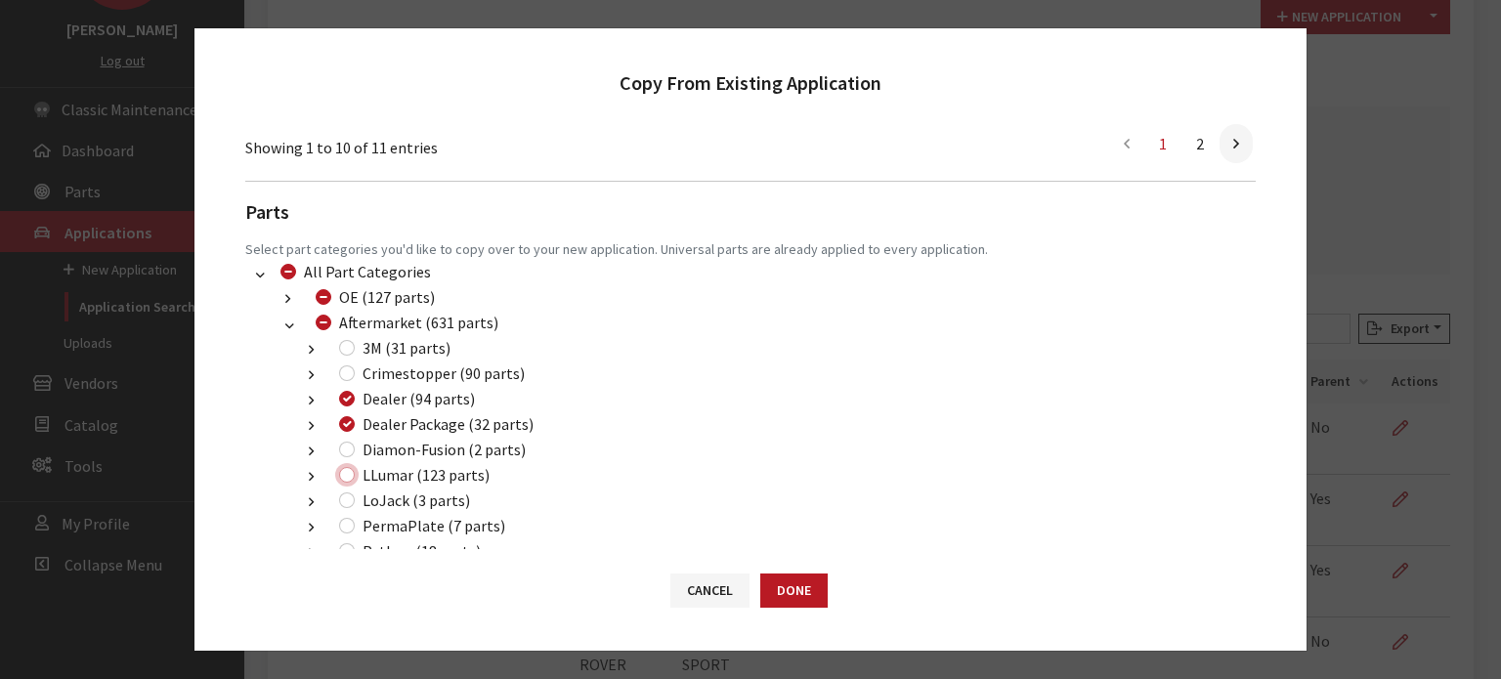
click at [348, 478] on input "LLumar (123 parts)" at bounding box center [347, 475] width 16 height 16
checkbox input "true"
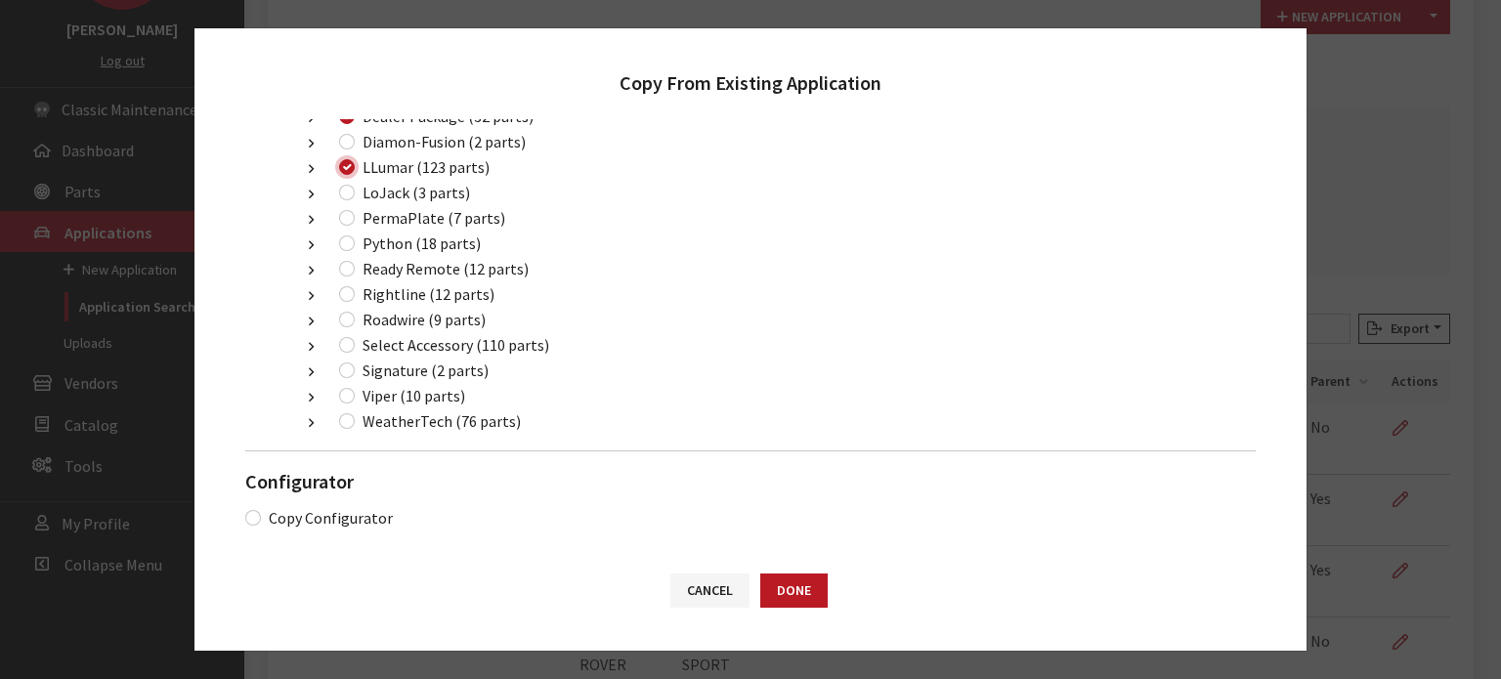
scroll to position [1226, 0]
click at [782, 585] on button "Done" at bounding box center [793, 591] width 67 height 34
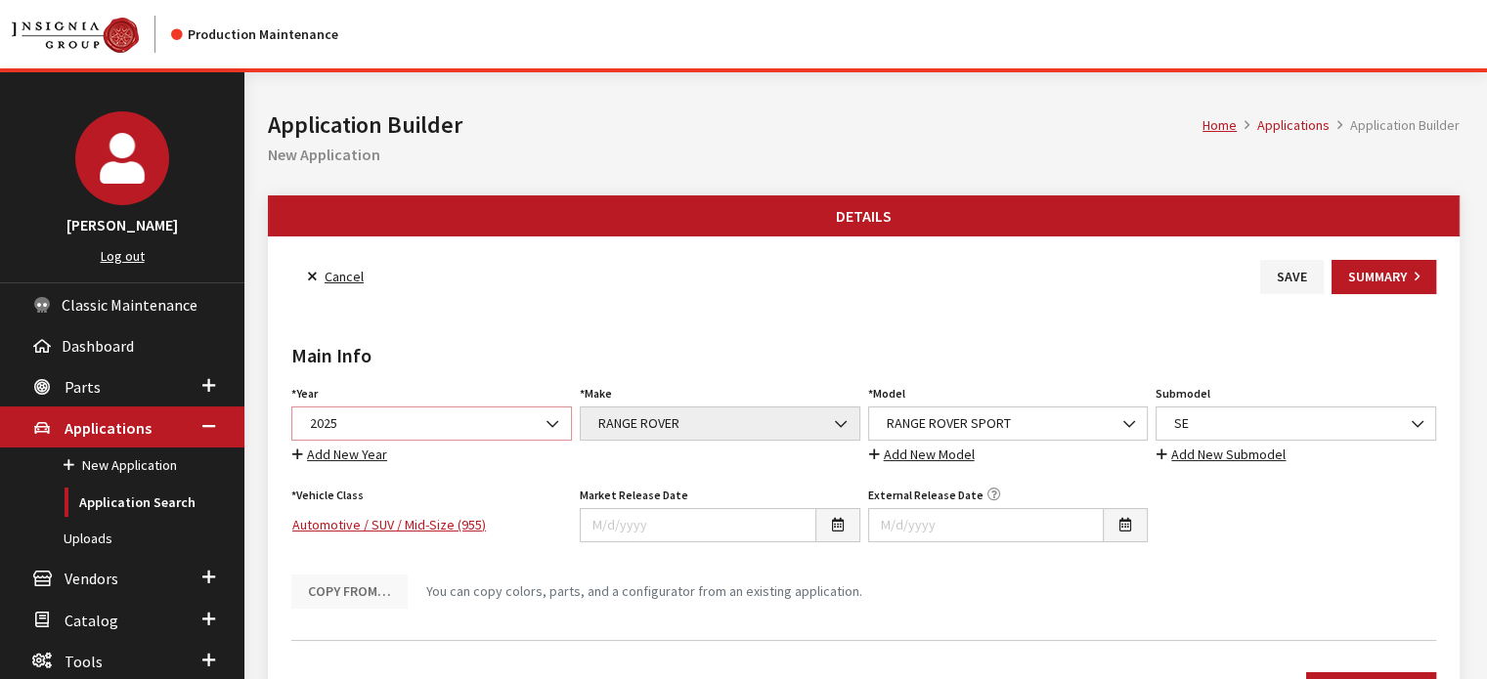
click at [493, 421] on span "2025" at bounding box center [431, 423] width 255 height 21
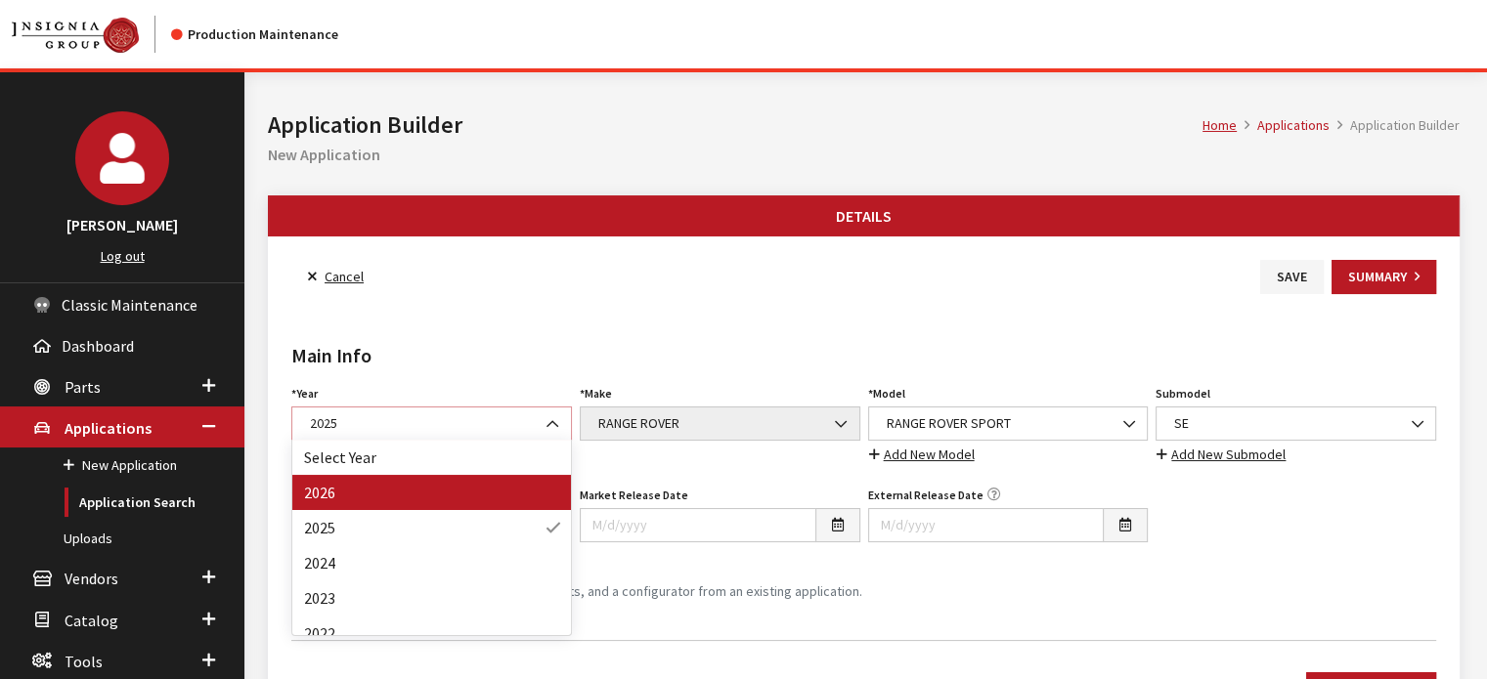
select select "44"
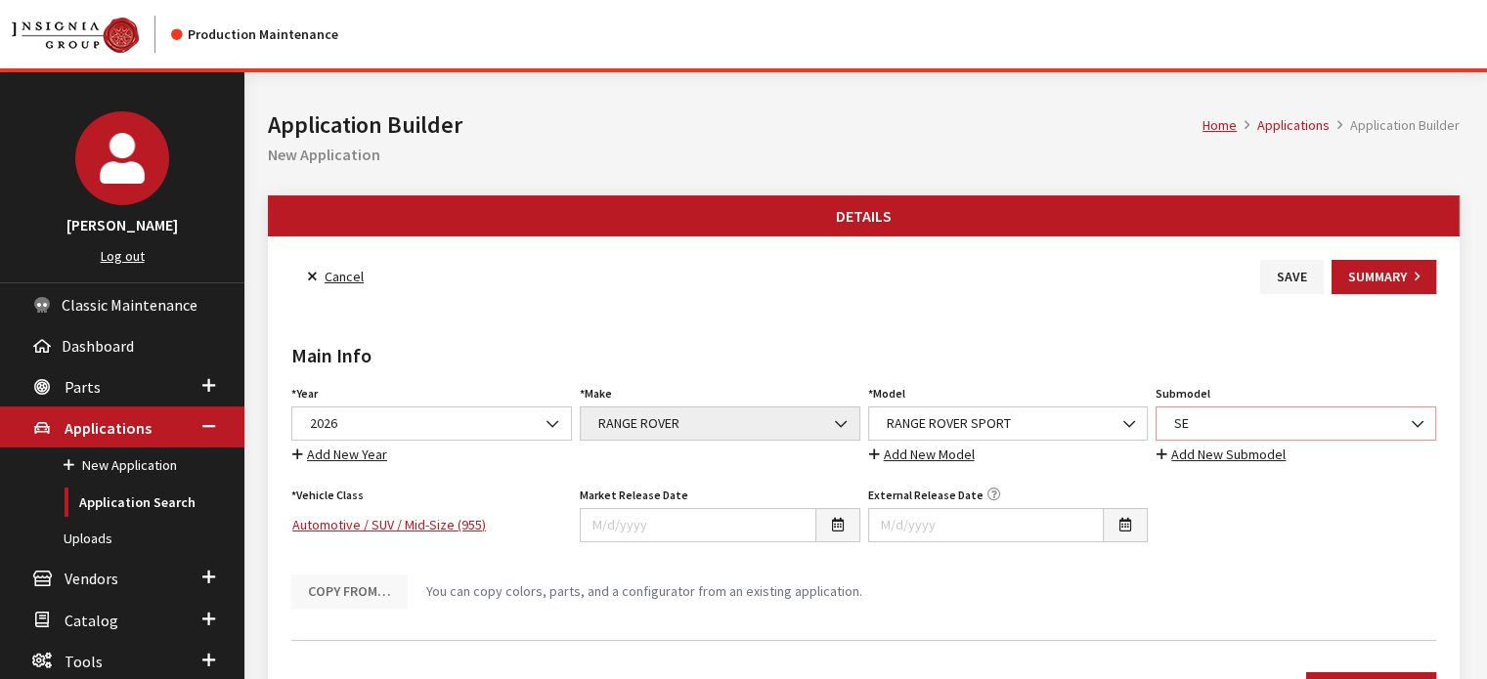
click at [1360, 430] on span "SE" at bounding box center [1295, 423] width 255 height 21
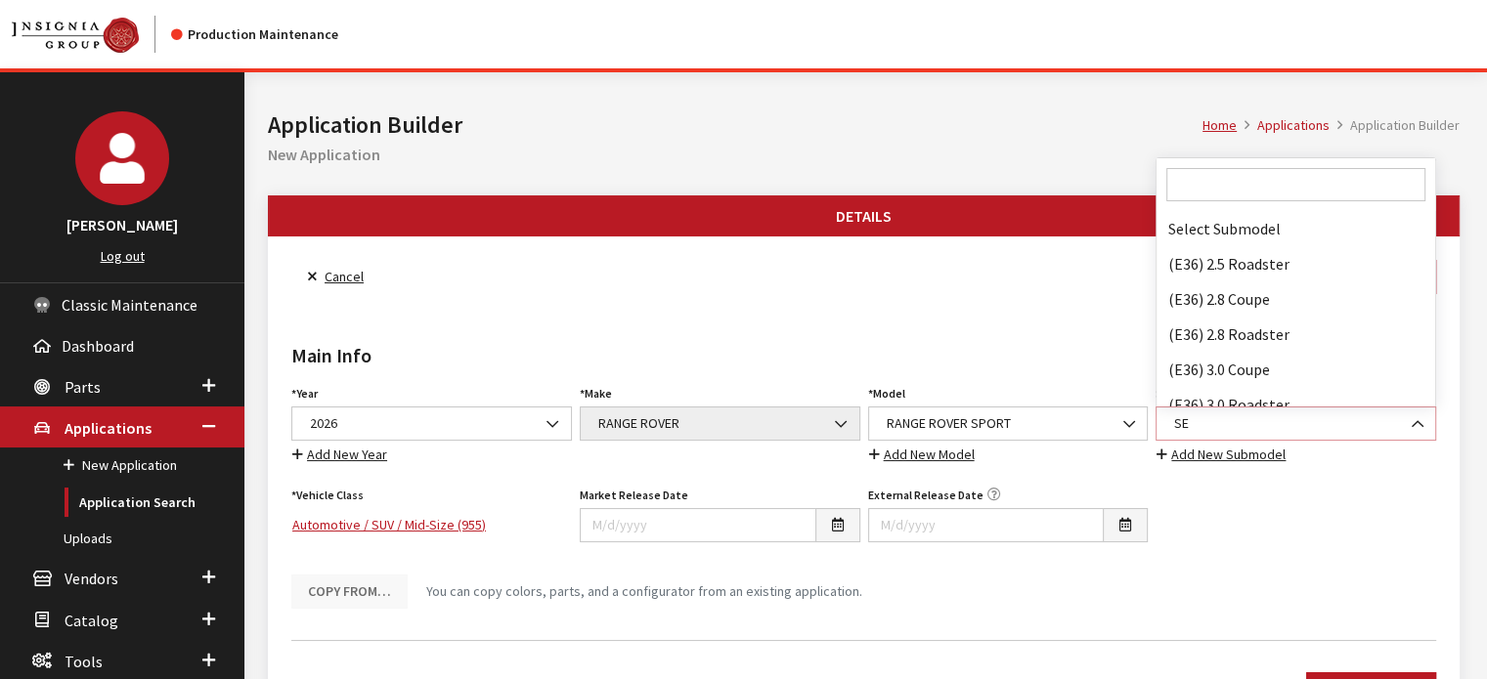
scroll to position [125751, 0]
click at [1340, 161] on span at bounding box center [1295, 184] width 279 height 53
click at [1329, 187] on input "Search" at bounding box center [1295, 184] width 259 height 33
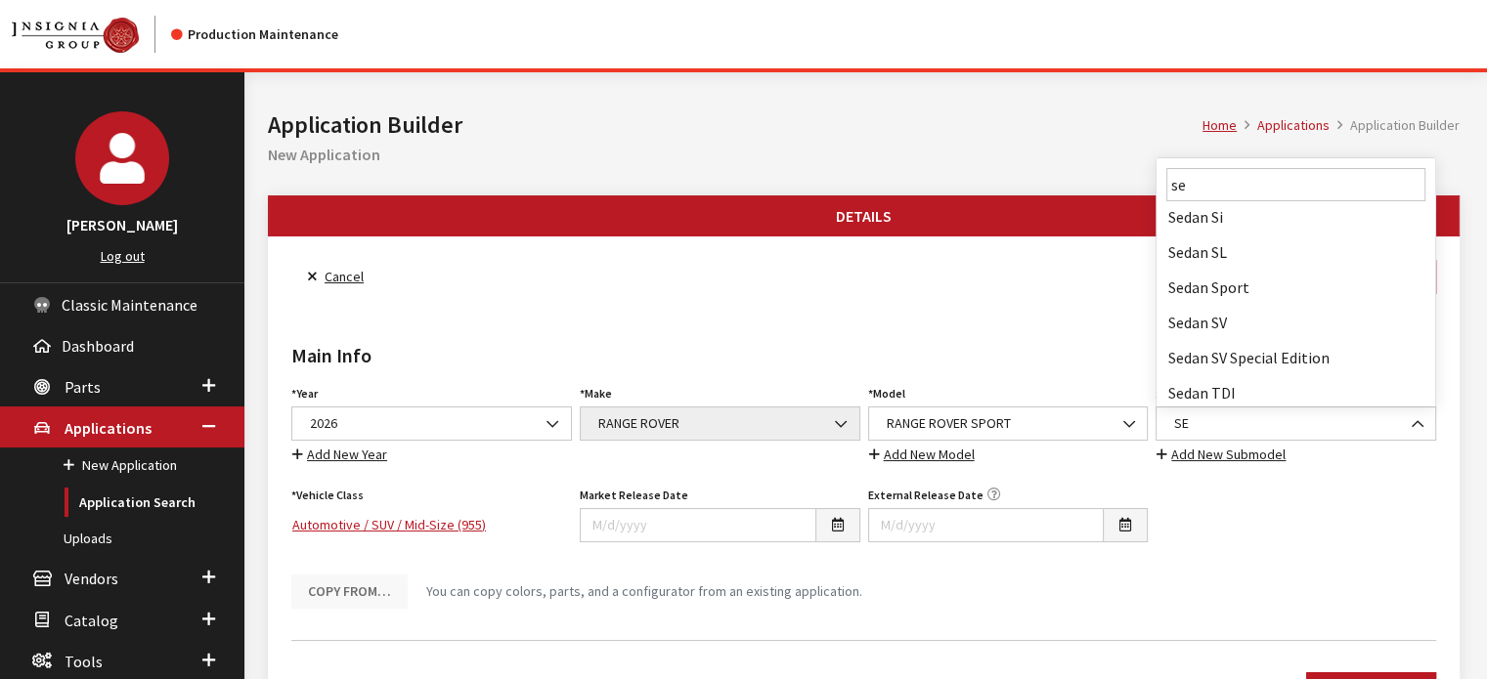
scroll to position [0, 0]
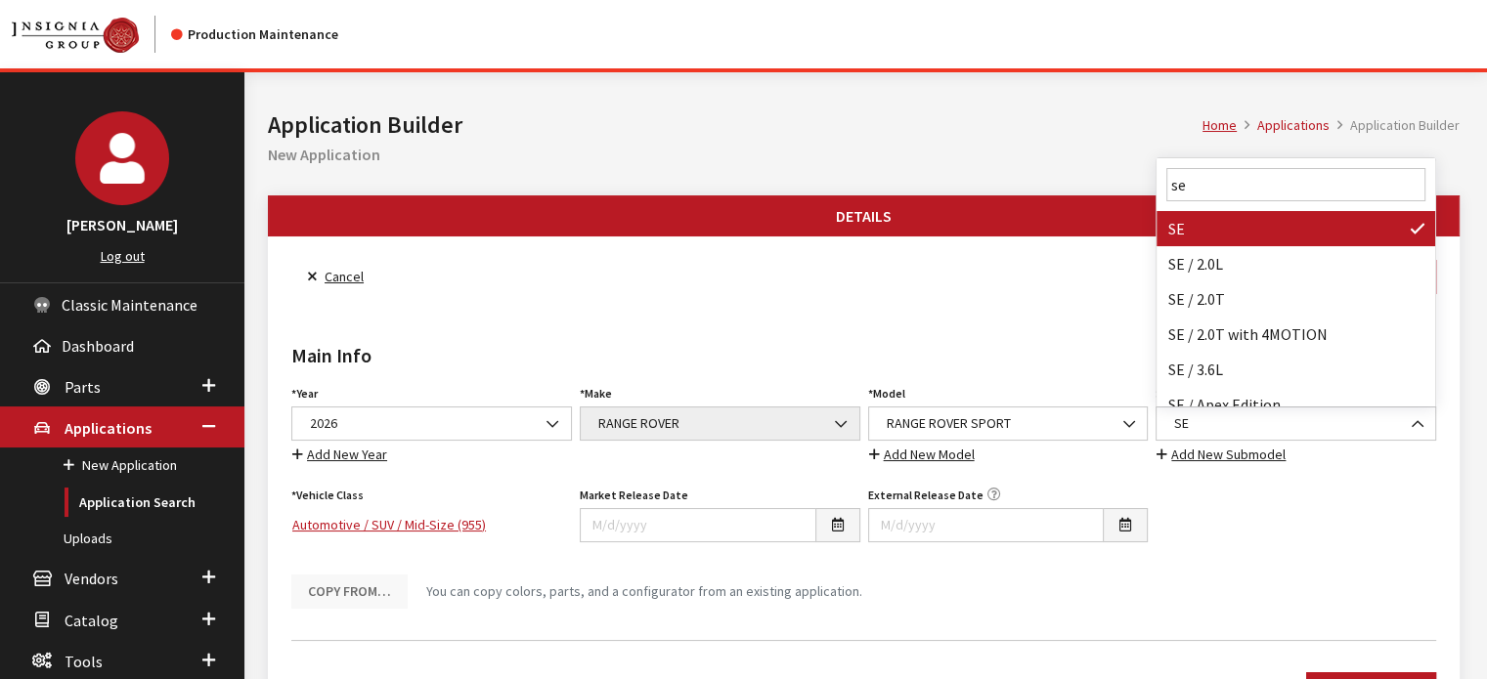
type input "s"
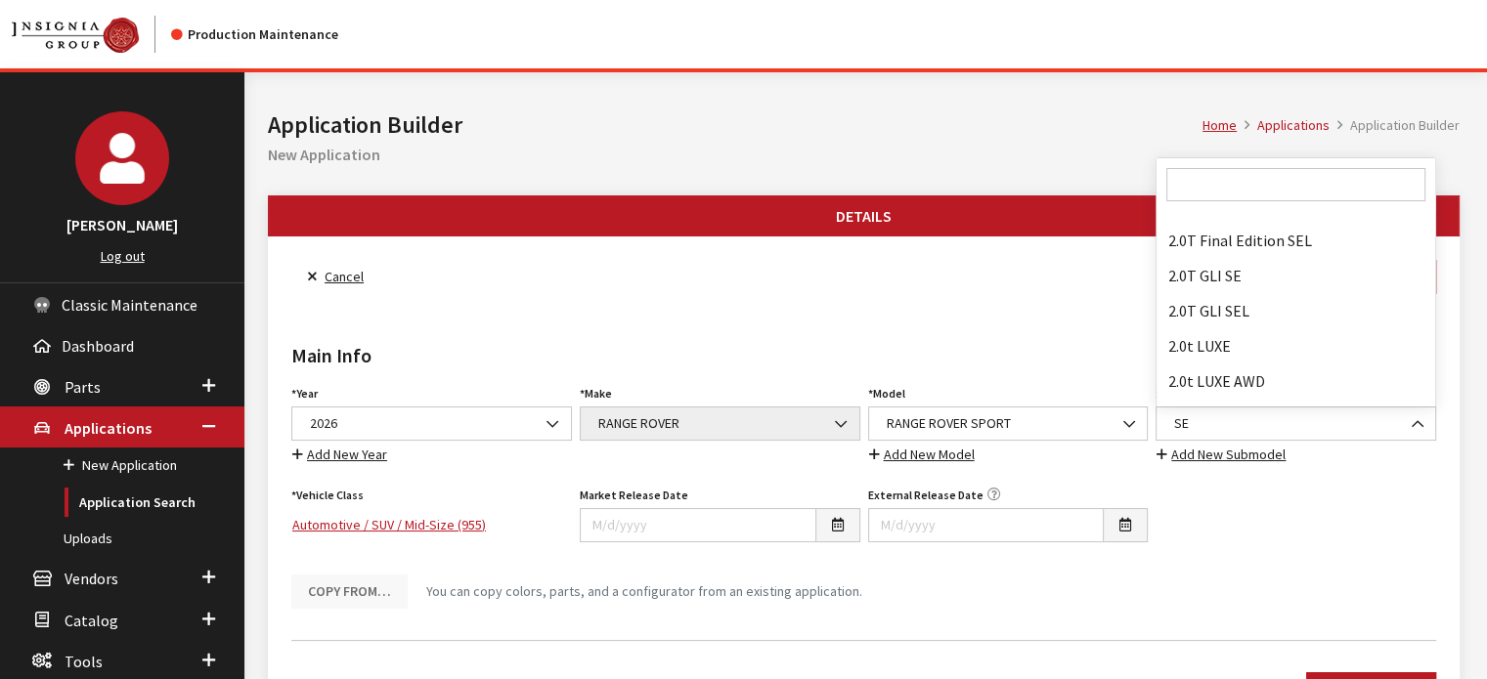
scroll to position [125751, 0]
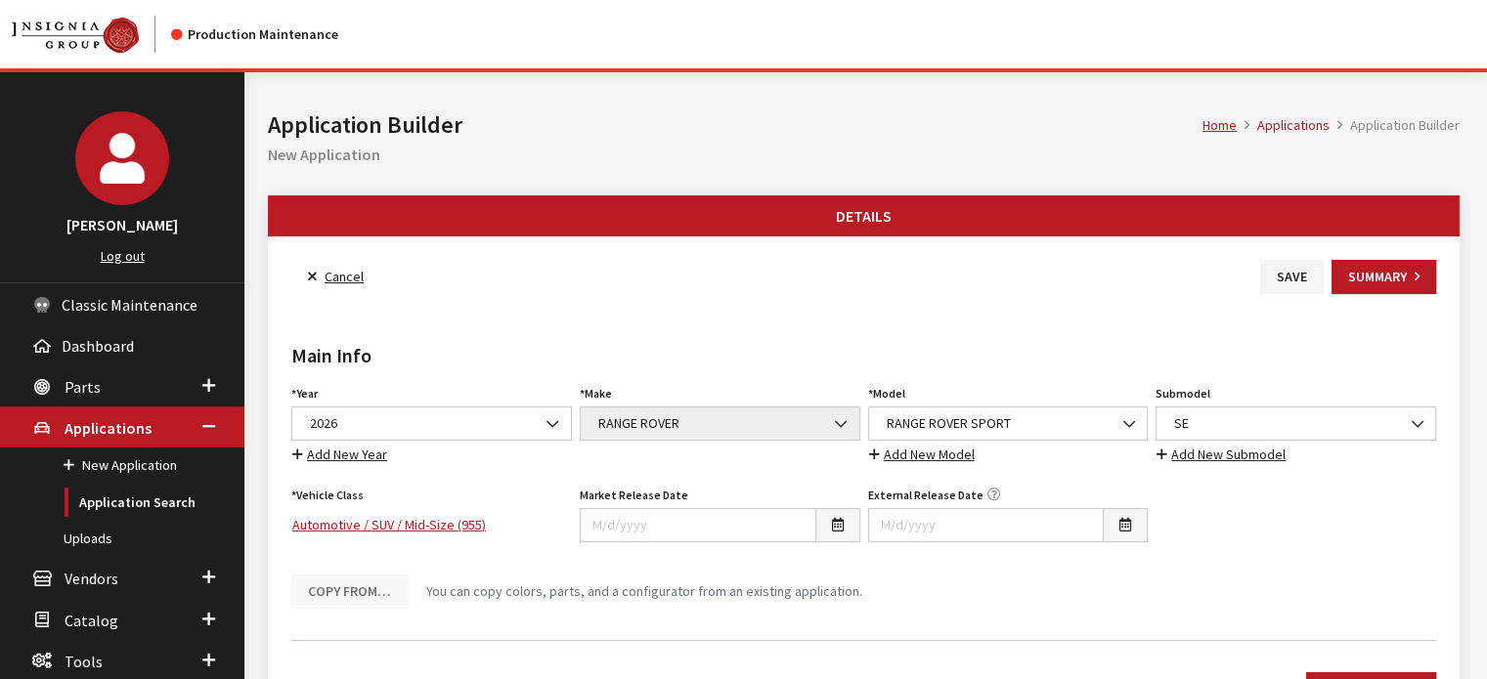
click at [1263, 455] on link "Add New Submodel" at bounding box center [1220, 455] width 131 height 22
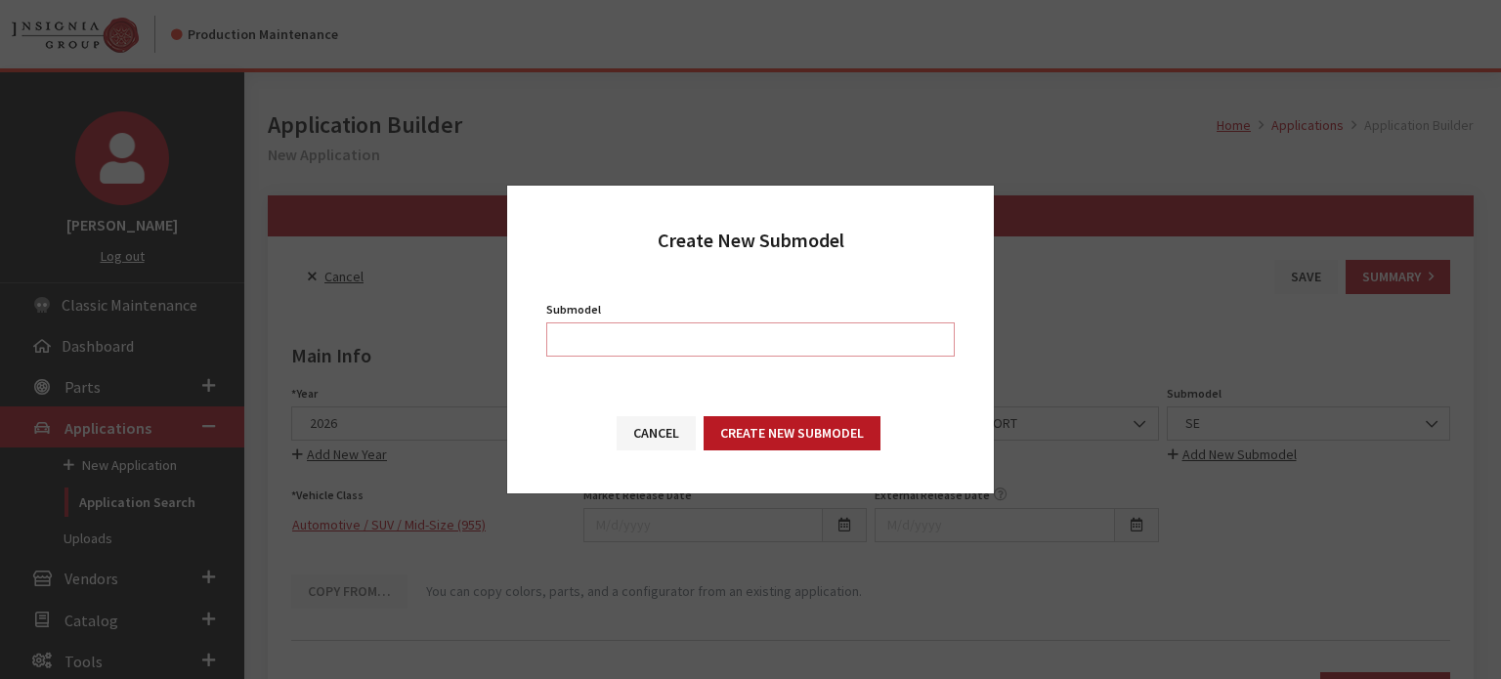
click at [657, 335] on input "Submodel" at bounding box center [750, 340] width 409 height 34
type input "SE P360"
click at [806, 453] on div "Cancel Create New Submodel" at bounding box center [750, 443] width 487 height 102
click at [804, 444] on button "Create New Submodel" at bounding box center [792, 433] width 177 height 34
click at [617, 431] on button "Cancel" at bounding box center [656, 433] width 79 height 34
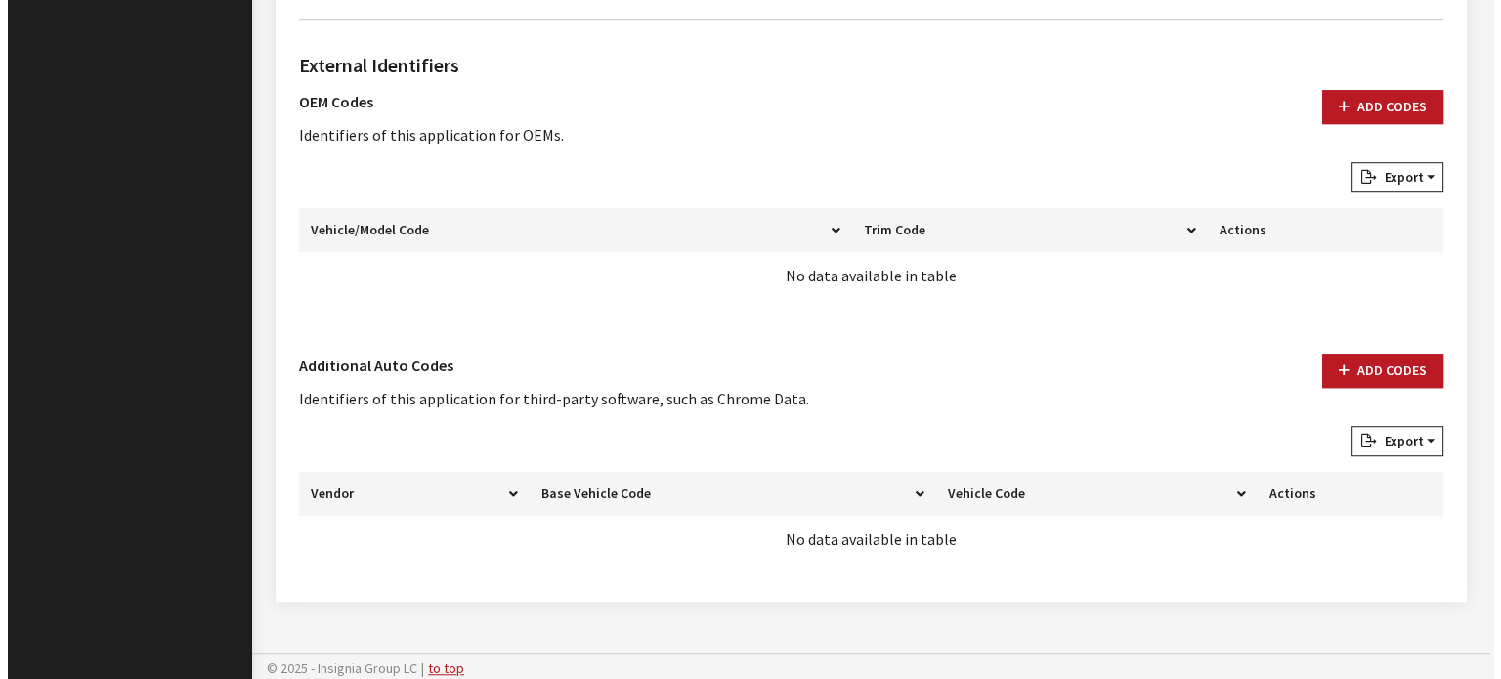
scroll to position [1335, 0]
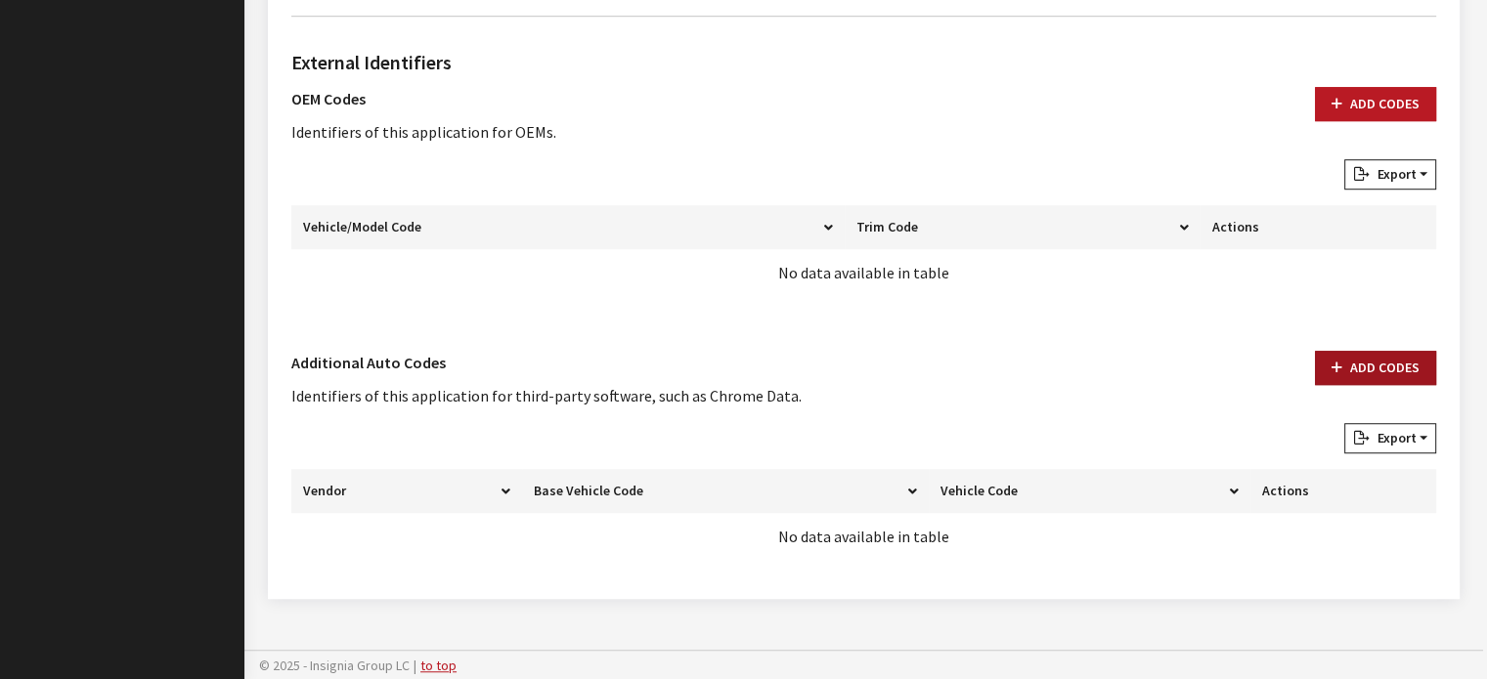
click at [1342, 368] on icon "button" at bounding box center [1336, 369] width 11 height 14
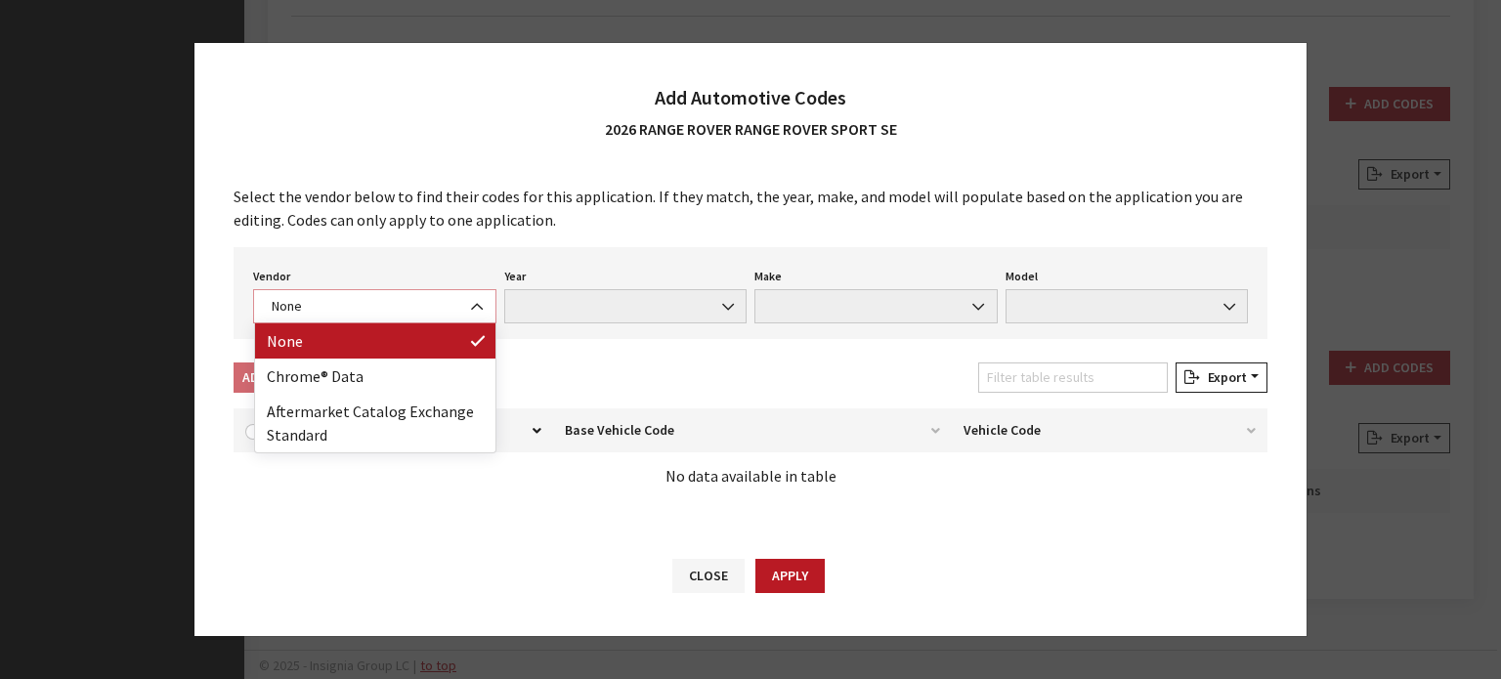
click at [416, 324] on span "None" at bounding box center [374, 306] width 243 height 34
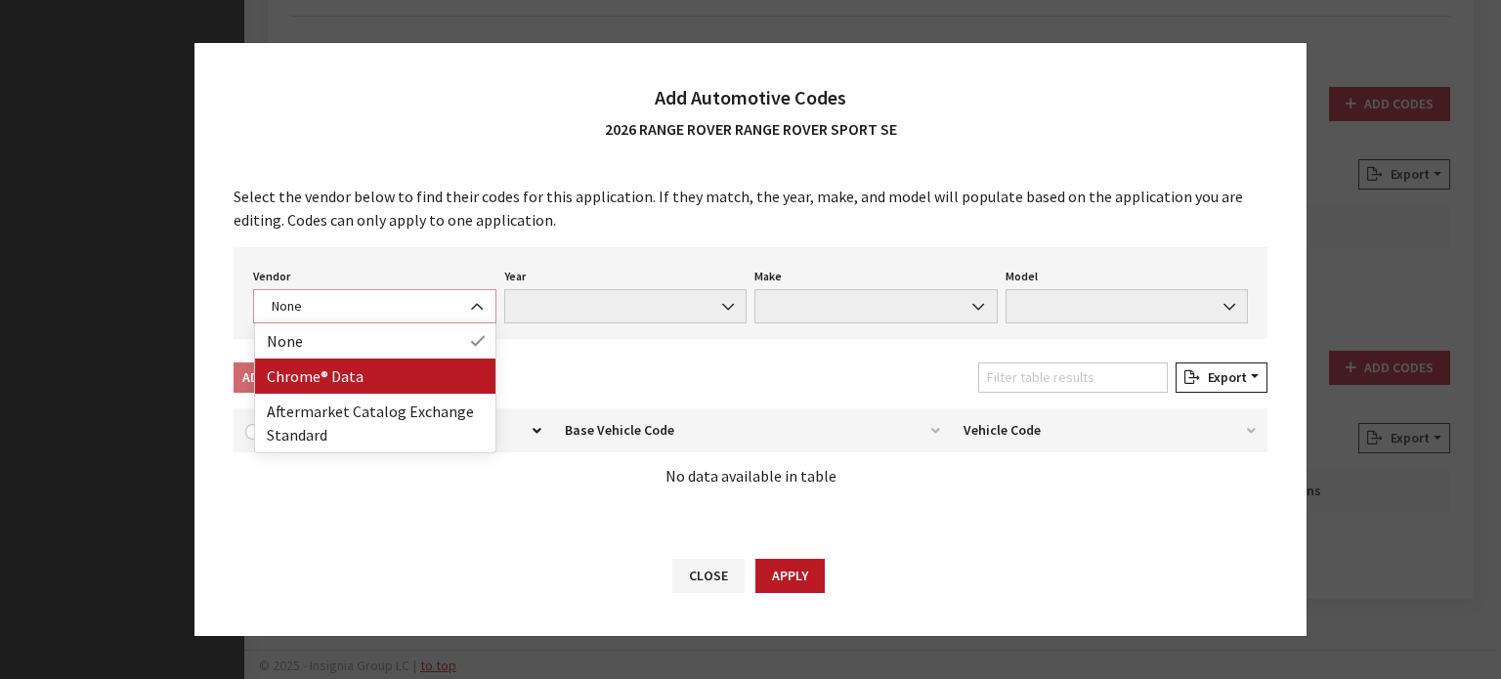
select select "4"
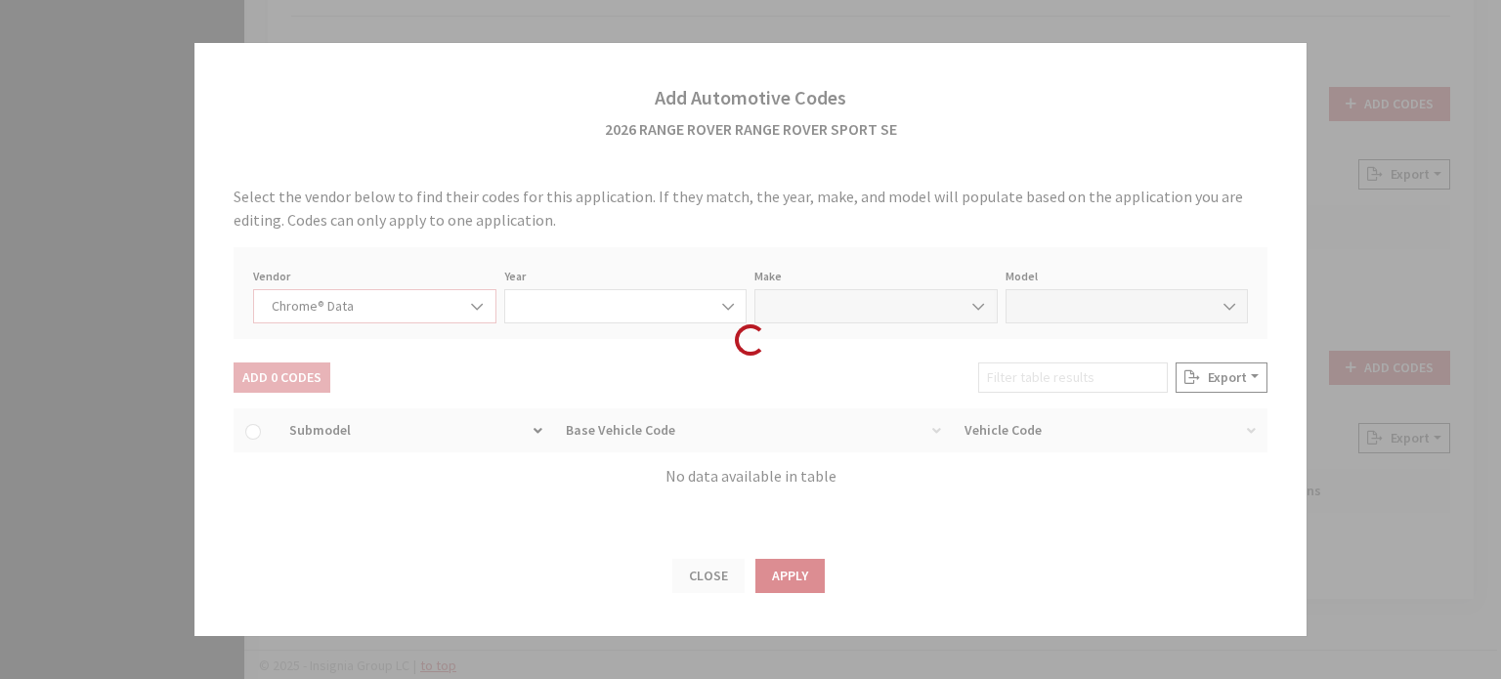
select select "2026"
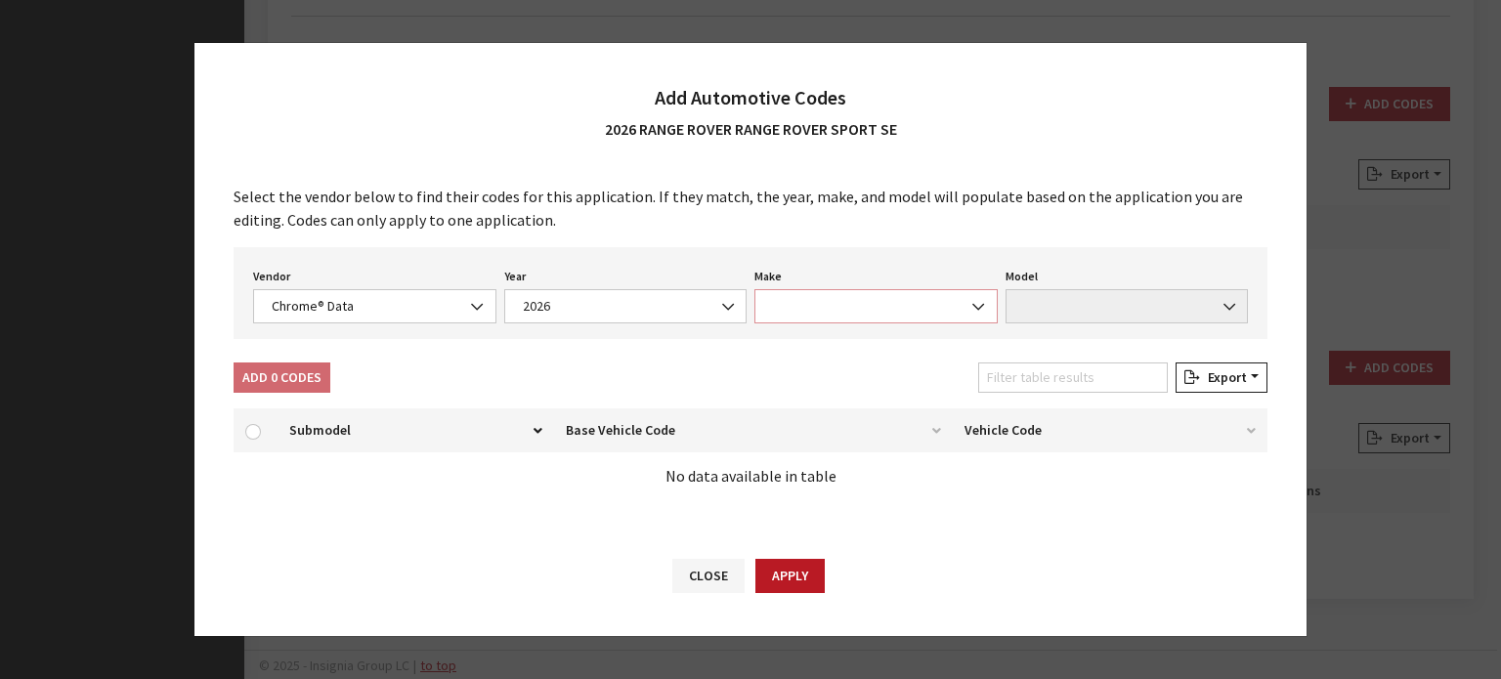
click at [797, 314] on span at bounding box center [876, 306] width 243 height 34
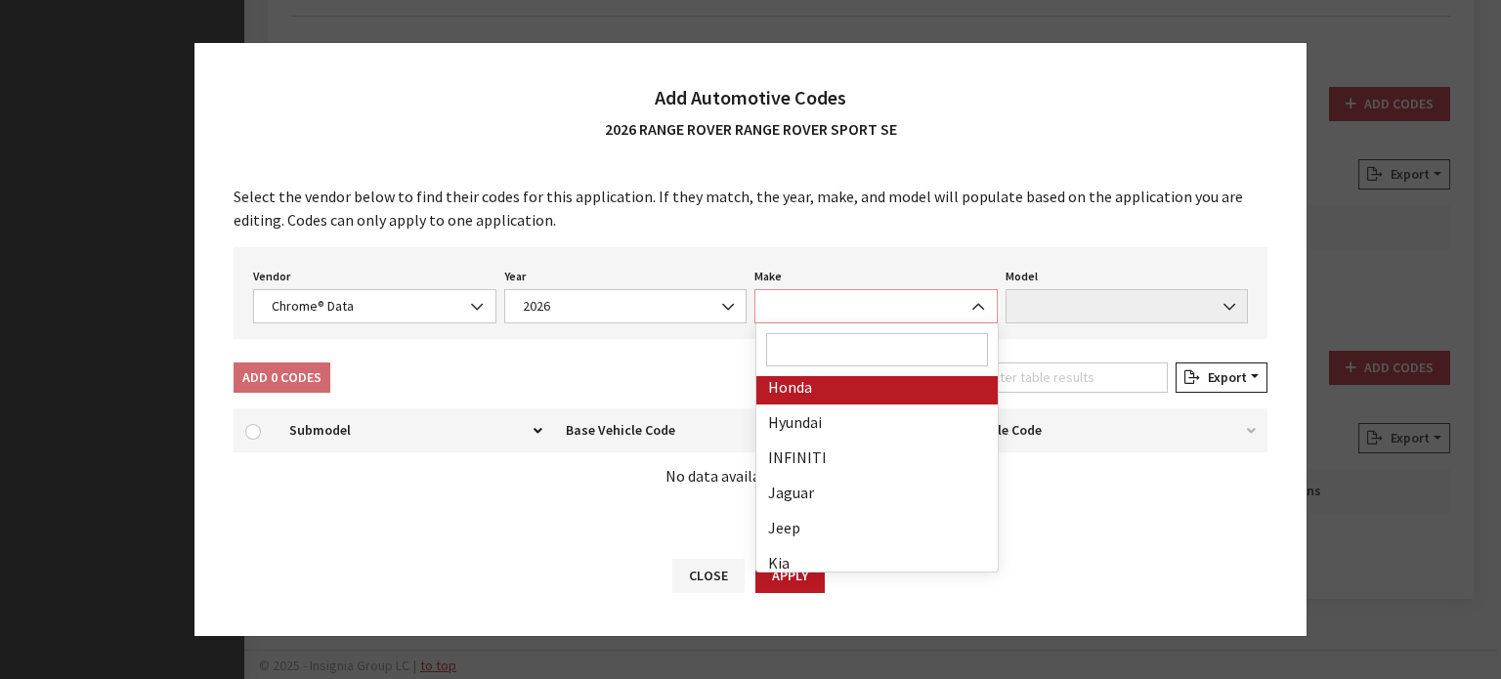
scroll to position [489, 0]
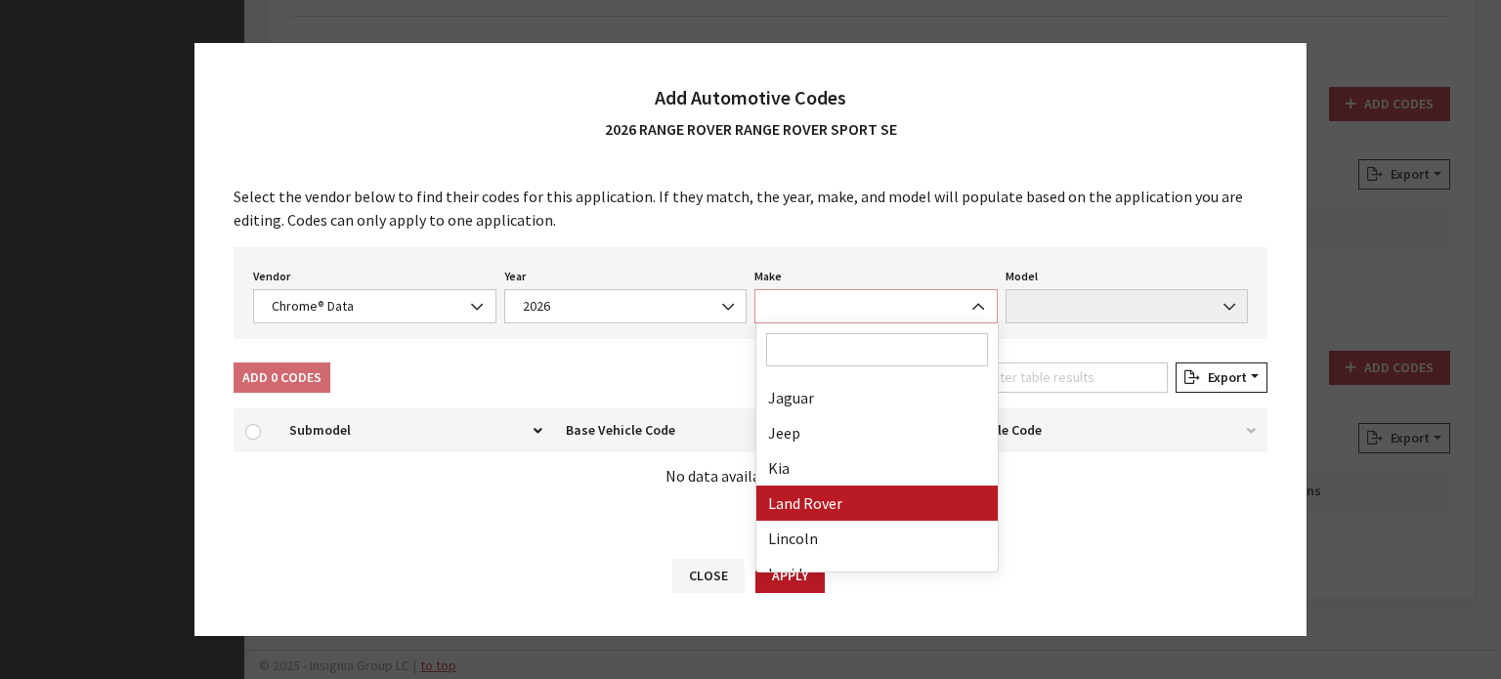
select select "23"
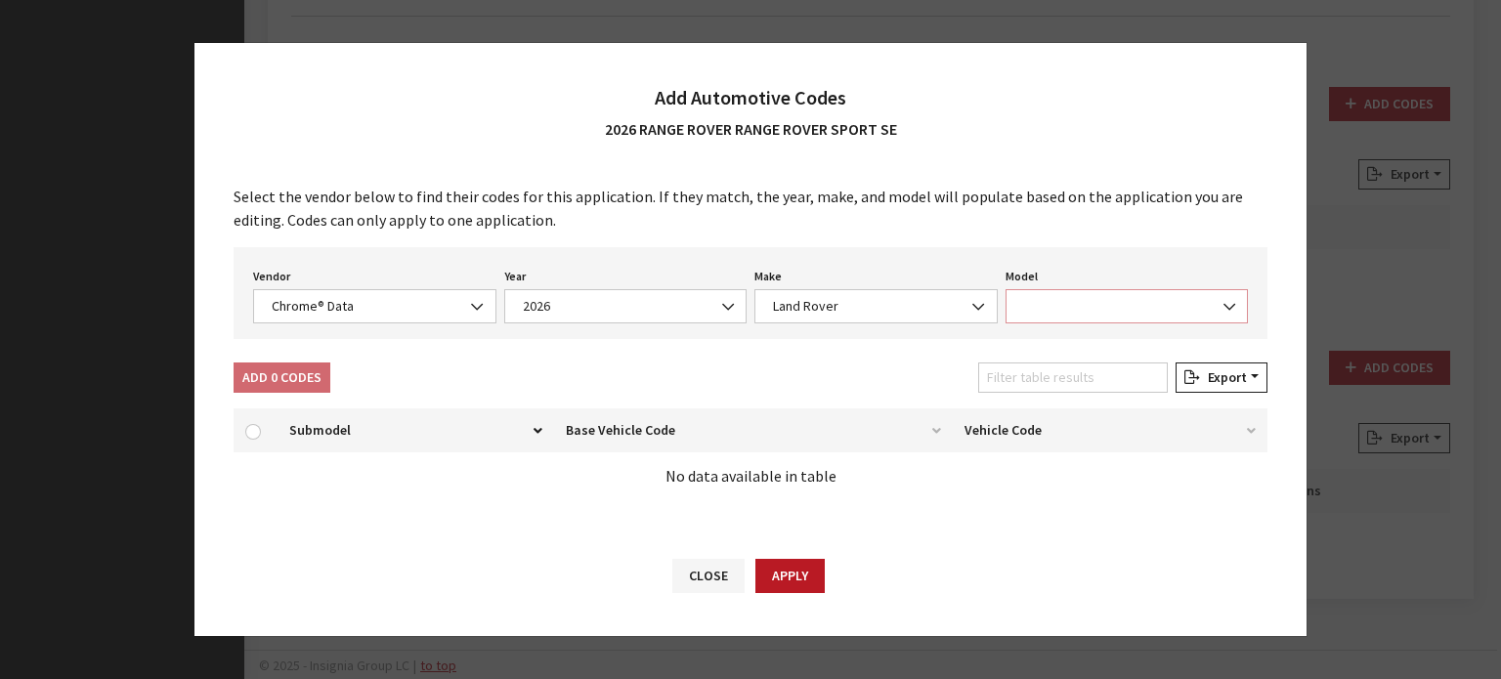
click at [1080, 308] on span at bounding box center [1127, 306] width 243 height 34
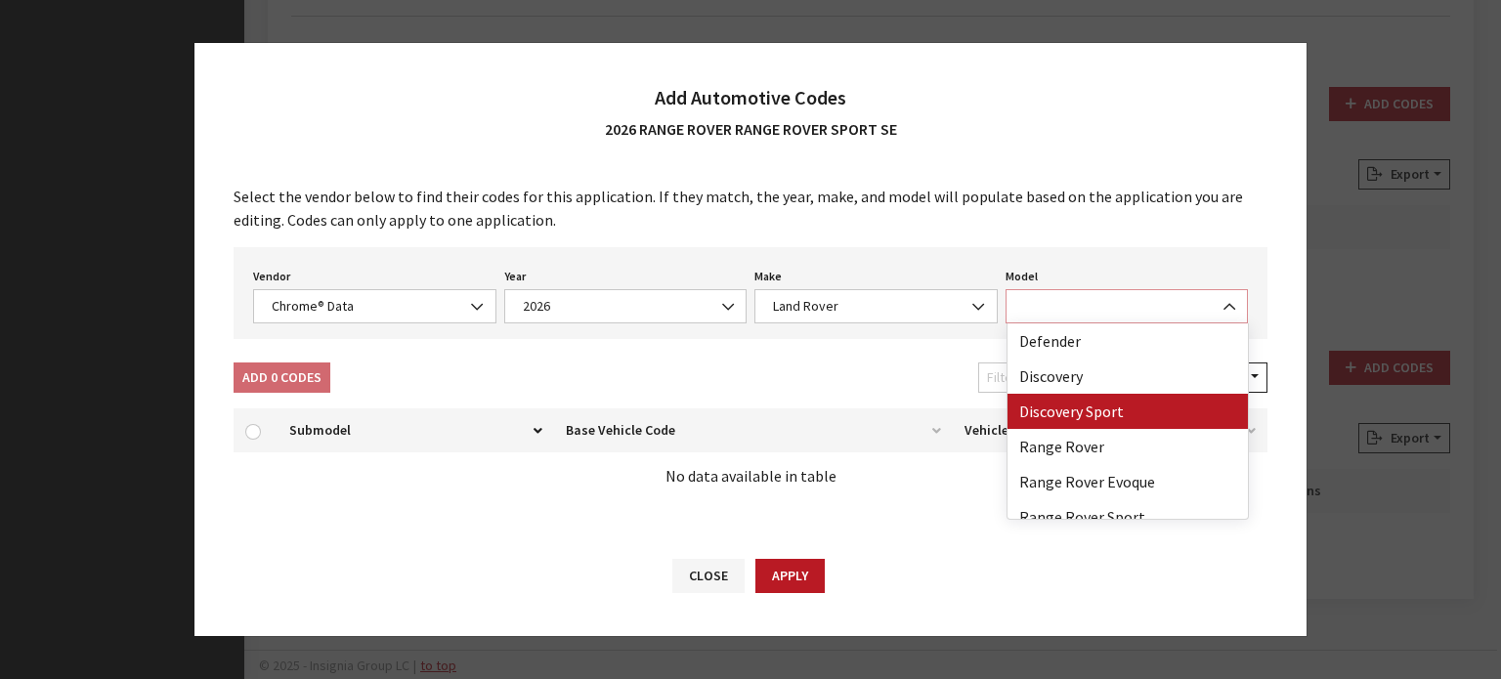
scroll to position [51, 0]
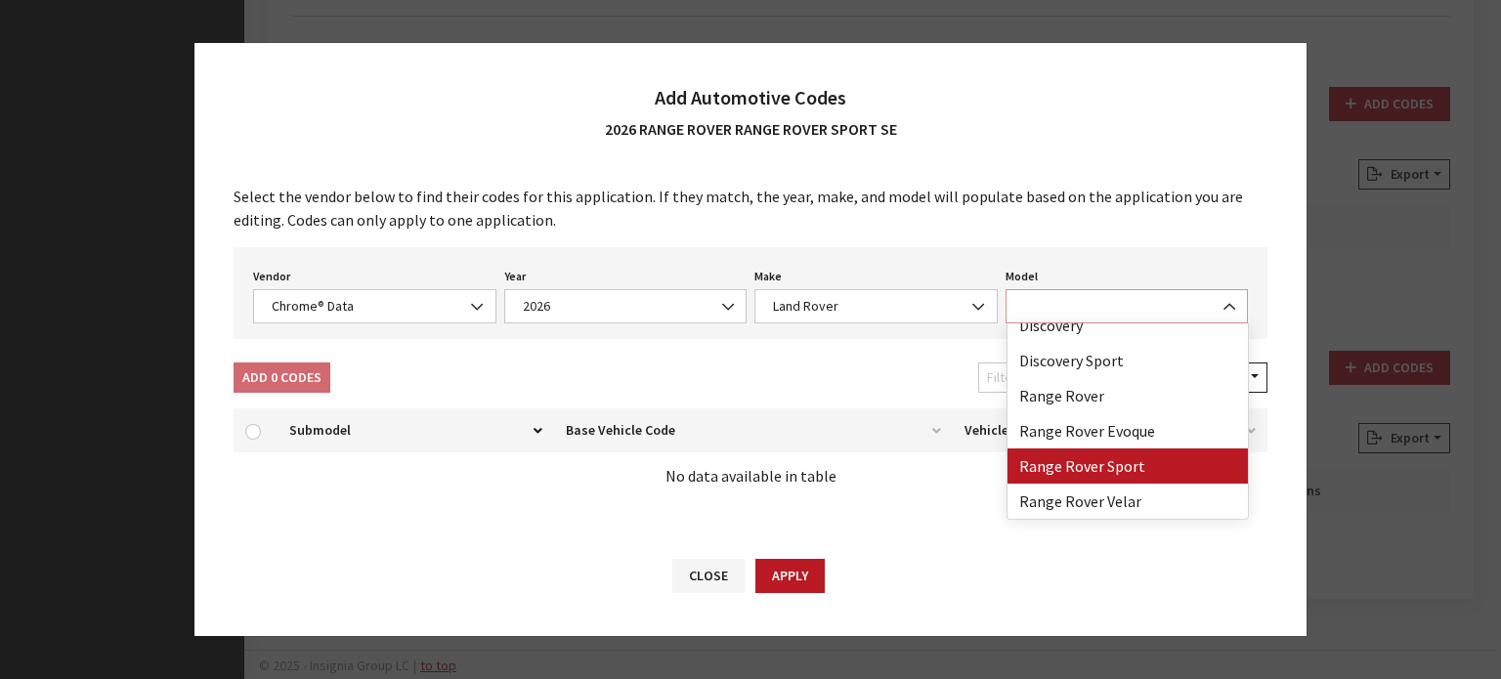
select select "73202"
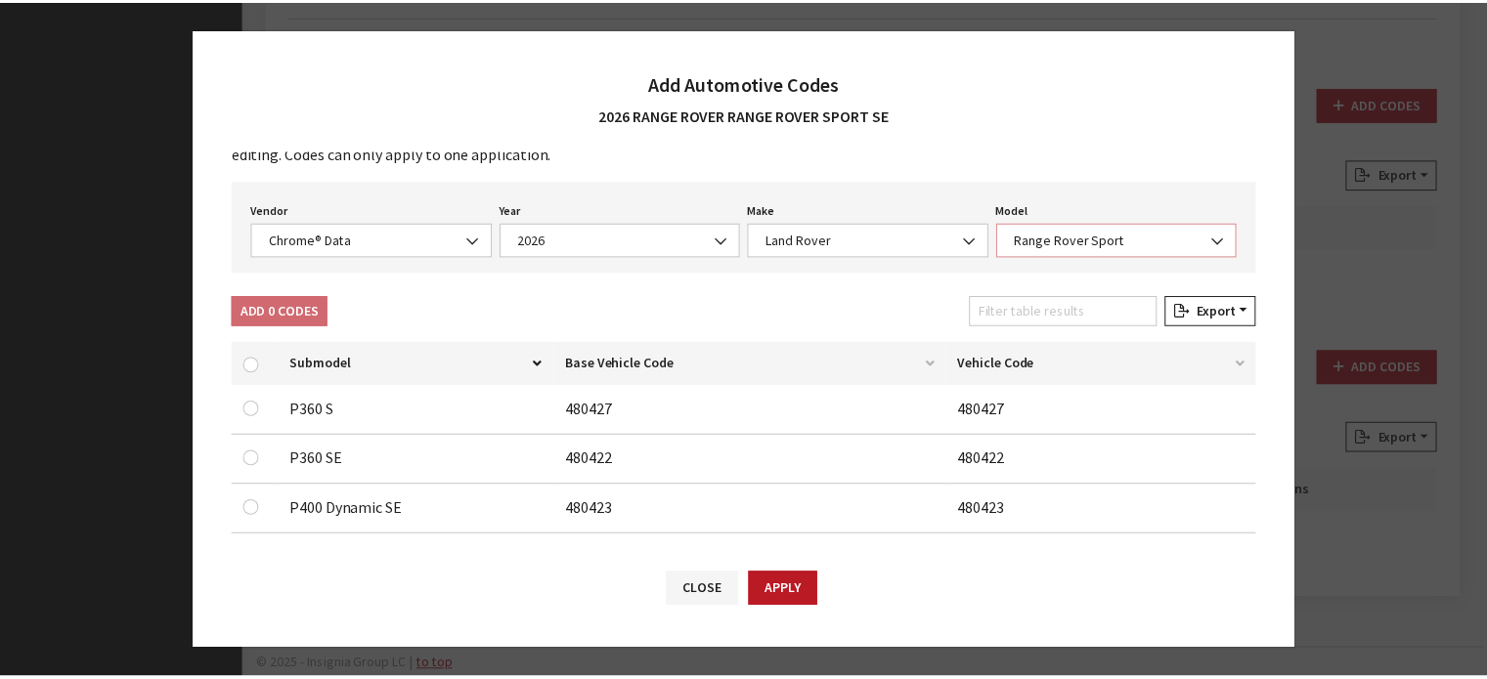
scroll to position [98, 0]
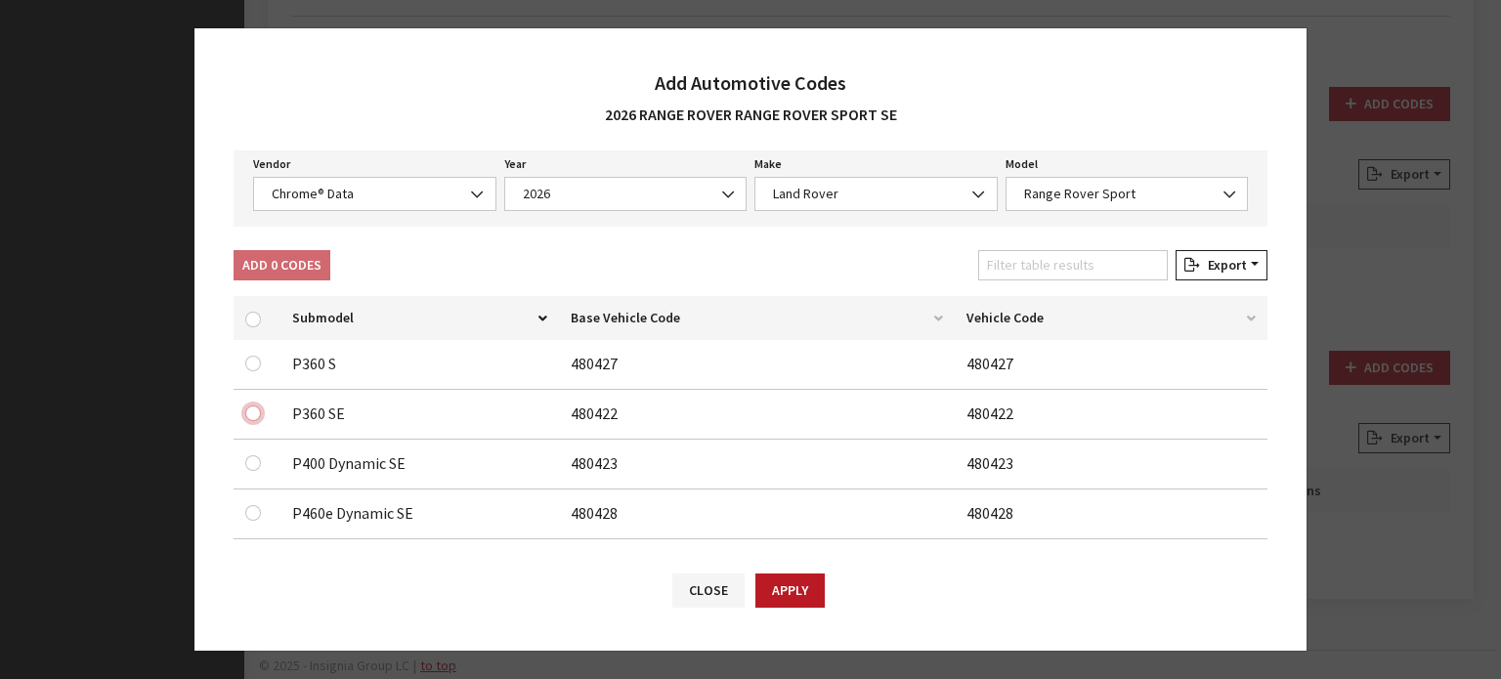
click at [250, 409] on input "checkbox" at bounding box center [253, 414] width 16 height 16
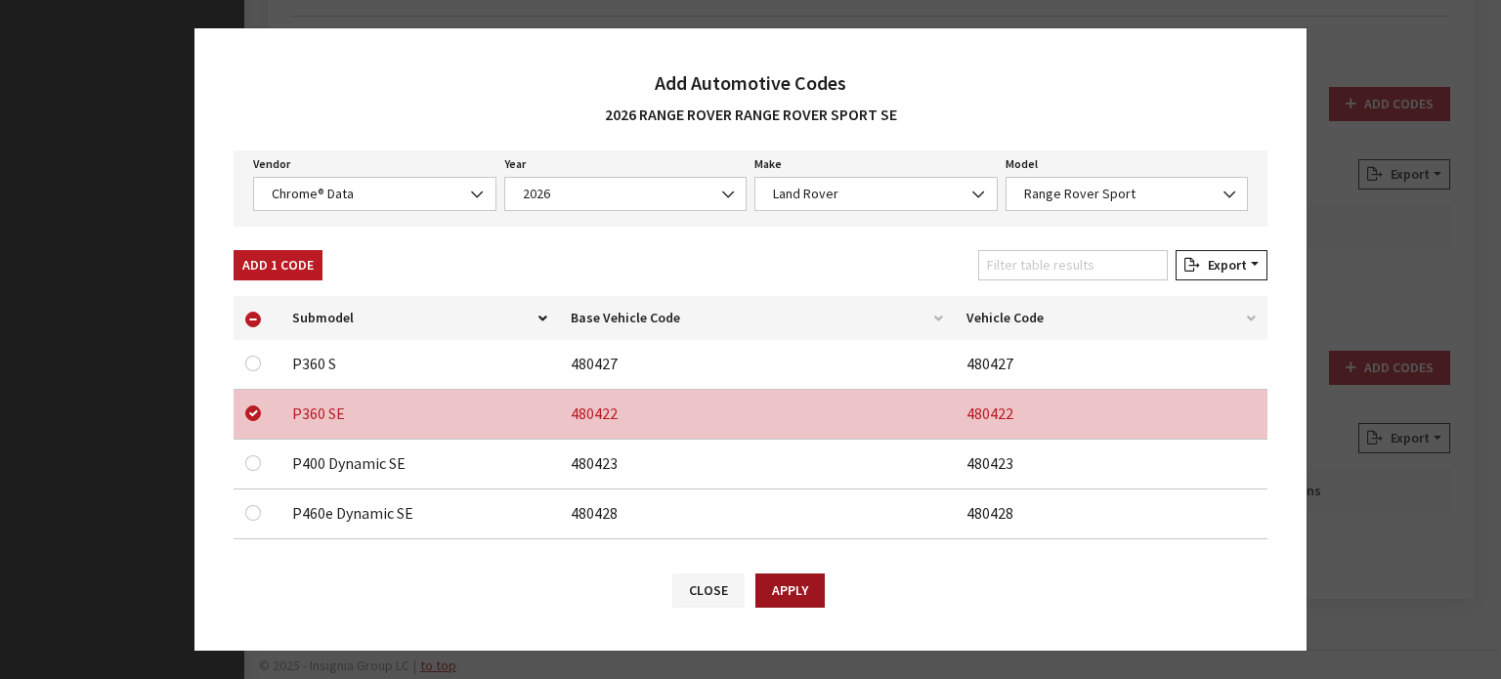
click at [783, 591] on button "Apply" at bounding box center [790, 591] width 69 height 34
checkbox input "false"
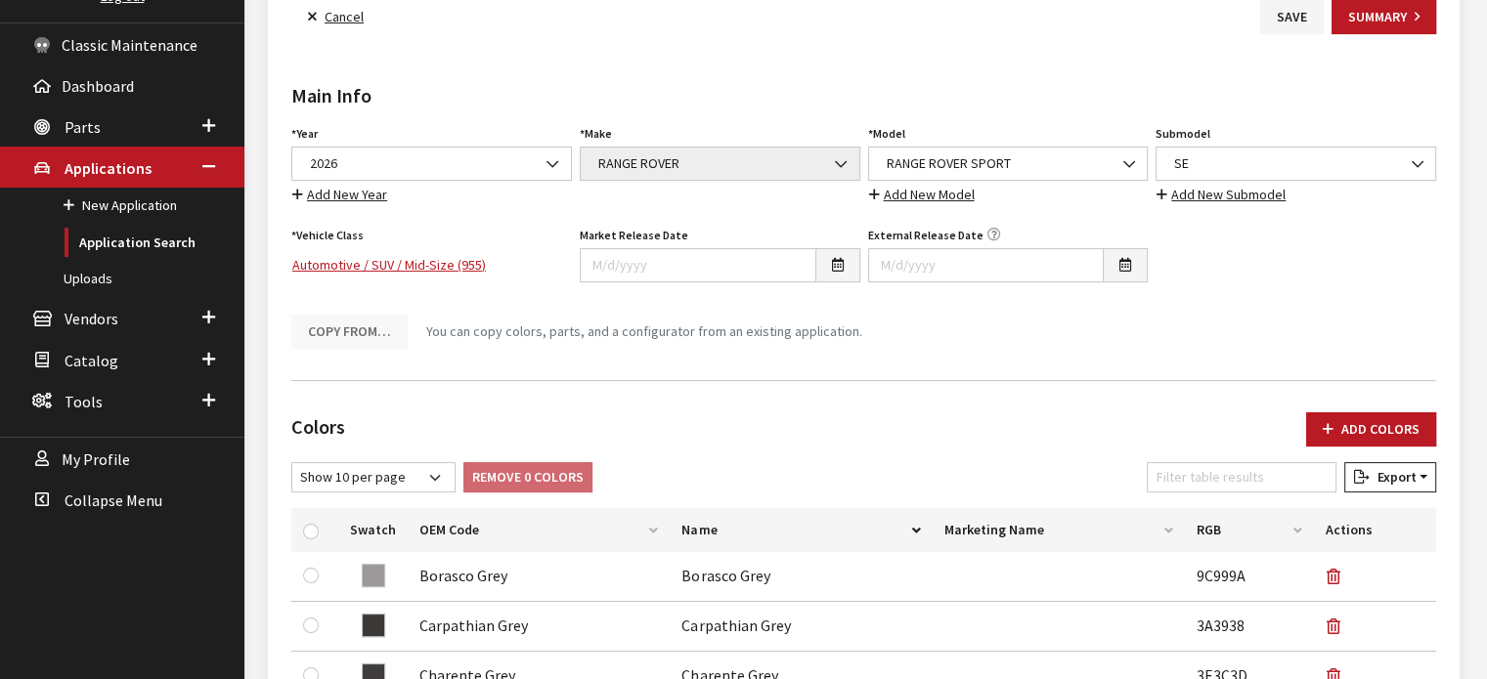
scroll to position [0, 0]
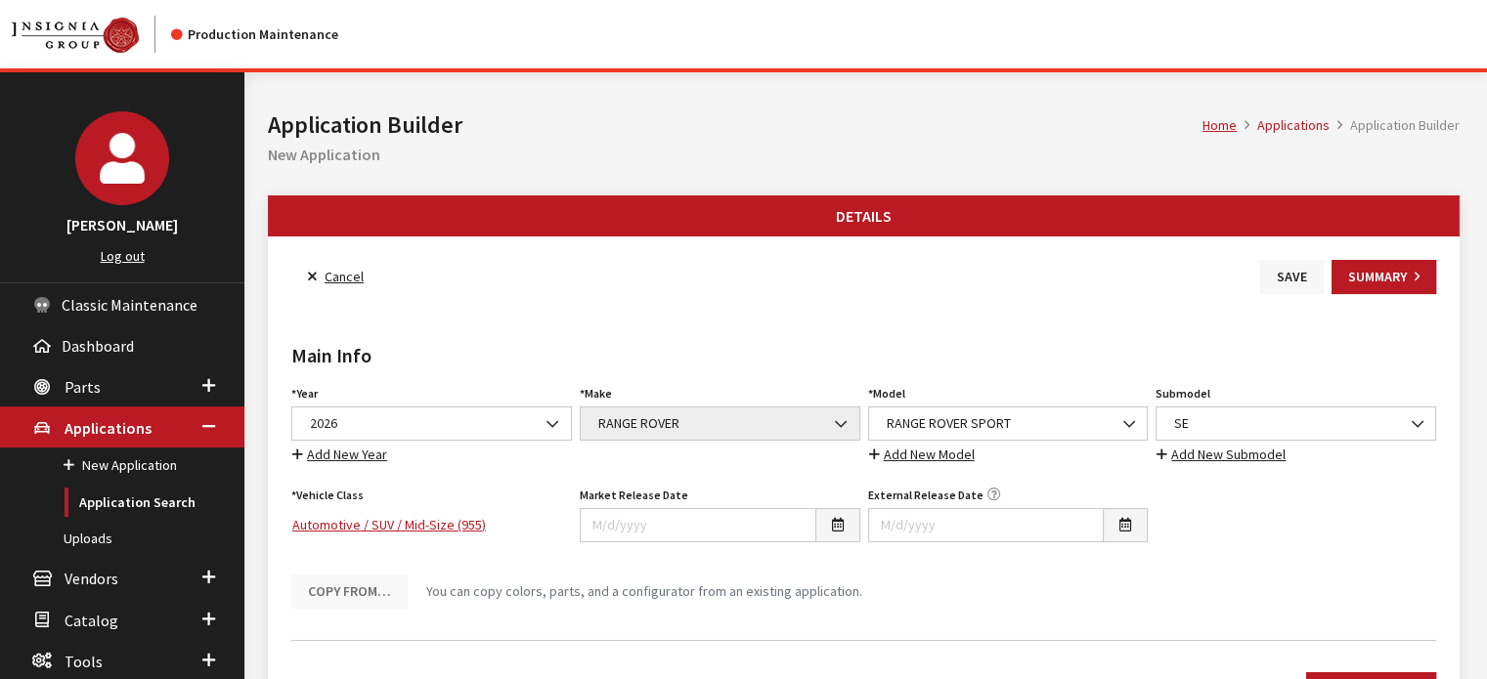
click at [1298, 265] on button "Save" at bounding box center [1292, 277] width 64 height 34
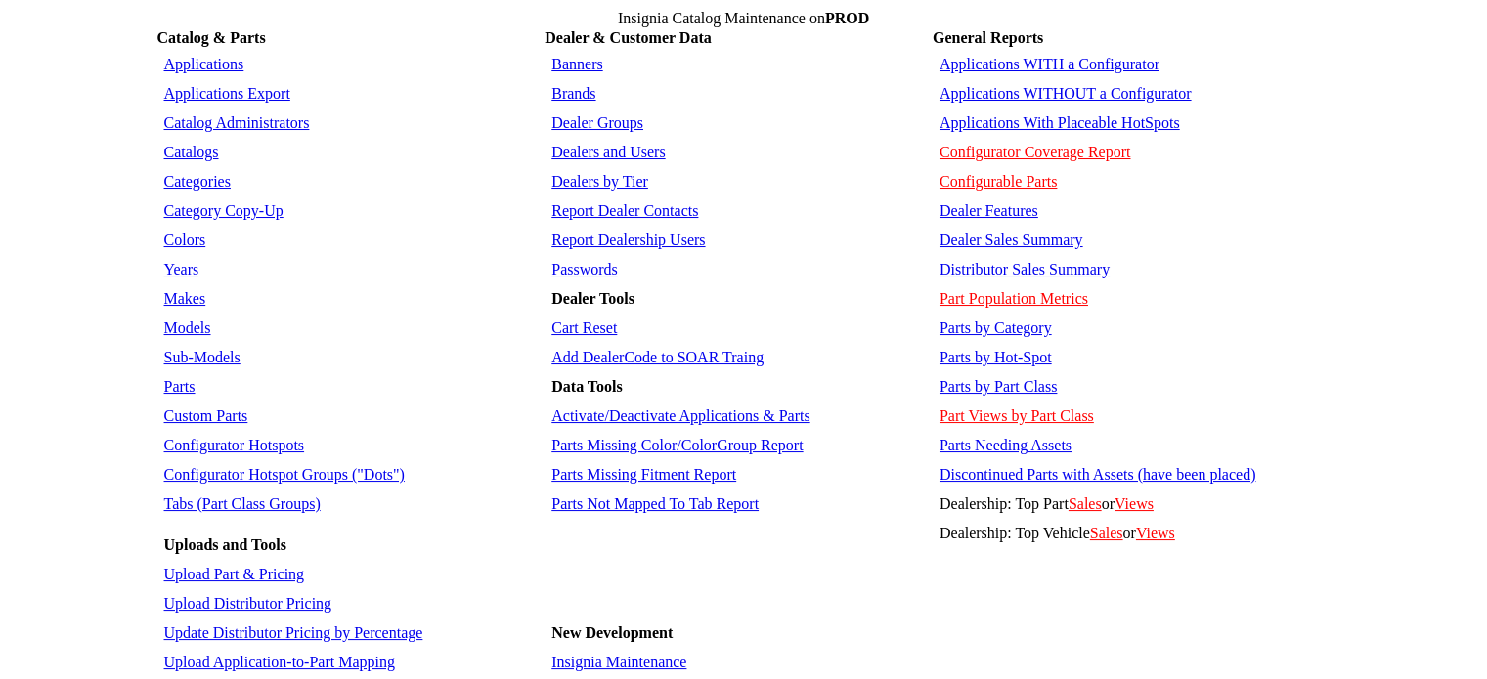
click at [170, 320] on link "Models" at bounding box center [187, 328] width 47 height 17
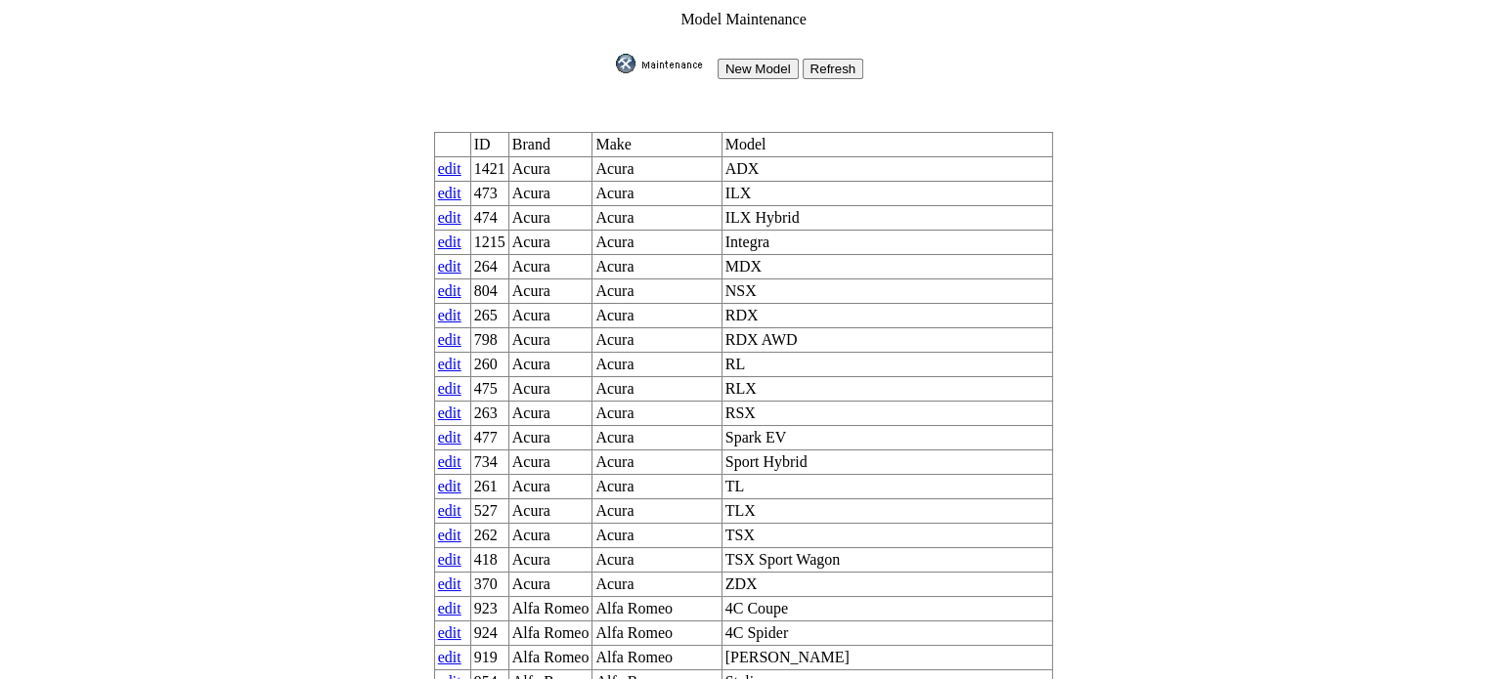
click at [605, 53] on td "New Model Refresh" at bounding box center [744, 66] width 622 height 27
click at [635, 62] on img at bounding box center [665, 64] width 98 height 20
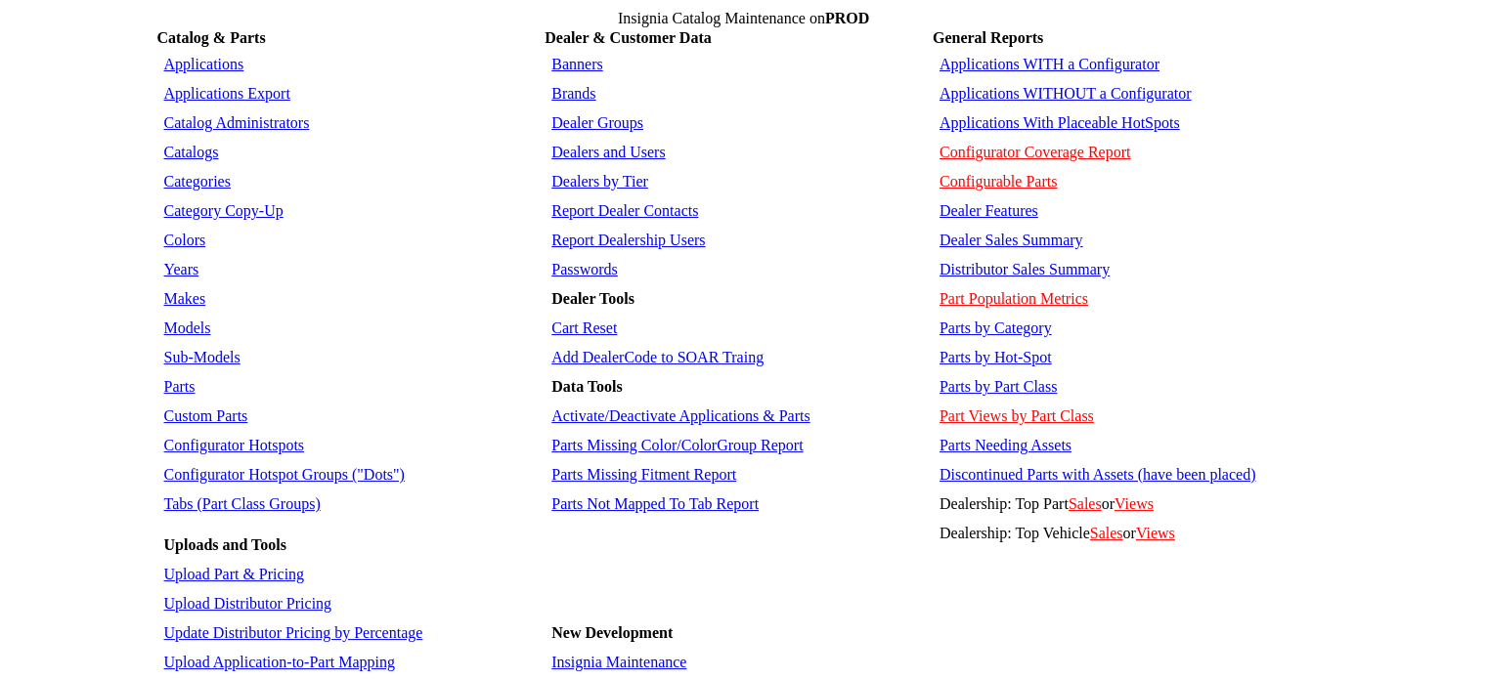
click at [223, 349] on link "Sub-Models" at bounding box center [202, 357] width 76 height 17
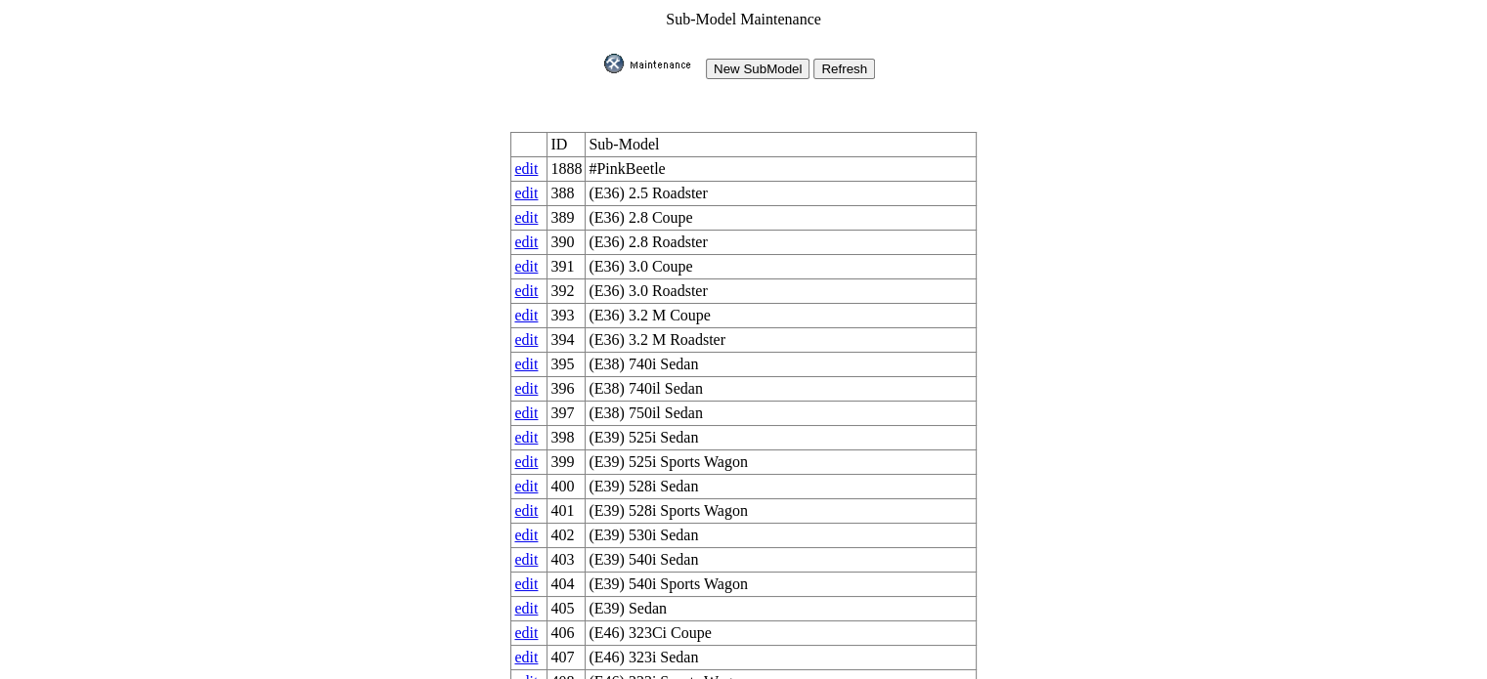
click at [774, 64] on input "New SubModel" at bounding box center [758, 69] width 104 height 21
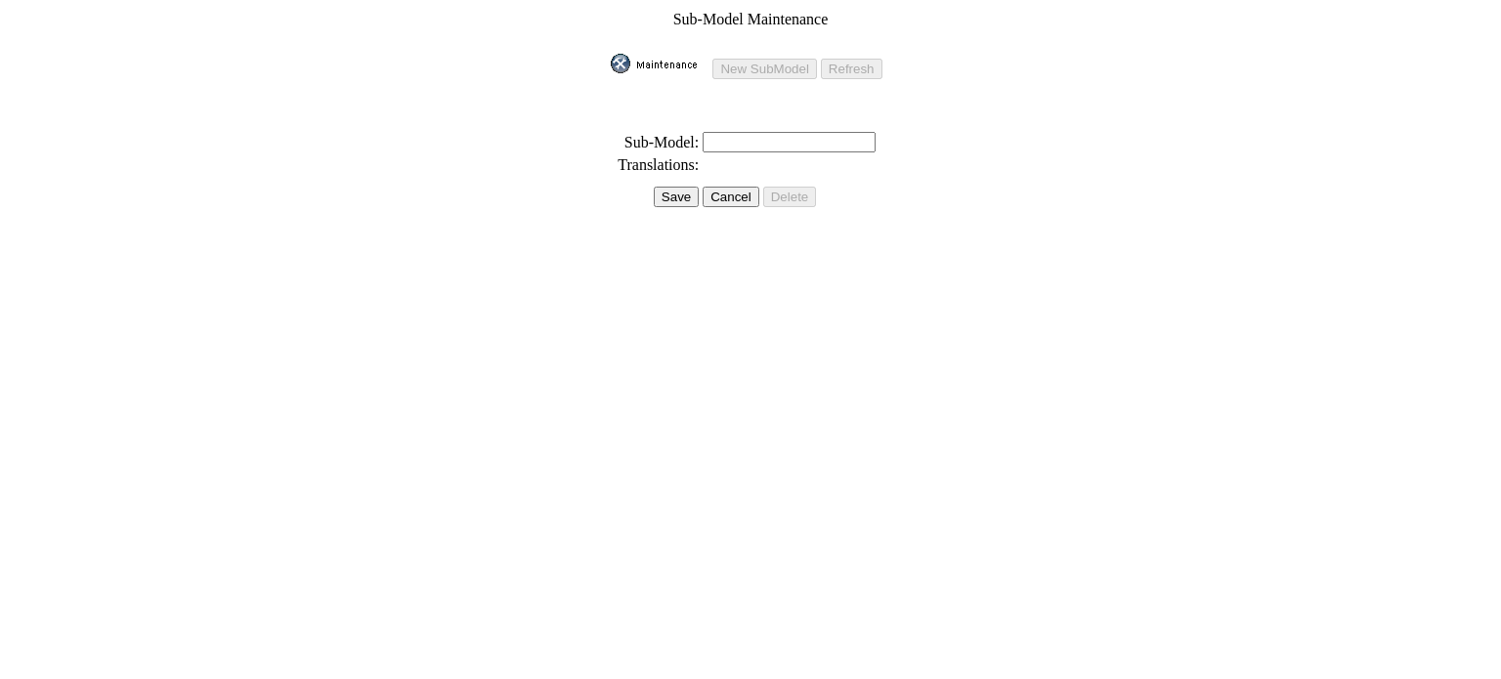
click at [730, 136] on input "text" at bounding box center [789, 142] width 173 height 21
type input "SE P360"
click at [672, 187] on input "Save" at bounding box center [676, 197] width 45 height 21
click at [661, 164] on td "Save" at bounding box center [652, 175] width 85 height 22
click at [657, 167] on input "Save" at bounding box center [671, 175] width 45 height 21
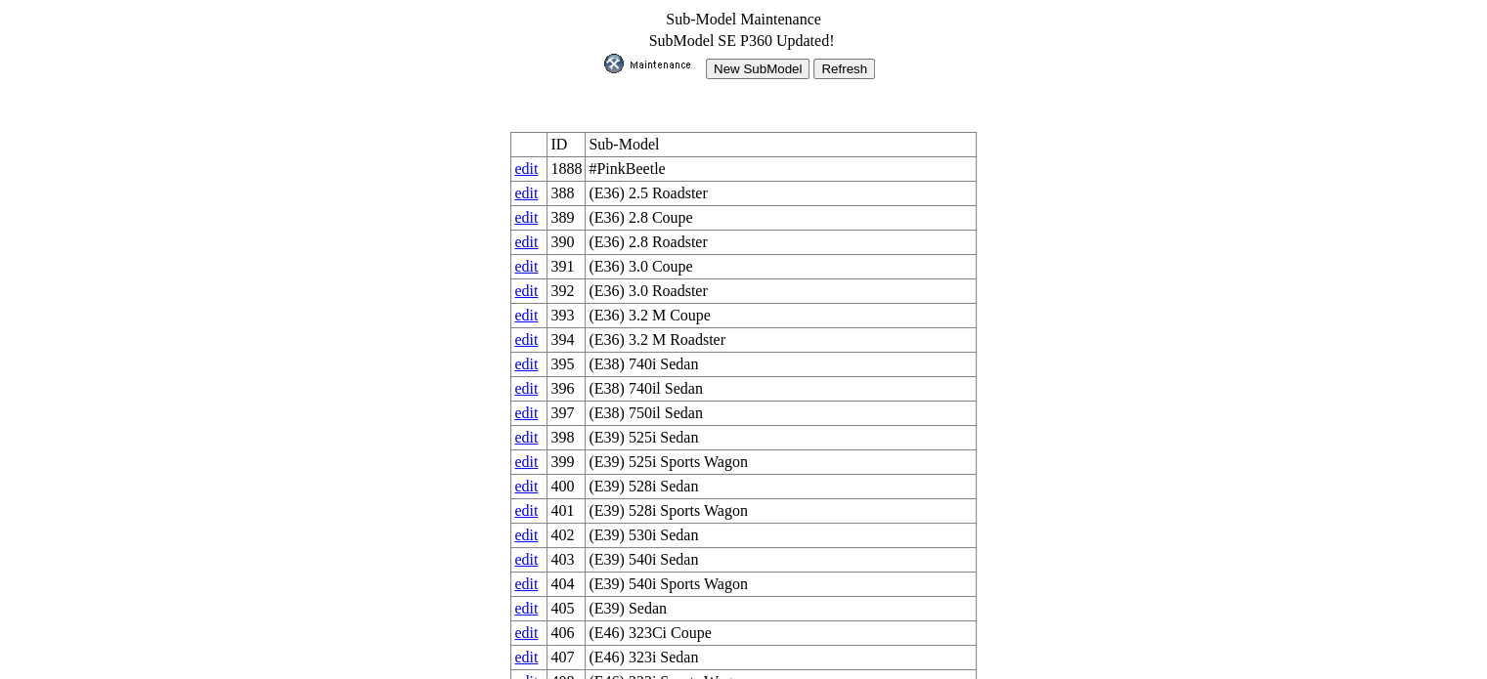
click at [776, 65] on input "New SubModel" at bounding box center [758, 69] width 104 height 21
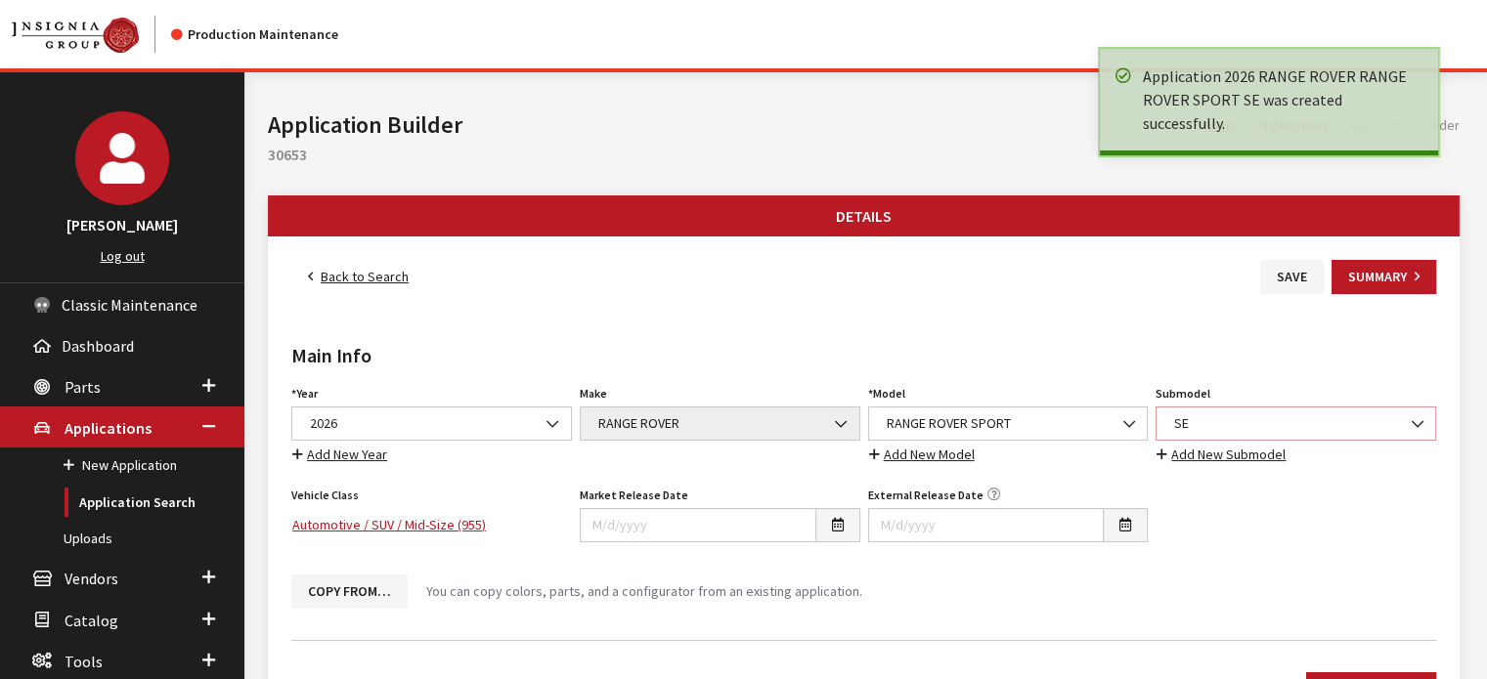
click at [1207, 421] on span "SE" at bounding box center [1295, 423] width 255 height 21
click at [371, 281] on link "Back to Search" at bounding box center [358, 277] width 134 height 34
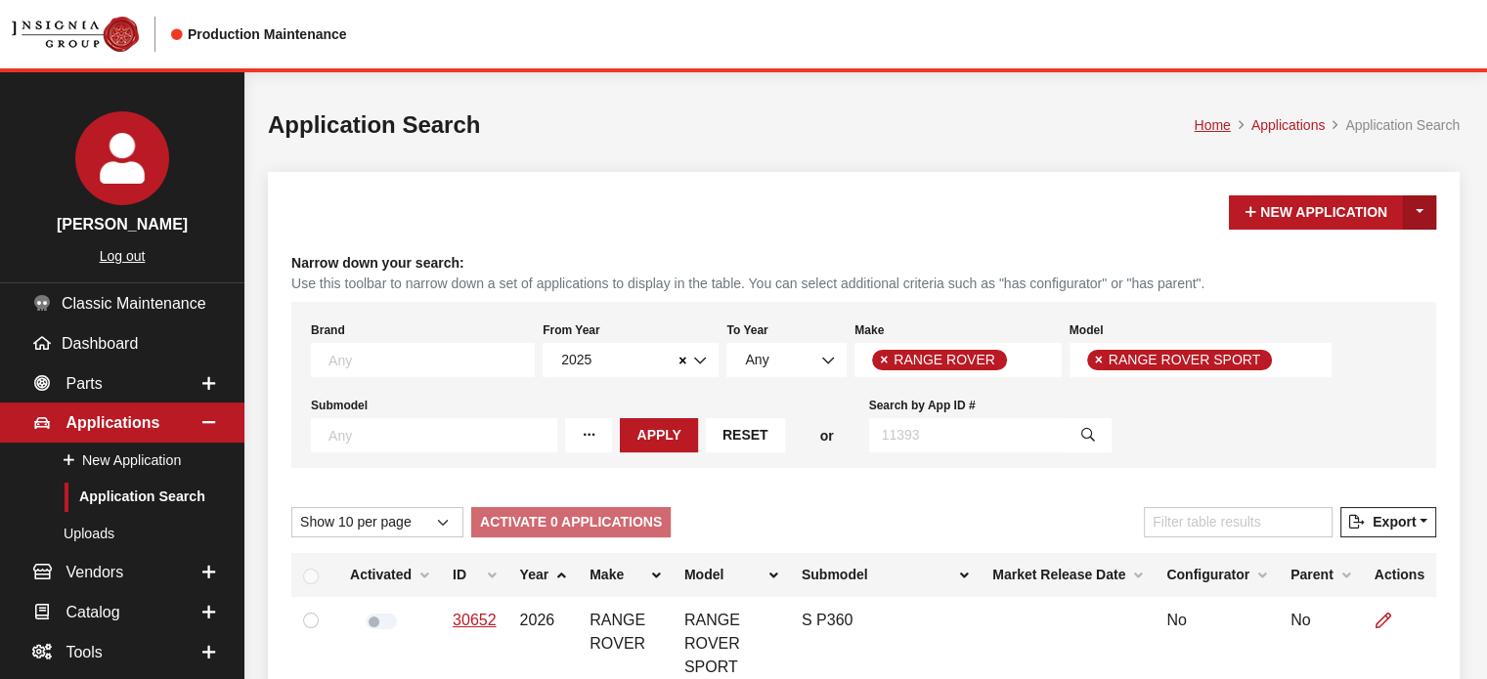
click at [1428, 216] on button "Toggle Dropdown" at bounding box center [1419, 212] width 33 height 34
click at [1388, 245] on button "New From Existing..." at bounding box center [1341, 254] width 189 height 34
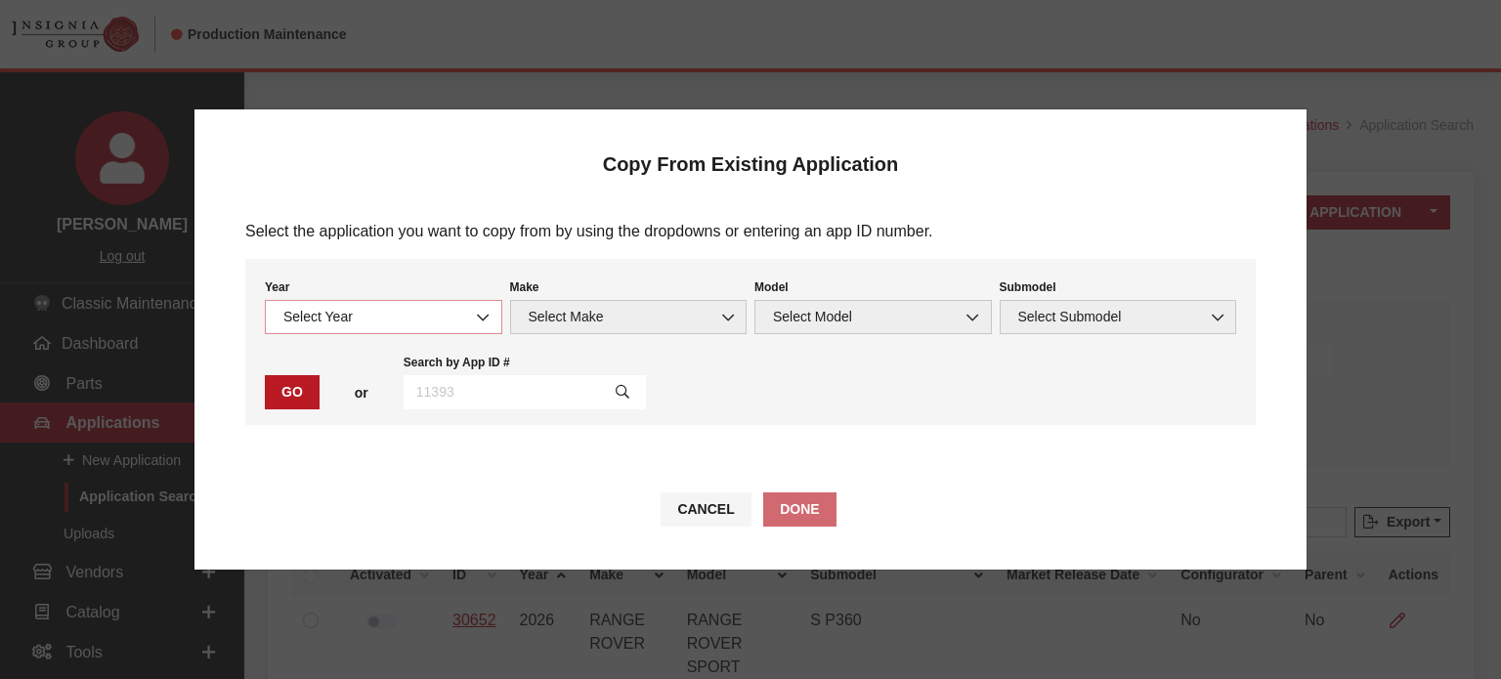
drag, startPoint x: 362, startPoint y: 300, endPoint x: 360, endPoint y: 319, distance: 18.7
click at [362, 303] on span "Select Year" at bounding box center [383, 317] width 237 height 34
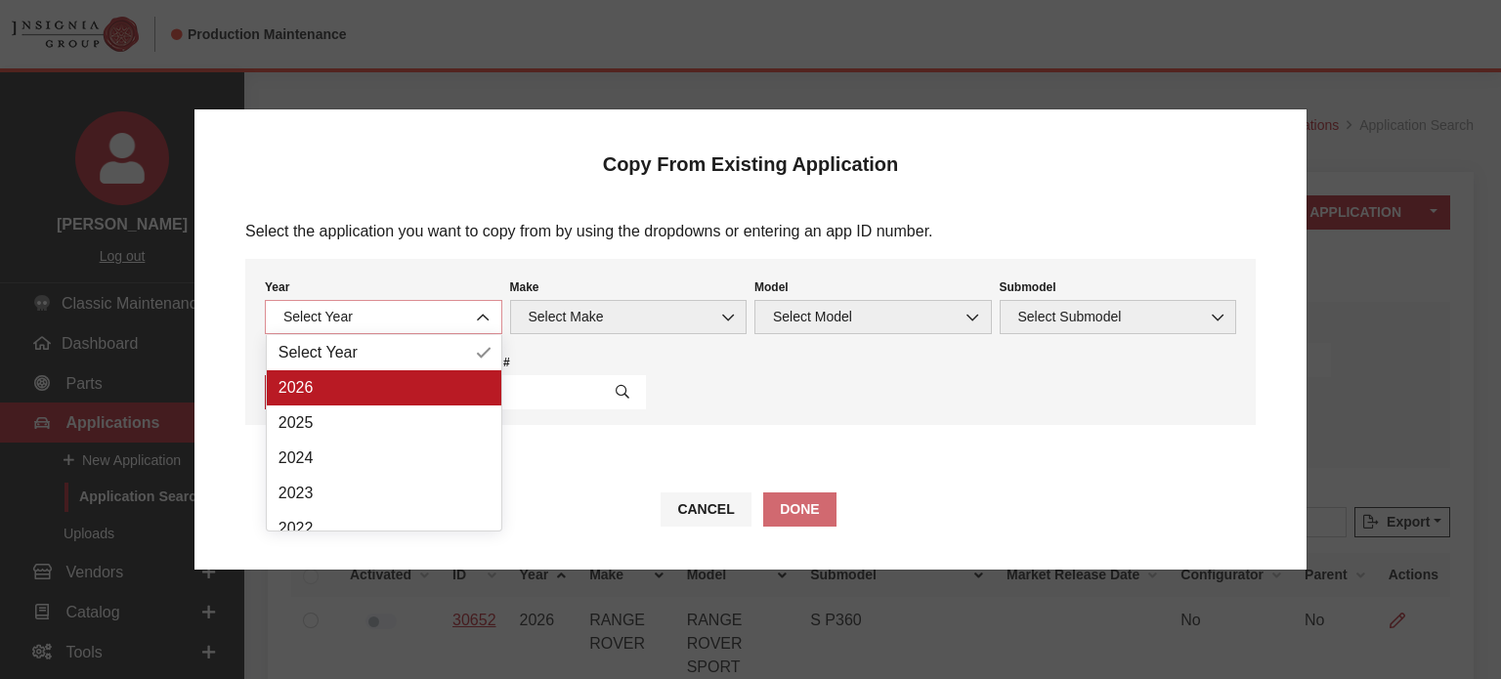
select select "43"
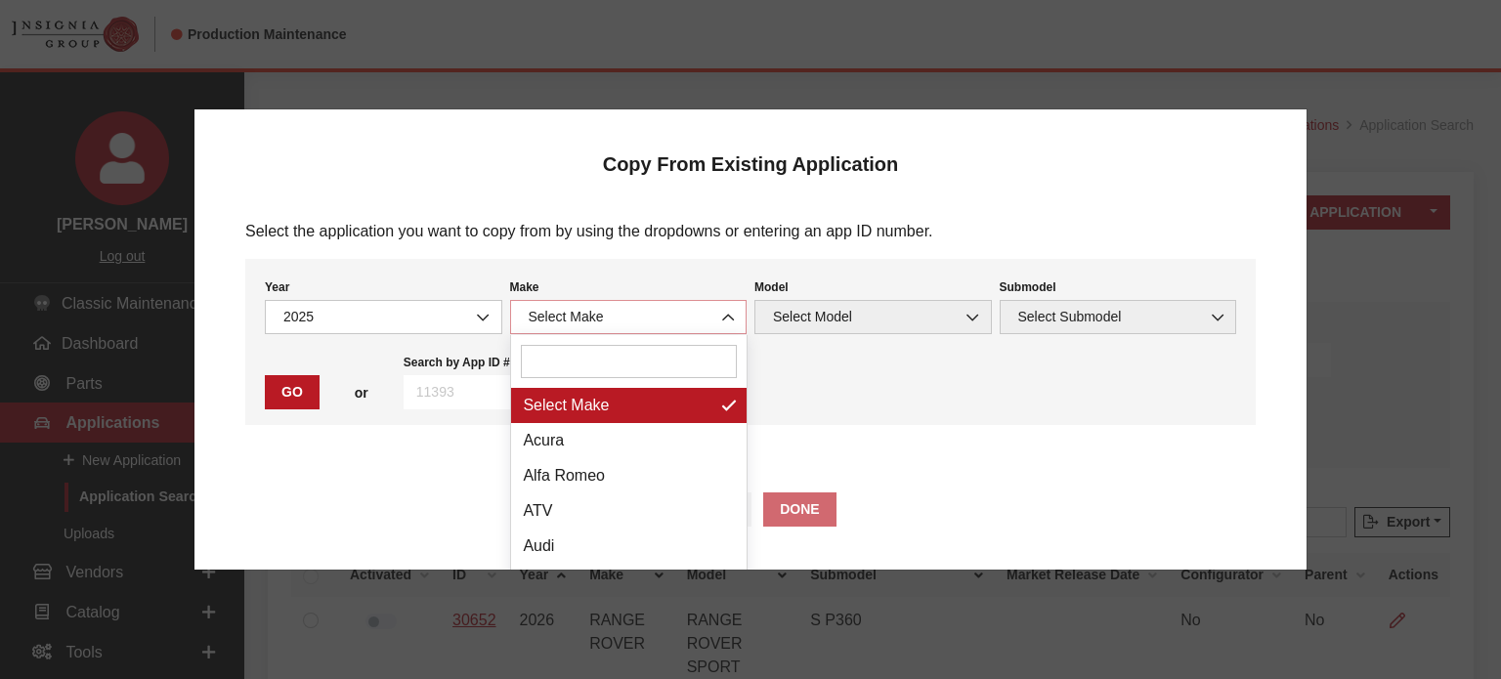
click at [696, 312] on span "Select Make" at bounding box center [629, 317] width 212 height 21
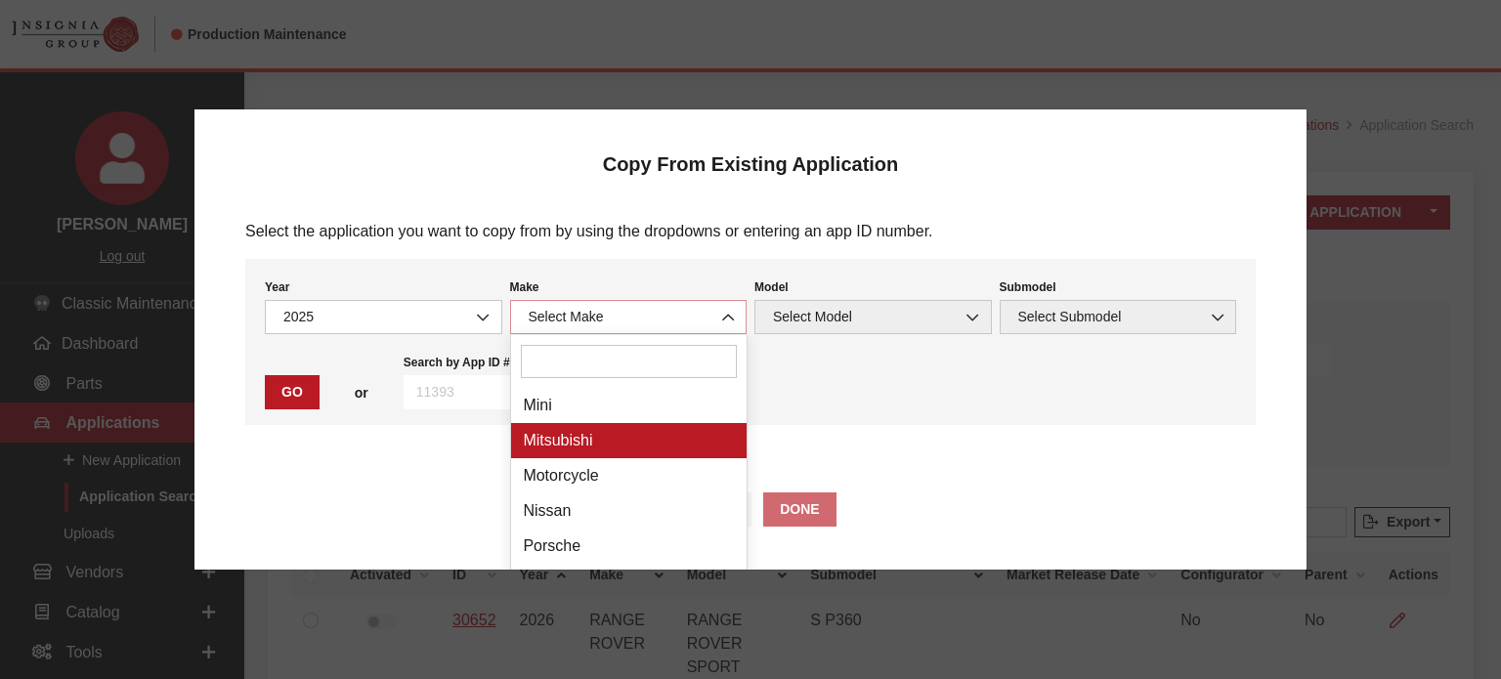
scroll to position [977, 0]
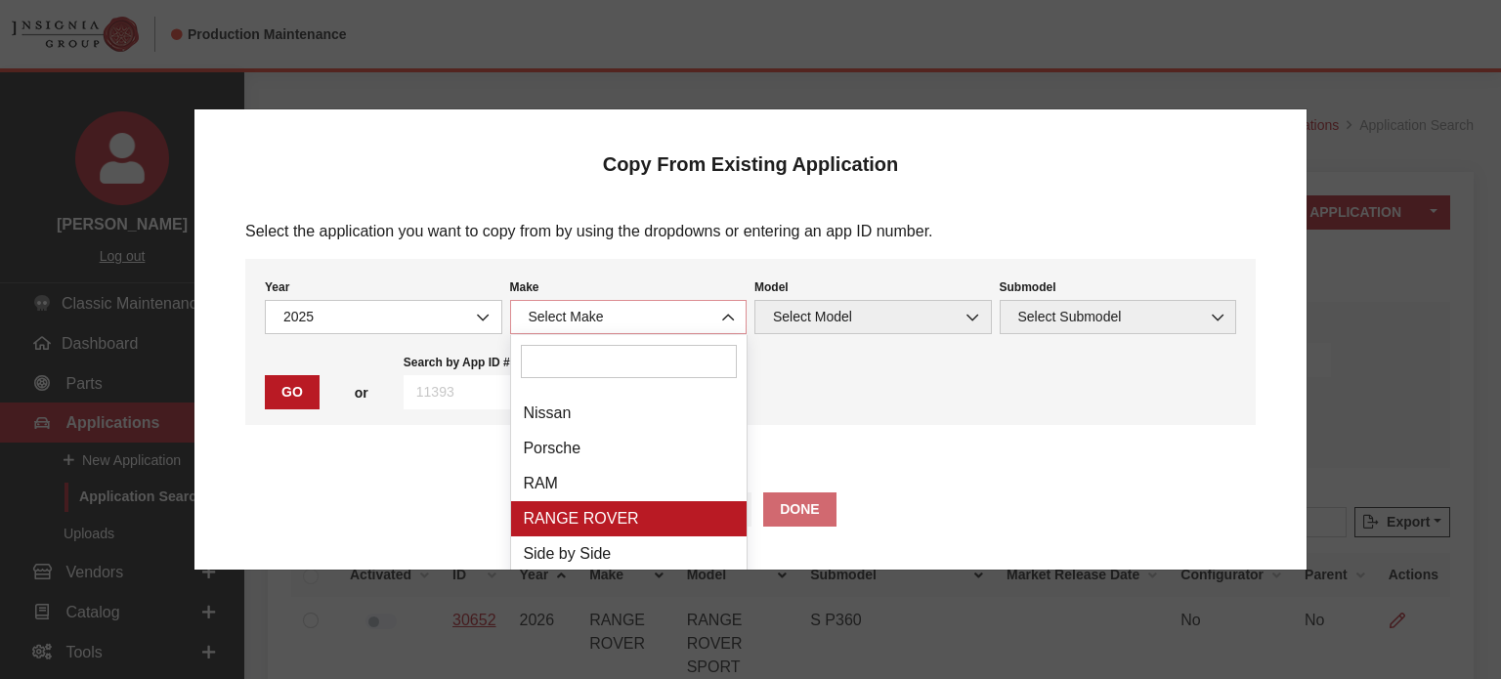
select select "66"
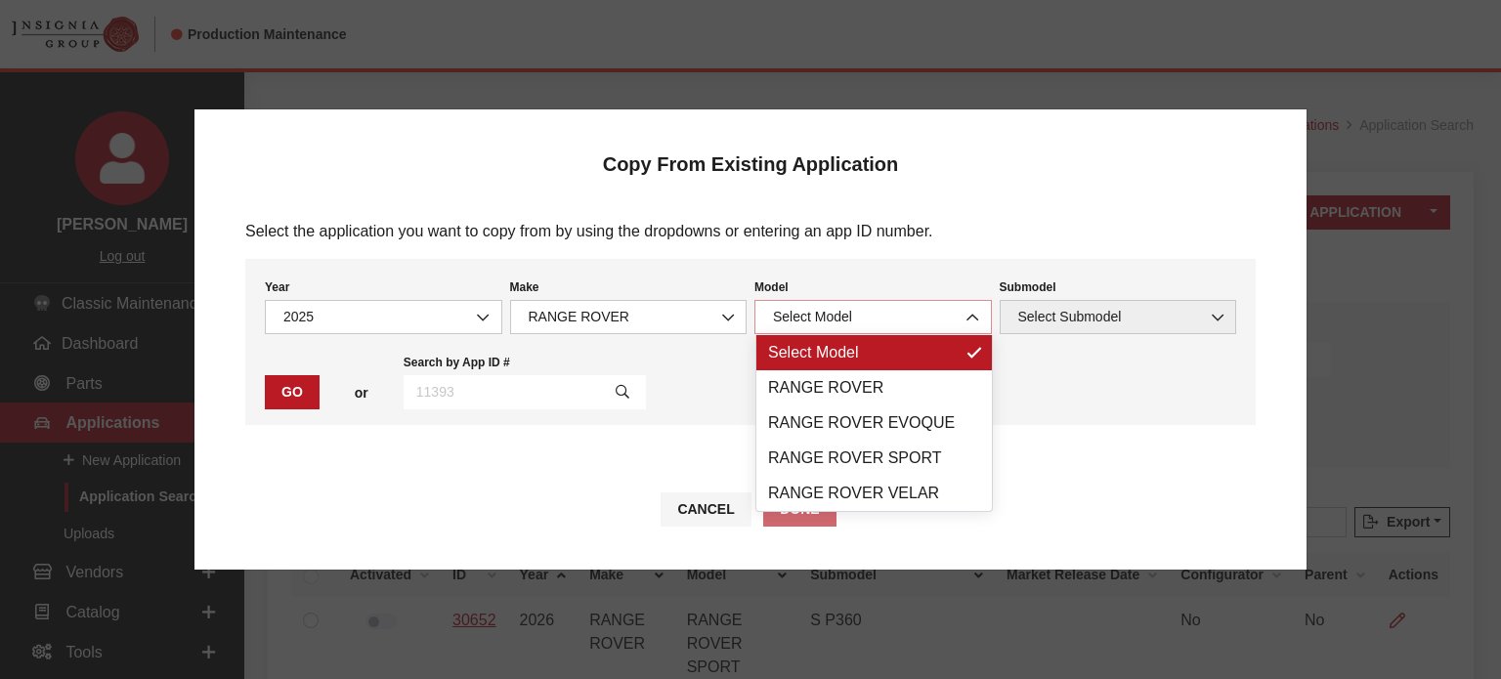
click at [876, 320] on span "Select Model" at bounding box center [873, 317] width 212 height 21
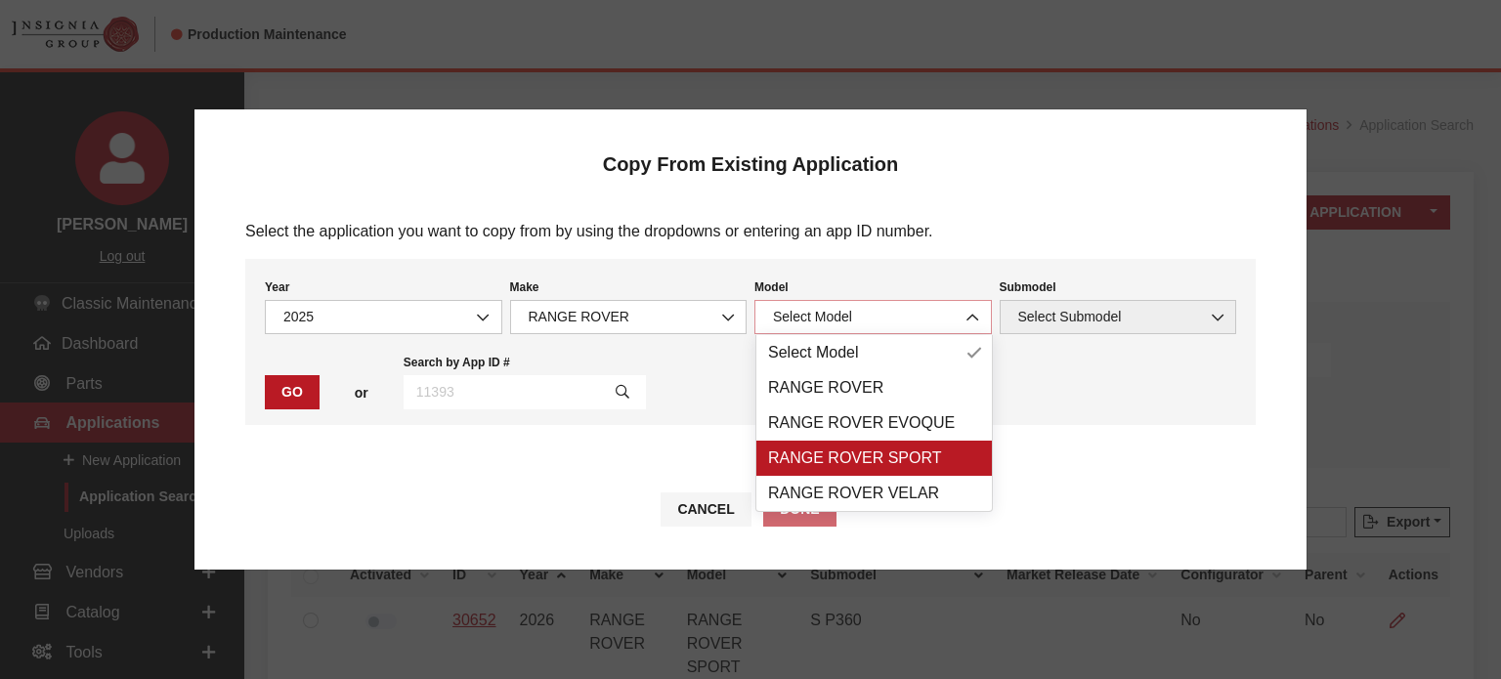
select select "1350"
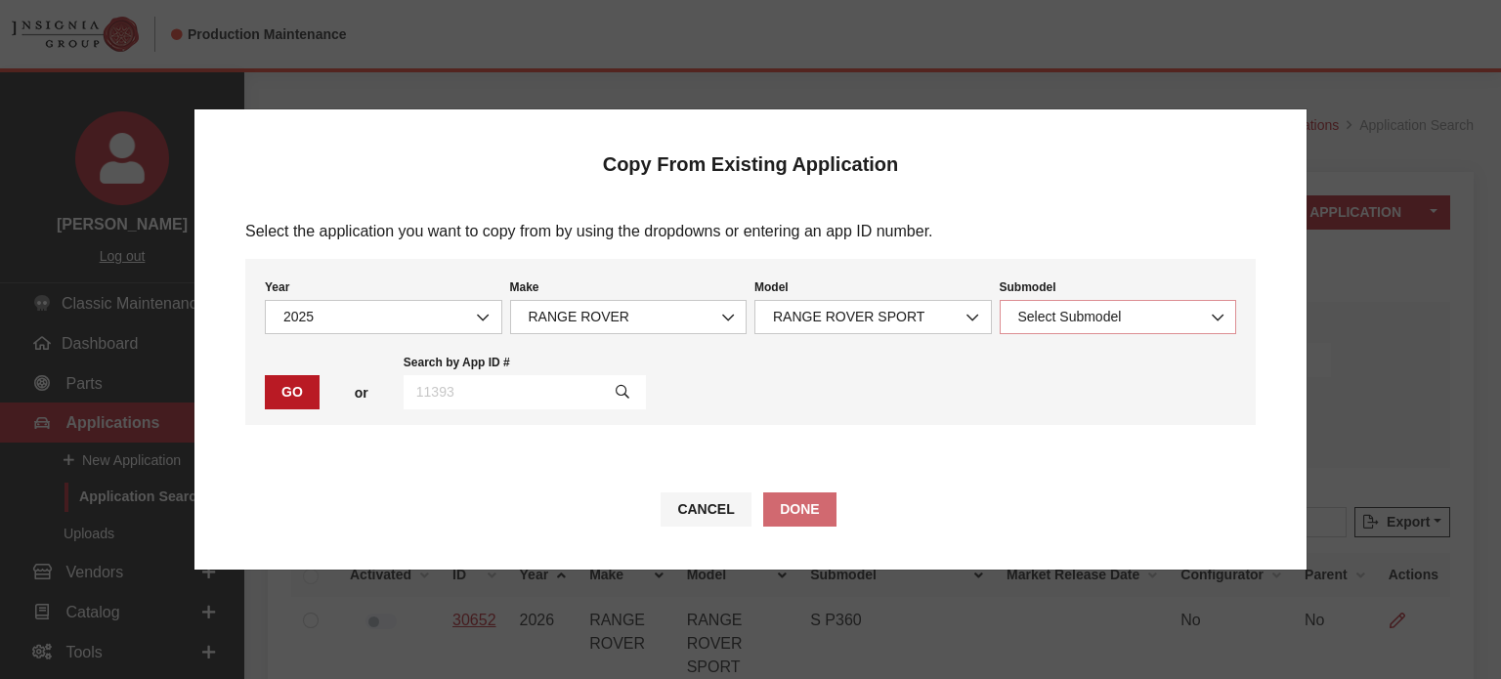
click at [1049, 320] on span "Select Submodel" at bounding box center [1119, 317] width 212 height 21
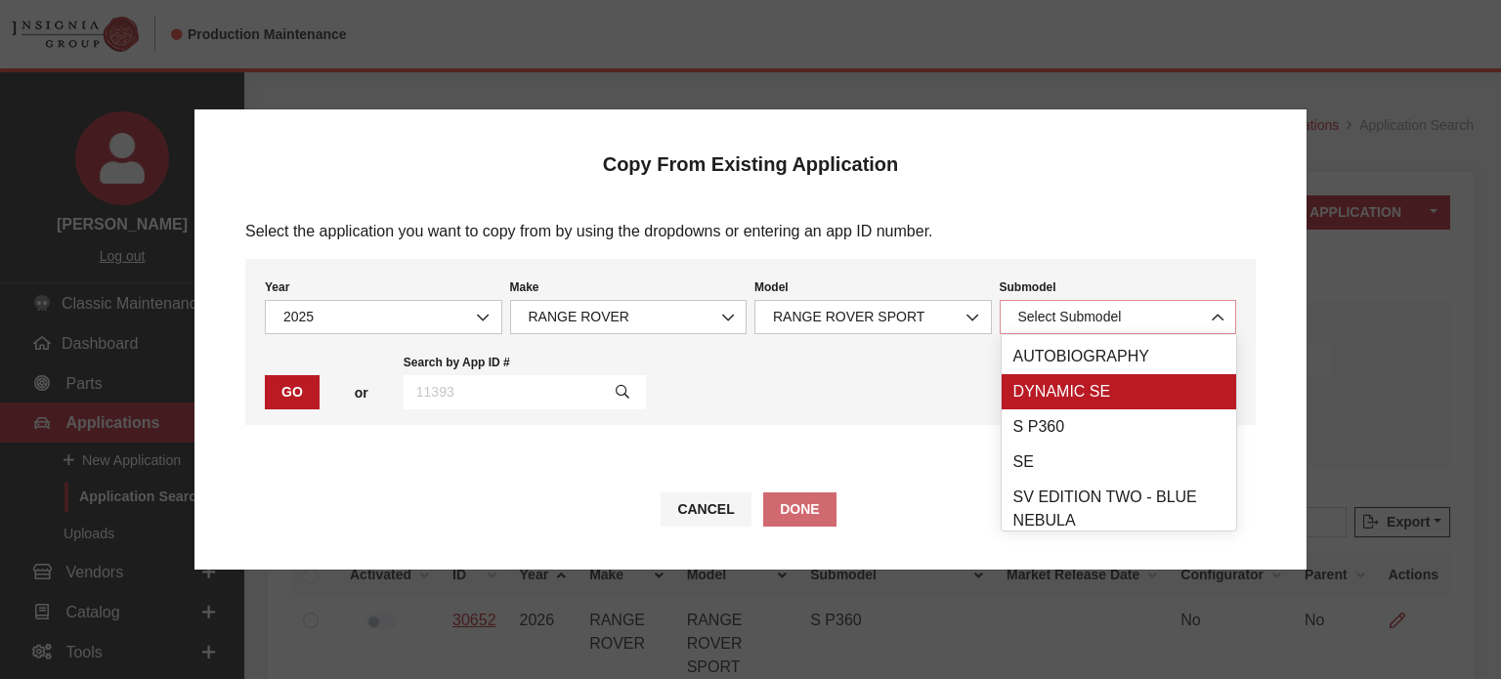
scroll to position [0, 0]
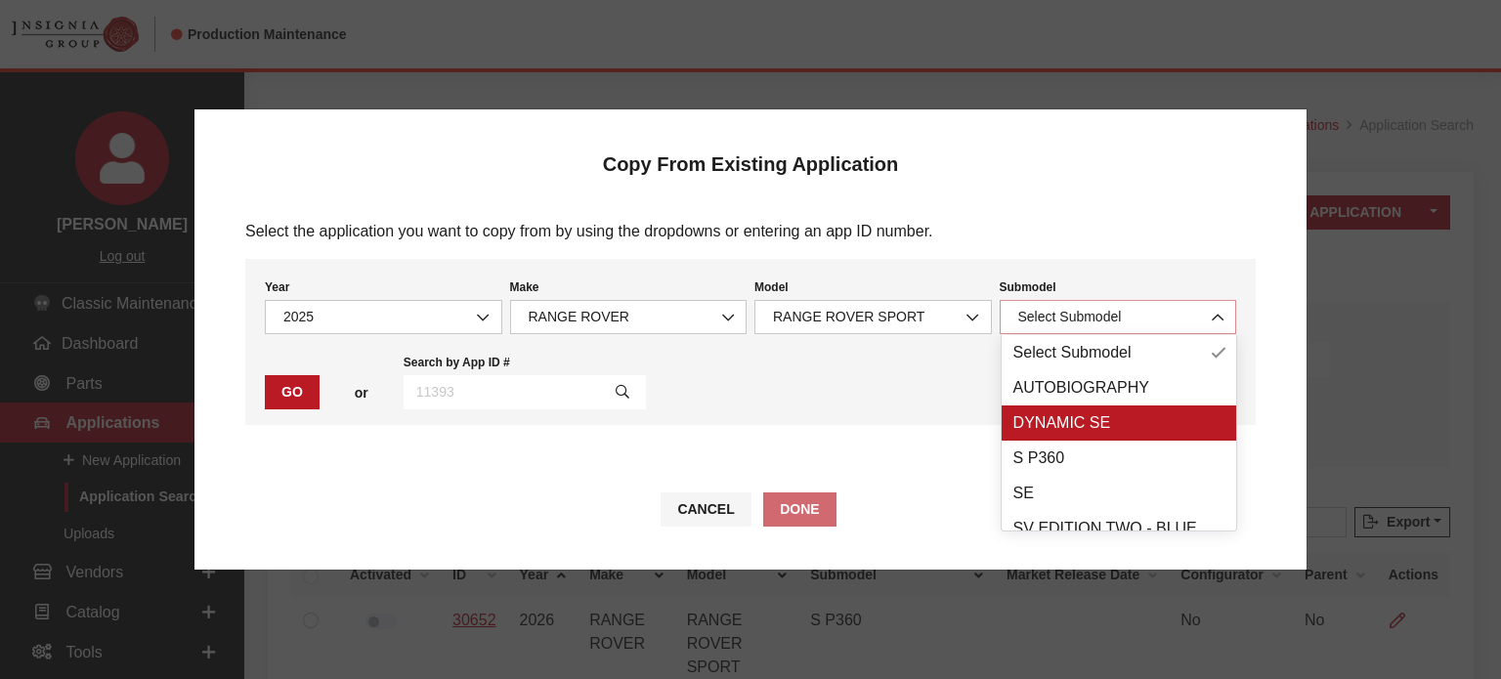
select select "4046"
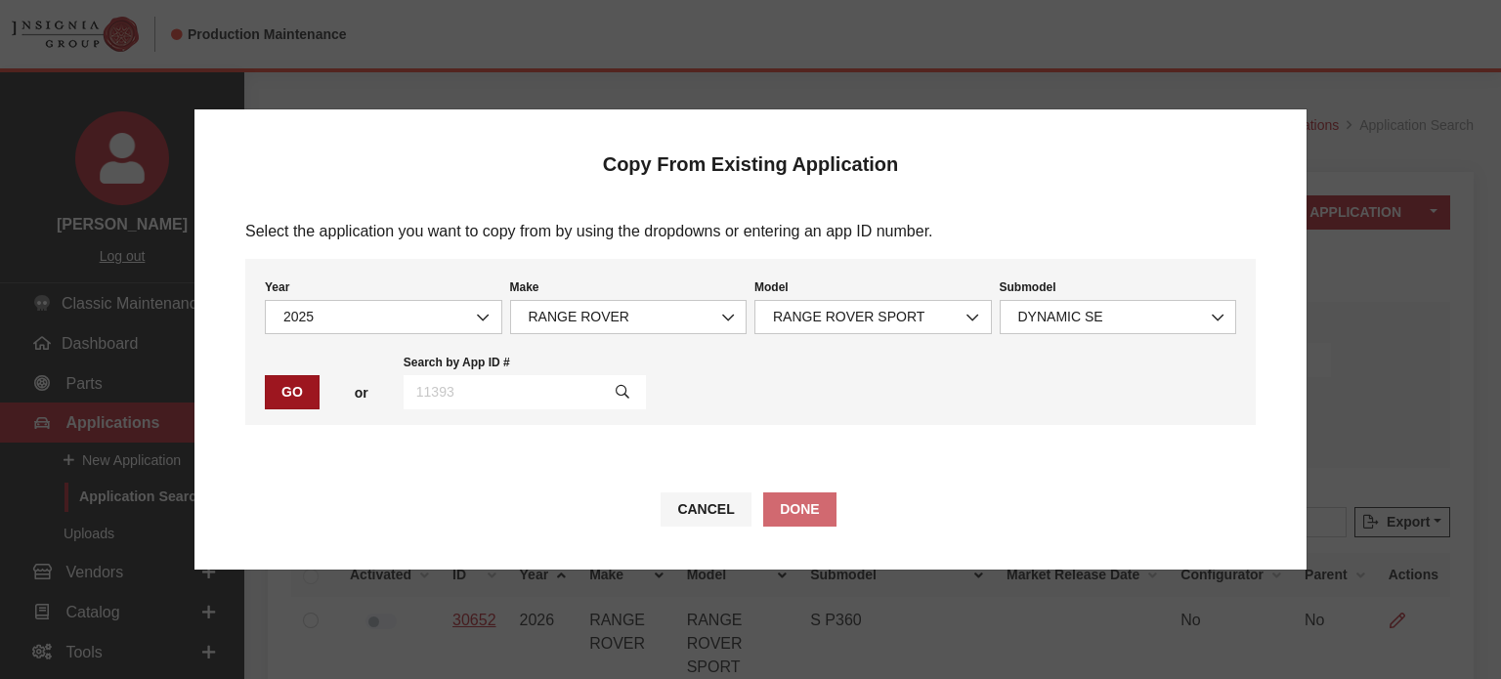
click at [295, 401] on button "Go" at bounding box center [292, 392] width 55 height 34
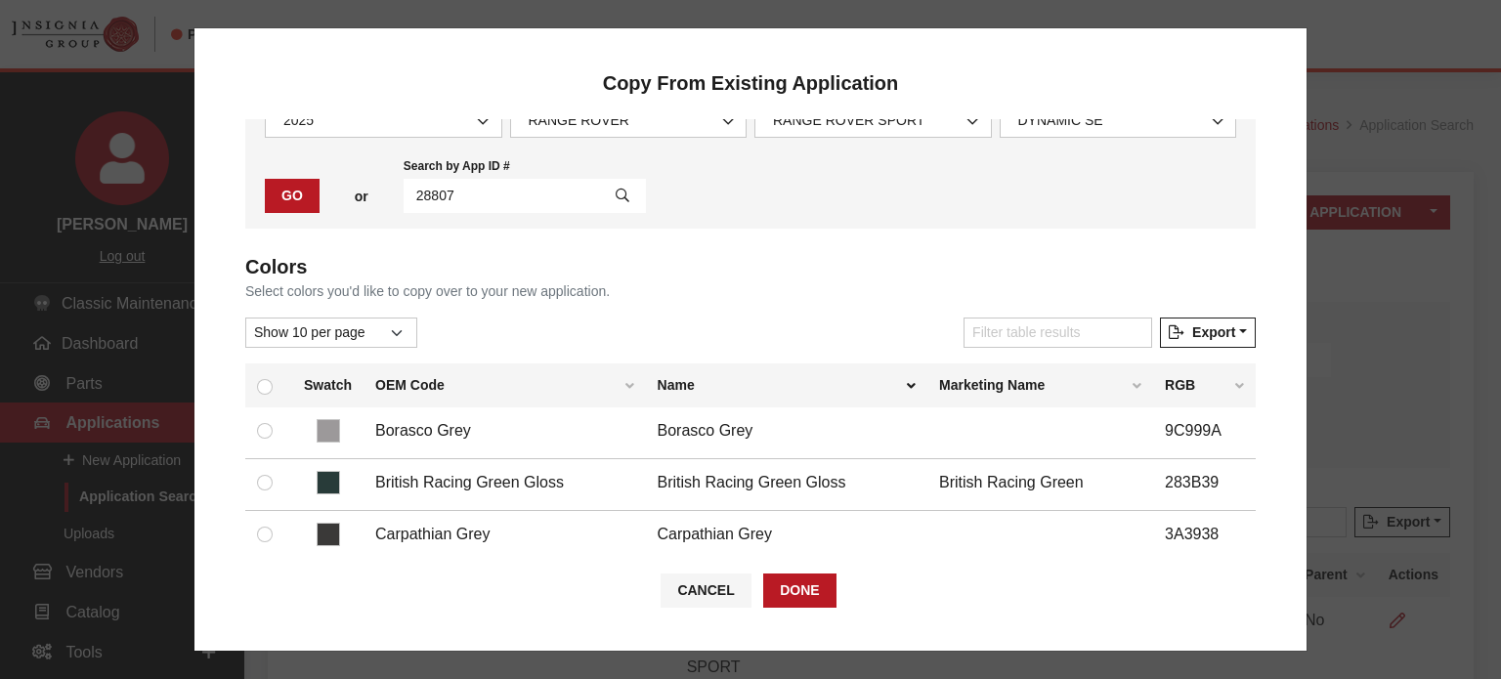
scroll to position [391, 0]
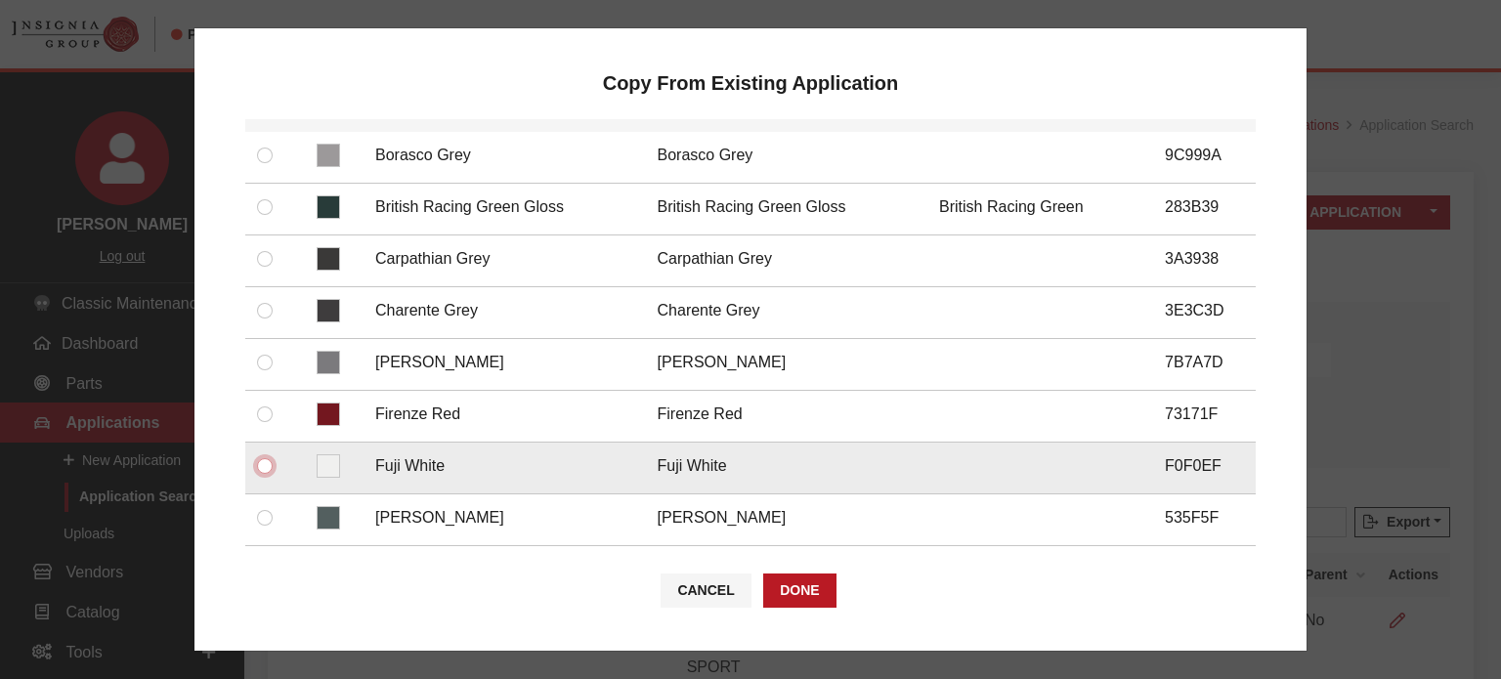
click at [262, 460] on input "checkbox" at bounding box center [265, 466] width 16 height 16
checkbox input "true"
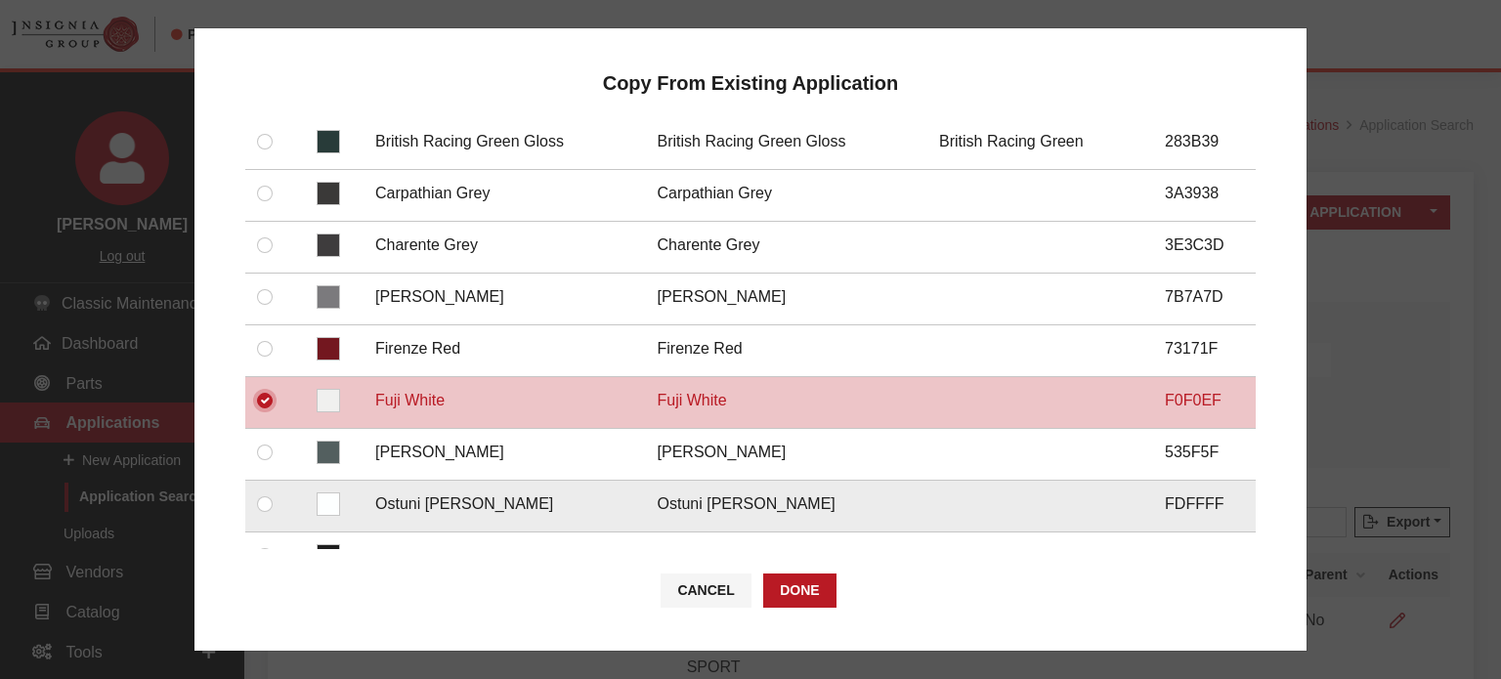
scroll to position [489, 0]
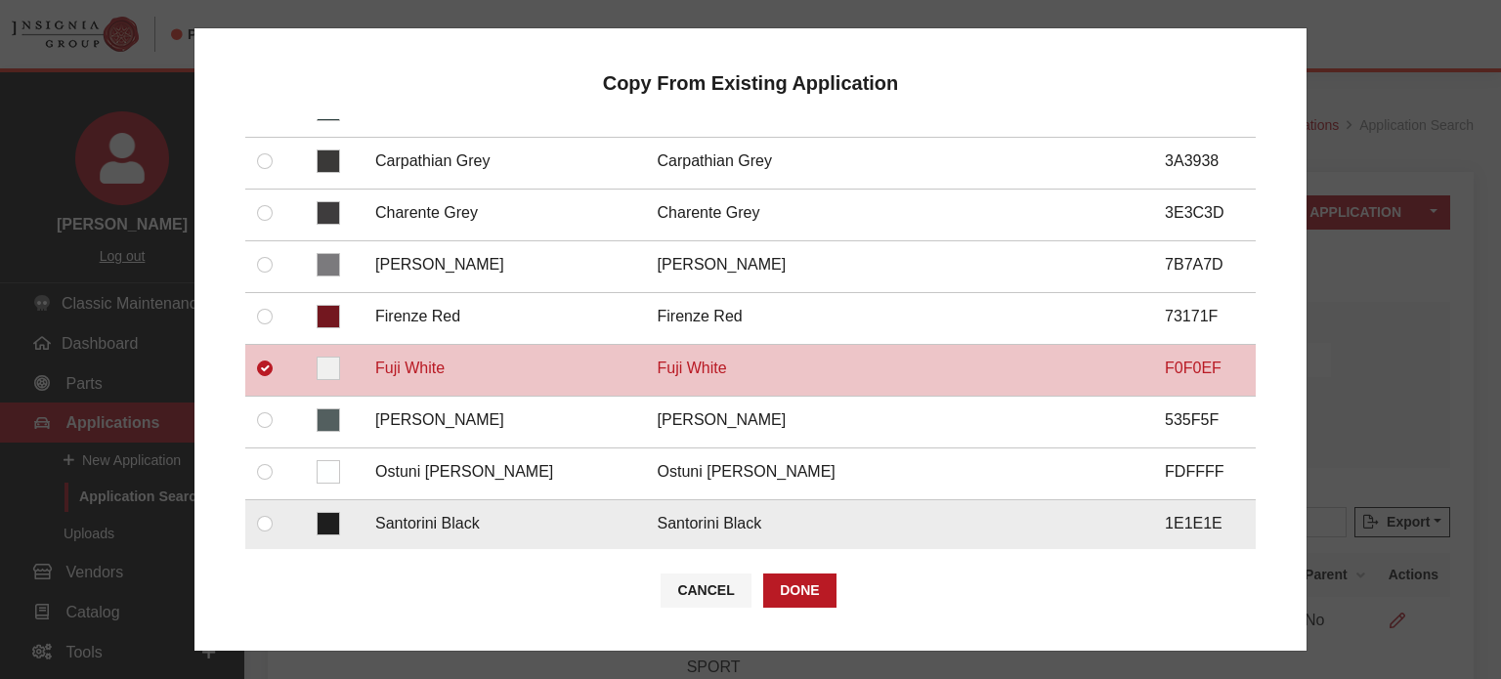
drag, startPoint x: 256, startPoint y: 503, endPoint x: 274, endPoint y: 508, distance: 18.3
click at [258, 512] on div at bounding box center [268, 523] width 23 height 23
click at [274, 512] on div at bounding box center [268, 523] width 23 height 23
click at [263, 516] on input "checkbox" at bounding box center [265, 524] width 16 height 16
checkbox input "true"
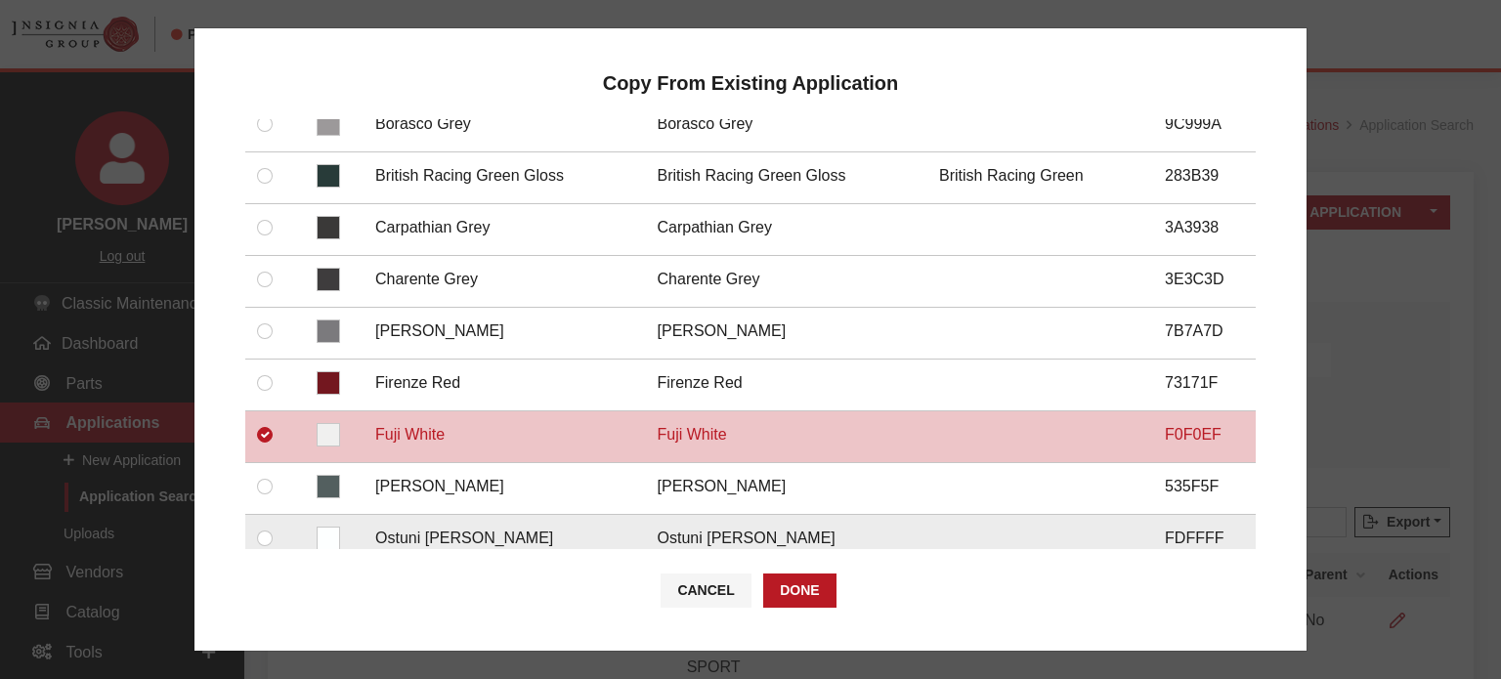
scroll to position [391, 0]
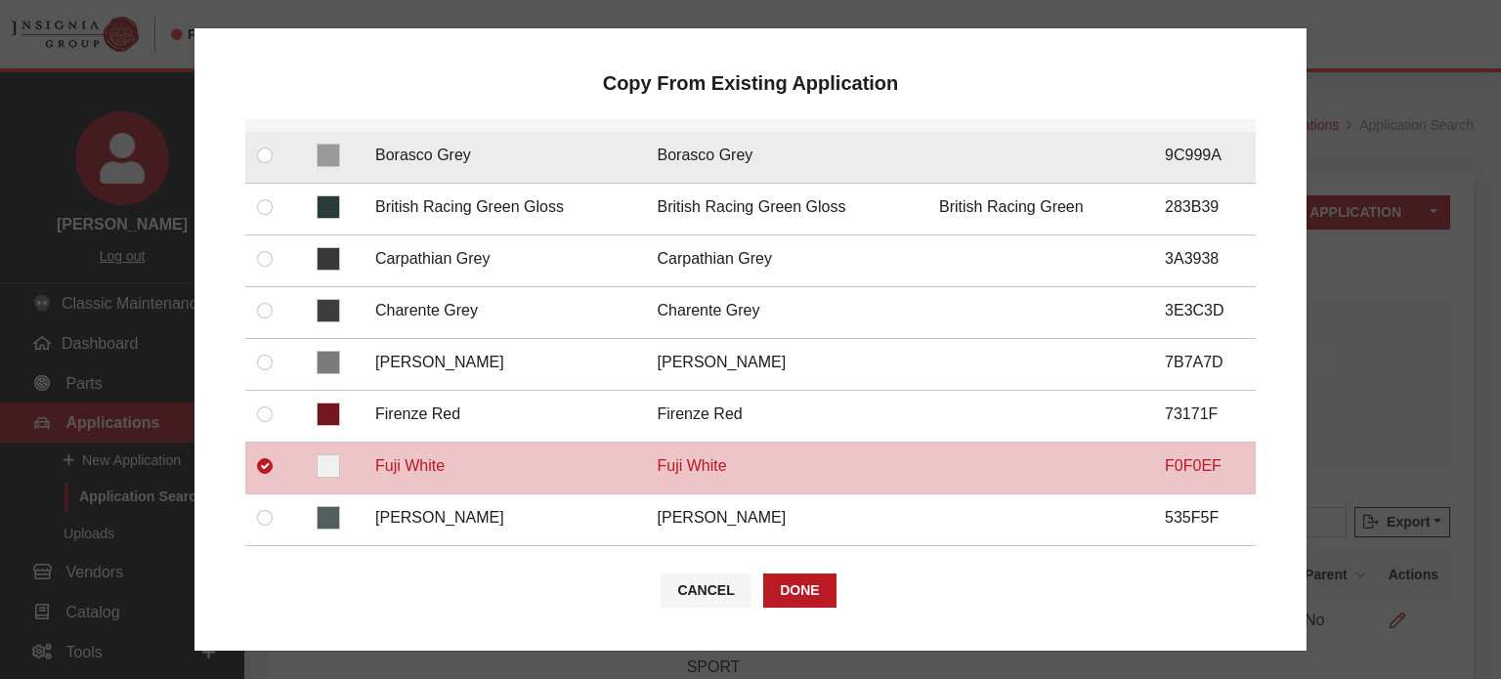
click at [254, 160] on td at bounding box center [268, 158] width 47 height 52
click at [259, 159] on input "checkbox" at bounding box center [265, 156] width 16 height 16
checkbox input "true"
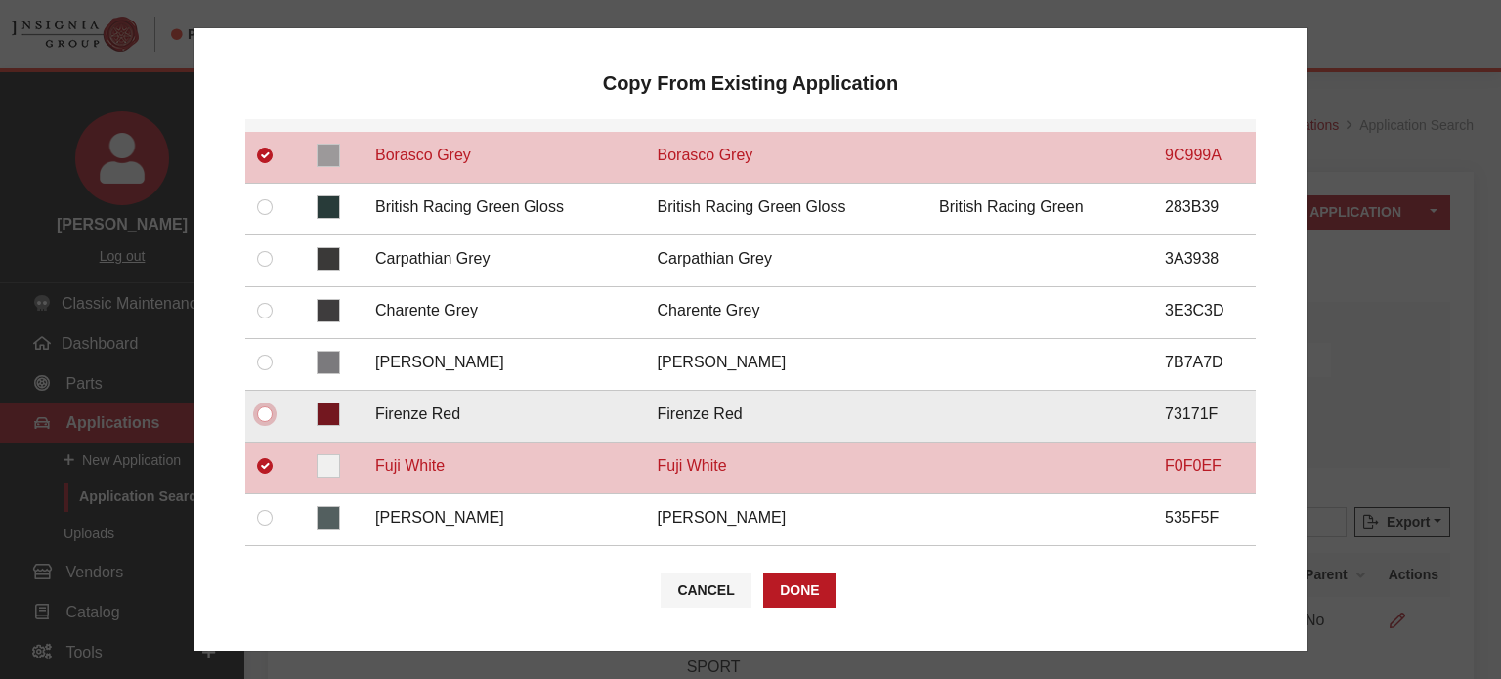
click at [262, 407] on input "checkbox" at bounding box center [265, 415] width 16 height 16
checkbox input "true"
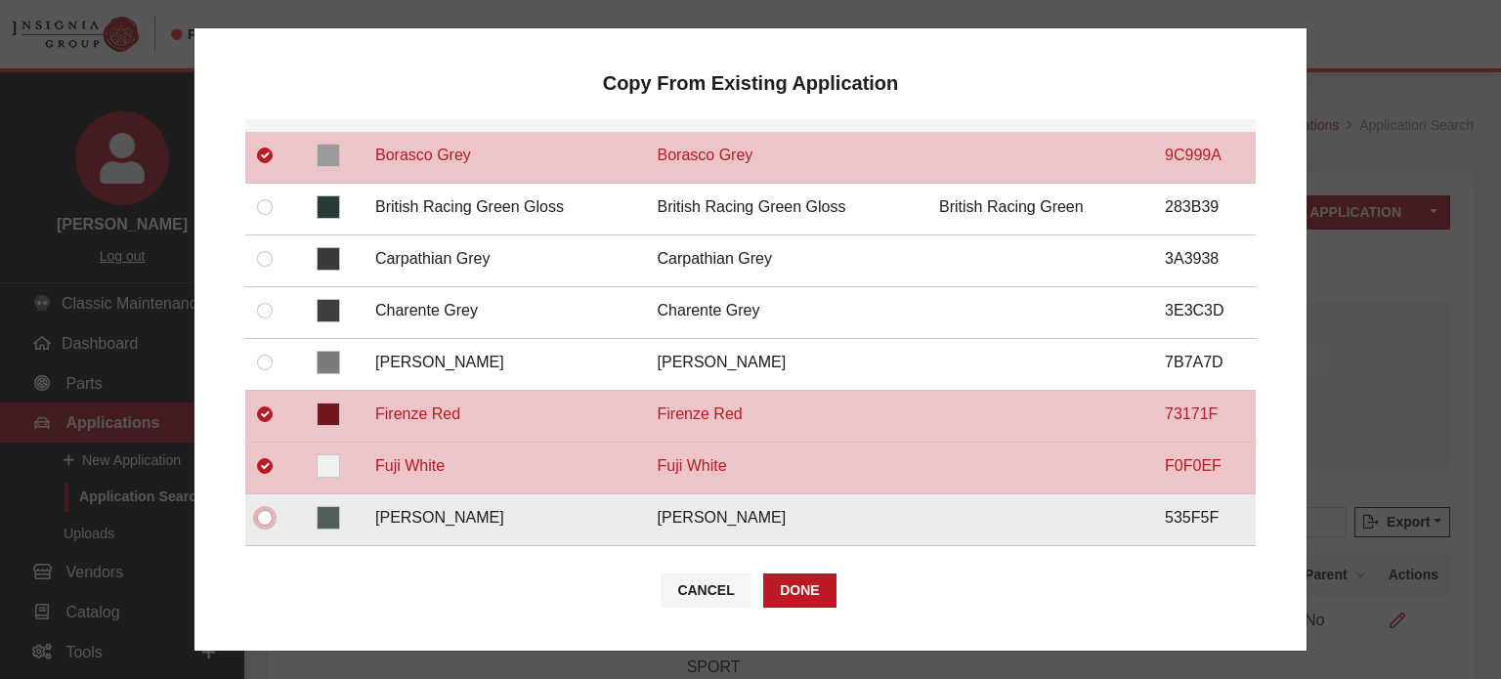
click at [268, 510] on input "checkbox" at bounding box center [265, 518] width 16 height 16
checkbox input "true"
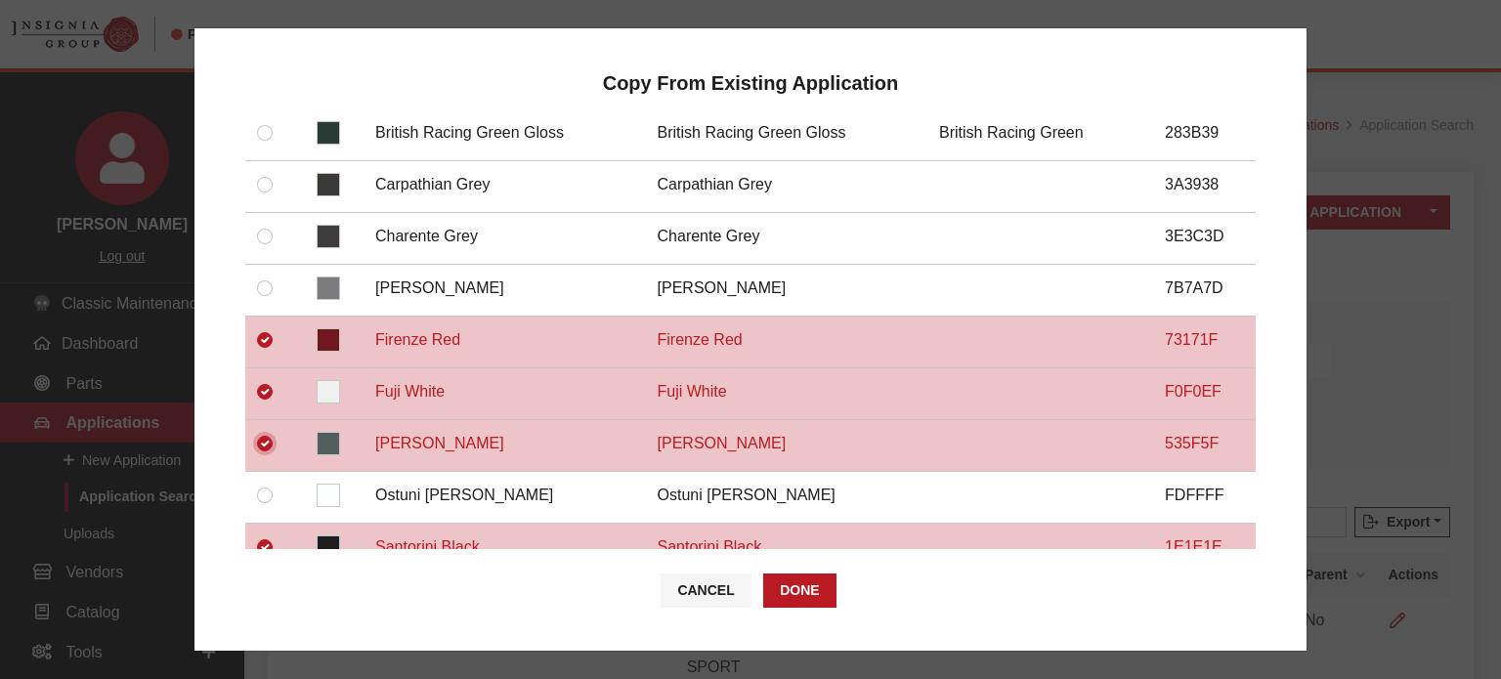
scroll to position [586, 0]
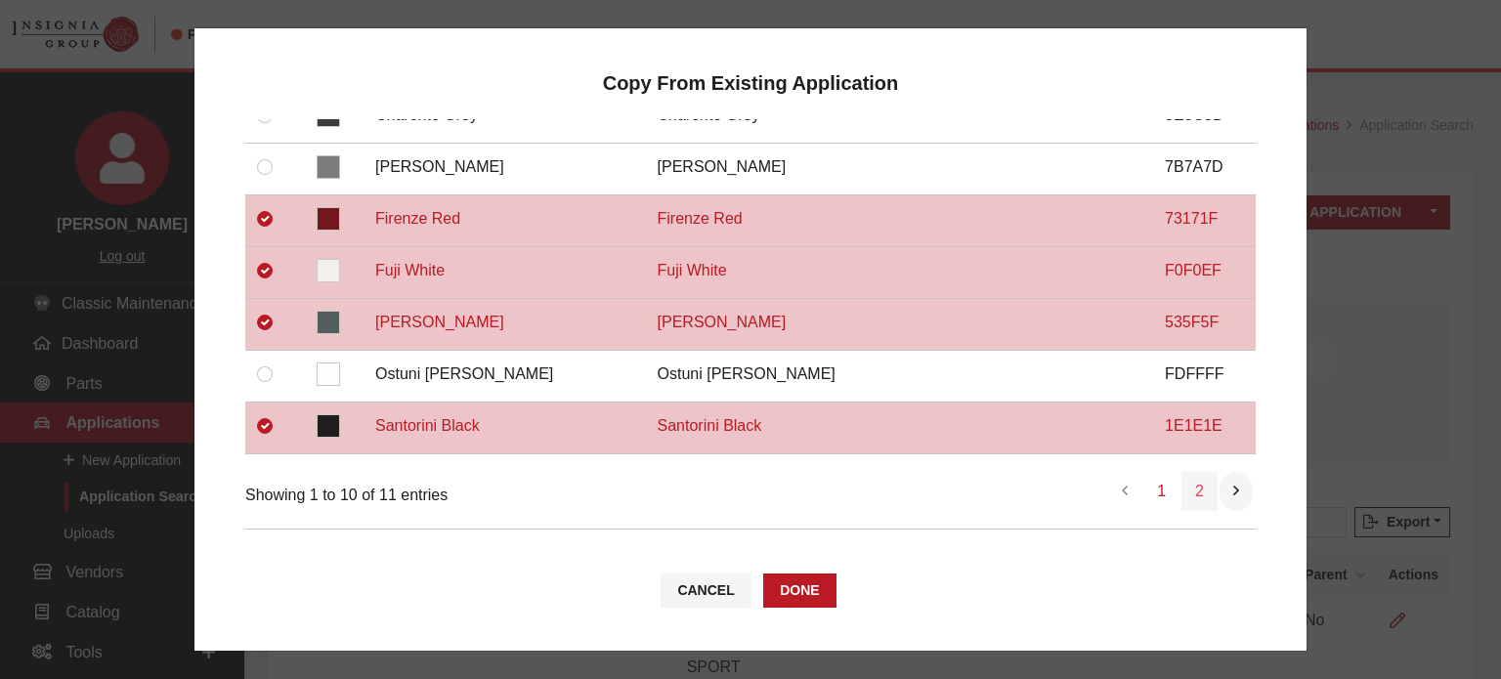
click at [1189, 472] on link "2" at bounding box center [1200, 491] width 36 height 39
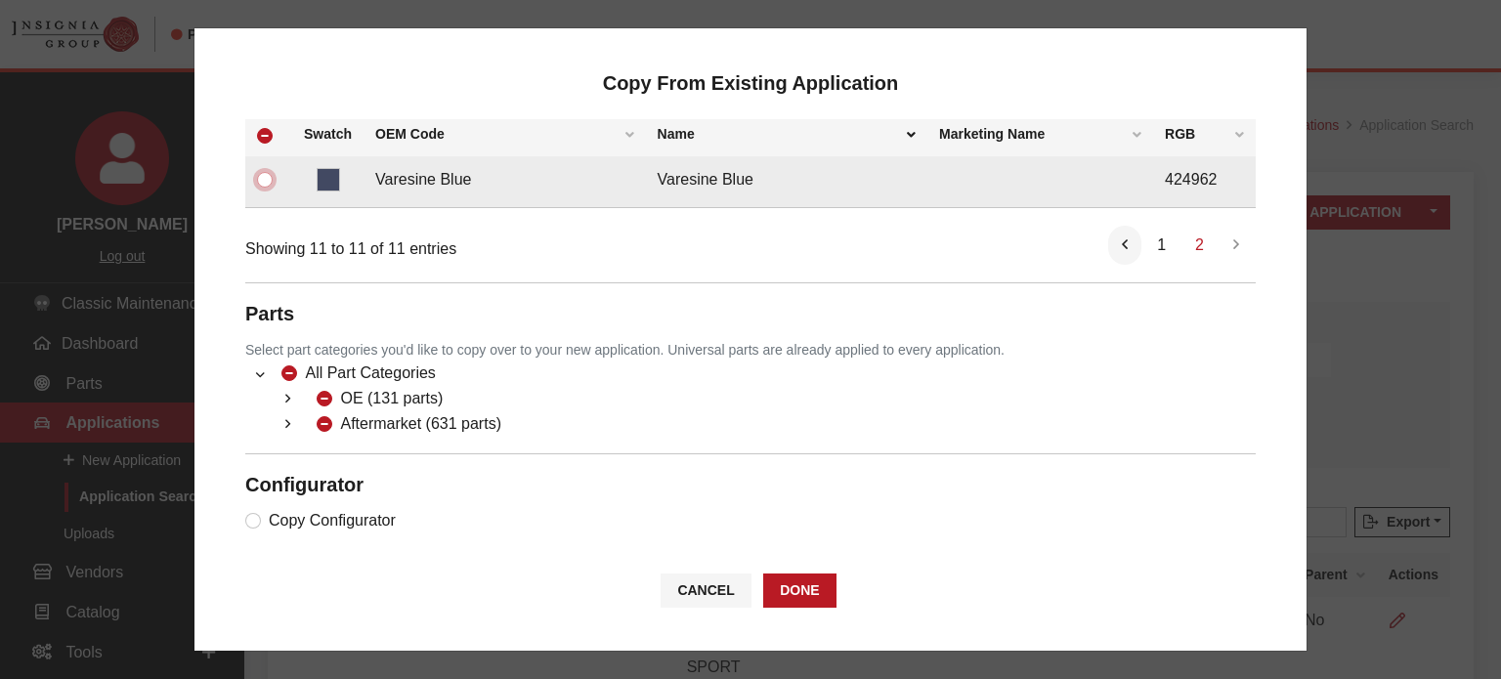
click at [268, 183] on input "checkbox" at bounding box center [265, 180] width 16 height 16
checkbox input "true"
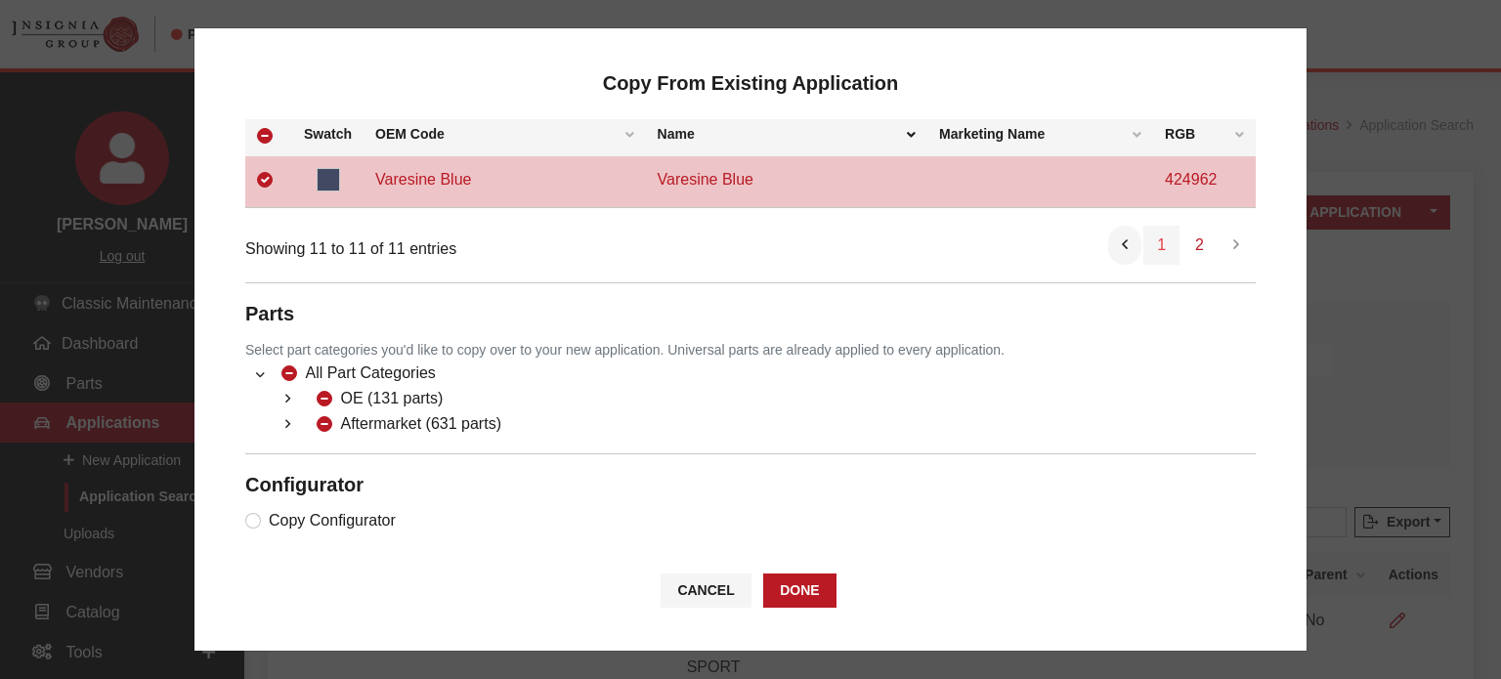
click at [1153, 238] on link "1" at bounding box center [1162, 245] width 36 height 39
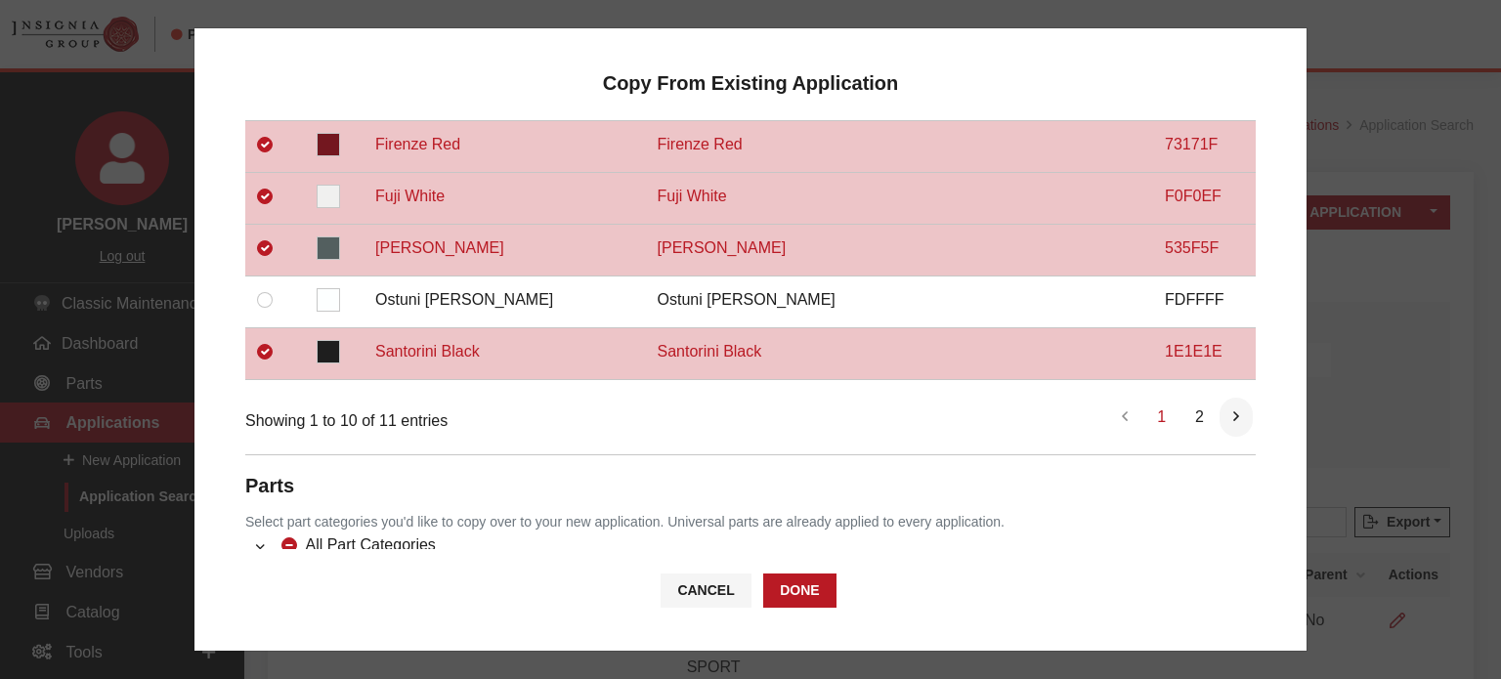
scroll to position [627, 0]
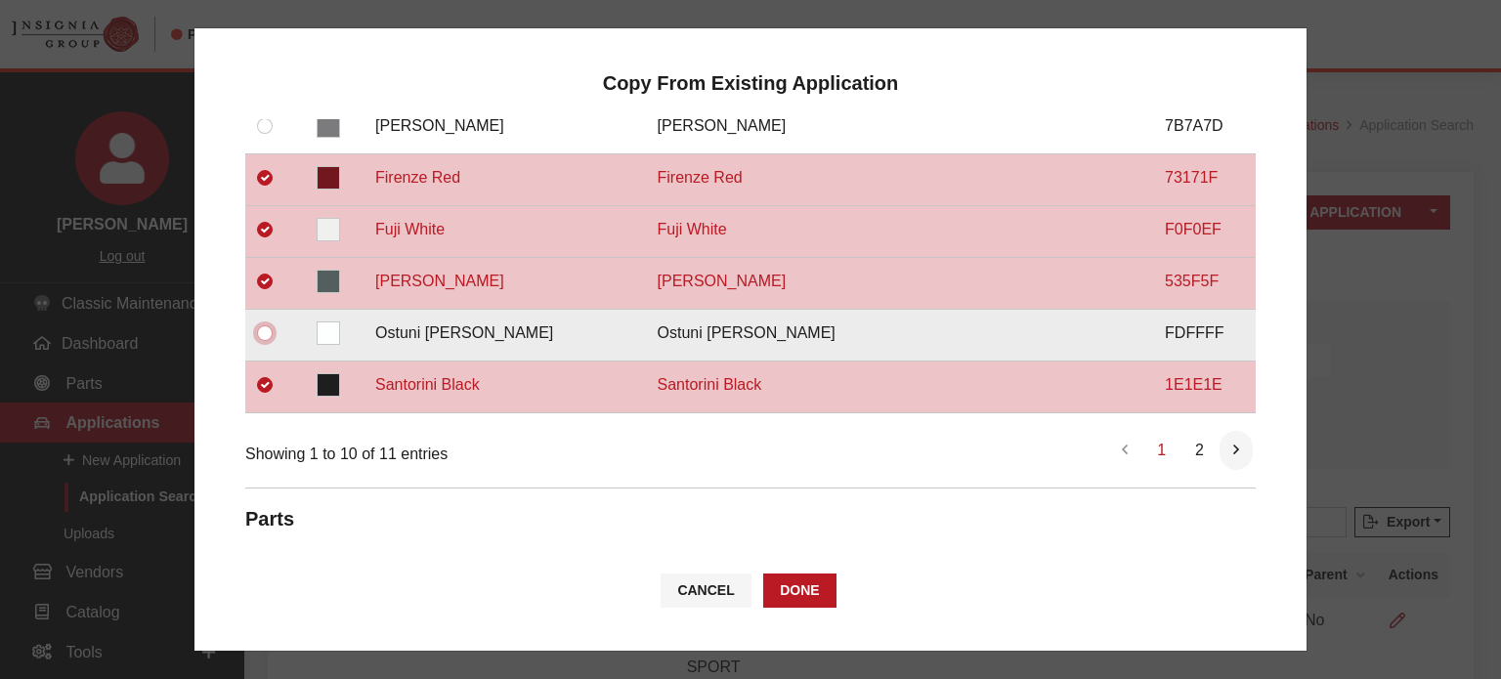
click at [268, 325] on input "checkbox" at bounding box center [265, 333] width 16 height 16
checkbox input "true"
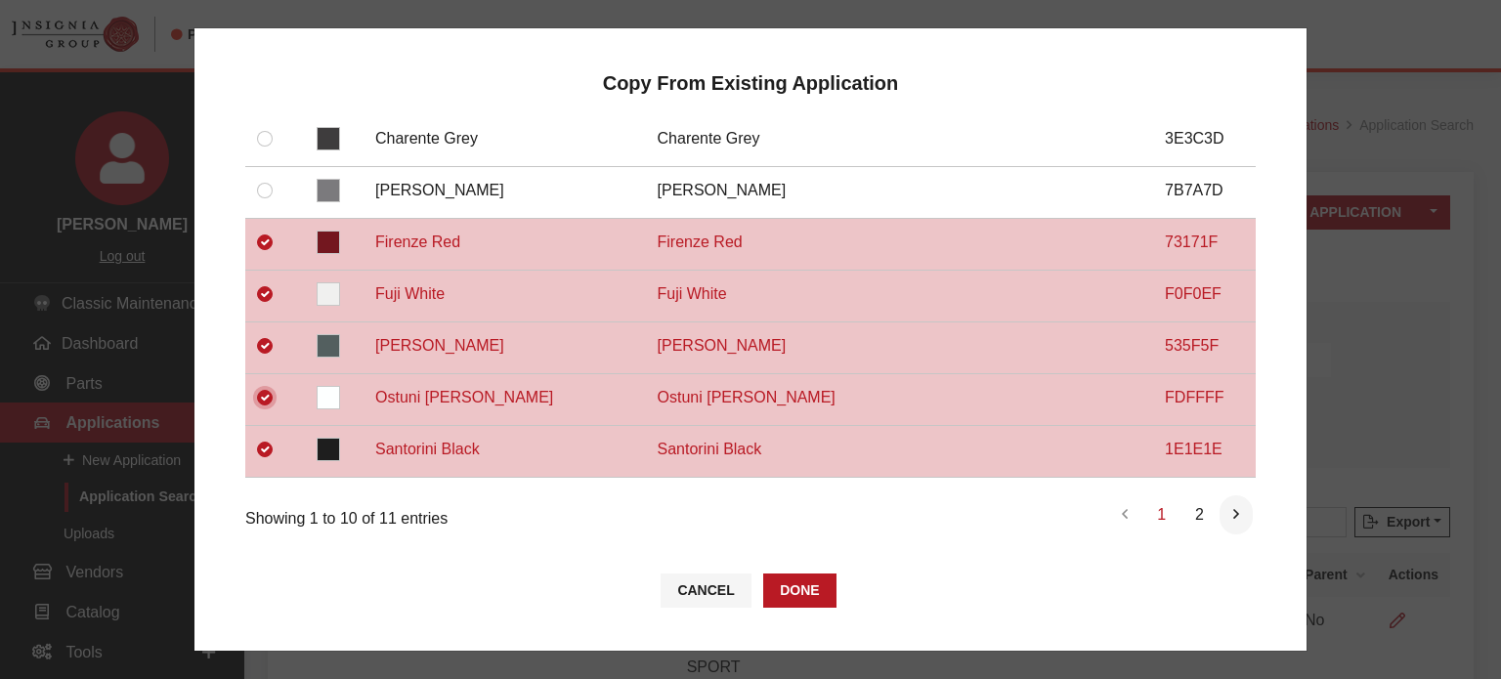
scroll to position [432, 0]
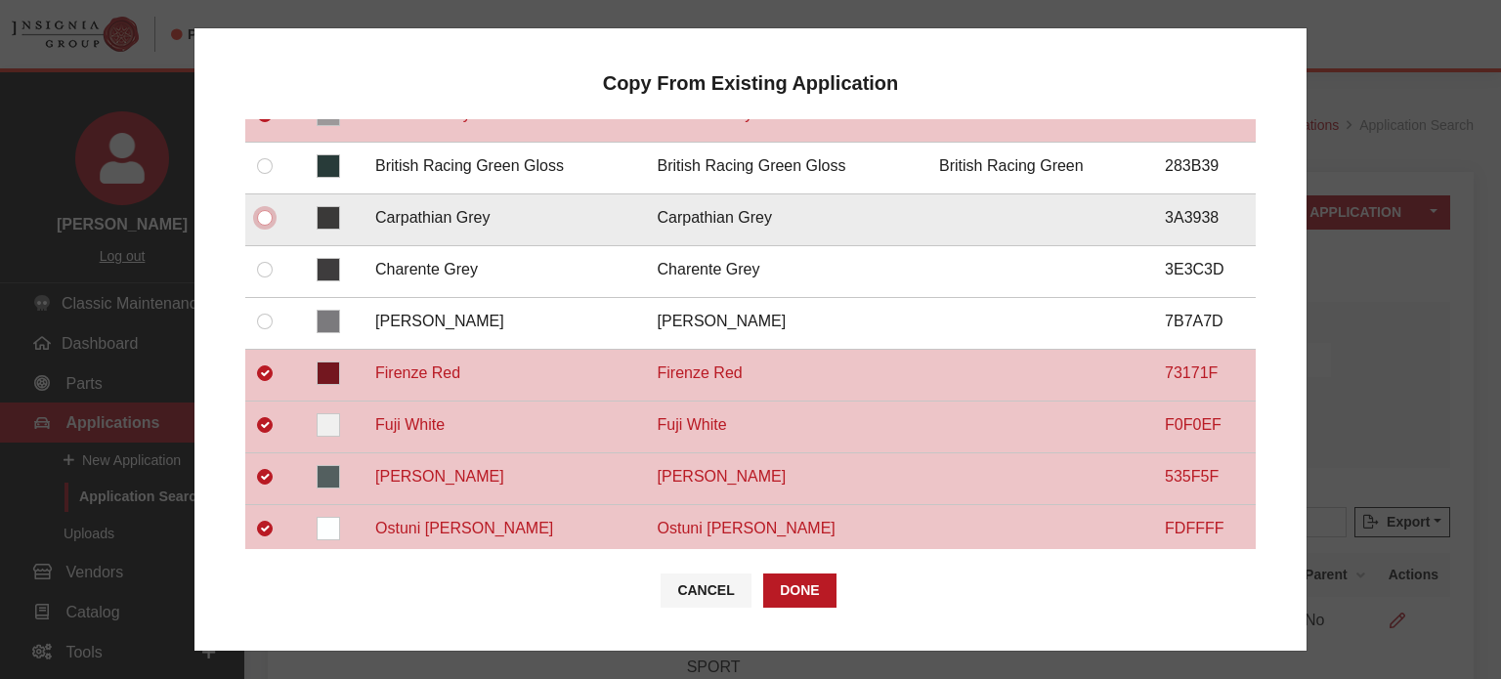
click at [267, 211] on input "checkbox" at bounding box center [265, 218] width 16 height 16
checkbox input "true"
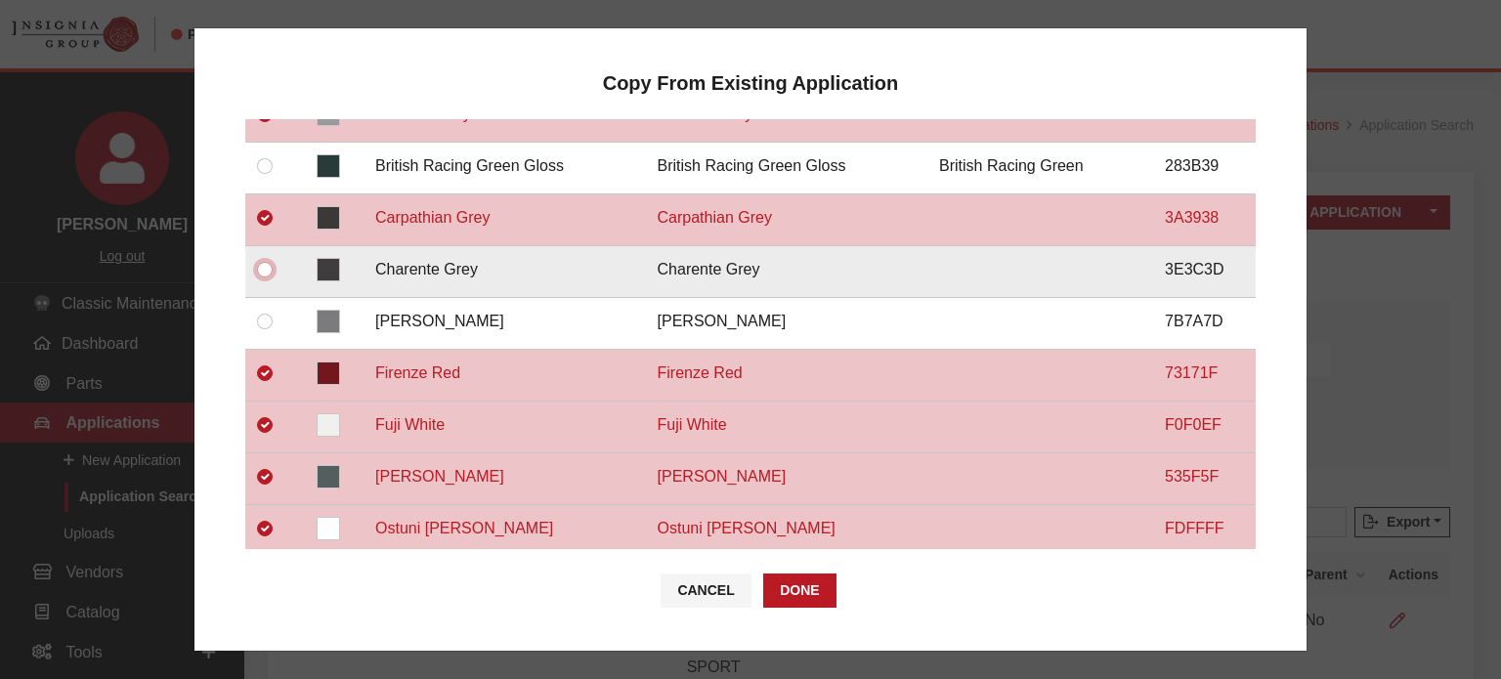
click at [266, 269] on input "checkbox" at bounding box center [265, 270] width 16 height 16
checkbox input "true"
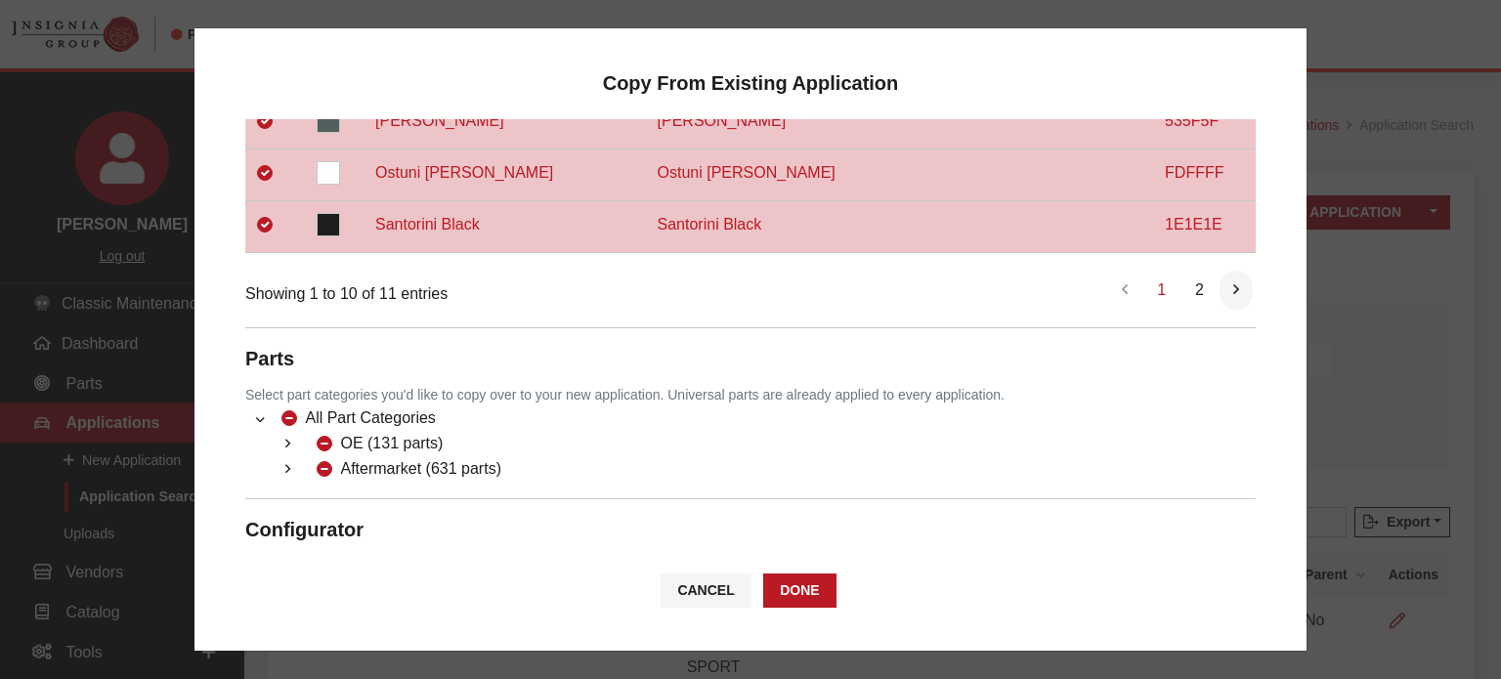
scroll to position [819, 0]
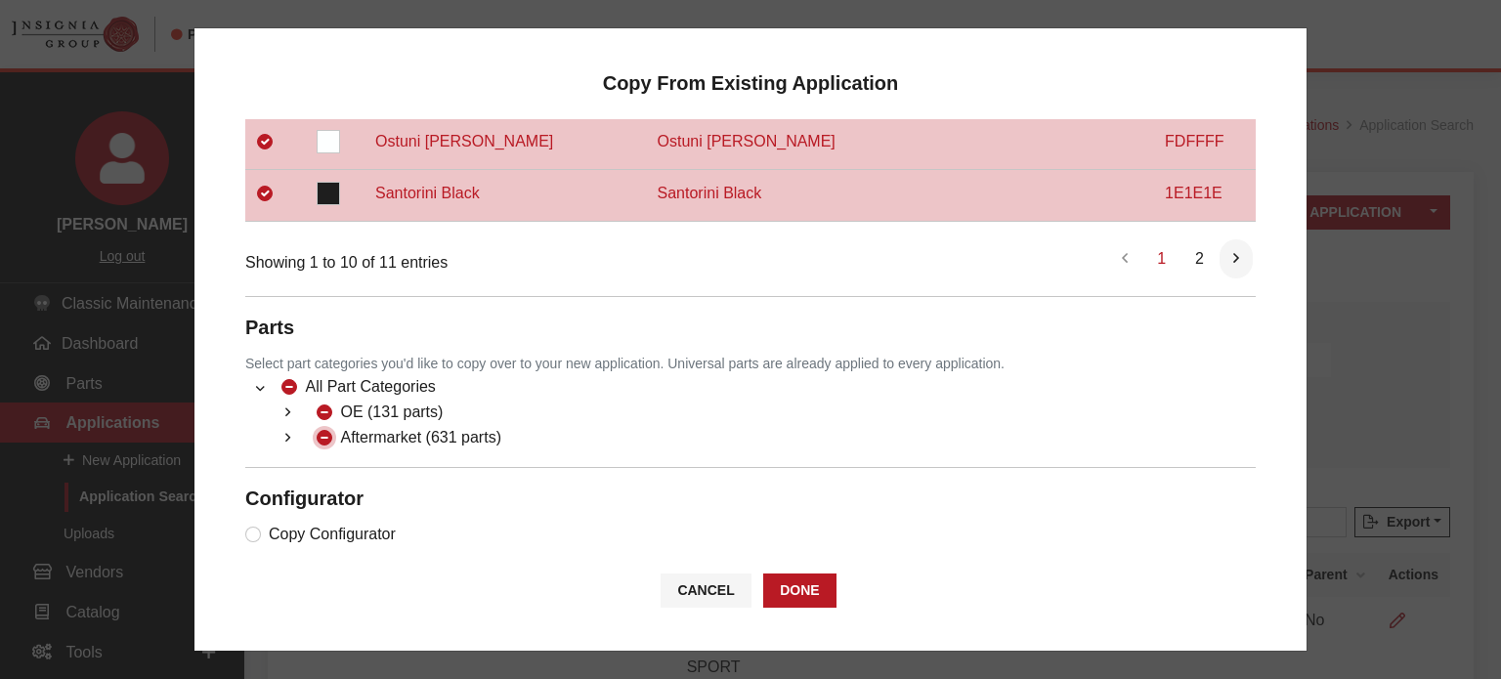
click at [323, 430] on input "Aftermarket (631 parts)" at bounding box center [325, 438] width 16 height 16
checkbox input "true"
click at [323, 430] on input "Aftermarket (631 parts)" at bounding box center [325, 438] width 16 height 16
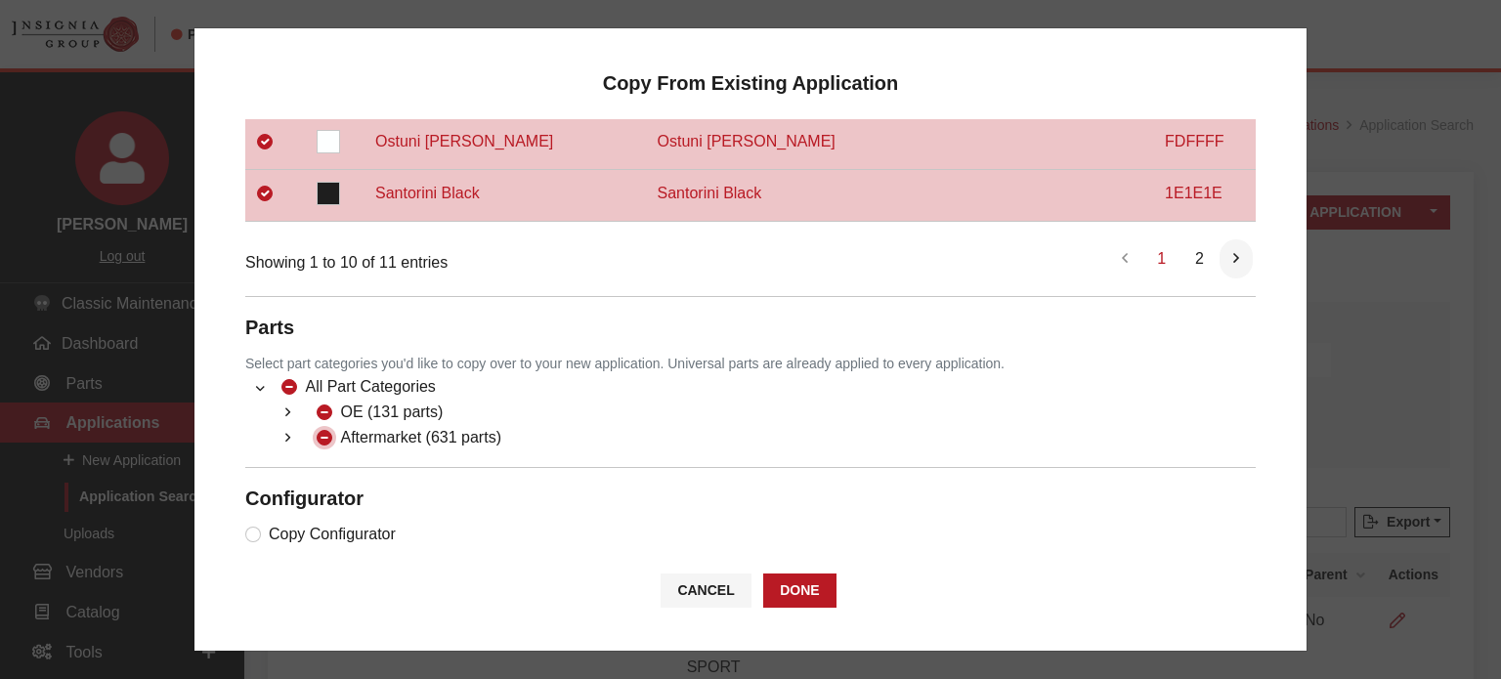
checkbox input "false"
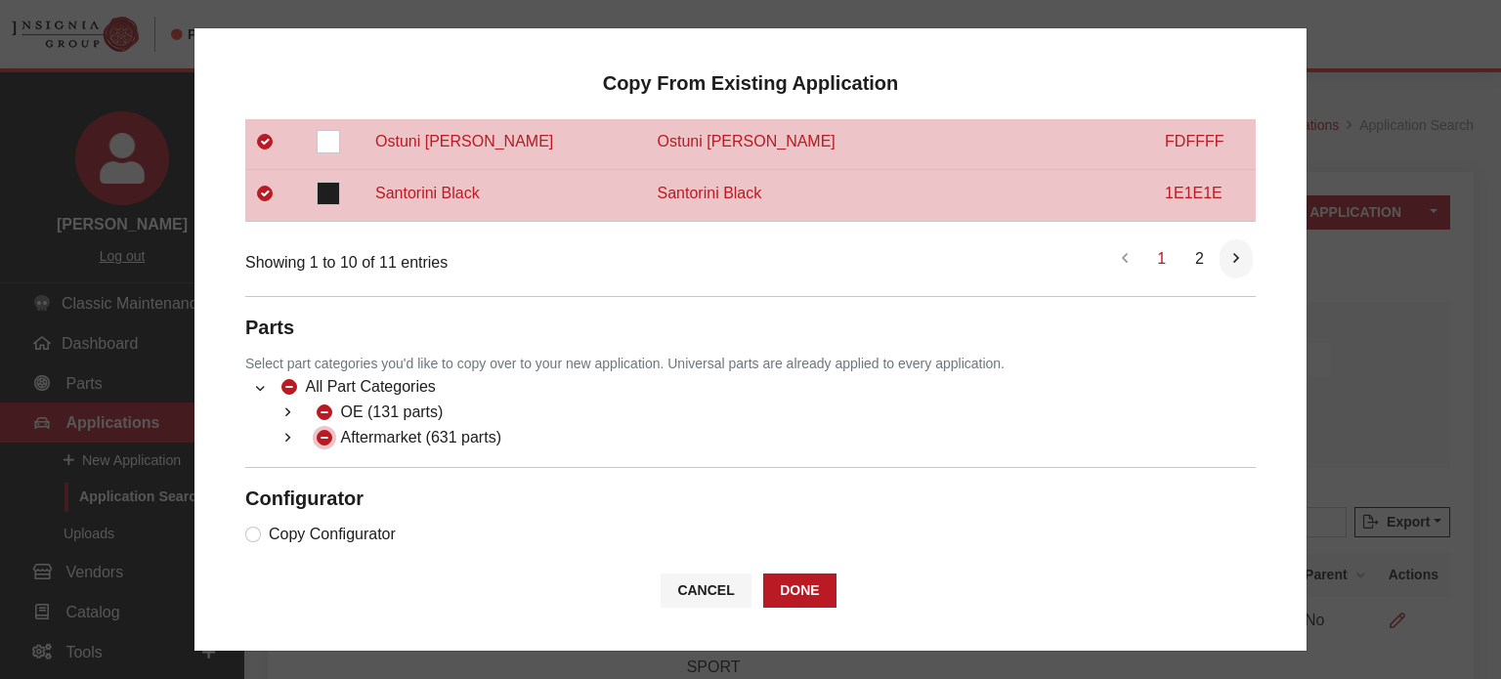
checkbox input "false"
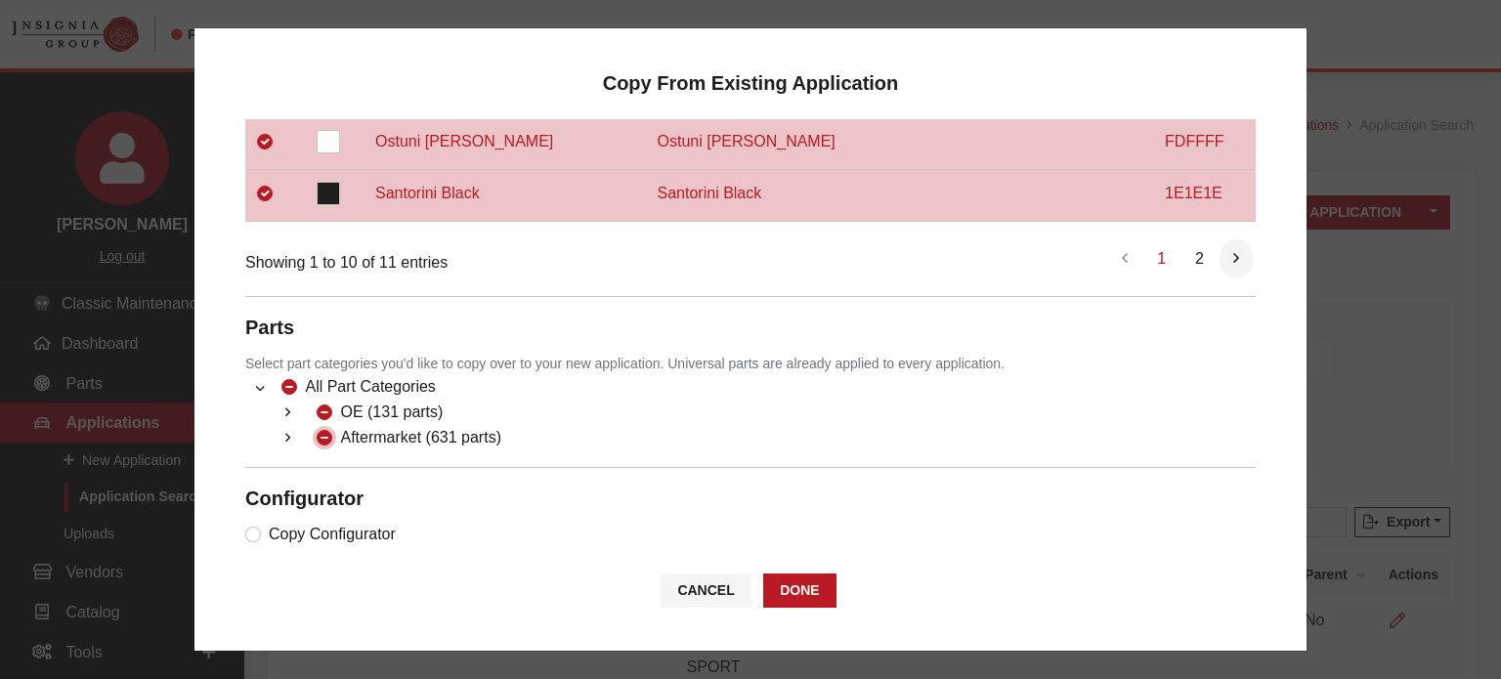
checkbox input "false"
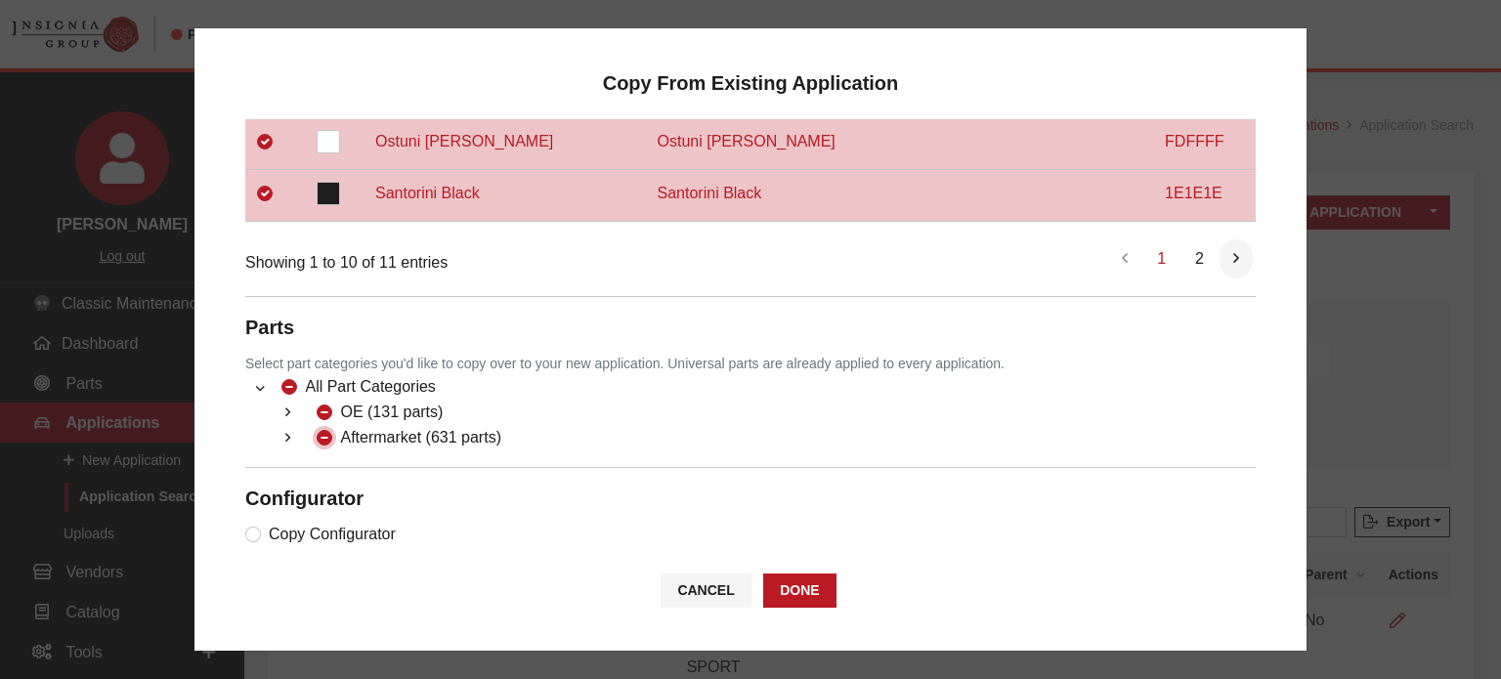
checkbox input "false"
click at [266, 427] on ul "OE (131 parts) Land Rover (112 parts) (10) Land Rover Accessories (109 parts) (…" at bounding box center [750, 426] width 1011 height 51
drag, startPoint x: 268, startPoint y: 427, endPoint x: 281, endPoint y: 427, distance: 12.7
click at [269, 427] on button "button" at bounding box center [288, 438] width 38 height 22
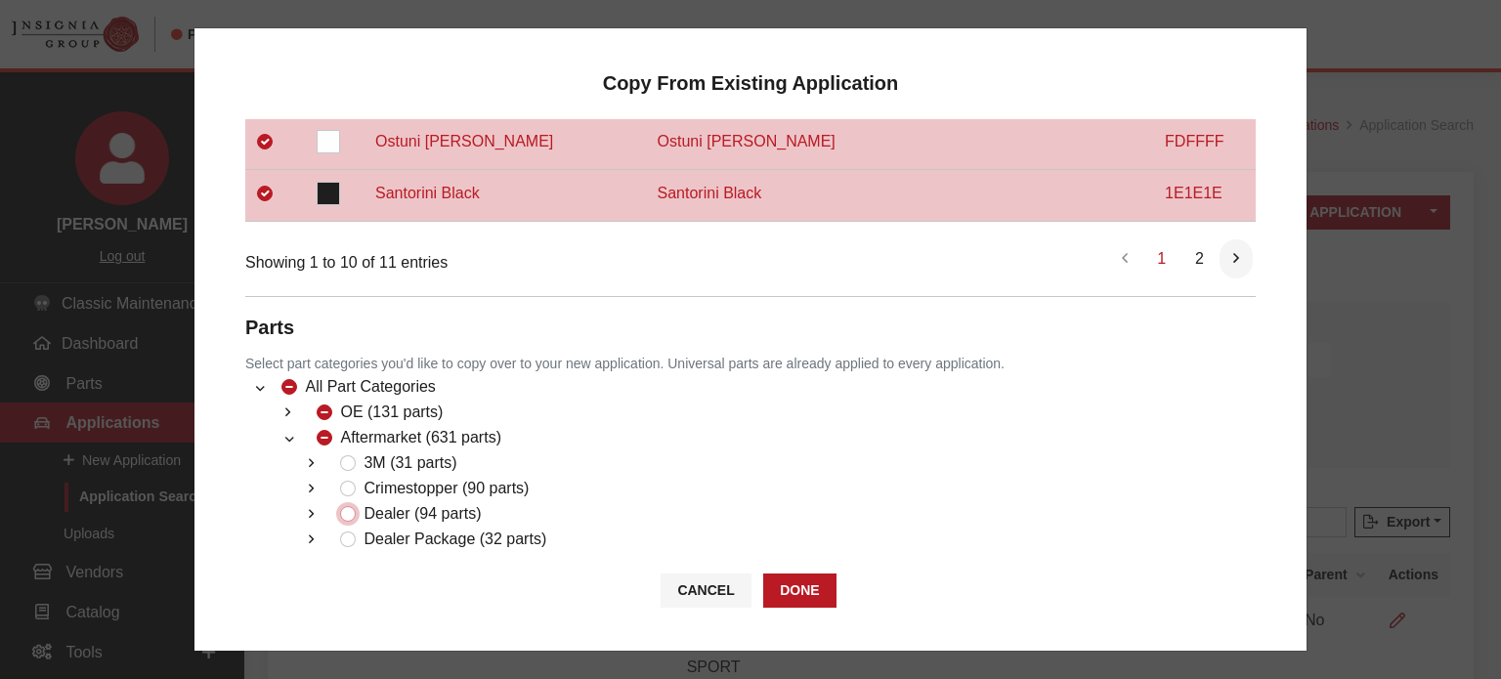
click at [353, 506] on input "Dealer (94 parts)" at bounding box center [348, 514] width 16 height 16
checkbox input "true"
drag, startPoint x: 361, startPoint y: 503, endPoint x: 348, endPoint y: 523, distance: 23.3
click at [361, 503] on div "Dealer (94 parts)" at bounding box center [407, 513] width 147 height 23
click at [348, 532] on input "Dealer Package (32 parts)" at bounding box center [348, 540] width 16 height 16
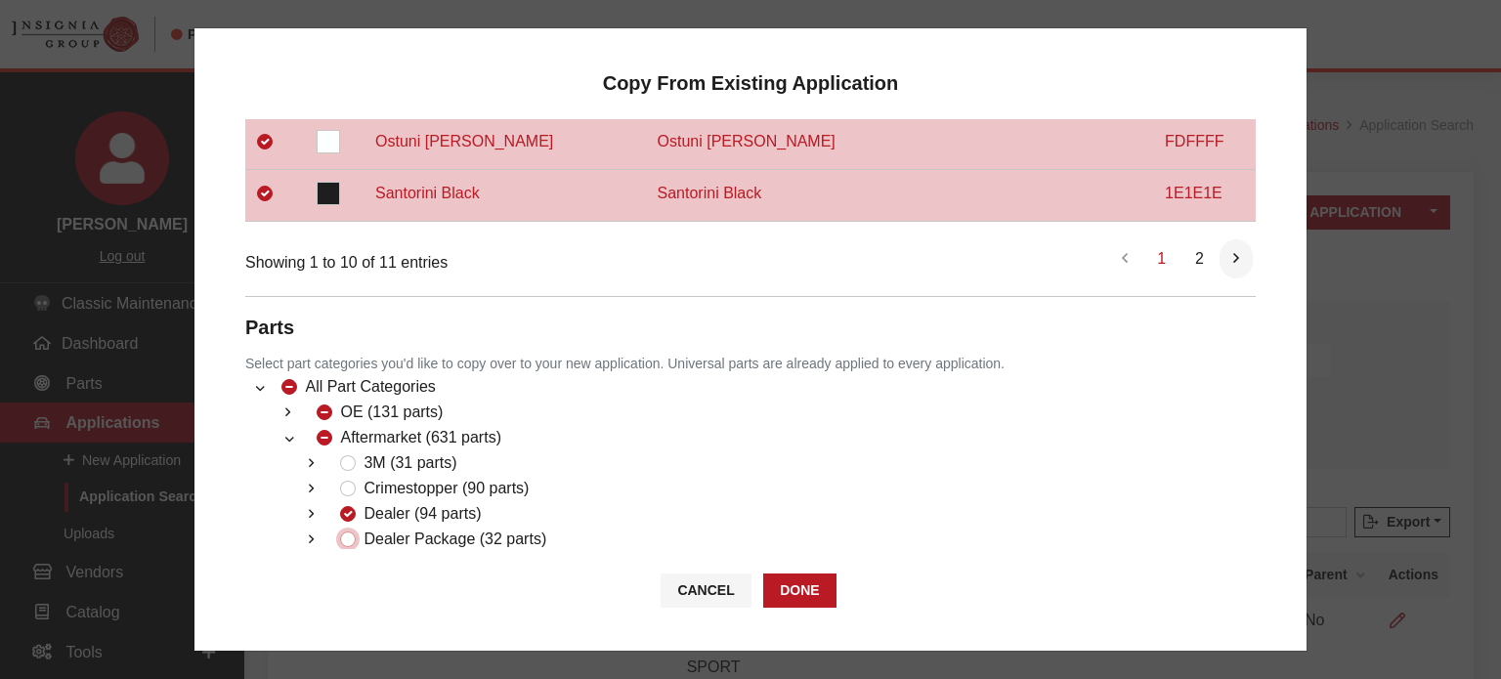
checkbox input "true"
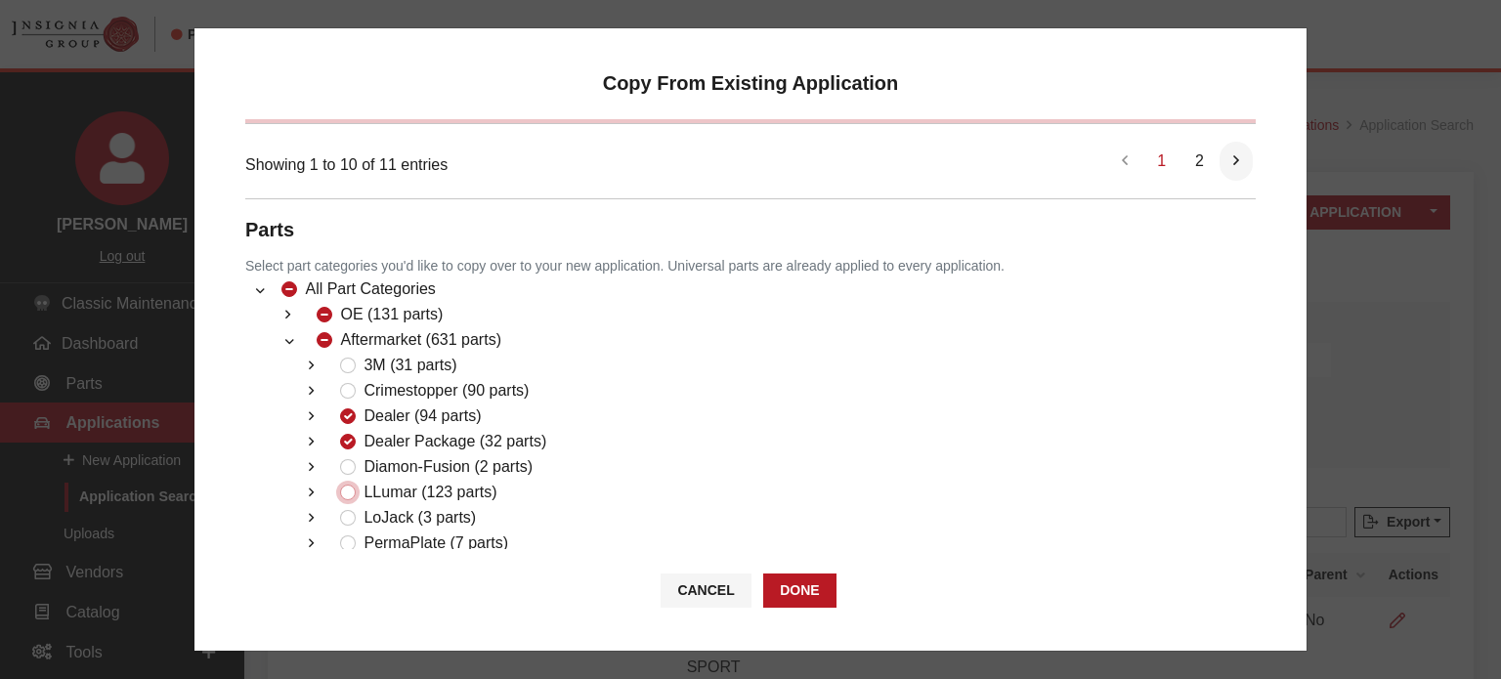
click at [348, 485] on input "LLumar (123 parts)" at bounding box center [348, 493] width 16 height 16
checkbox input "true"
click at [811, 595] on button "Done" at bounding box center [799, 591] width 72 height 34
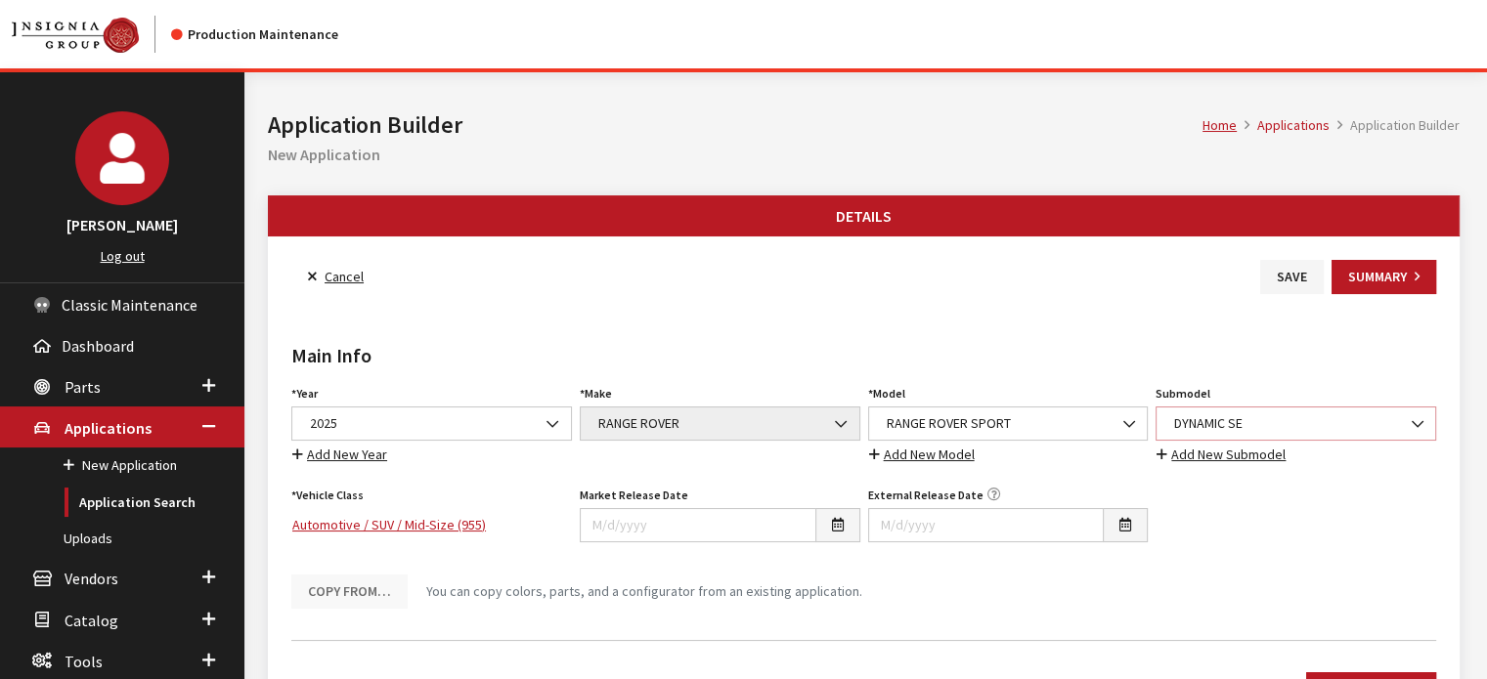
click at [1253, 428] on span "DYNAMIC SE" at bounding box center [1295, 423] width 255 height 21
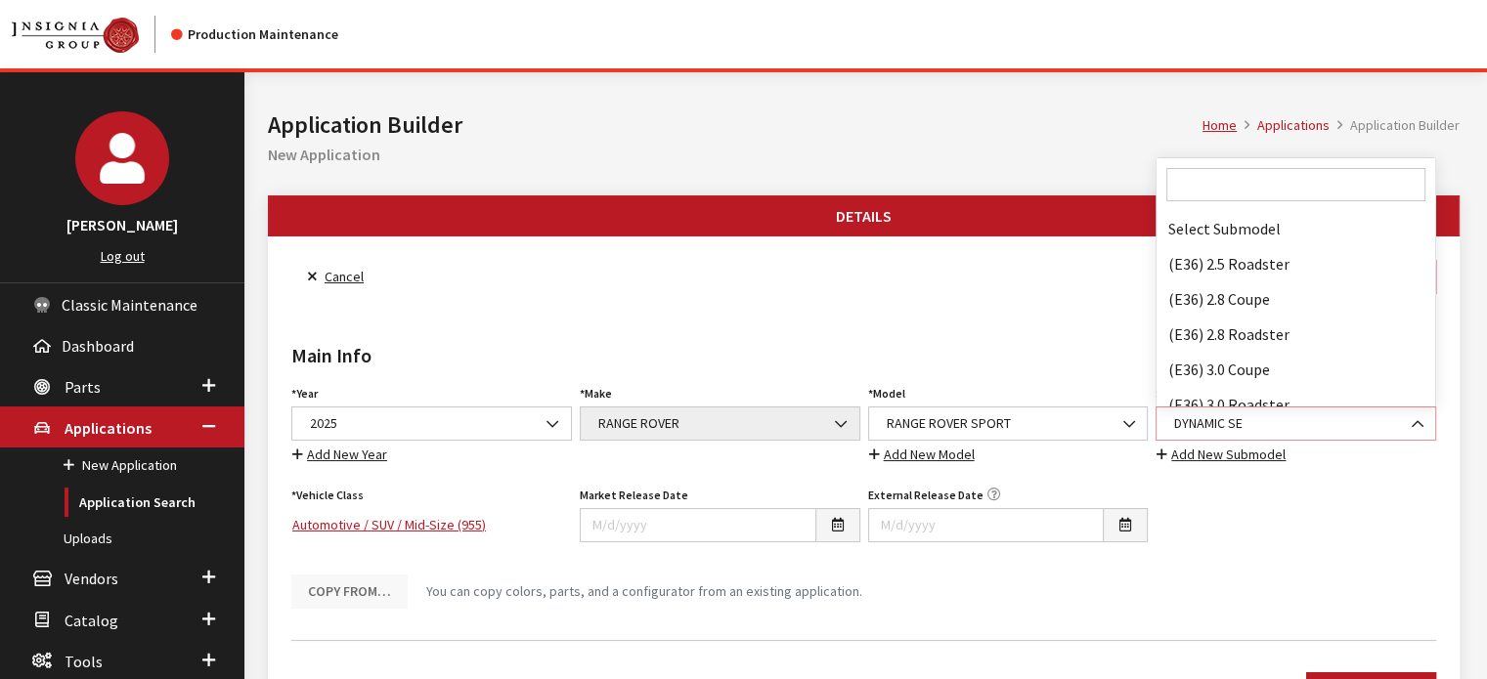
scroll to position [67755, 0]
drag, startPoint x: 778, startPoint y: 120, endPoint x: 715, endPoint y: 105, distance: 64.5
click at [774, 113] on h1 "Application Builder" at bounding box center [735, 125] width 934 height 35
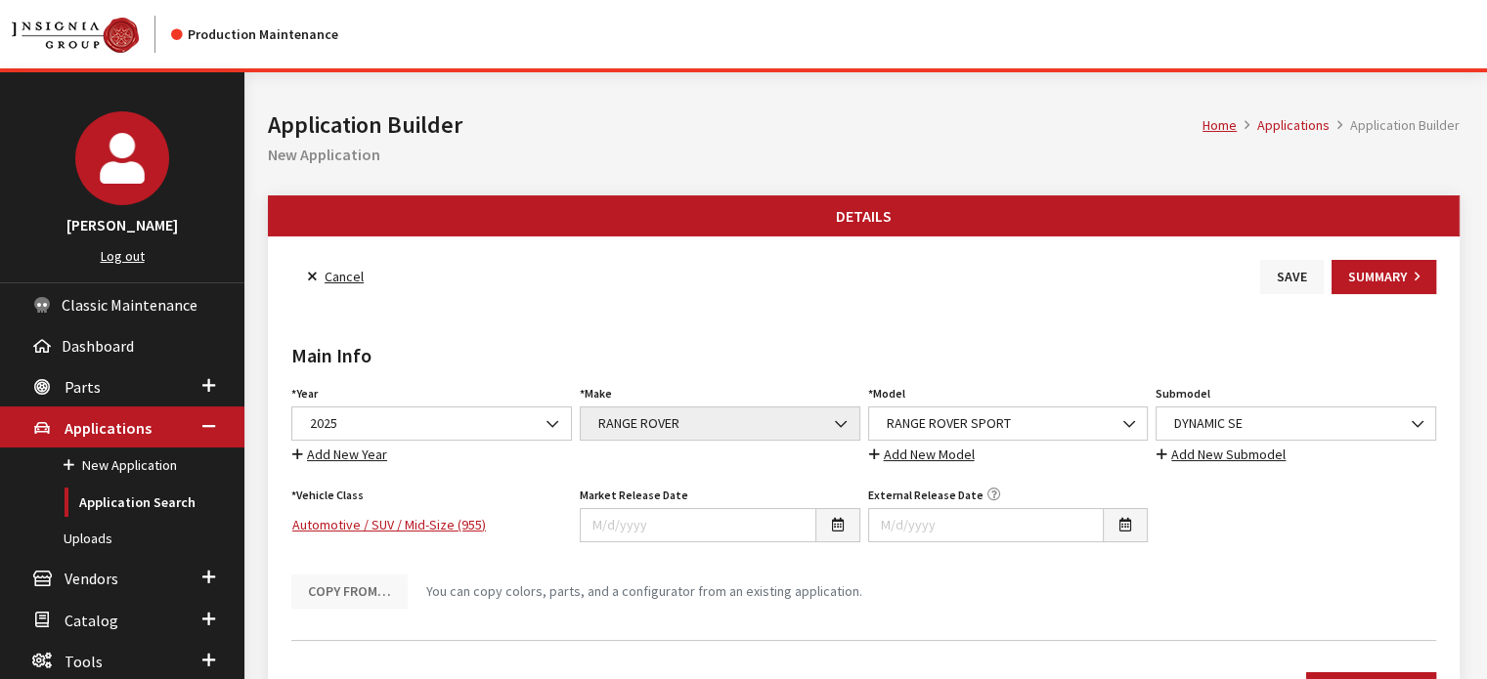
click at [1305, 265] on button "Save" at bounding box center [1292, 277] width 64 height 34
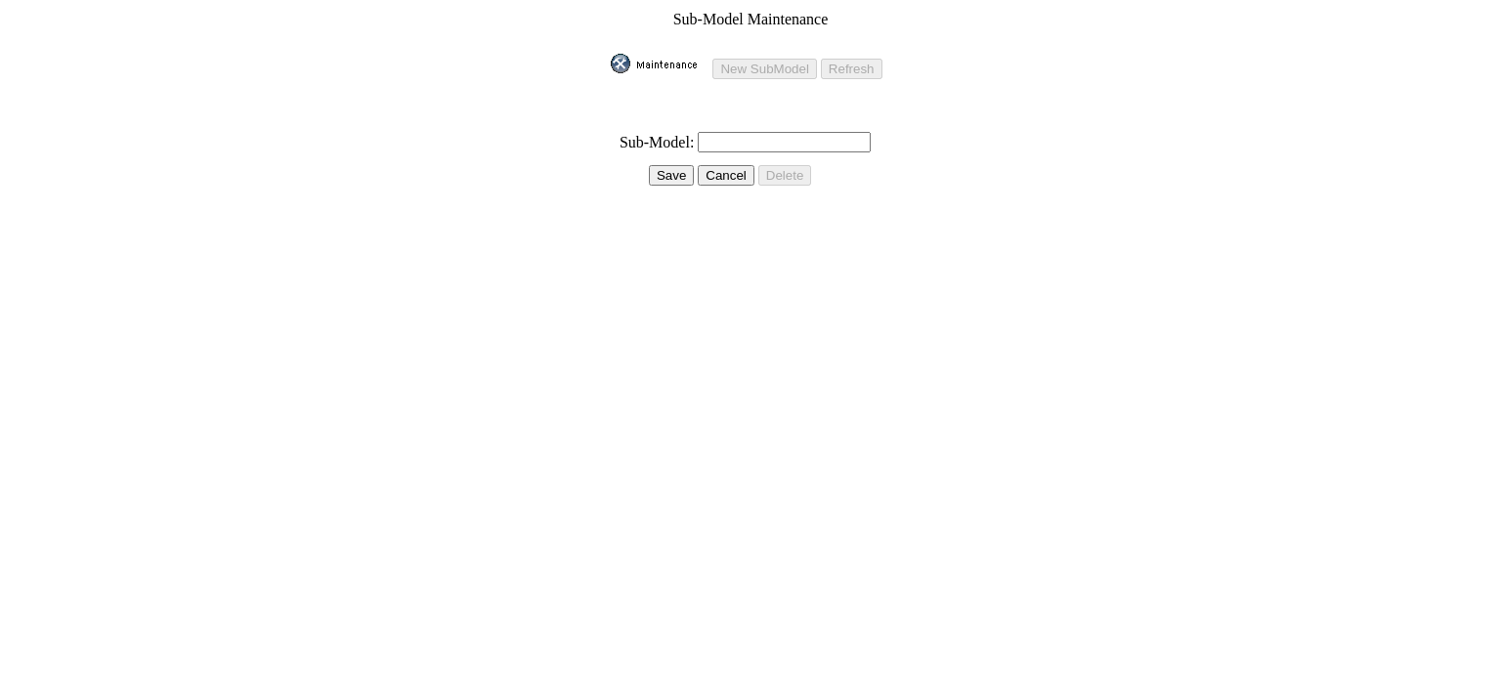
click at [755, 132] on input "text" at bounding box center [784, 142] width 173 height 21
type input "Dynamic SE P400"
click at [685, 168] on input "Save" at bounding box center [671, 175] width 45 height 21
click at [684, 165] on input "Save" at bounding box center [671, 175] width 45 height 21
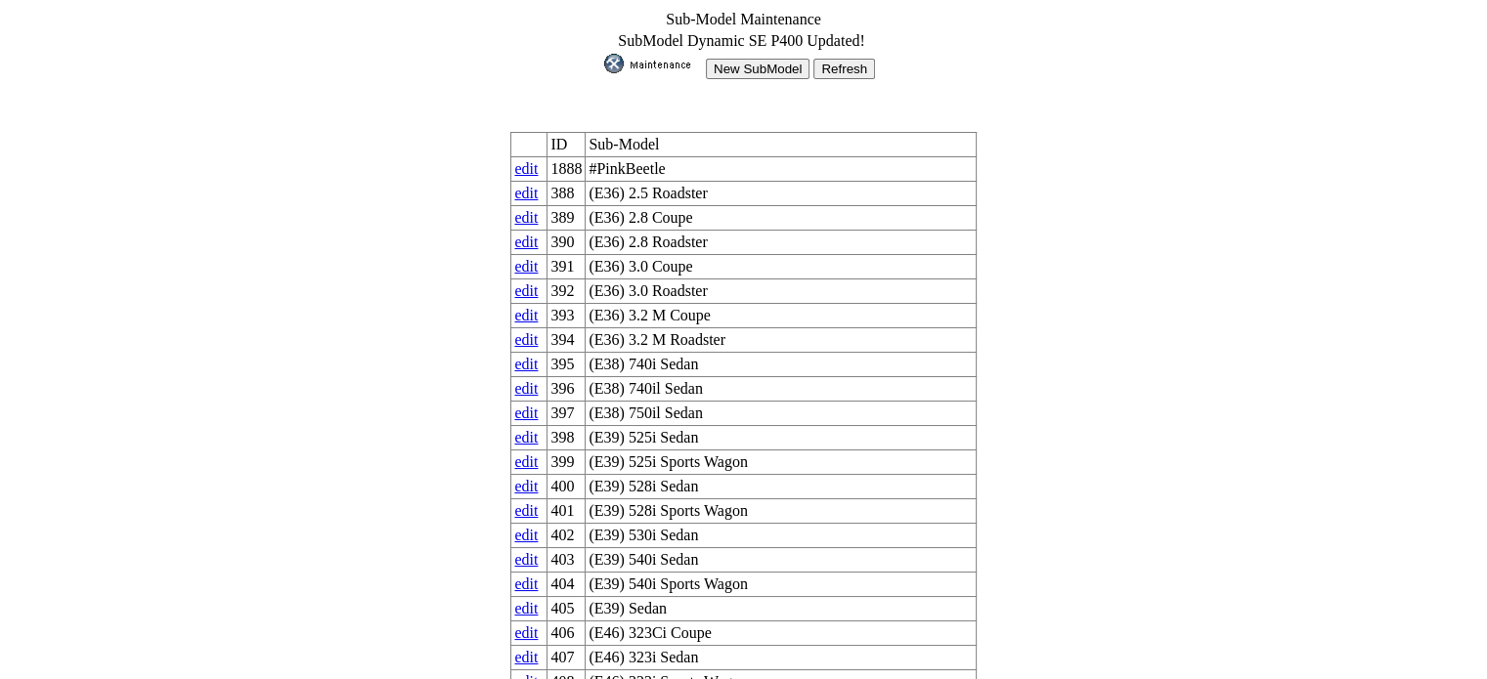
click at [771, 63] on input "New SubModel" at bounding box center [758, 69] width 104 height 21
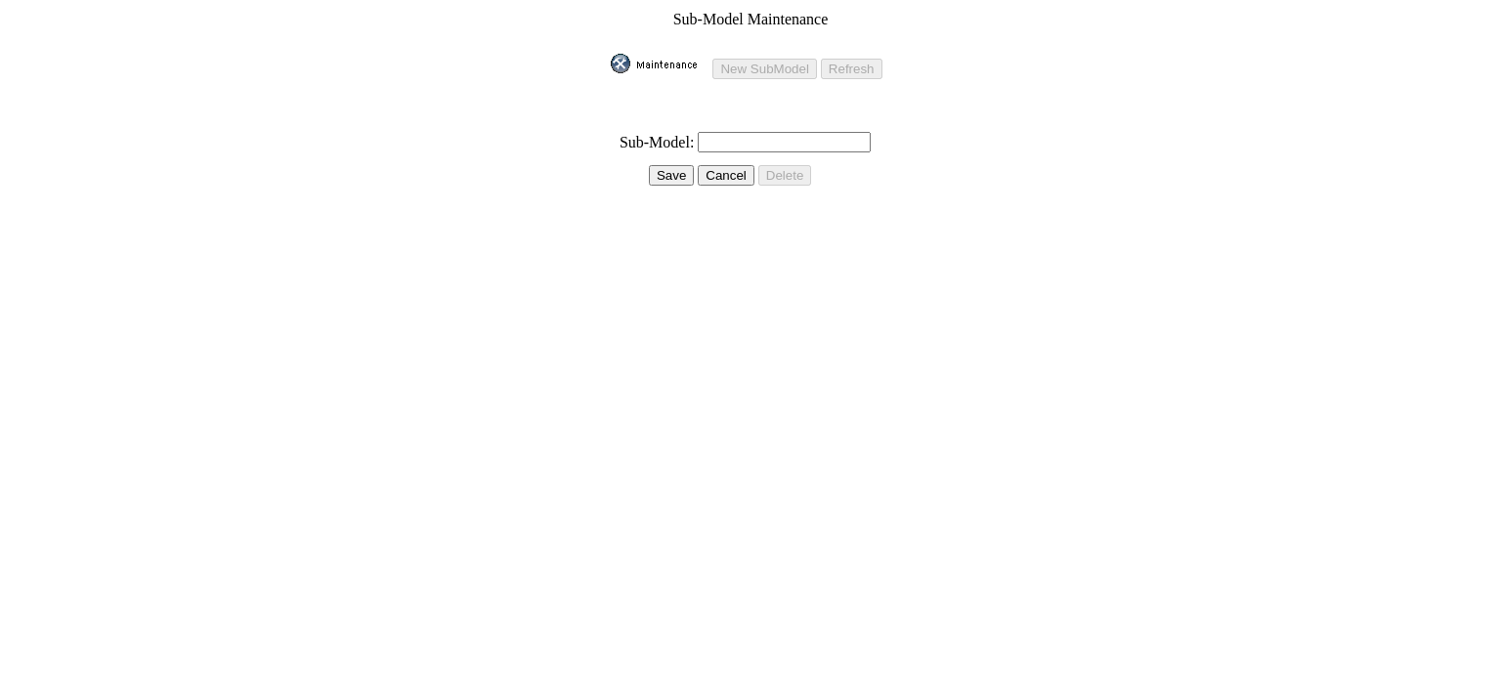
click at [705, 139] on input "text" at bounding box center [784, 142] width 173 height 21
type input "Dynamic SE P460e PHEV"
click at [680, 165] on input "Save" at bounding box center [671, 175] width 45 height 21
click at [664, 170] on input "Save" at bounding box center [667, 175] width 45 height 21
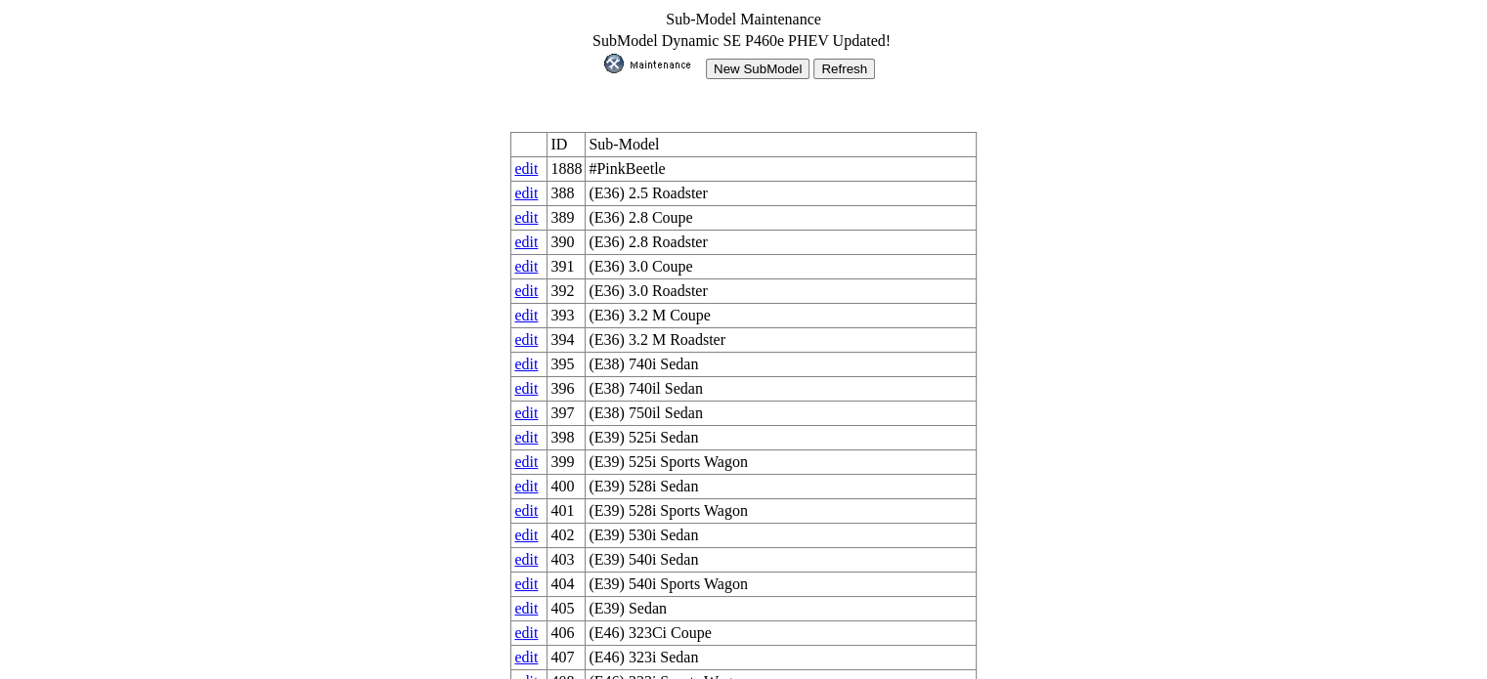
click at [789, 61] on input "New SubModel" at bounding box center [758, 69] width 104 height 21
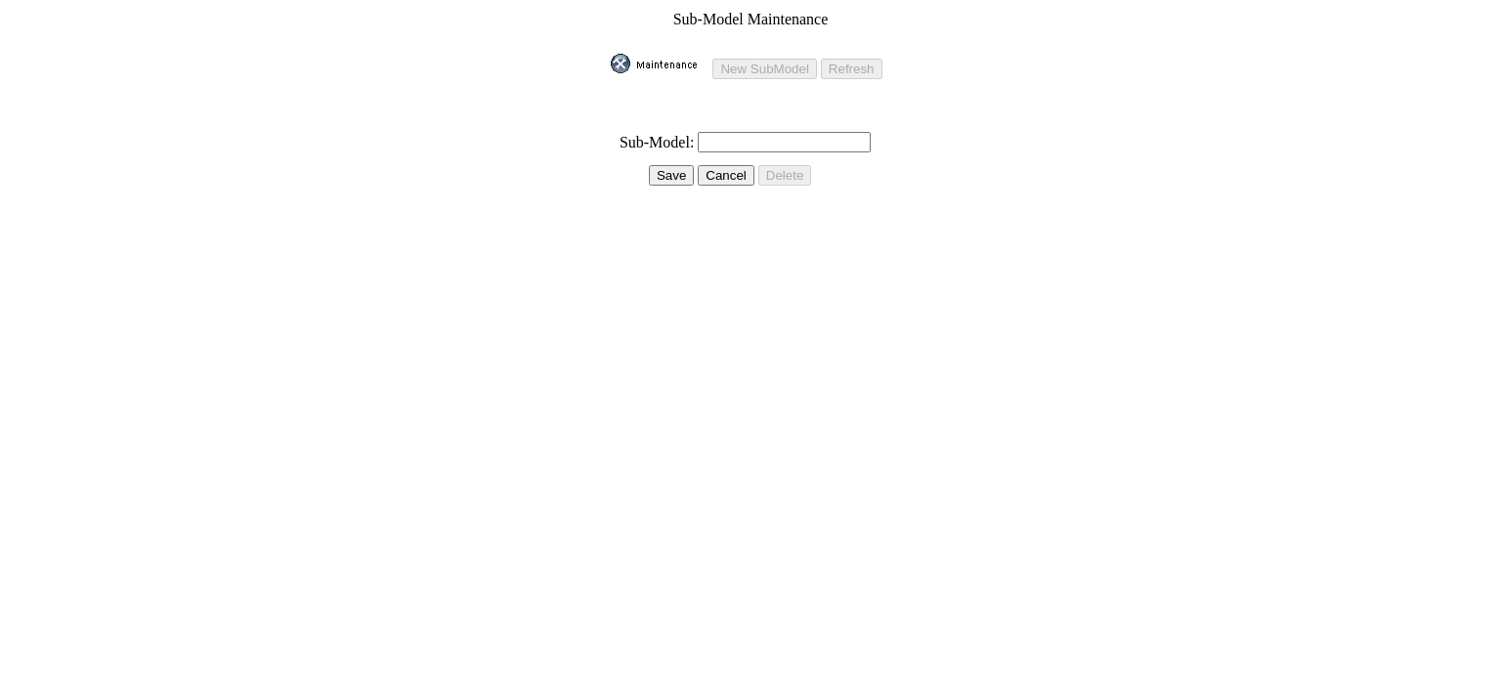
click at [766, 136] on input "text" at bounding box center [784, 142] width 173 height 21
type input "Dynamic SE P530"
click at [668, 166] on input "Save" at bounding box center [671, 175] width 45 height 21
click at [682, 168] on input "Save" at bounding box center [671, 175] width 45 height 21
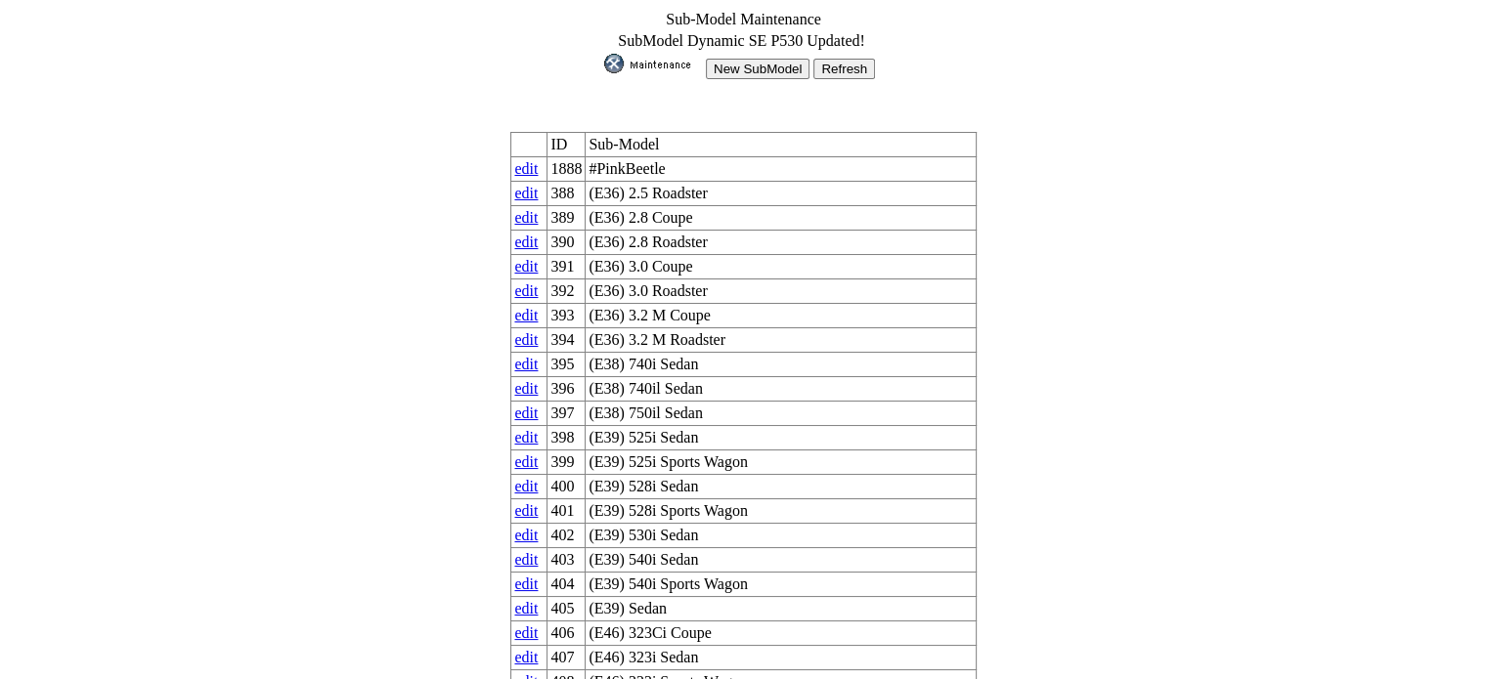
click at [777, 62] on input "New SubModel" at bounding box center [758, 69] width 104 height 21
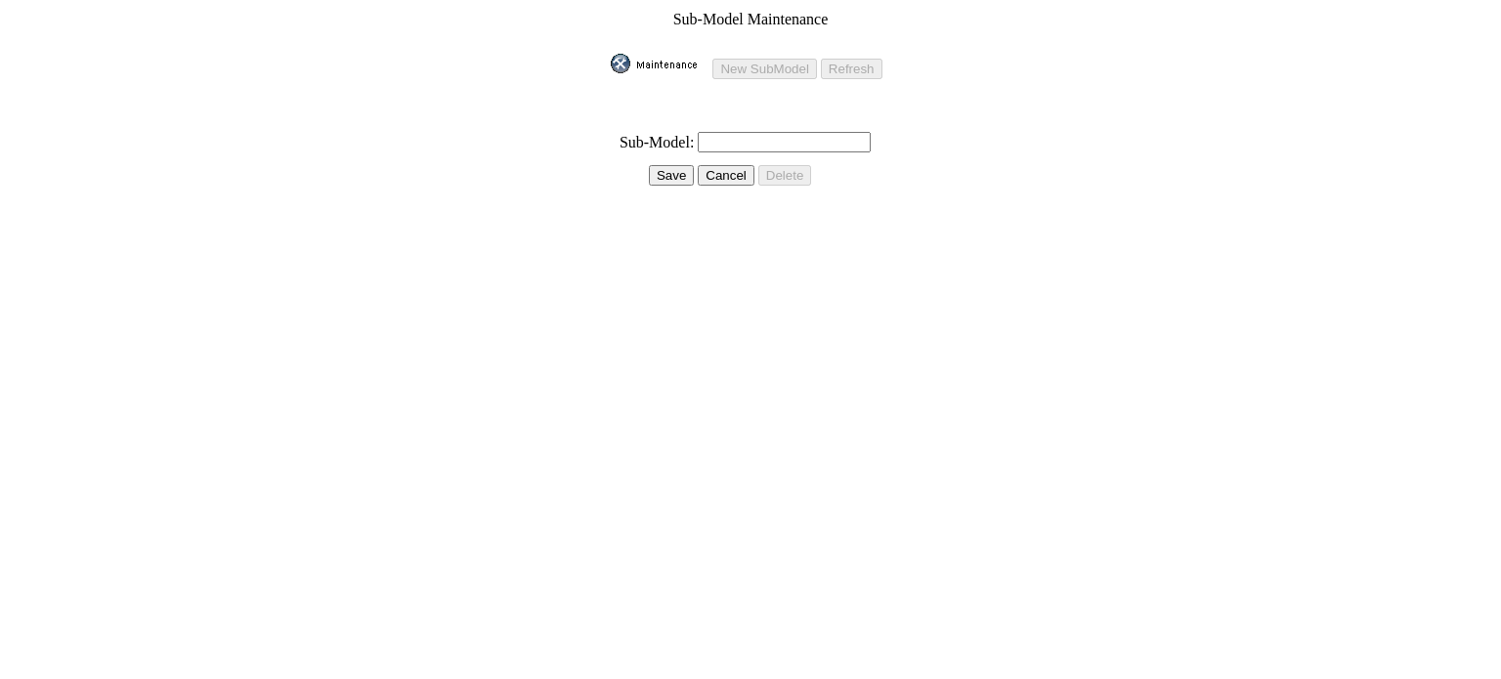
click at [781, 132] on input "text" at bounding box center [784, 142] width 173 height 21
type input "Autobiography P530"
click at [681, 171] on input "Save" at bounding box center [671, 175] width 45 height 21
click at [663, 165] on input "Save" at bounding box center [671, 175] width 45 height 21
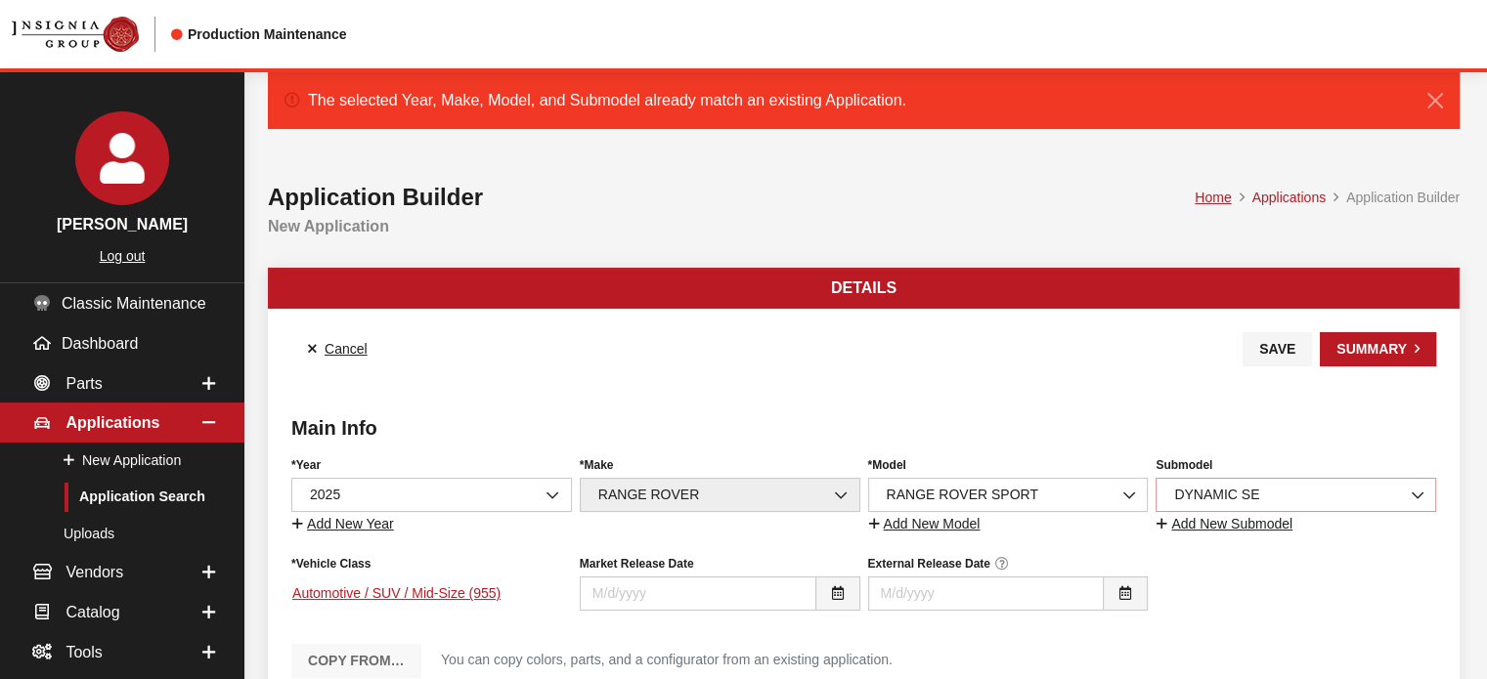
click at [1276, 496] on span "DYNAMIC SE" at bounding box center [1295, 495] width 255 height 21
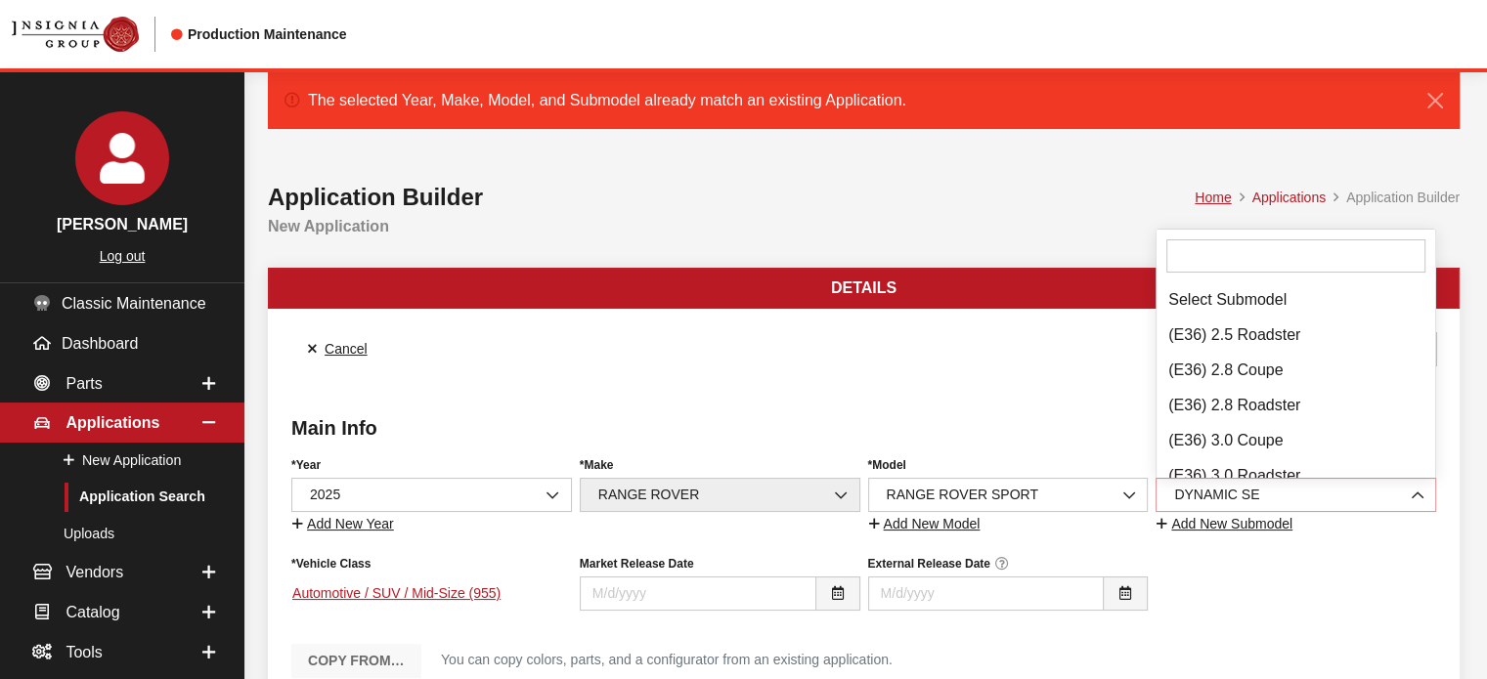
scroll to position [67755, 0]
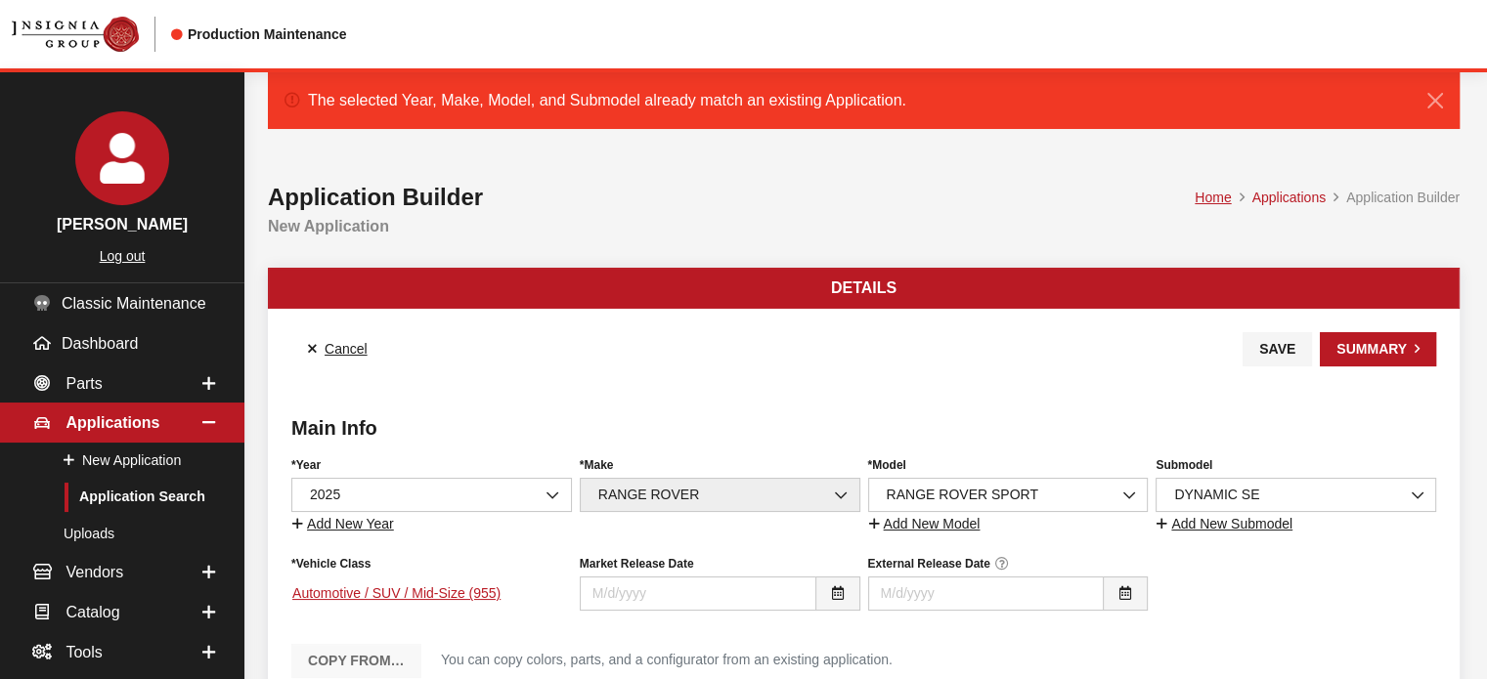
drag, startPoint x: 540, startPoint y: 528, endPoint x: 527, endPoint y: 496, distance: 34.7
click at [536, 521] on div "Year Select Year 2026 2025 2024 2023 2022 2021 2020 2019 2018 2017 2016 2015 20…" at bounding box center [431, 494] width 288 height 83
click at [526, 495] on span "2025" at bounding box center [431, 495] width 255 height 21
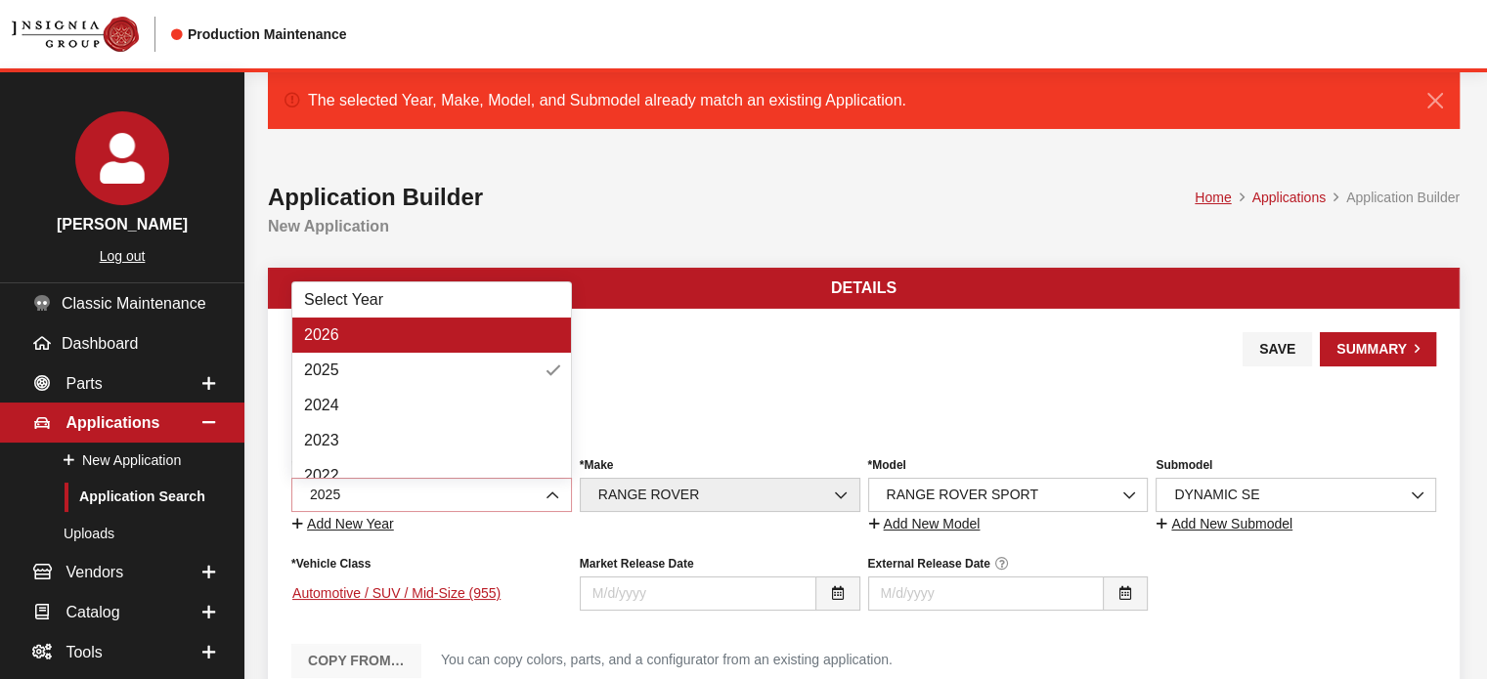
select select "44"
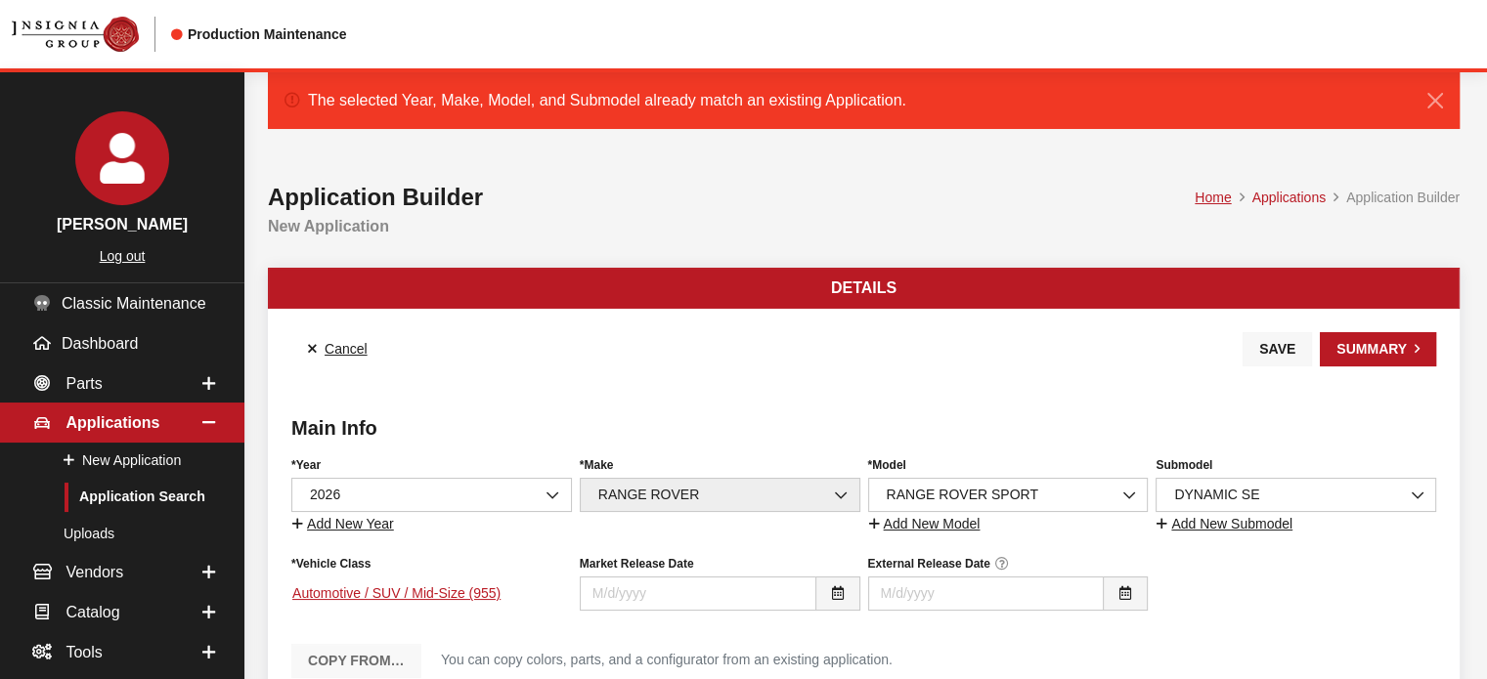
click at [1269, 347] on button "Save" at bounding box center [1276, 349] width 69 height 34
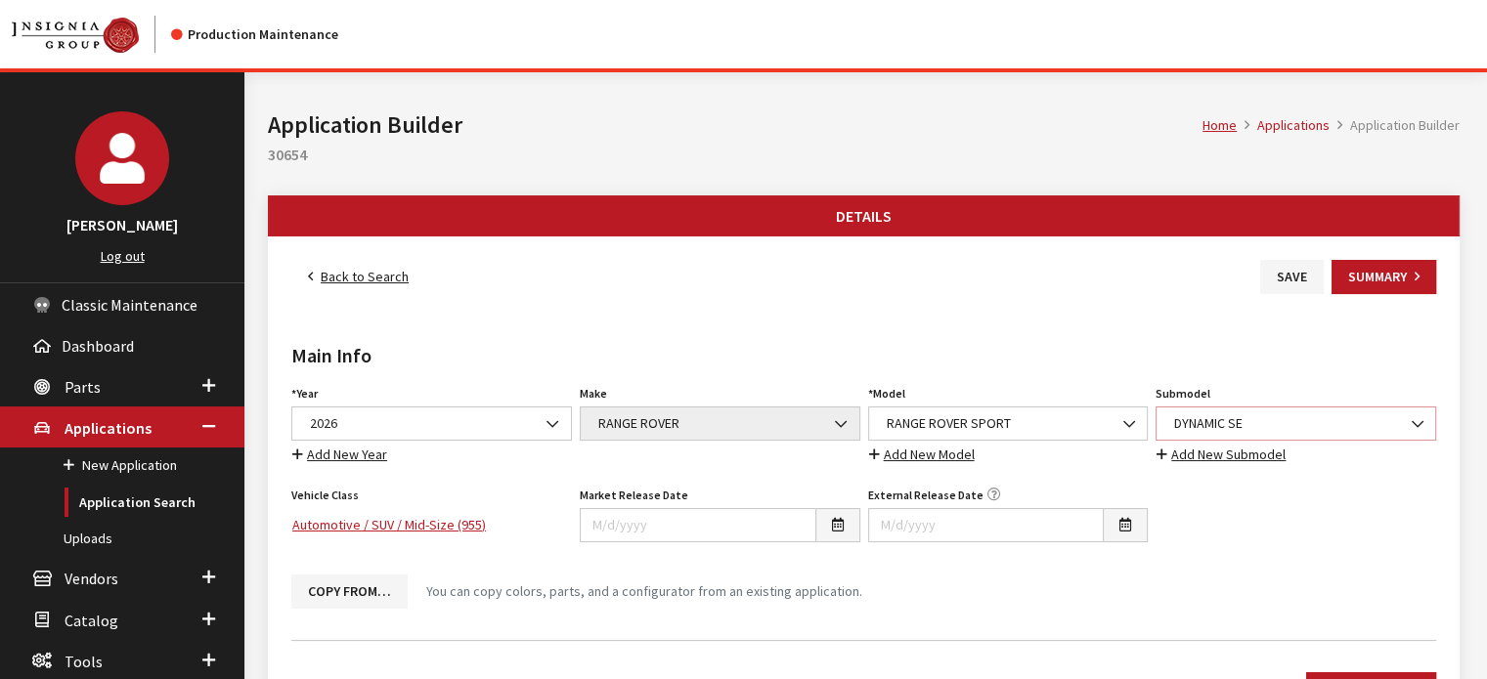
click at [1325, 409] on span "DYNAMIC SE" at bounding box center [1295, 424] width 281 height 34
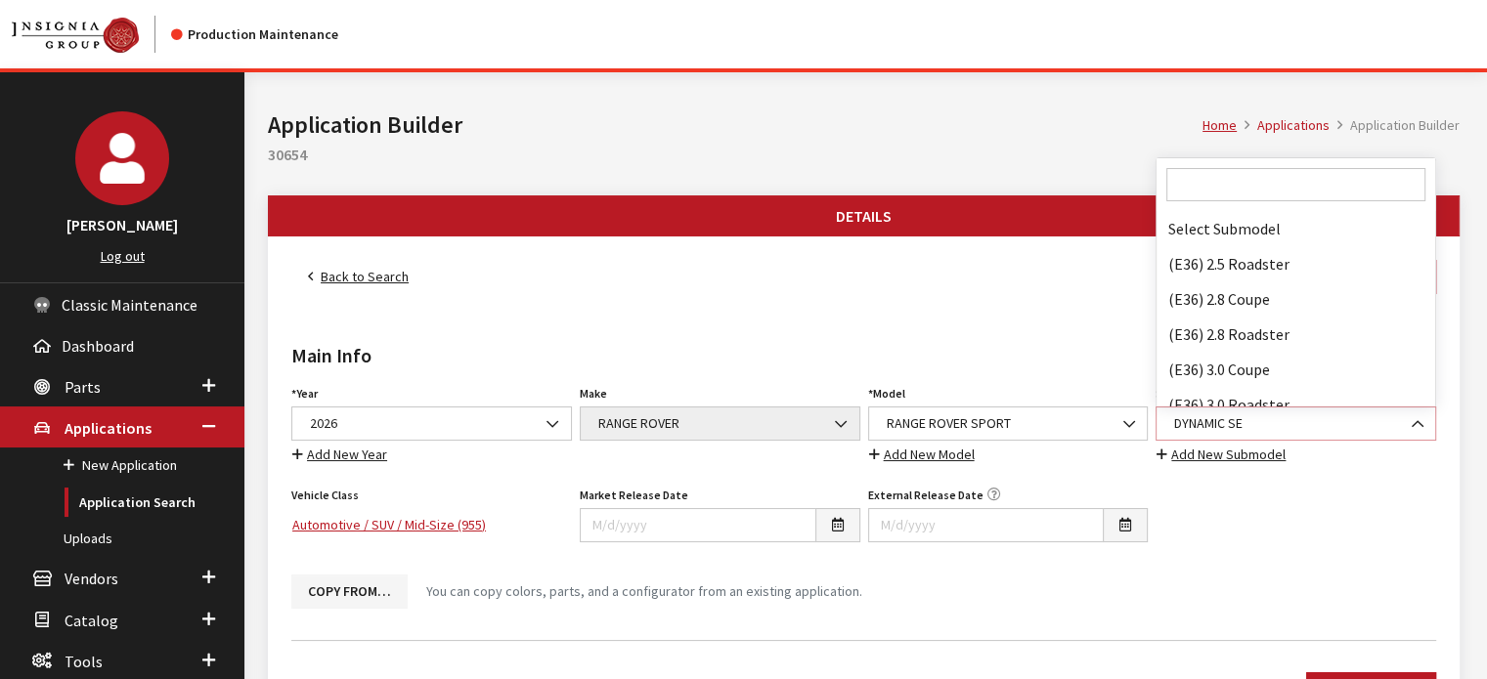
scroll to position [67790, 0]
click at [1309, 176] on input "Search" at bounding box center [1295, 184] width 259 height 33
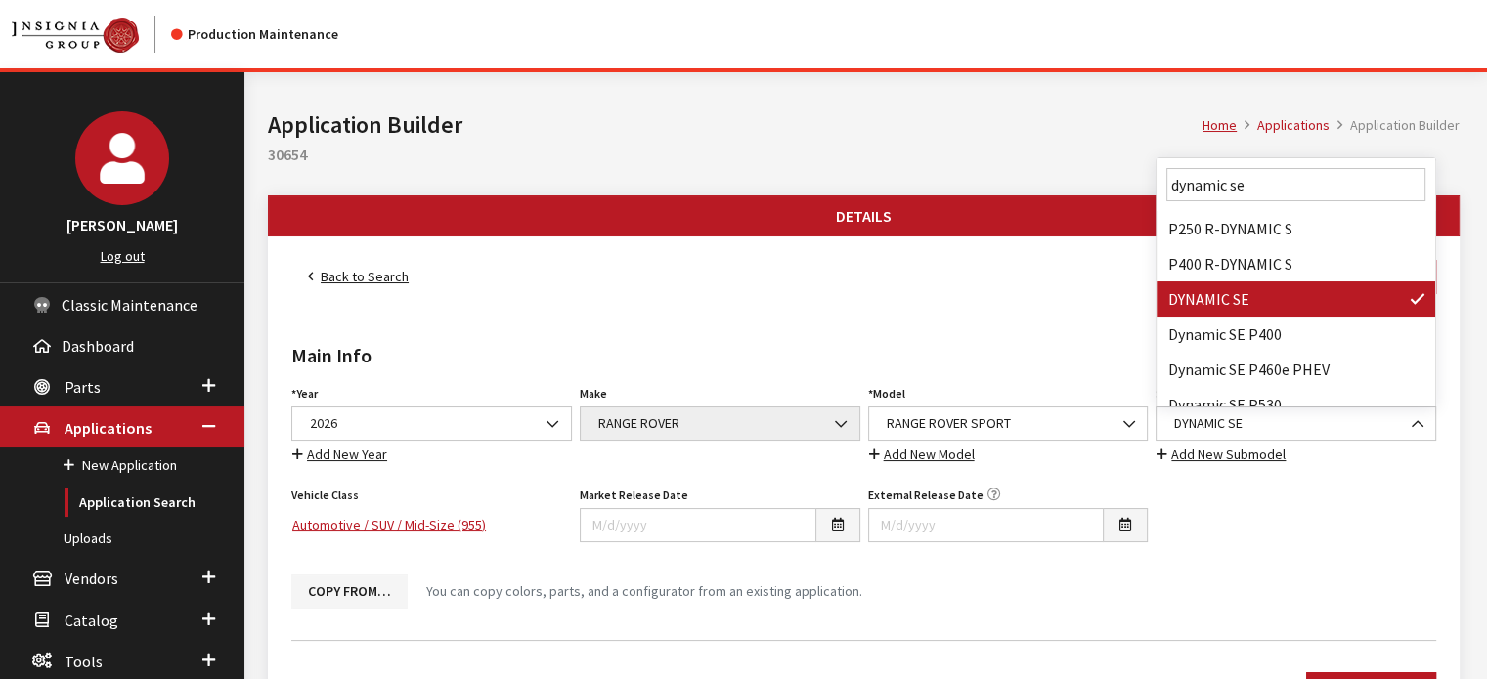
scroll to position [0, 0]
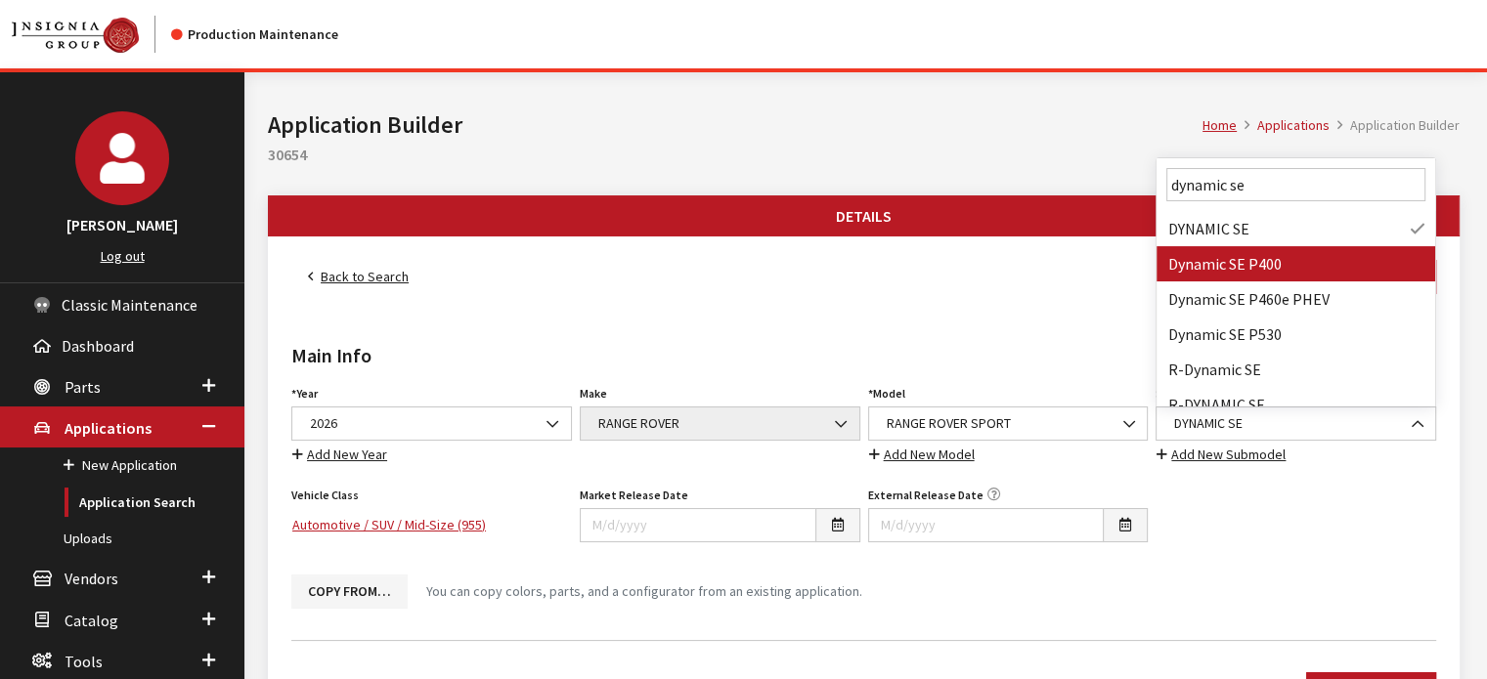
type input "dynamic se"
select select "4820"
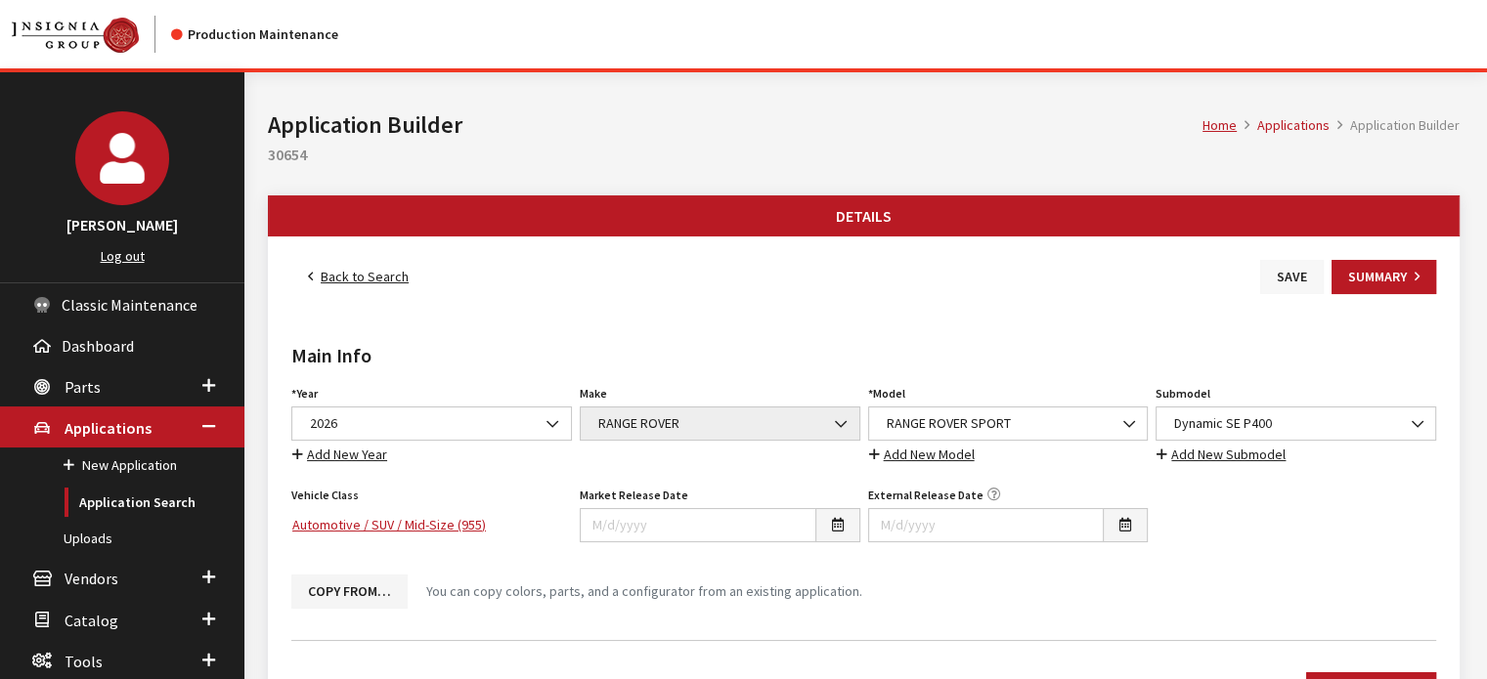
click at [1304, 285] on button "Save" at bounding box center [1292, 277] width 64 height 34
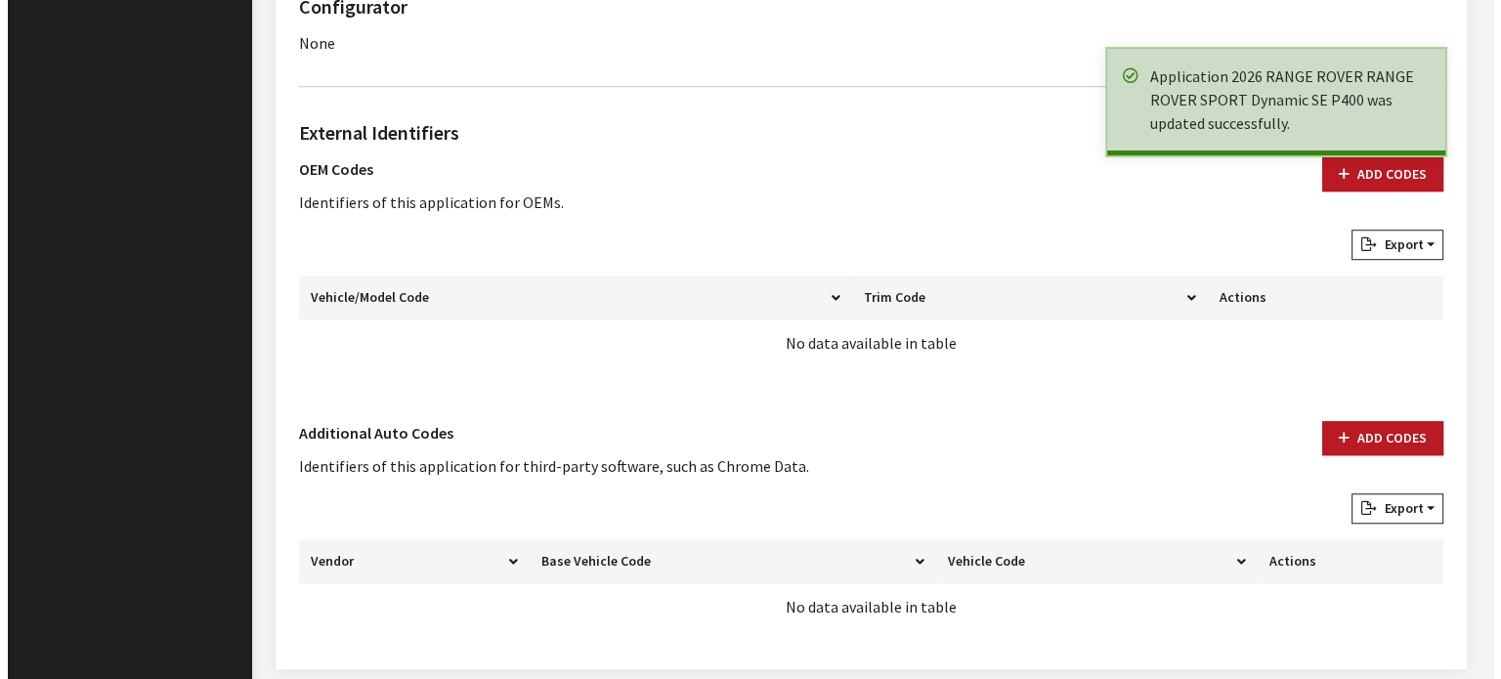
scroll to position [1461, 0]
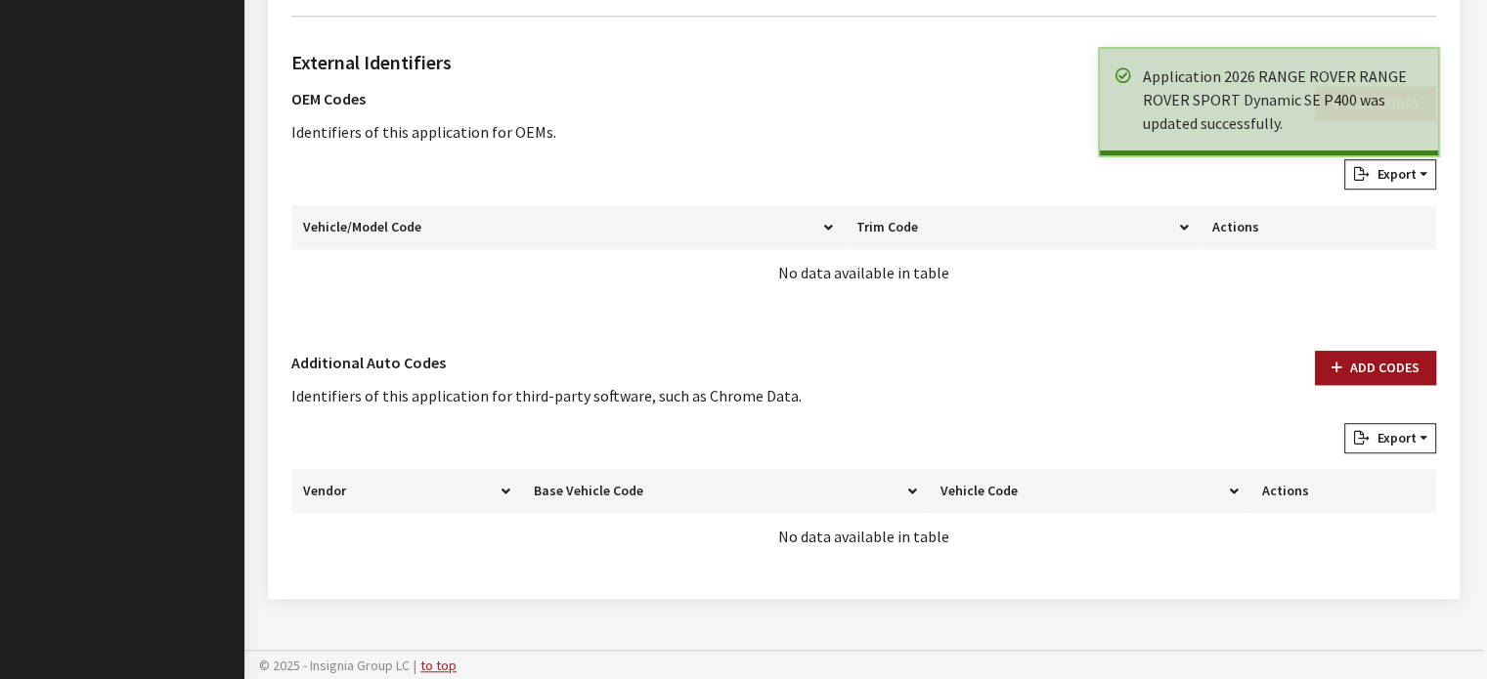
click at [1396, 357] on button "Add Codes" at bounding box center [1375, 368] width 121 height 34
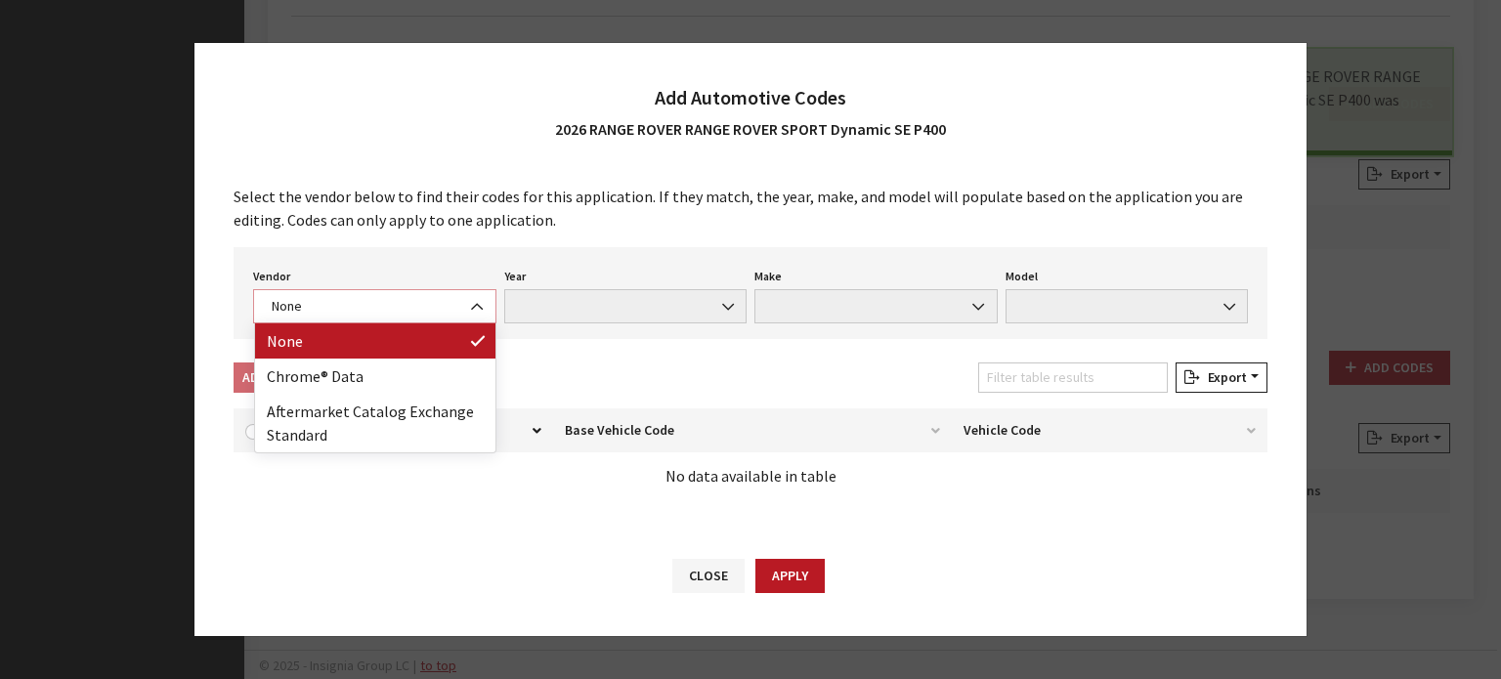
click at [285, 318] on span "None" at bounding box center [374, 306] width 243 height 34
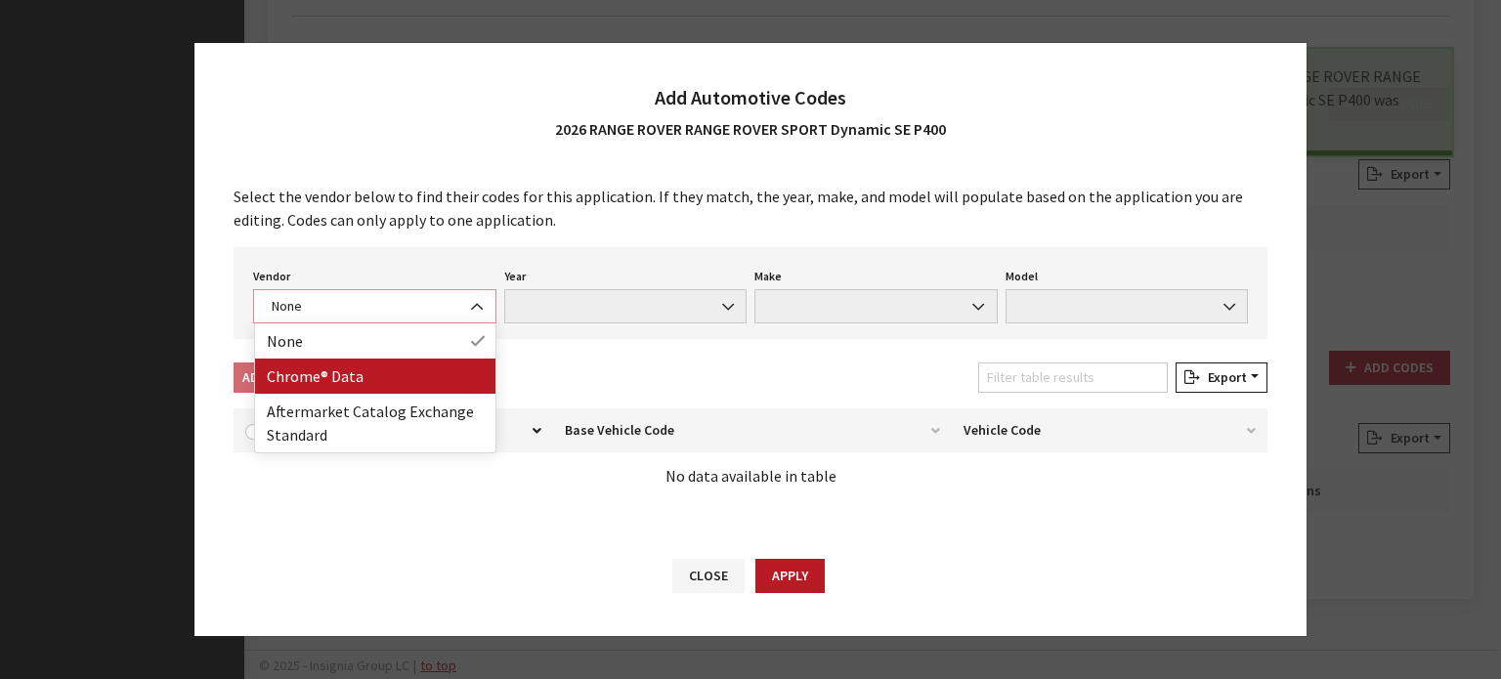
select select "4"
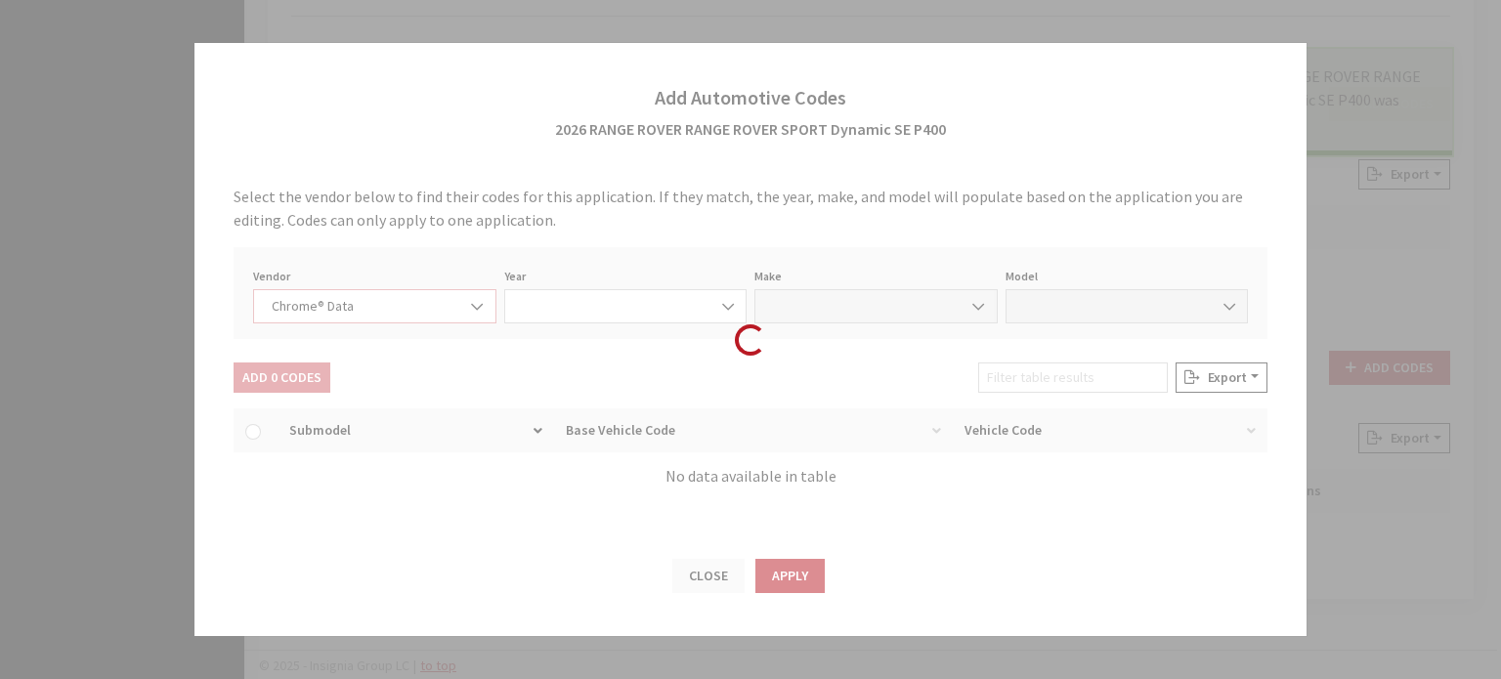
select select "2026"
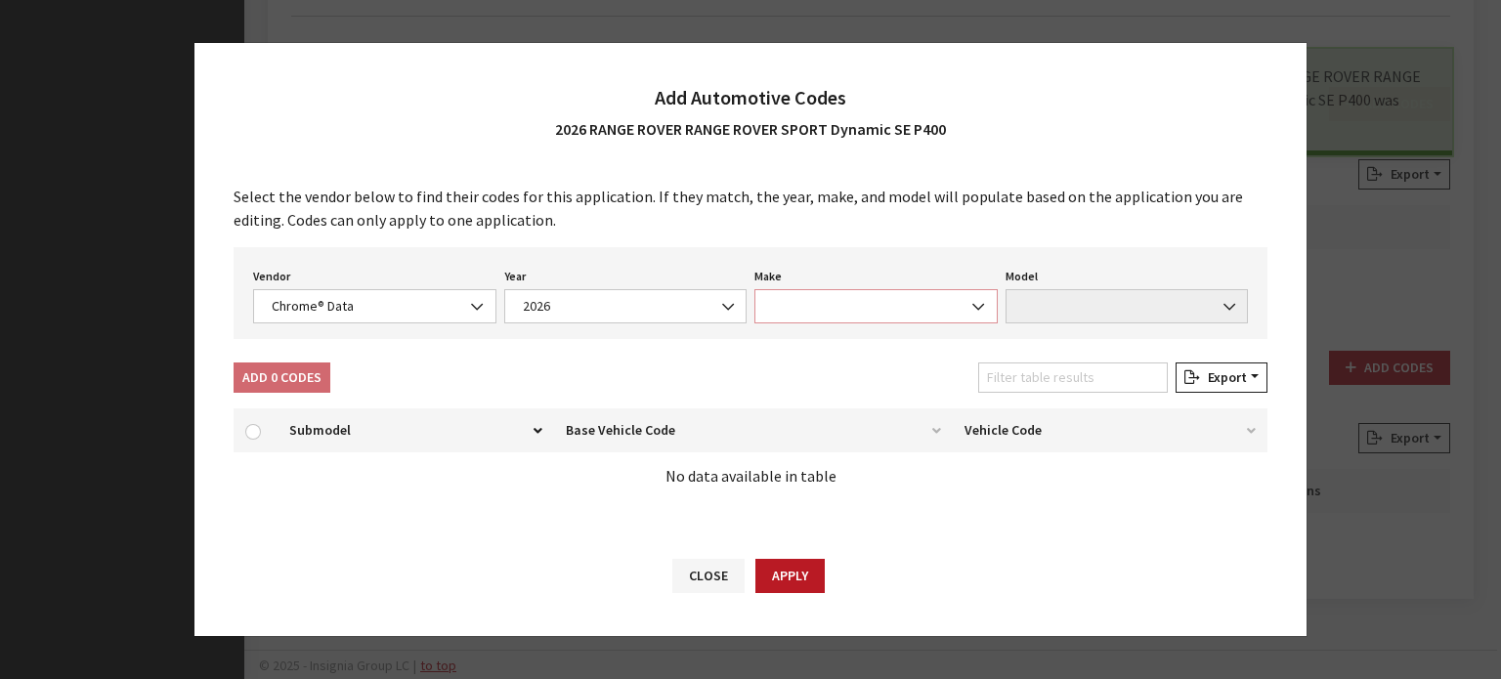
click at [940, 316] on span at bounding box center [876, 306] width 243 height 34
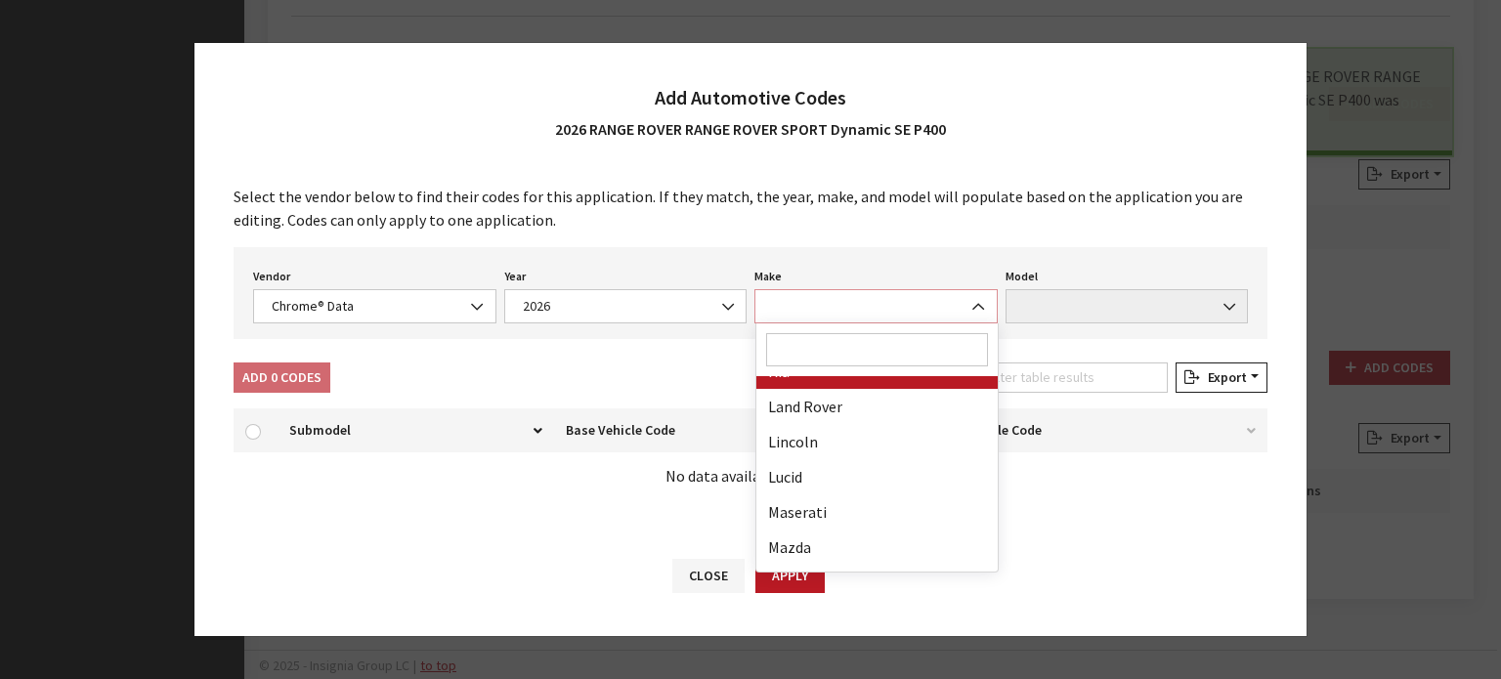
scroll to position [586, 0]
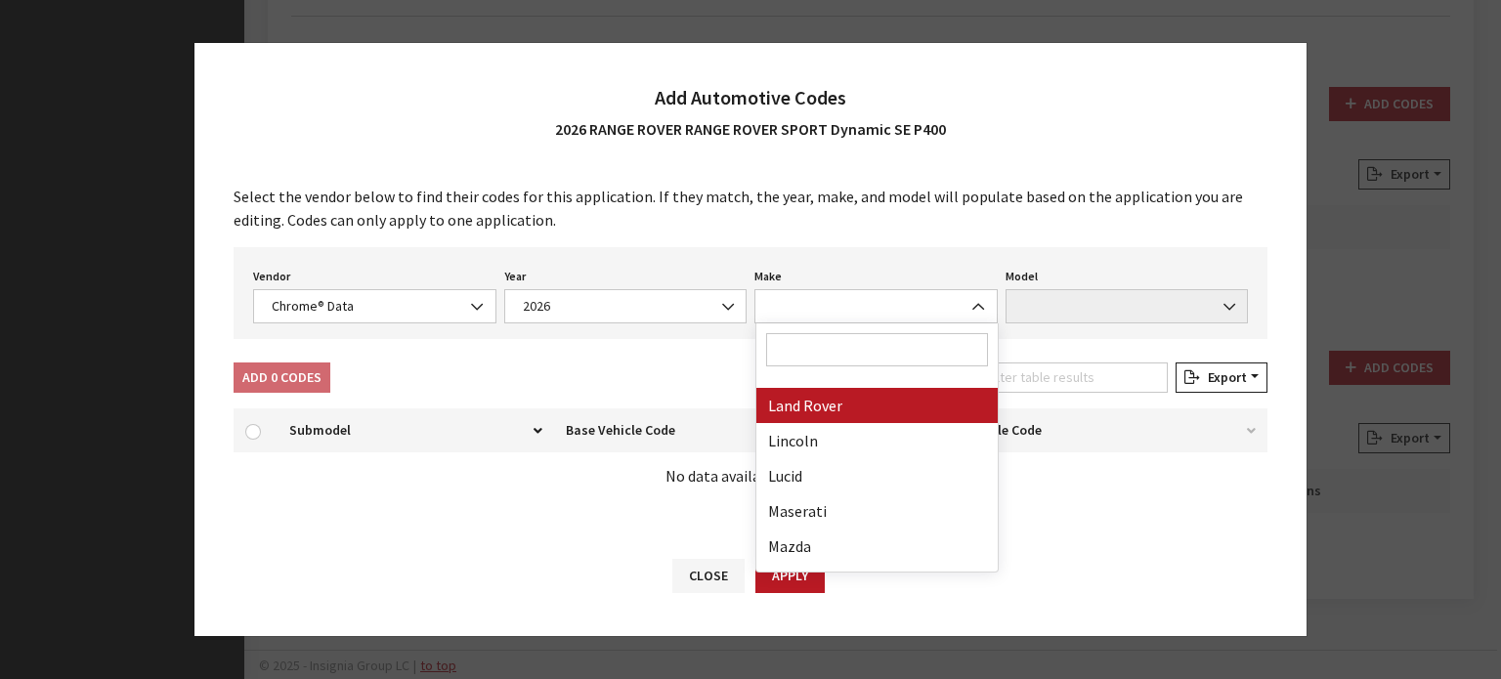
drag, startPoint x: 861, startPoint y: 402, endPoint x: 1165, endPoint y: 374, distance: 305.2
select select "23"
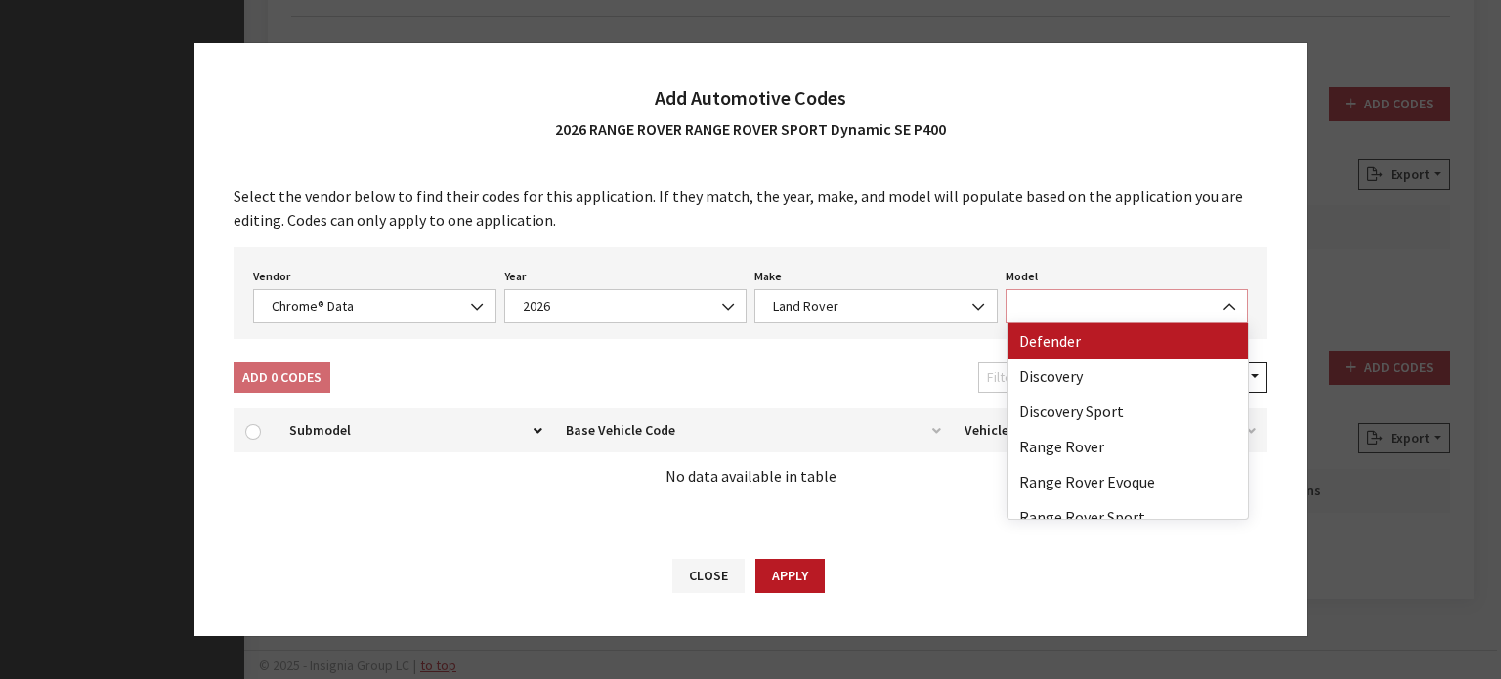
click at [1190, 316] on span at bounding box center [1127, 306] width 243 height 34
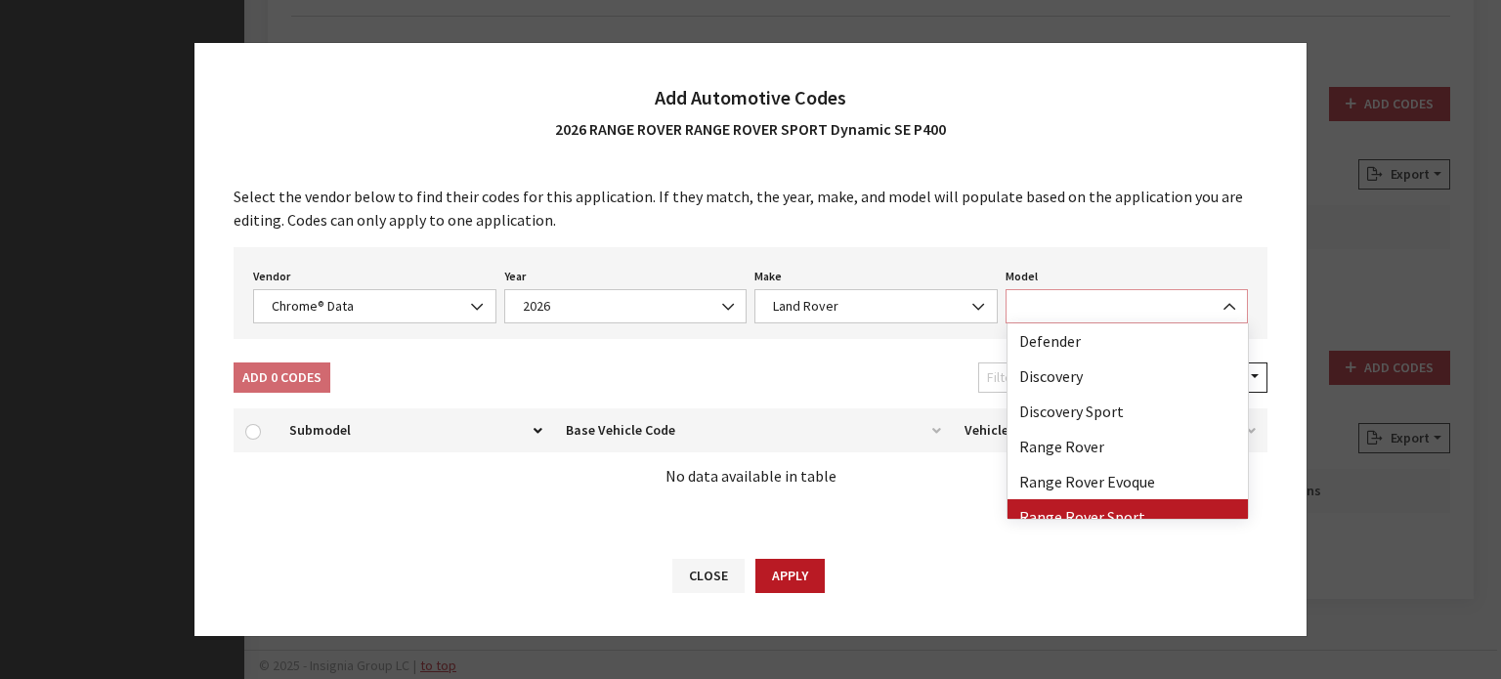
select select "73202"
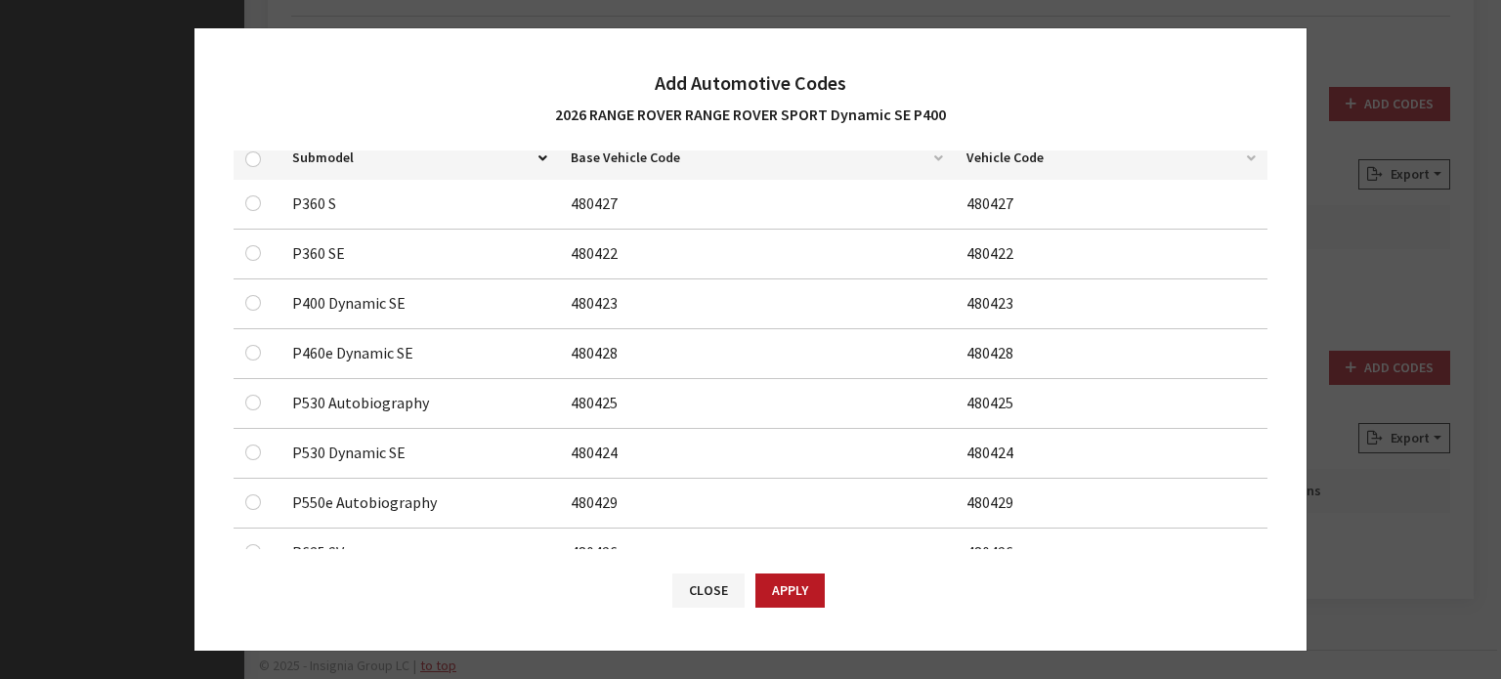
scroll to position [293, 0]
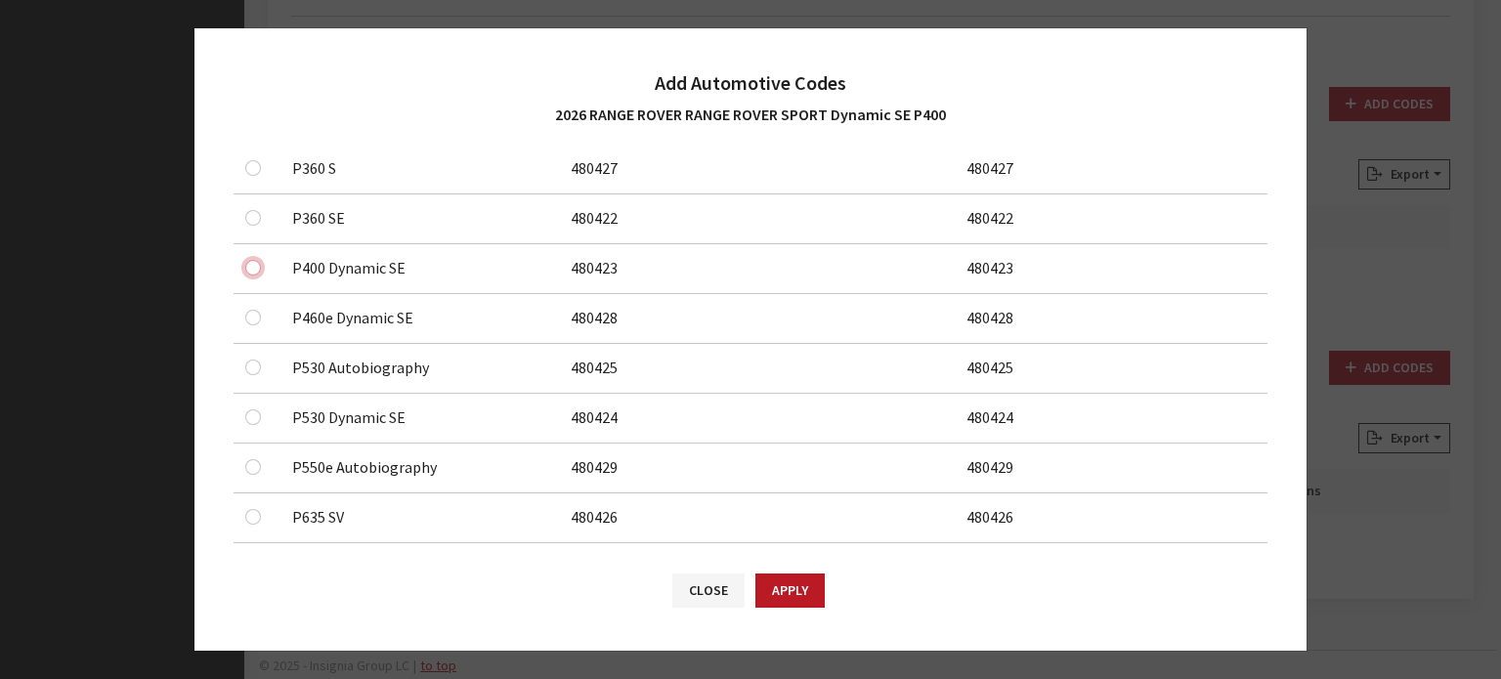
click at [250, 269] on input "checkbox" at bounding box center [253, 268] width 16 height 16
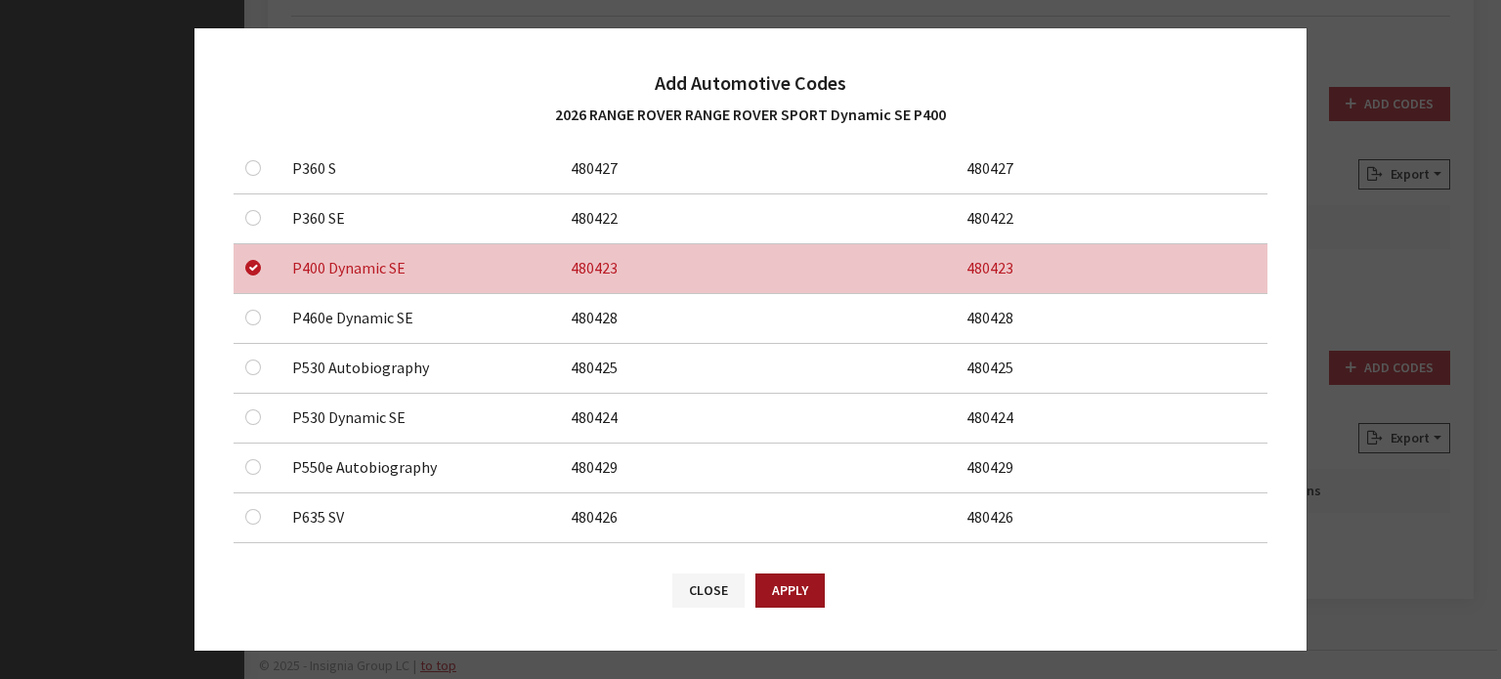
click at [810, 591] on button "Apply" at bounding box center [790, 591] width 69 height 34
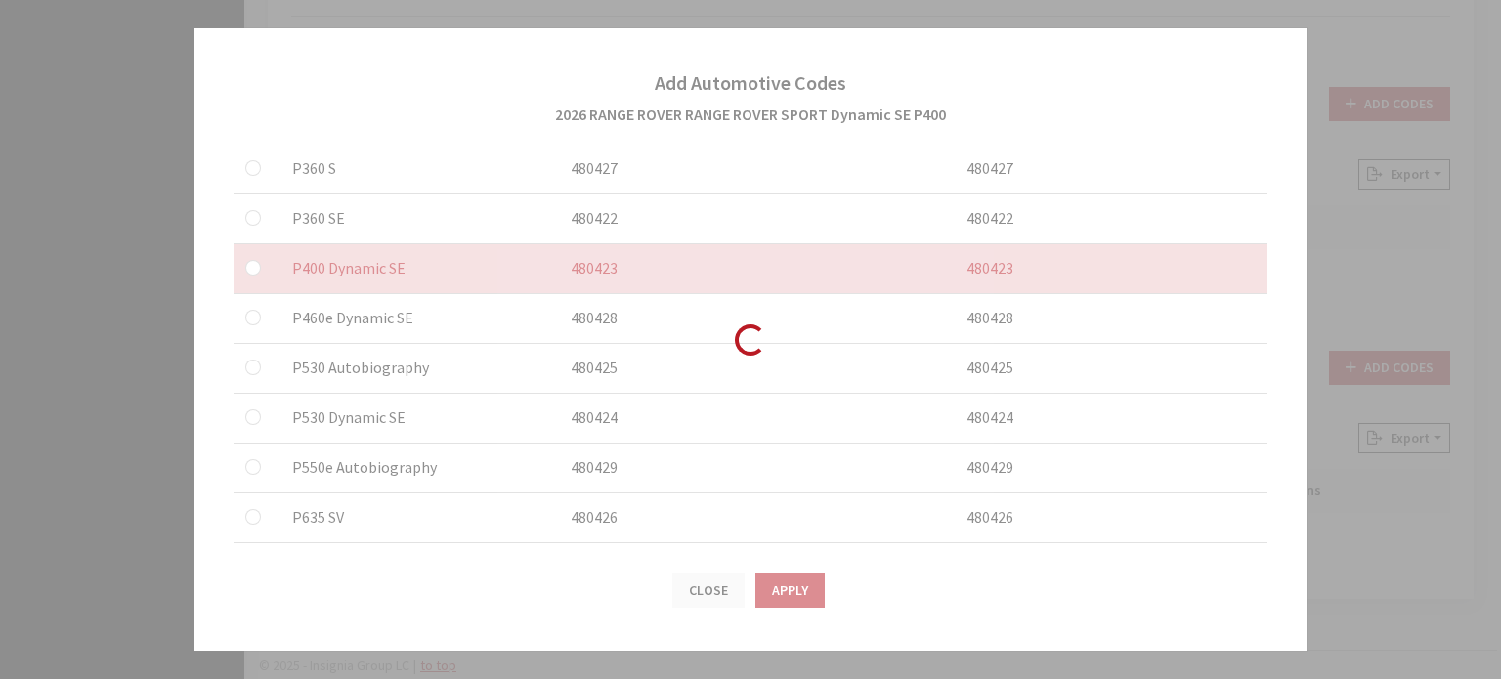
checkbox input "false"
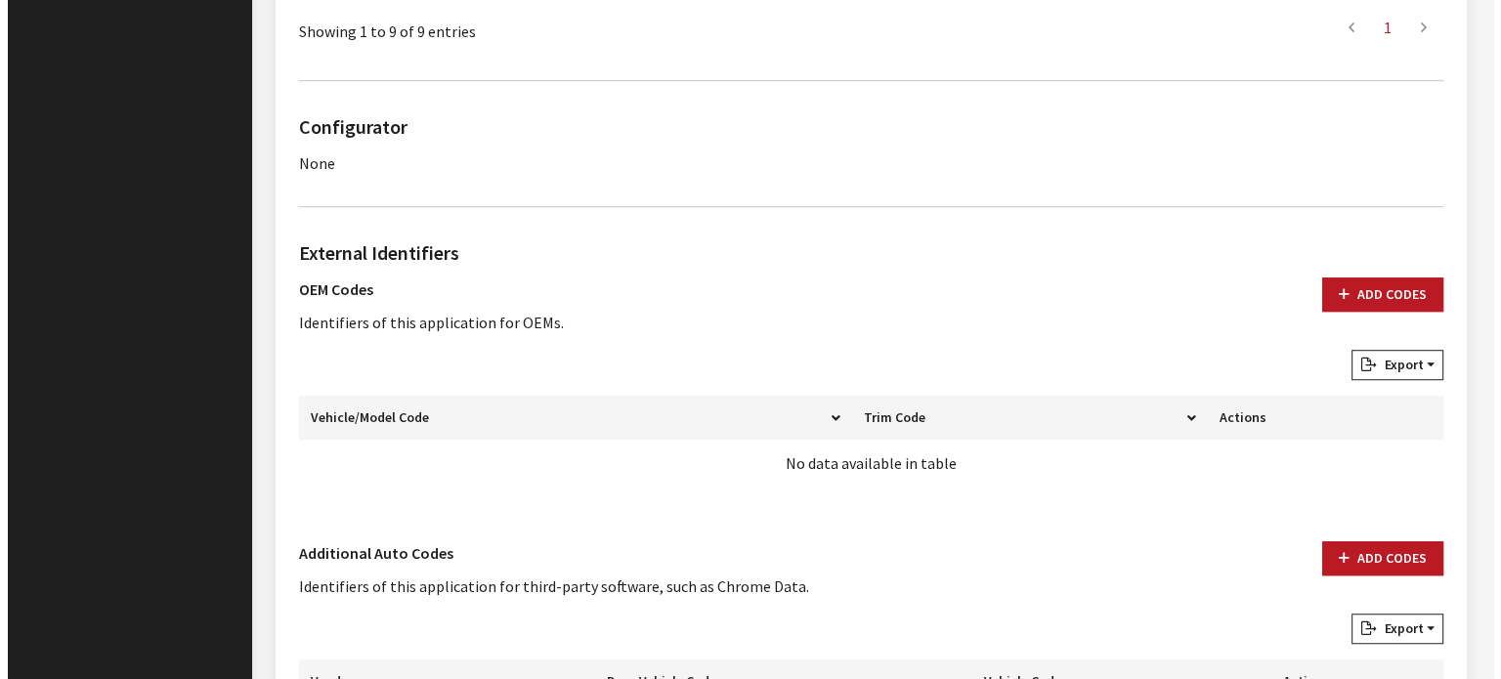
scroll to position [1463, 0]
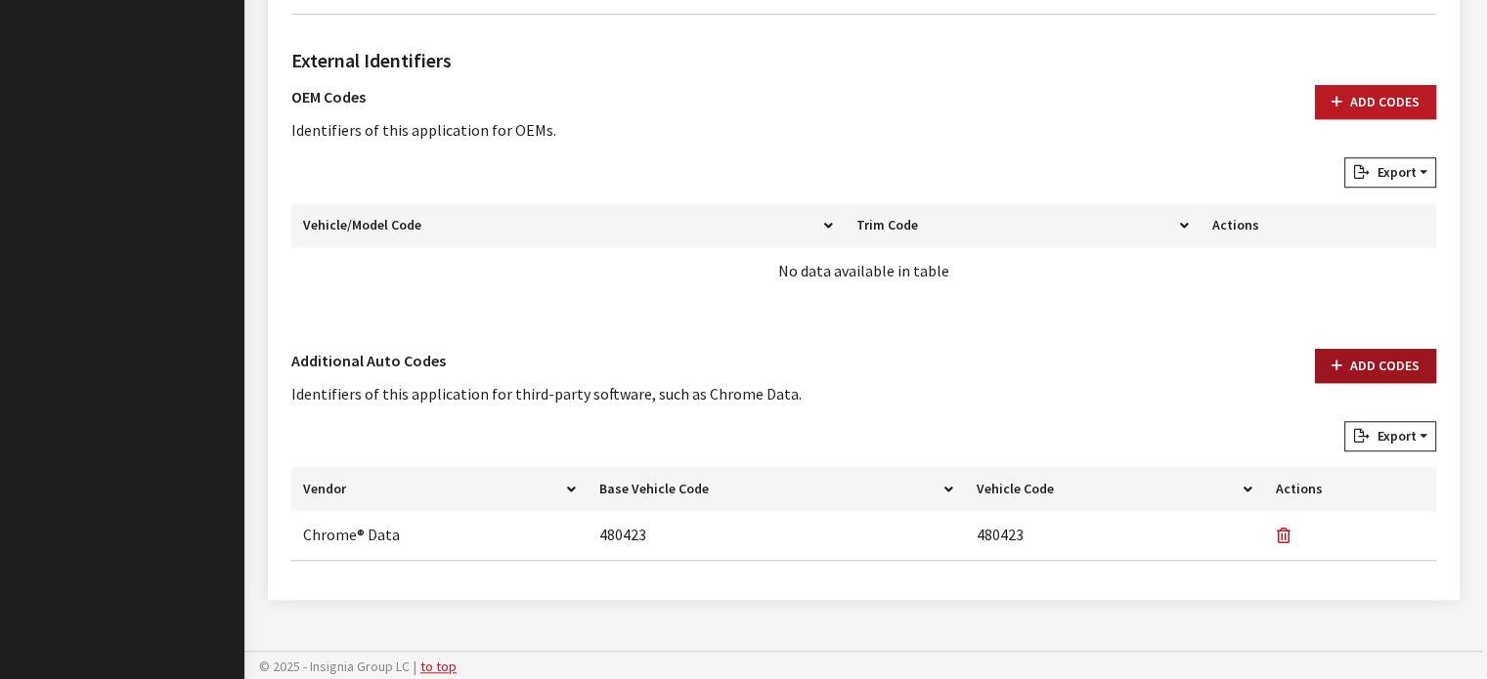
click at [1360, 380] on button "Add Codes" at bounding box center [1375, 366] width 121 height 34
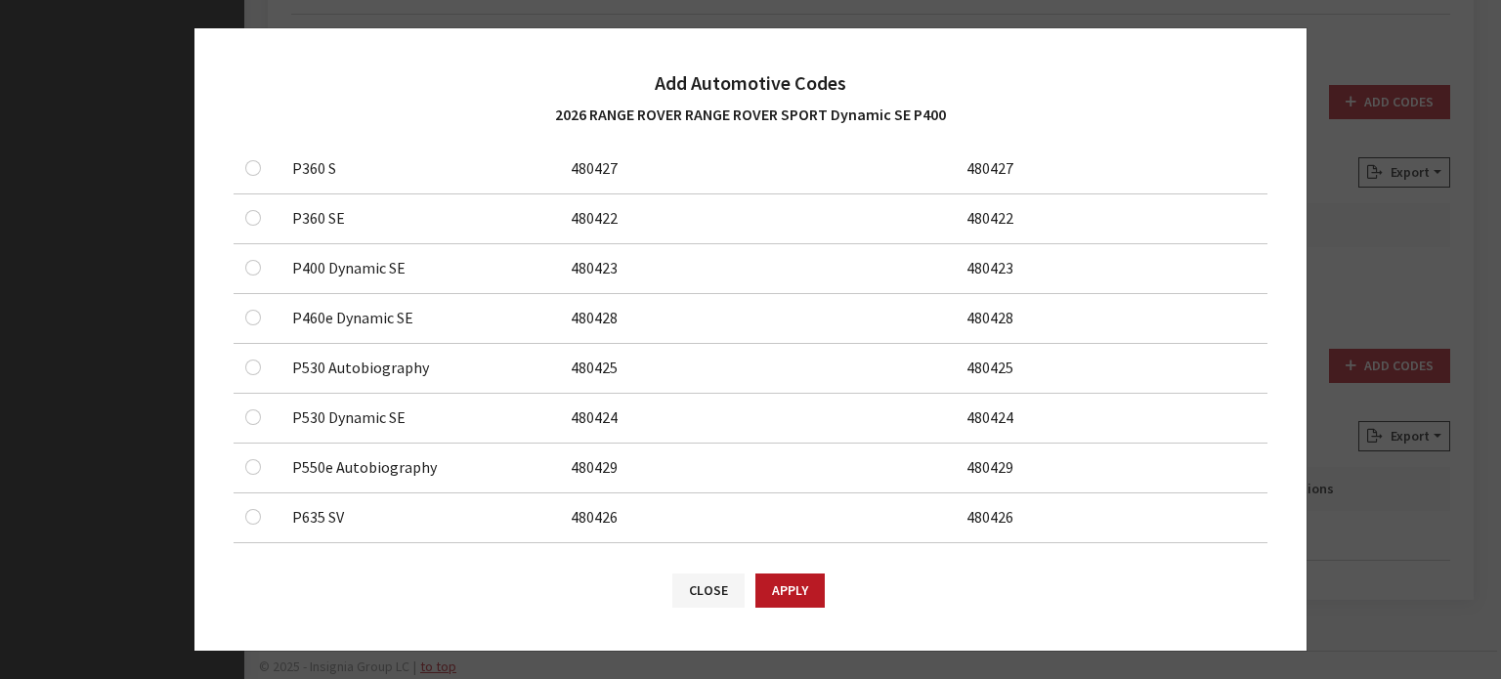
scroll to position [0, 0]
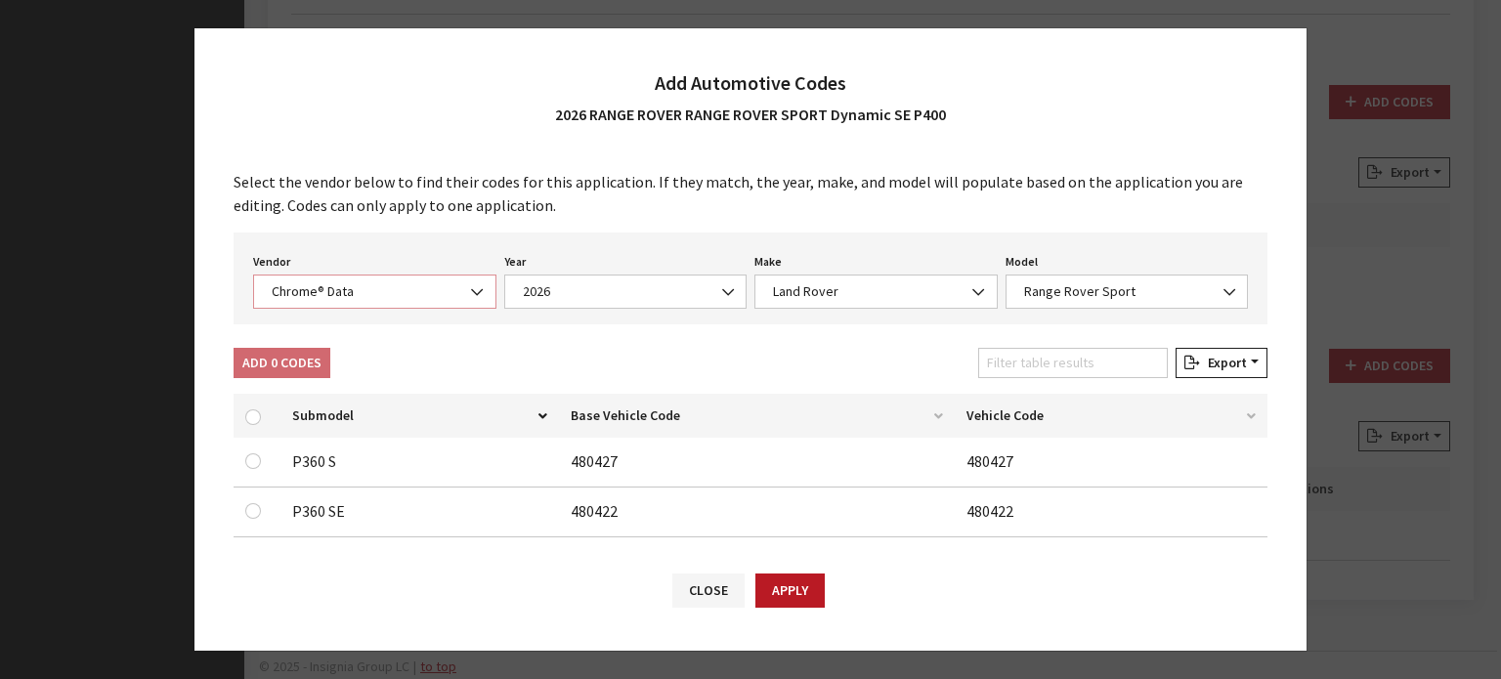
click at [381, 305] on span "Chrome® Data" at bounding box center [374, 292] width 243 height 34
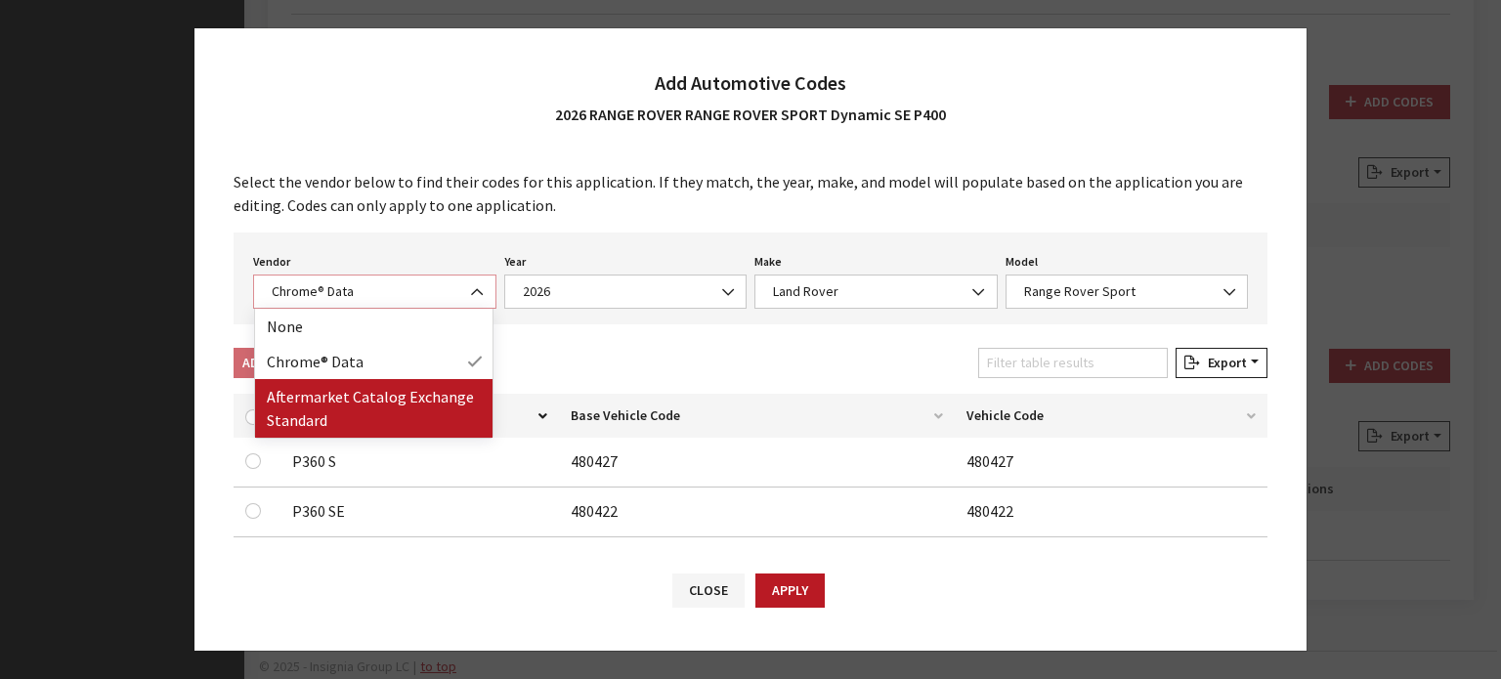
select select "2"
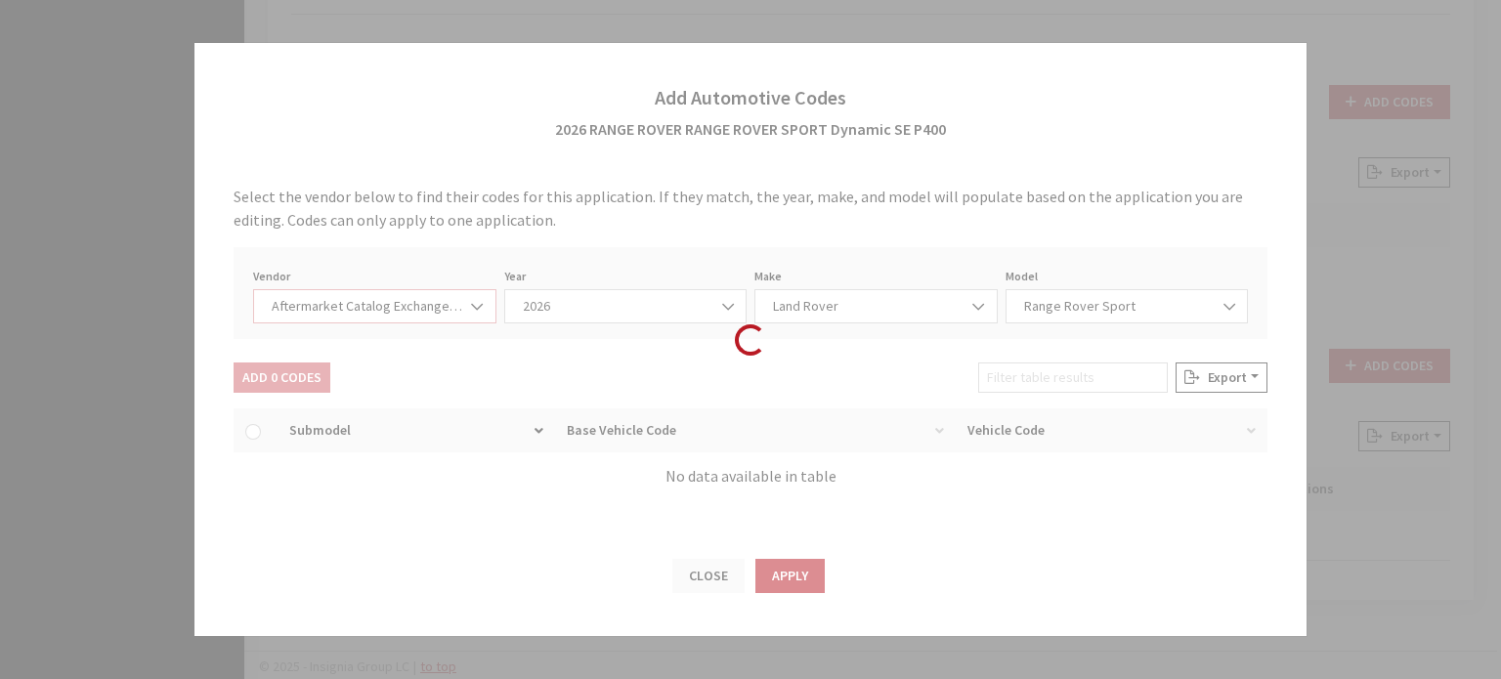
select select "2026"
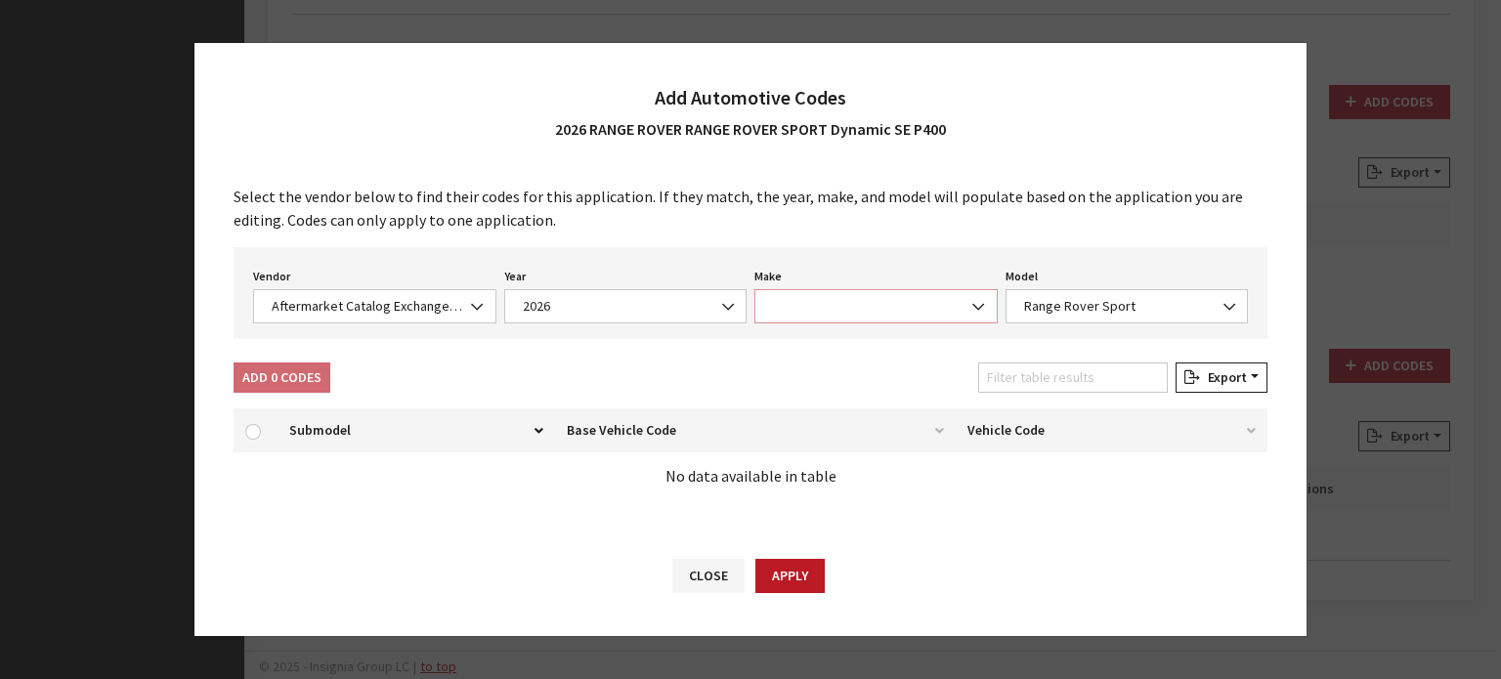
click at [872, 290] on span at bounding box center [876, 306] width 243 height 34
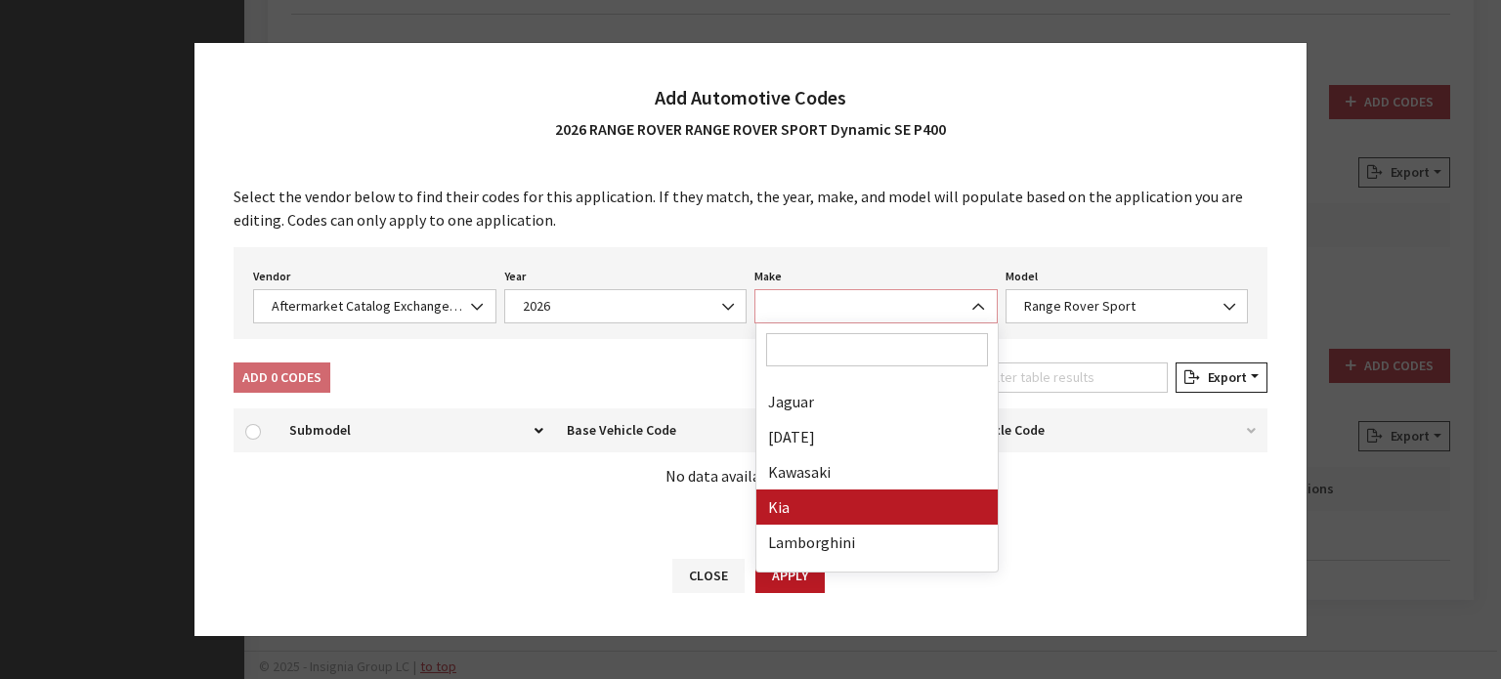
scroll to position [1075, 0]
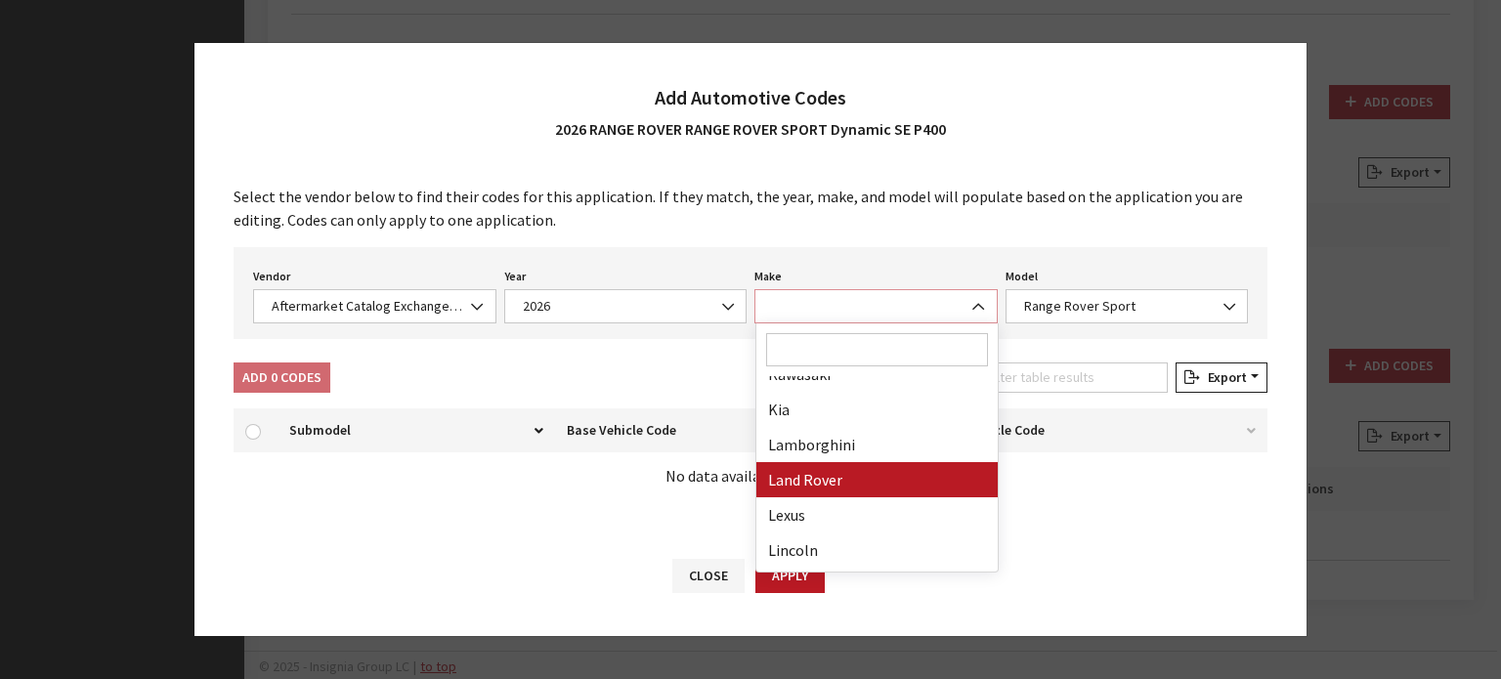
select select "11"
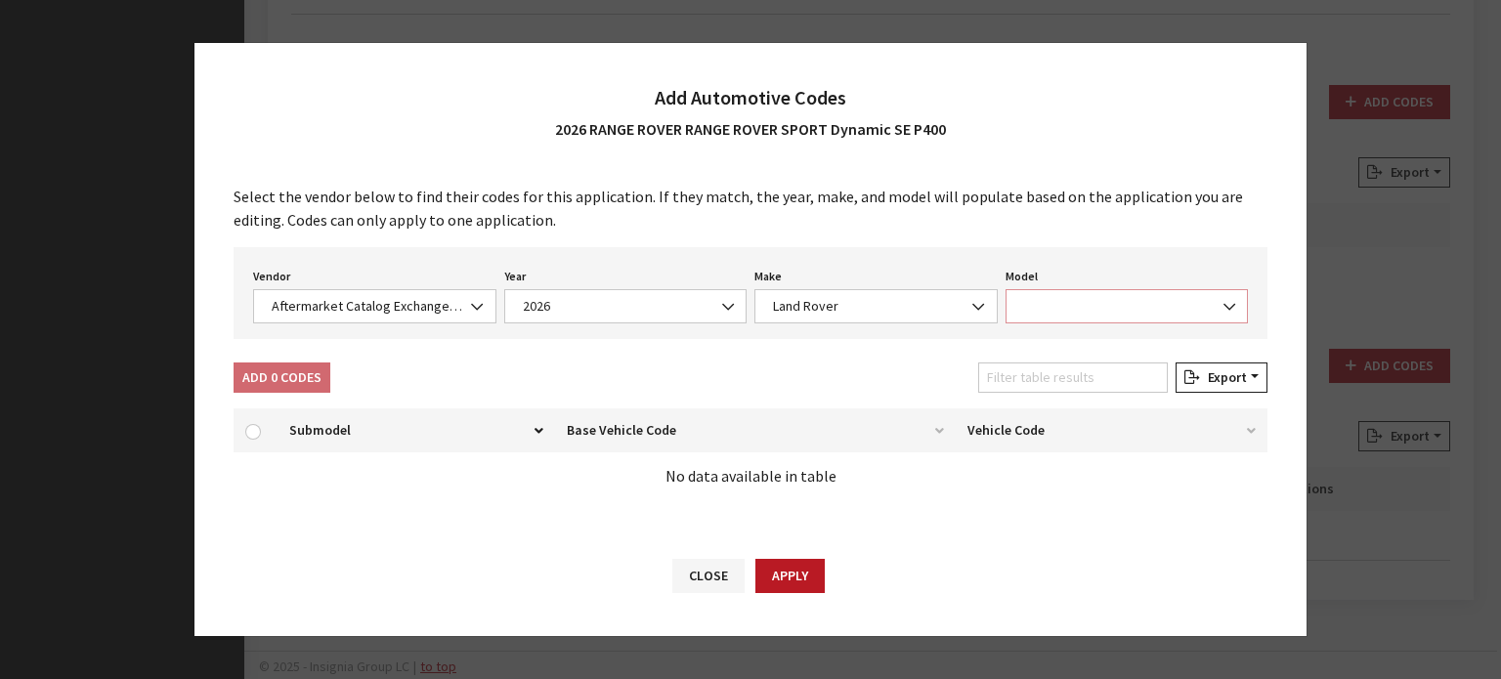
click at [1190, 296] on span at bounding box center [1127, 306] width 243 height 34
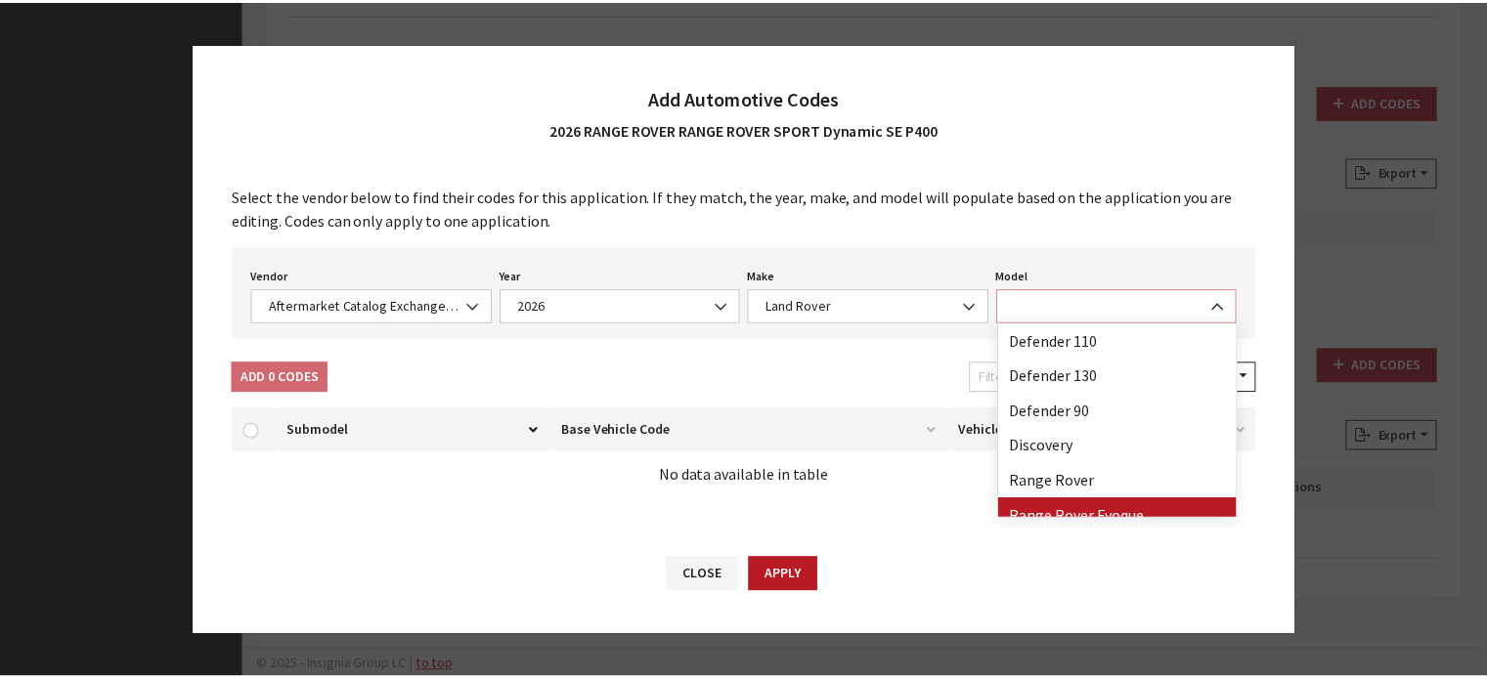
scroll to position [0, 0]
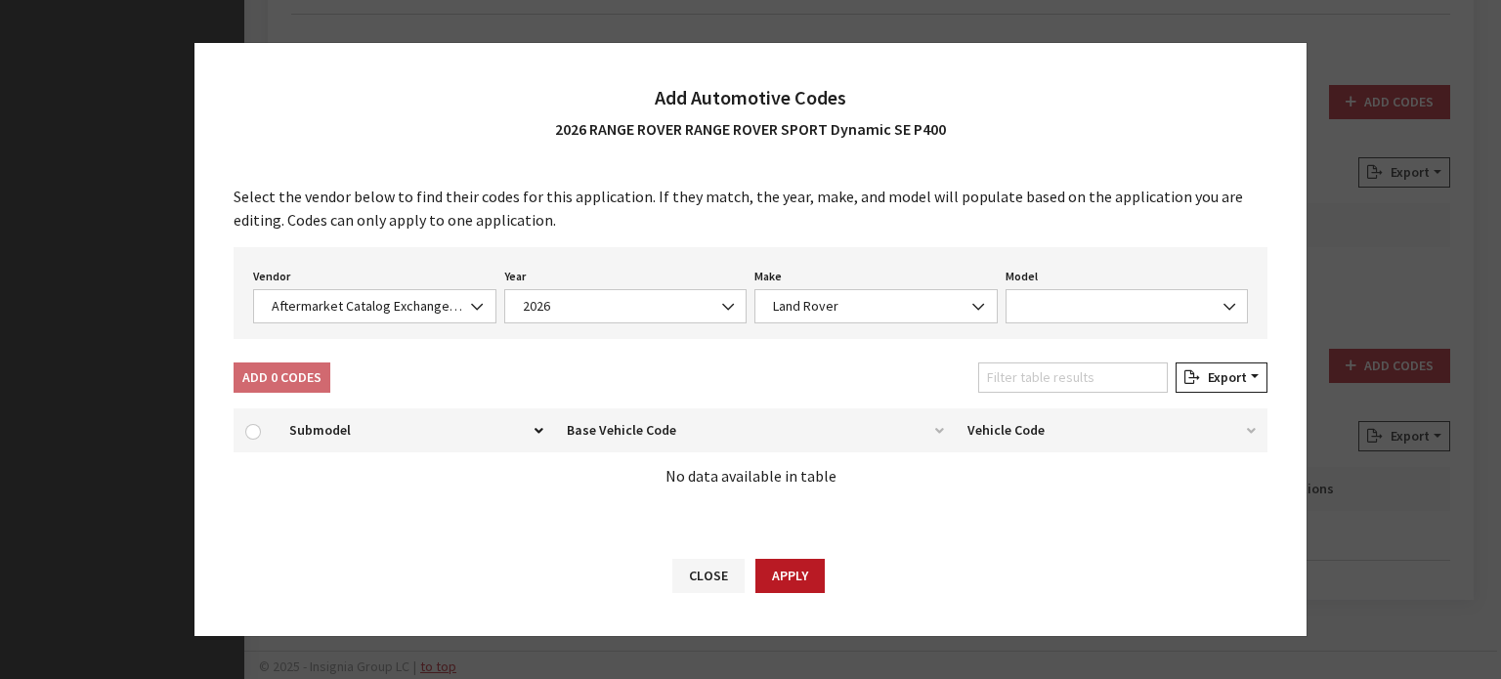
click at [746, 373] on div "Add 0 Codes Filter table results Export Excel CSV Print" at bounding box center [751, 382] width 1042 height 38
click at [669, 562] on div "Close Apply" at bounding box center [750, 586] width 1112 height 102
click at [689, 563] on button "Close" at bounding box center [708, 576] width 72 height 34
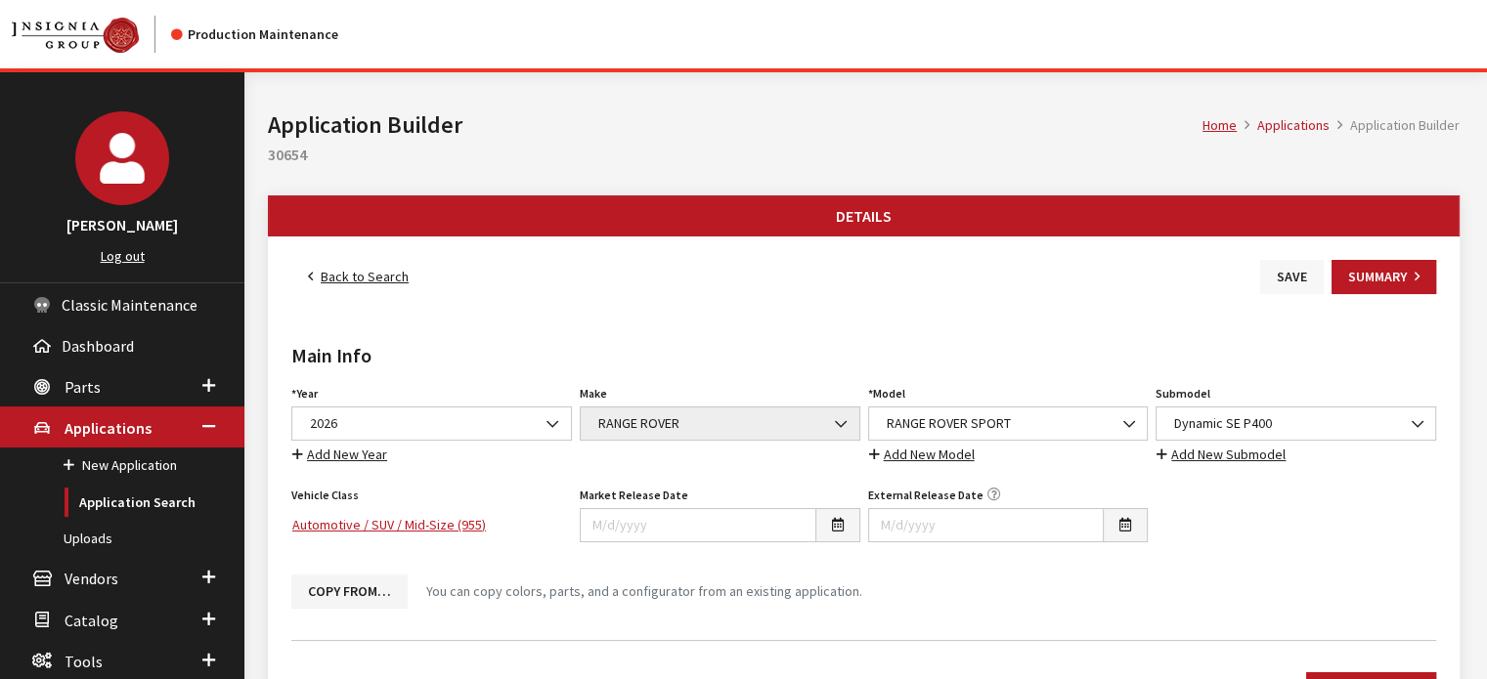
click at [1309, 273] on button "Save" at bounding box center [1292, 277] width 64 height 34
